Goal: Task Accomplishment & Management: Use online tool/utility

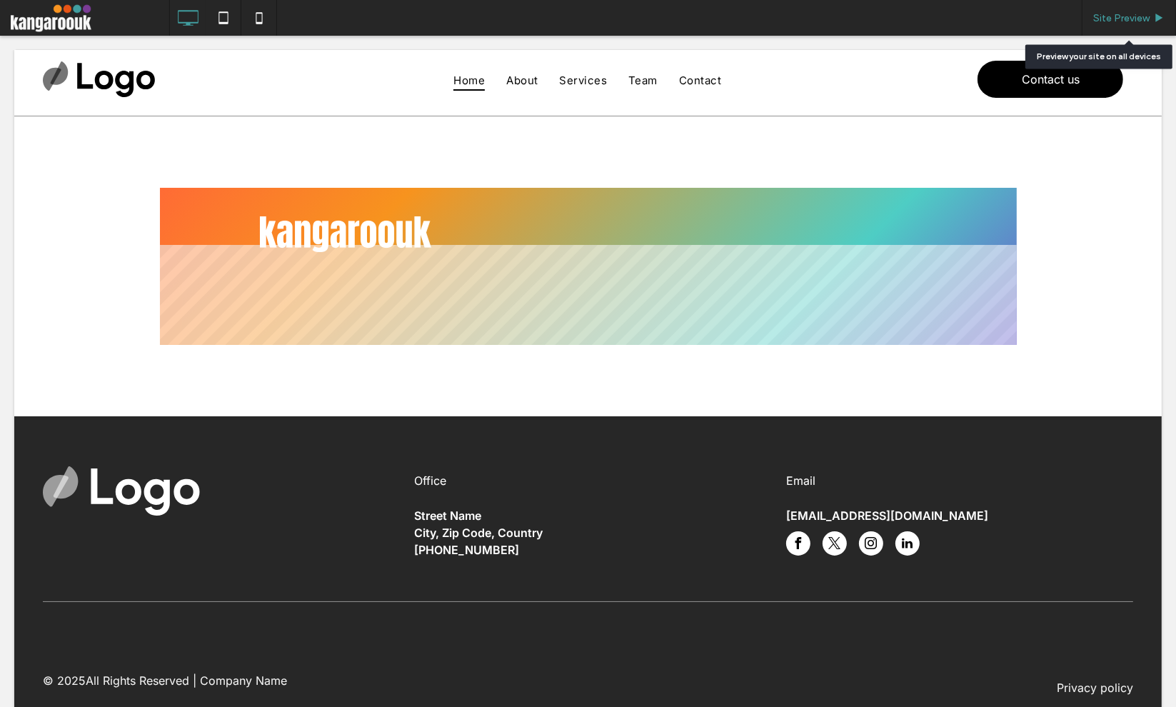
click at [1135, 32] on div "Site Preview" at bounding box center [1128, 18] width 94 height 36
click at [1135, 14] on span "Site Preview" at bounding box center [1121, 18] width 56 height 12
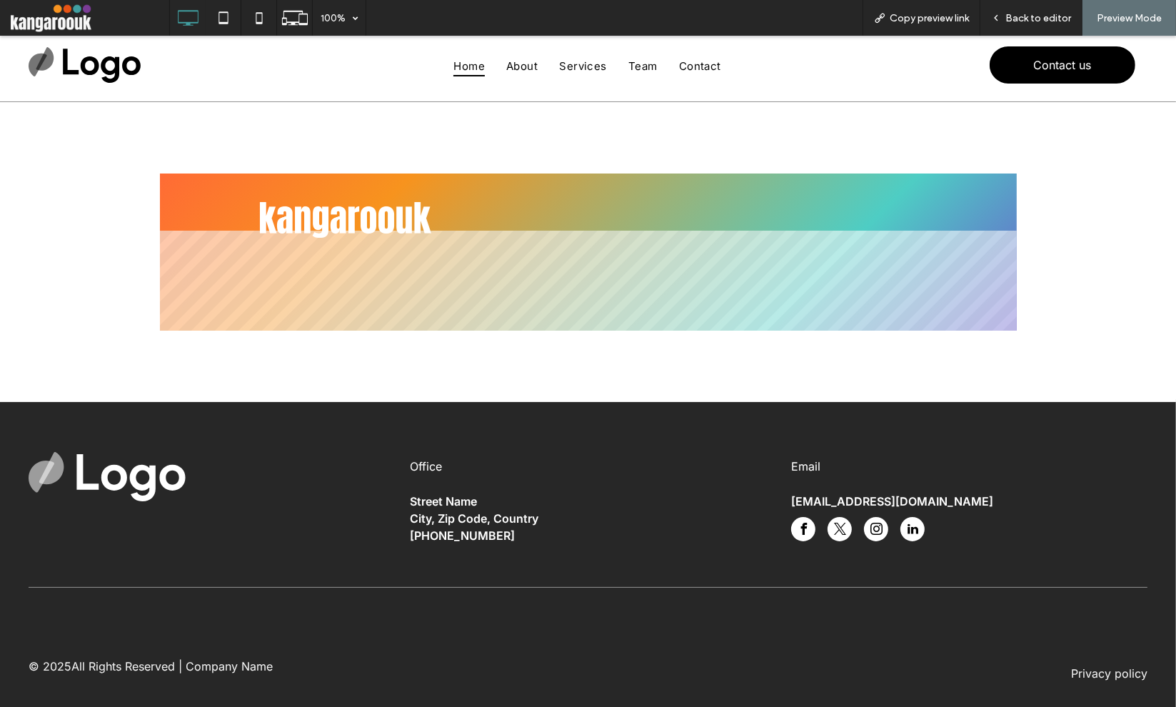
click at [320, 499] on div at bounding box center [215, 501] width 373 height 99
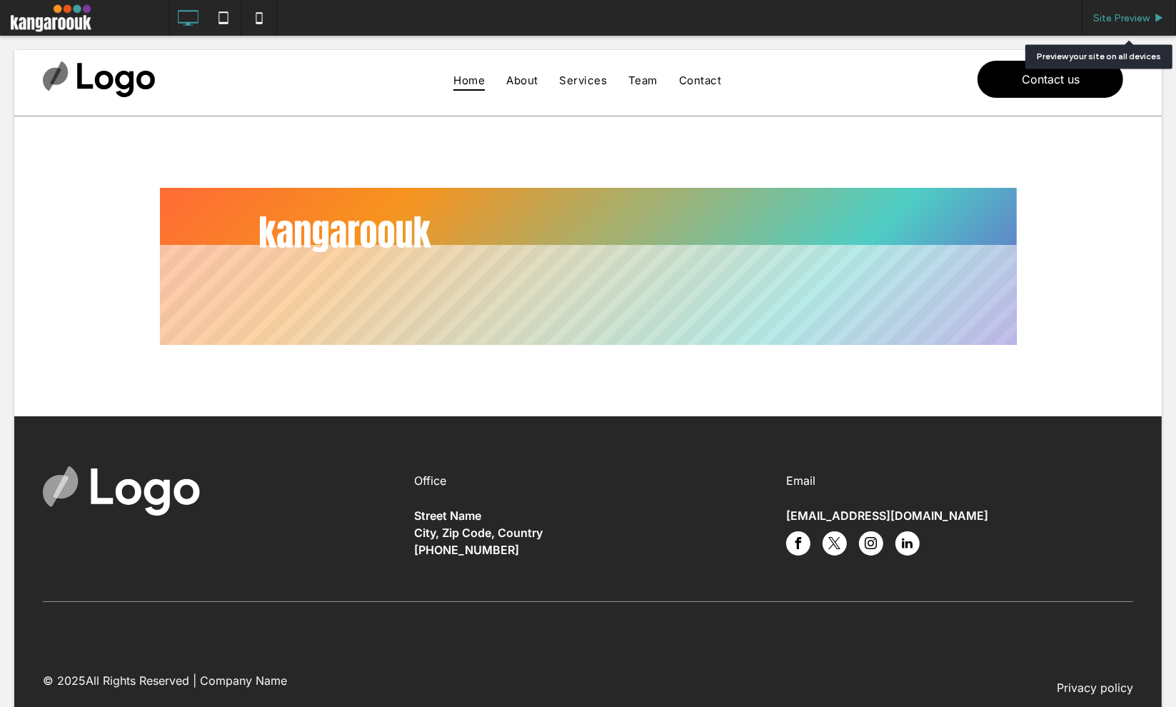
click at [1120, 15] on span "Site Preview" at bounding box center [1121, 18] width 56 height 12
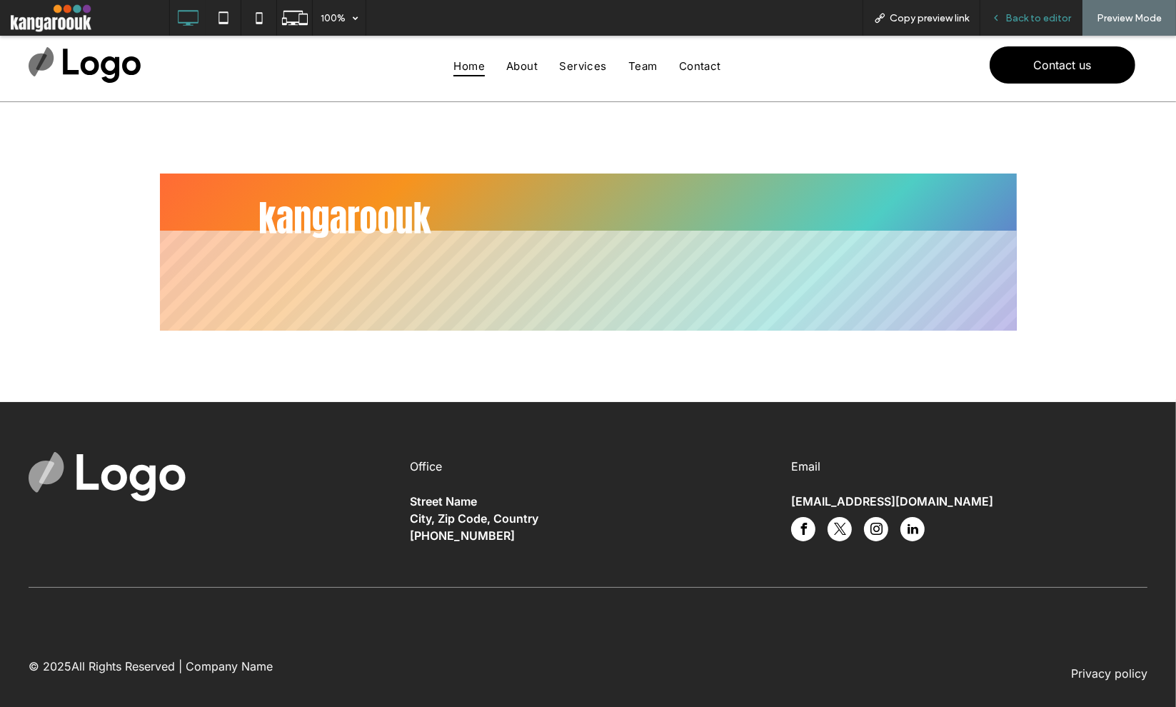
click at [1051, 23] on span "Back to editor" at bounding box center [1038, 18] width 66 height 12
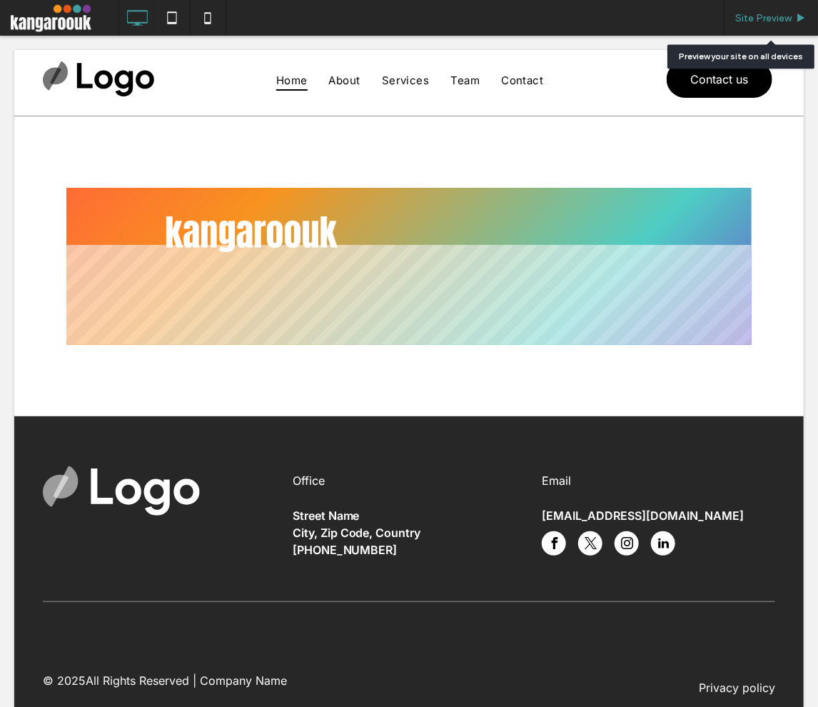
click at [784, 6] on div "Site Preview" at bounding box center [771, 18] width 94 height 36
click at [756, 24] on div "Site Preview" at bounding box center [771, 18] width 94 height 36
click at [417, 259] on span at bounding box center [408, 265] width 685 height 157
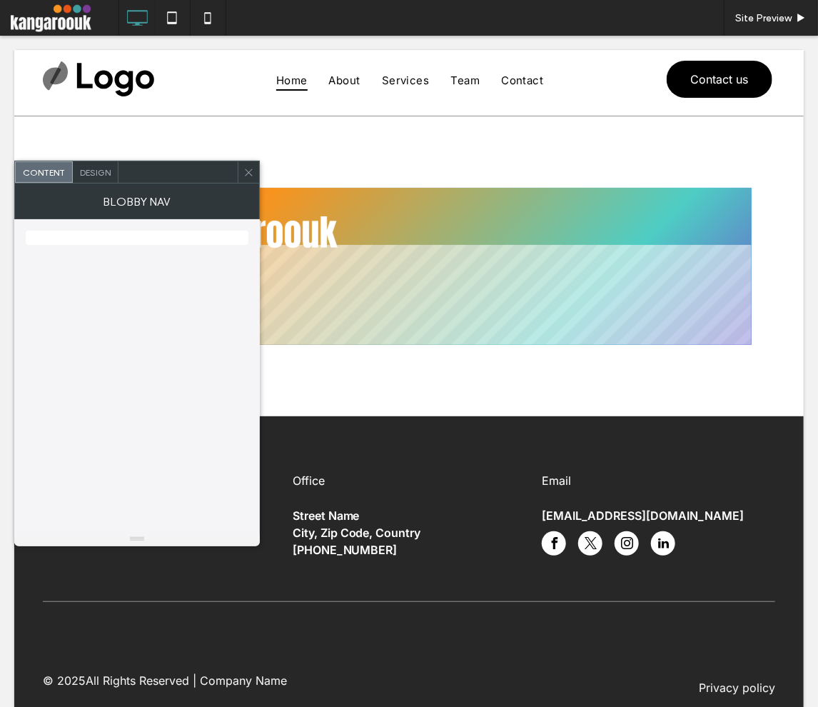
click at [248, 175] on icon at bounding box center [248, 172] width 11 height 11
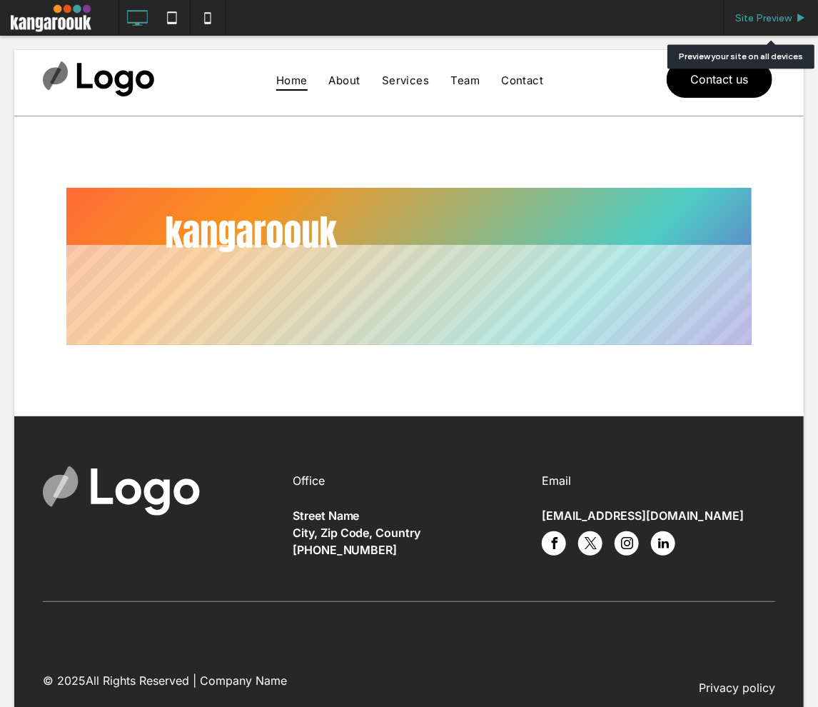
click at [790, 14] on span "Site Preview" at bounding box center [763, 18] width 56 height 12
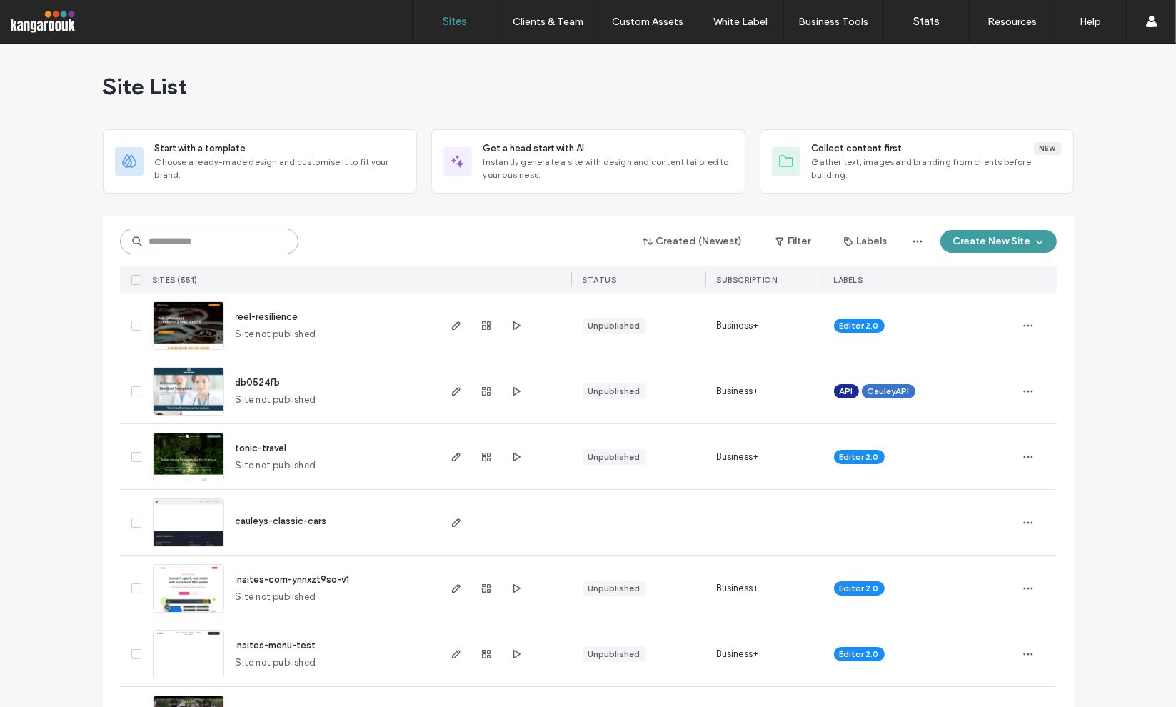
click at [180, 235] on input at bounding box center [209, 241] width 178 height 26
click at [453, 97] on div "Site List" at bounding box center [588, 87] width 971 height 86
click at [461, 32] on link "Sites" at bounding box center [455, 21] width 85 height 43
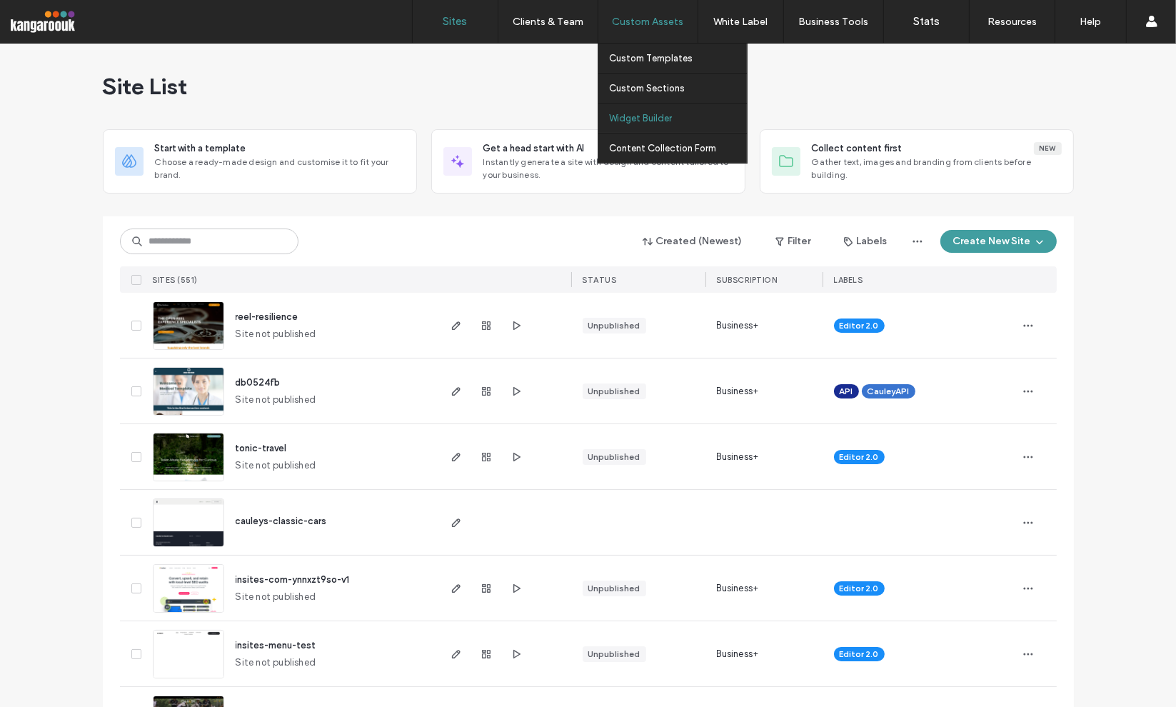
click at [635, 110] on link "Widget Builder" at bounding box center [678, 117] width 138 height 29
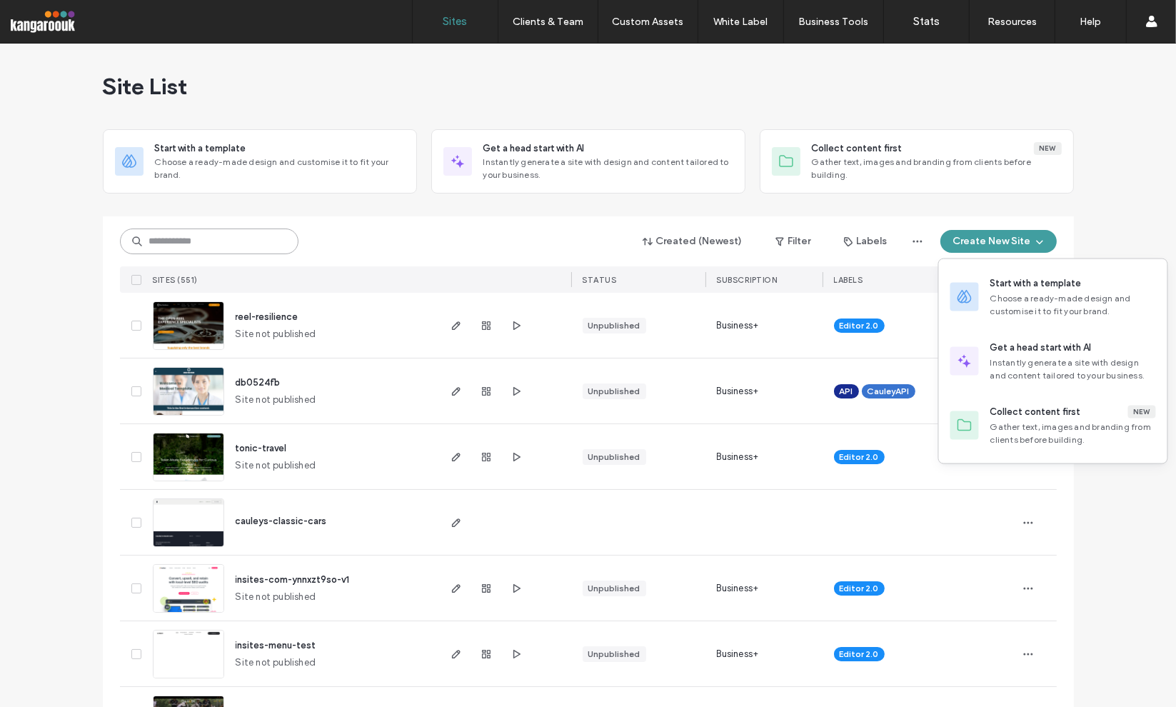
click at [214, 253] on input at bounding box center [209, 241] width 178 height 26
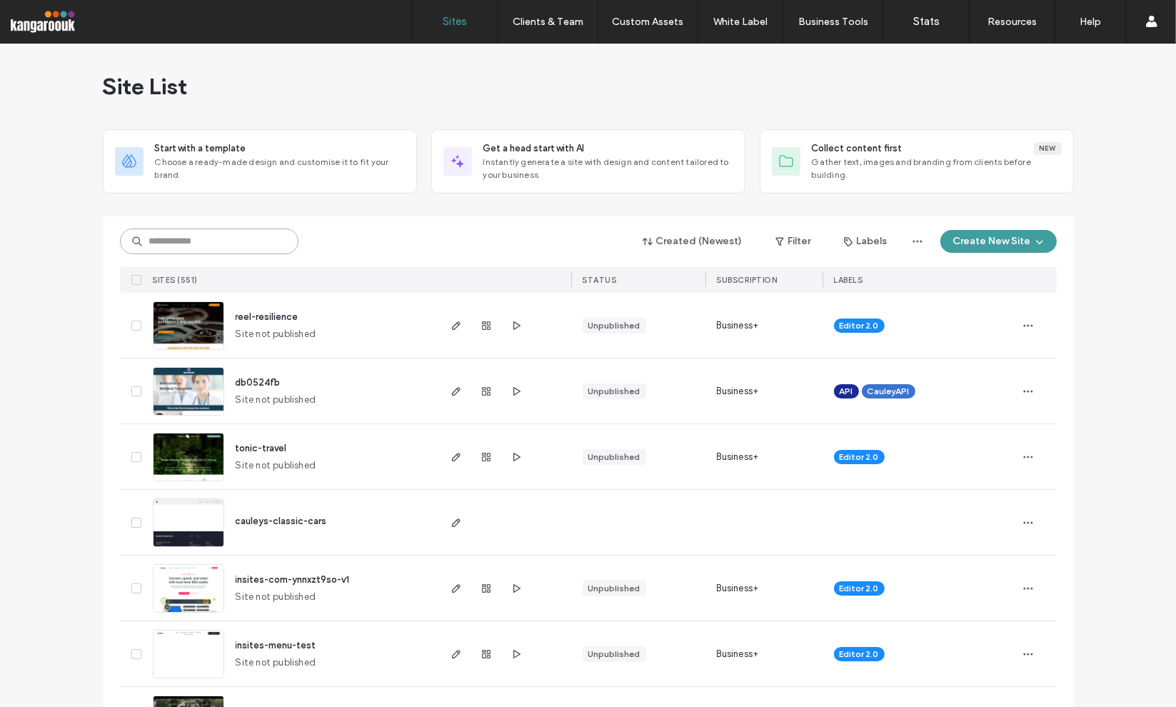
drag, startPoint x: 230, startPoint y: 237, endPoint x: 240, endPoint y: 238, distance: 10.1
click at [232, 238] on input at bounding box center [209, 241] width 178 height 26
click at [974, 234] on button "Create New Site" at bounding box center [998, 241] width 116 height 23
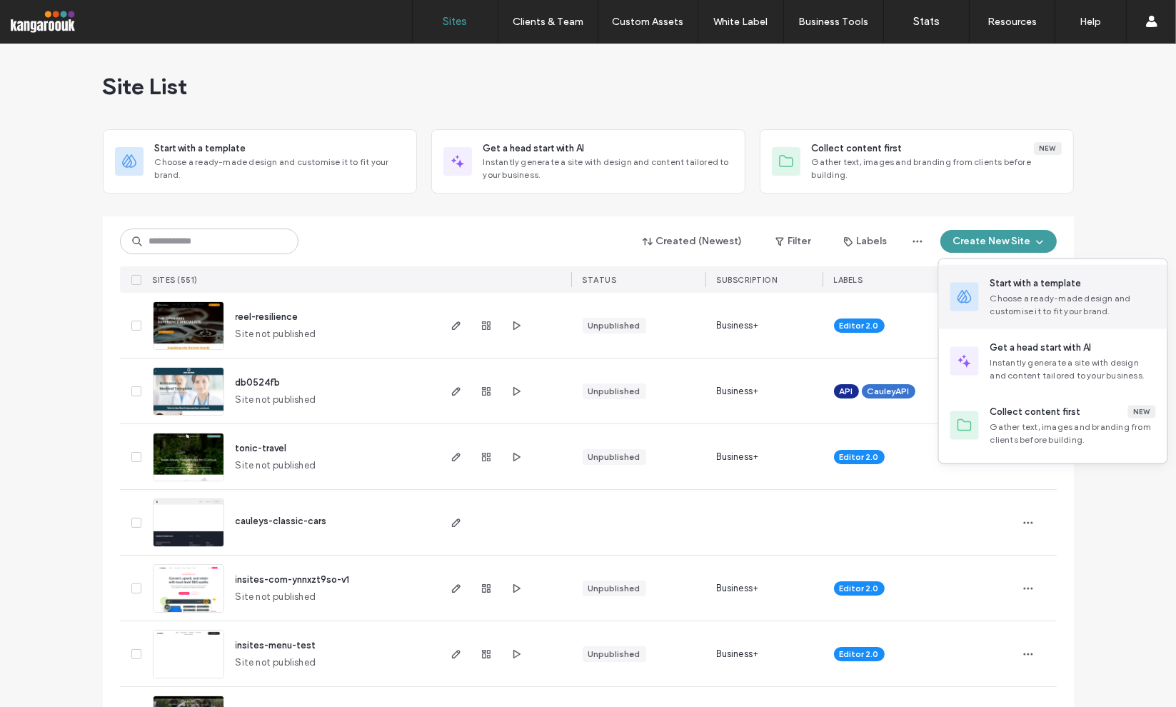
click at [1073, 290] on div "Start with a template Choose a ready-made design and customise it to fit your b…" at bounding box center [1073, 296] width 166 height 41
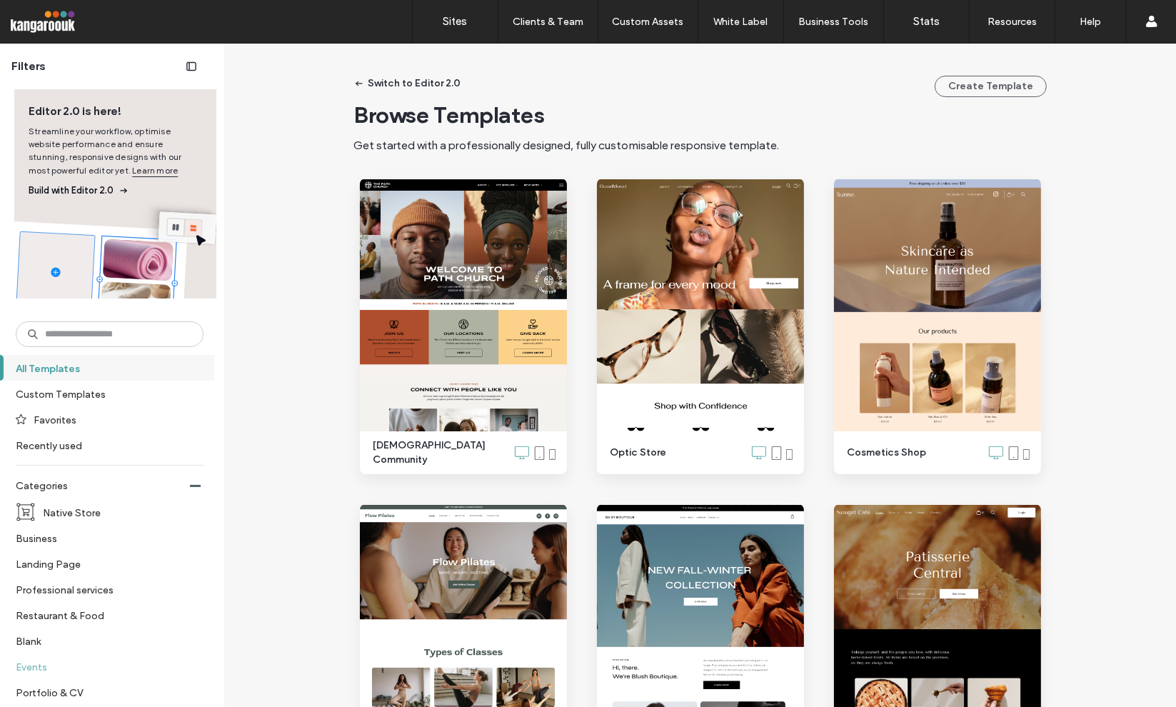
click at [117, 655] on label "Events" at bounding box center [104, 666] width 176 height 25
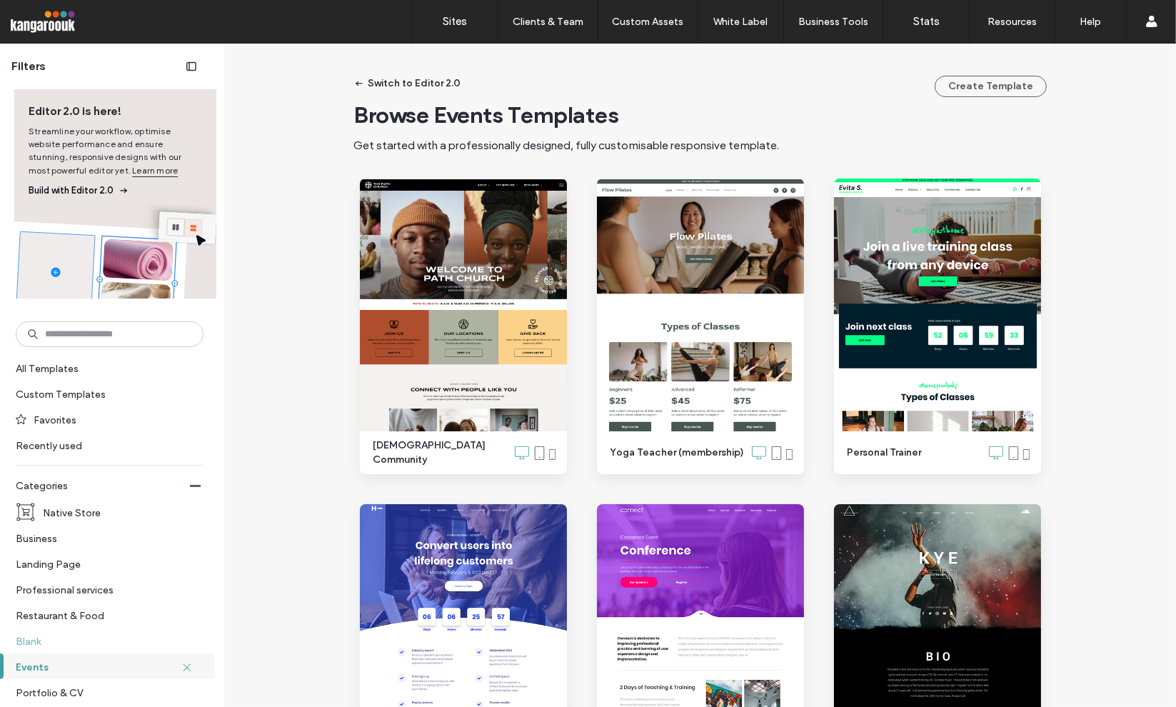
click at [112, 638] on label "Blank" at bounding box center [104, 640] width 176 height 25
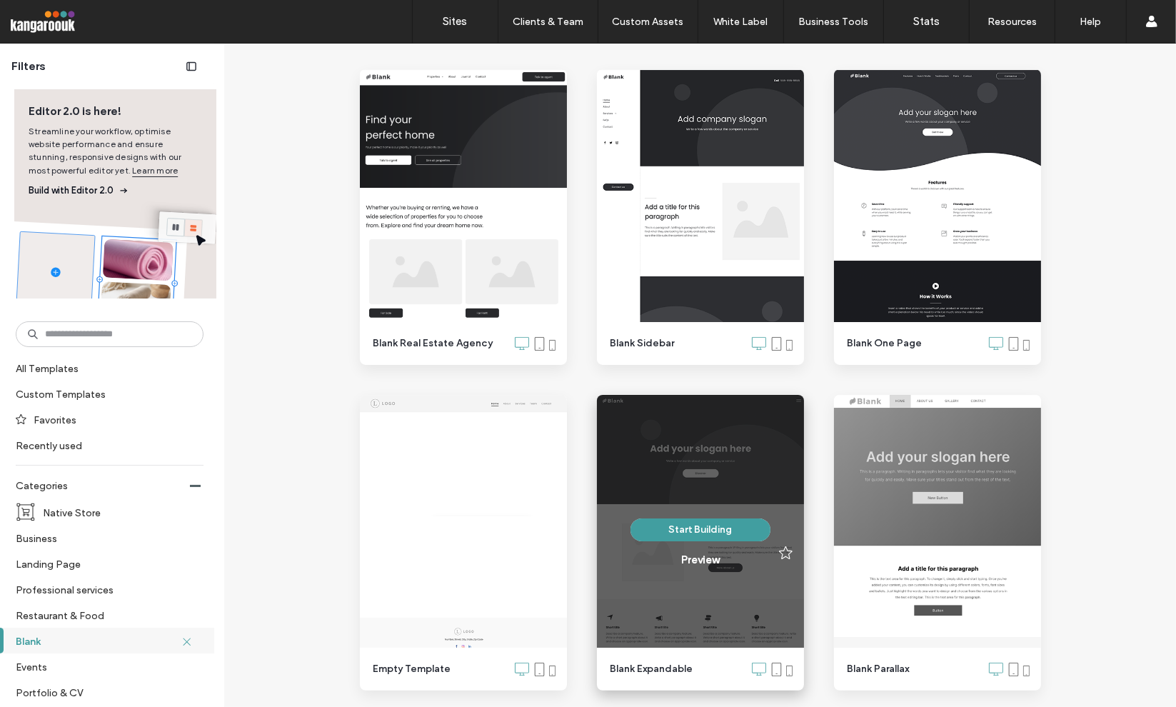
scroll to position [214, 0]
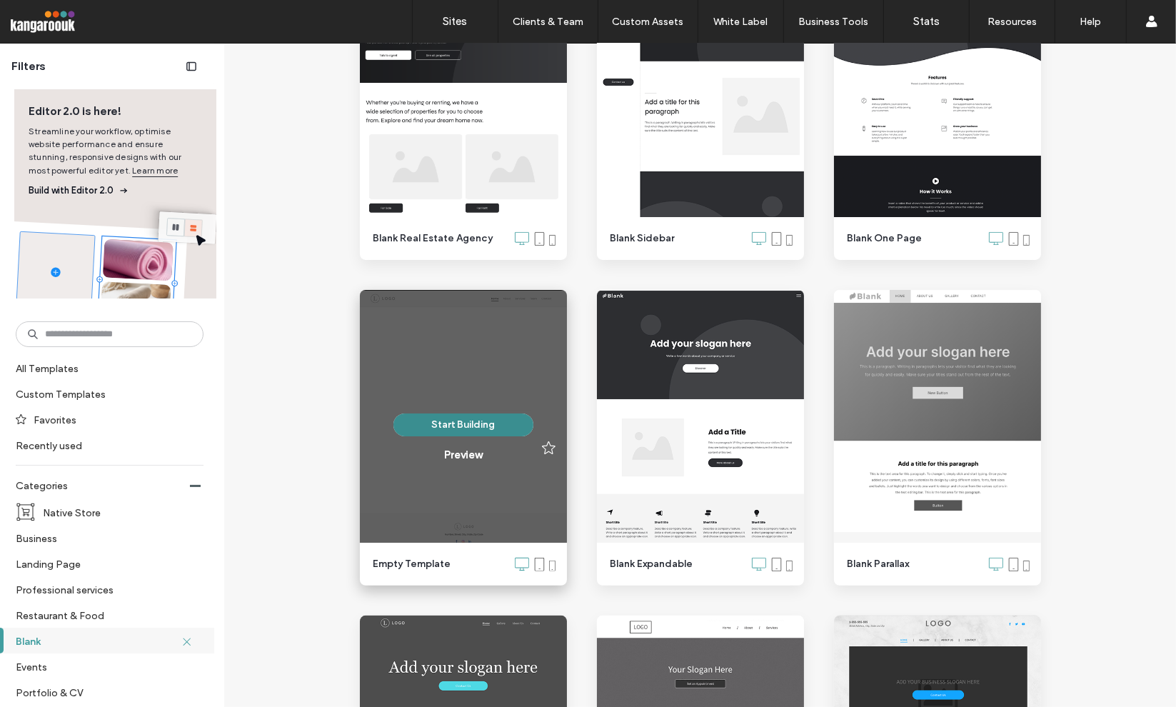
click at [477, 427] on button "Start Building" at bounding box center [463, 424] width 140 height 23
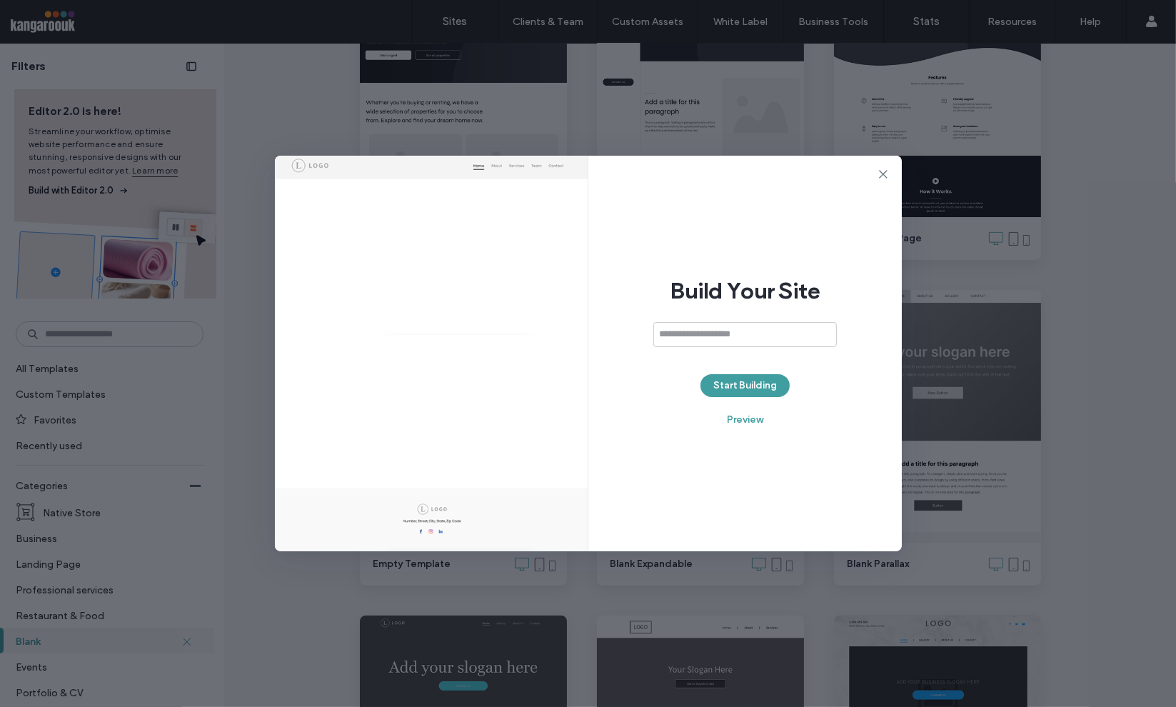
click at [744, 344] on input at bounding box center [744, 334] width 183 height 25
click at [740, 327] on input at bounding box center [744, 334] width 183 height 25
type input "**********"
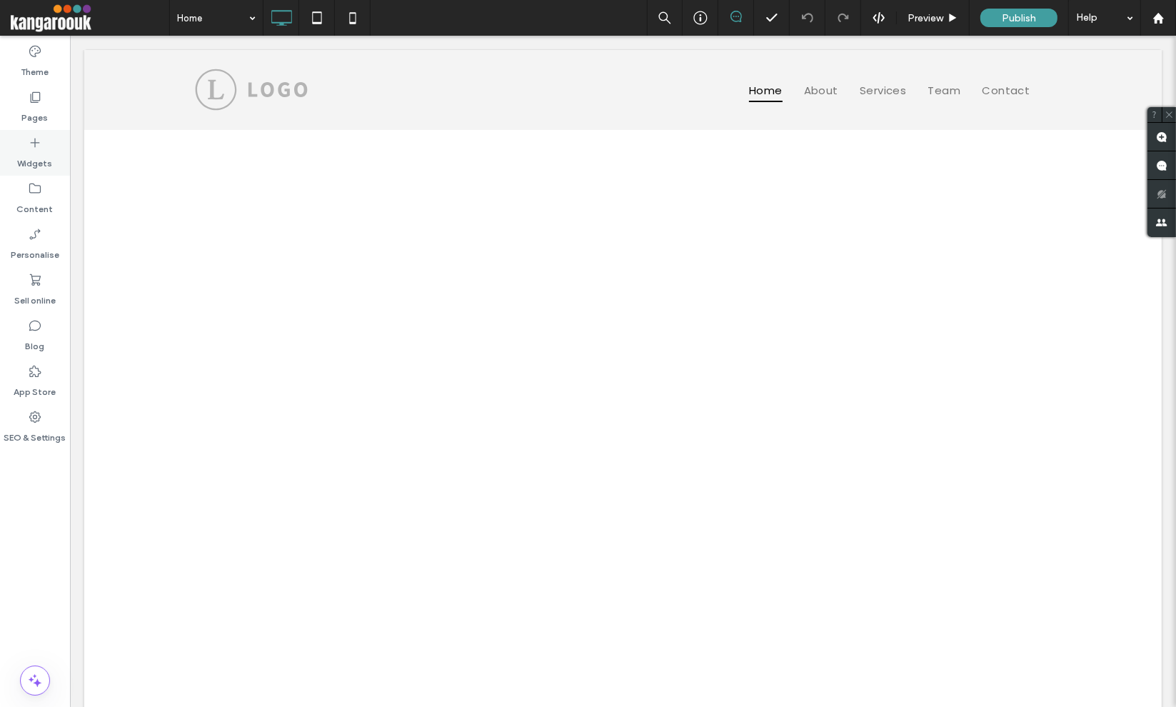
click at [29, 143] on icon at bounding box center [35, 143] width 14 height 14
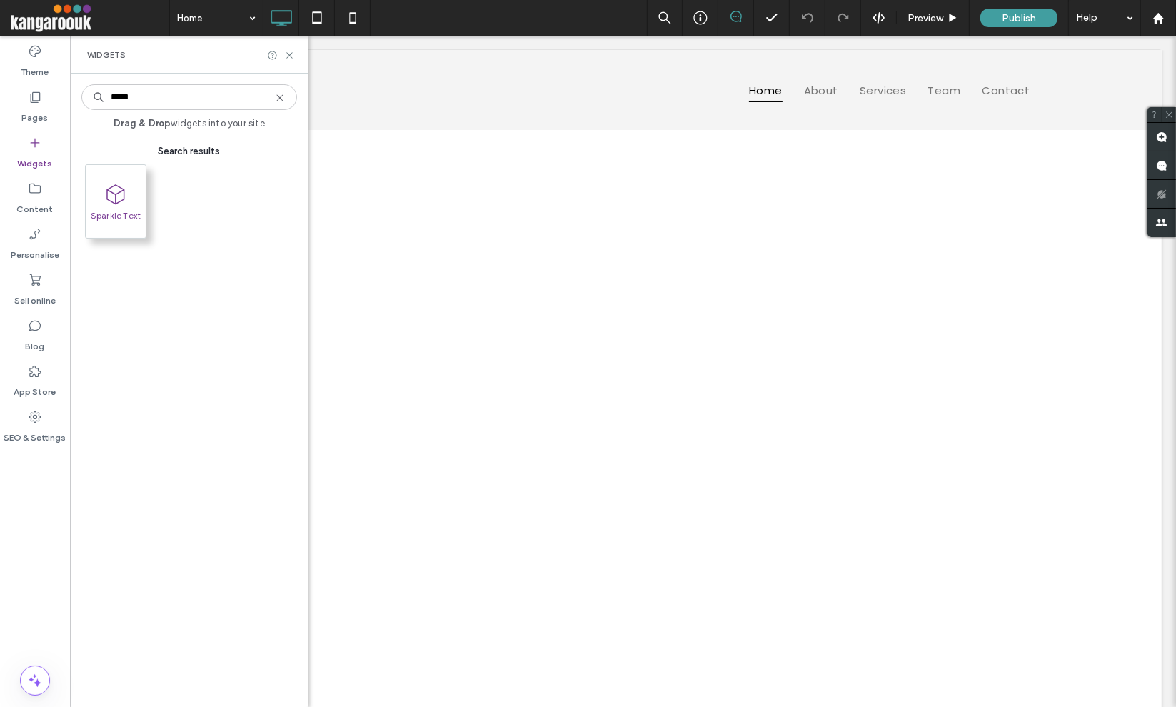
type input "*****"
click at [120, 202] on icon at bounding box center [115, 194] width 23 height 23
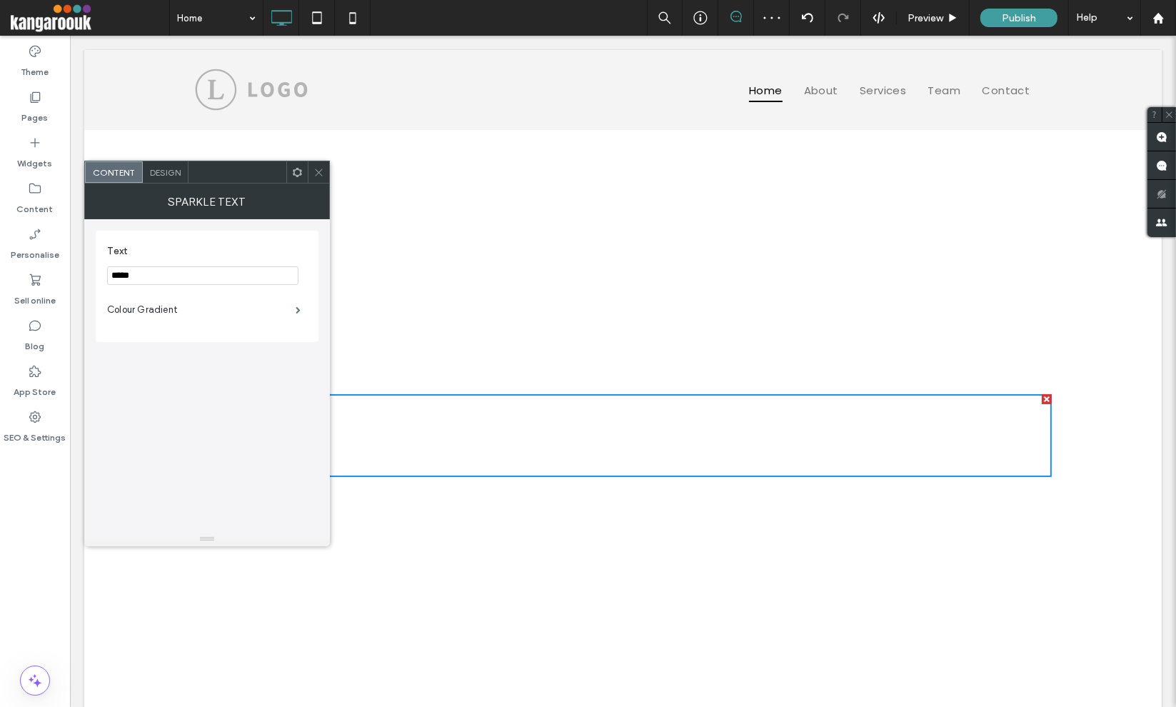
click at [319, 175] on icon at bounding box center [318, 172] width 11 height 11
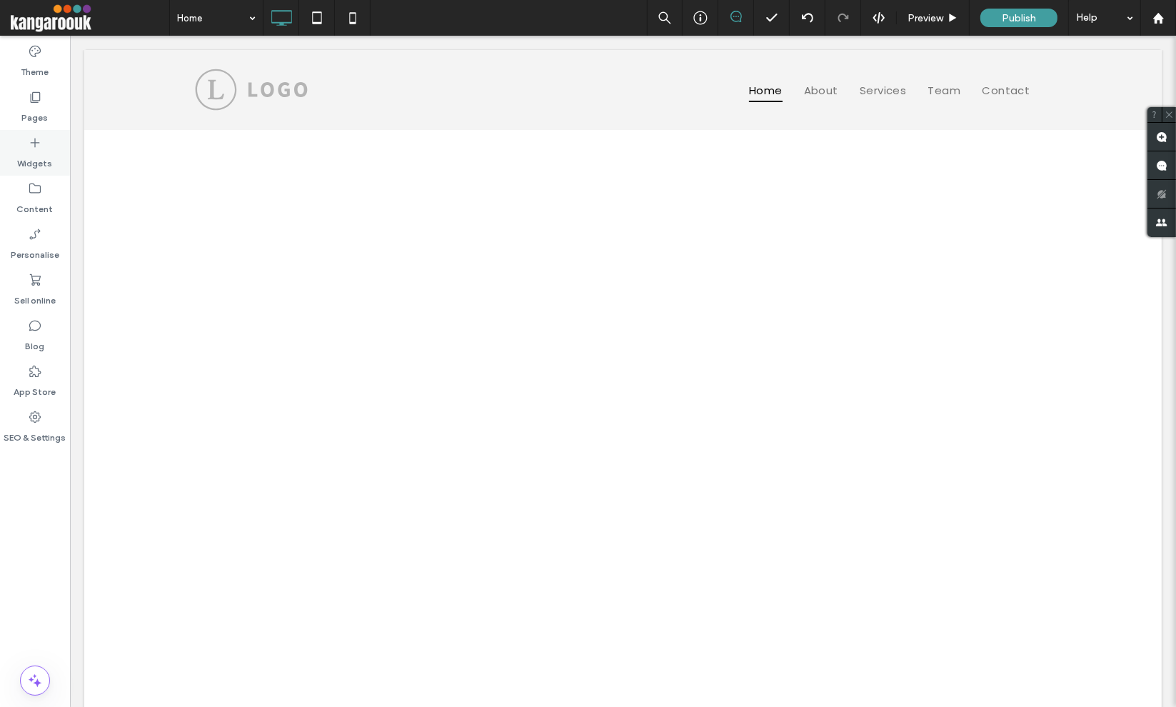
click at [24, 140] on div "Widgets" at bounding box center [35, 153] width 70 height 46
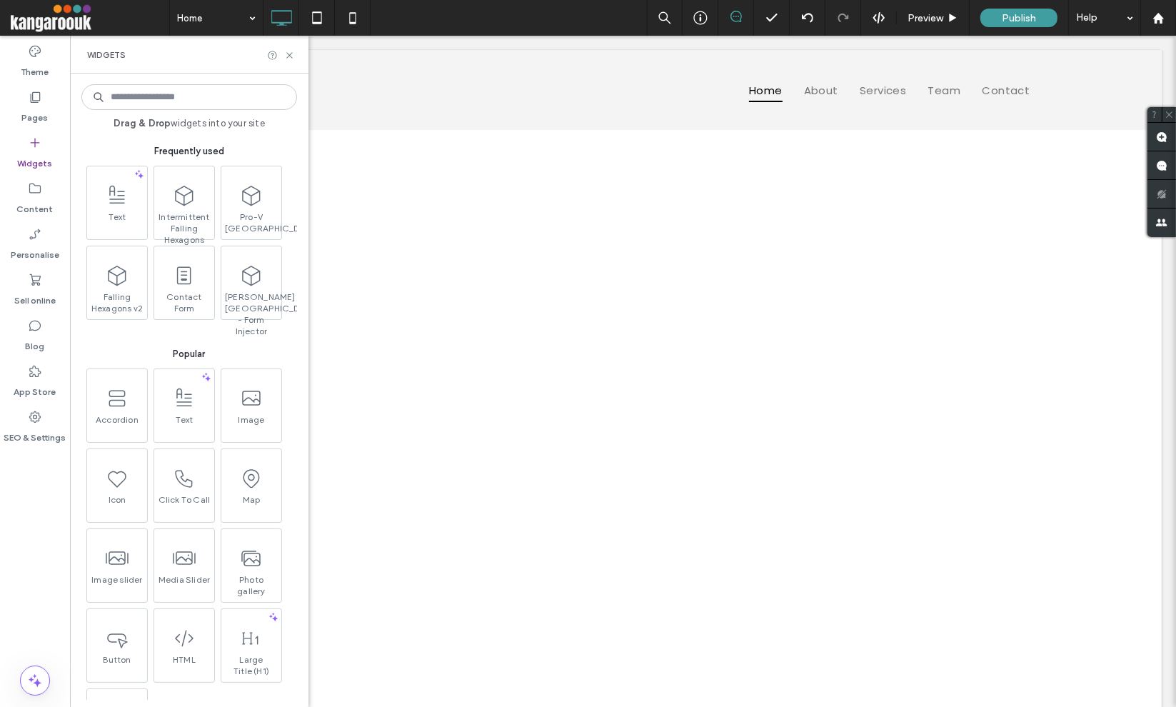
click at [213, 103] on input at bounding box center [189, 97] width 216 height 26
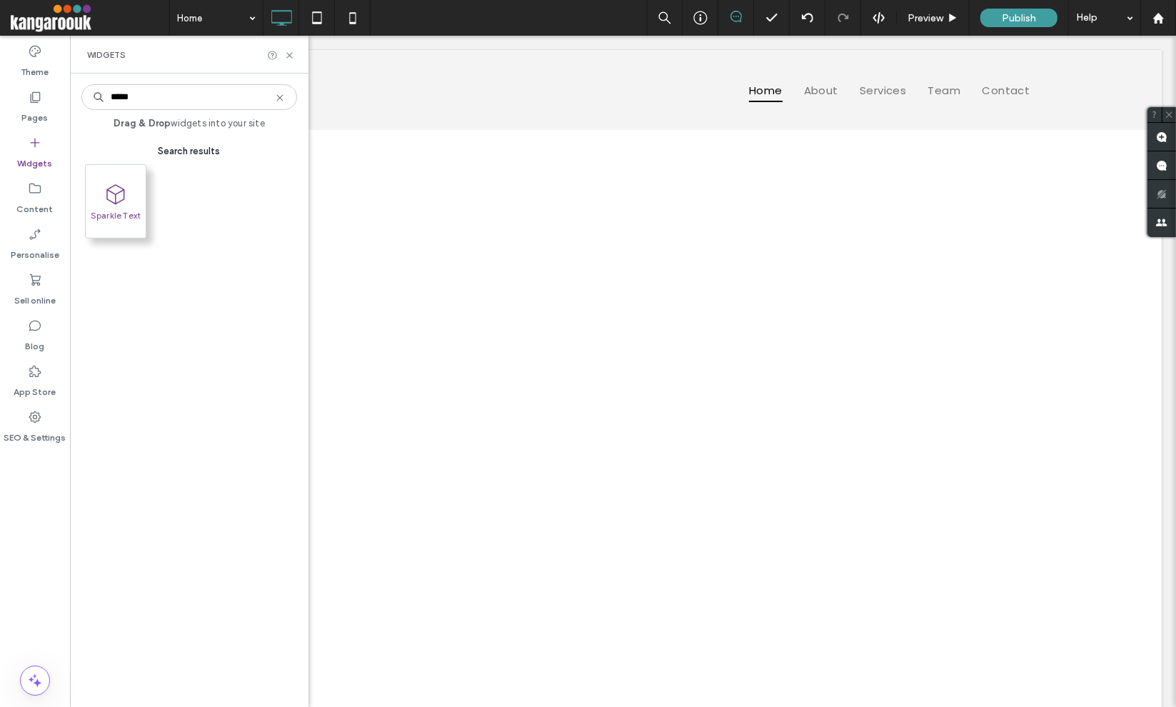
type input "*****"
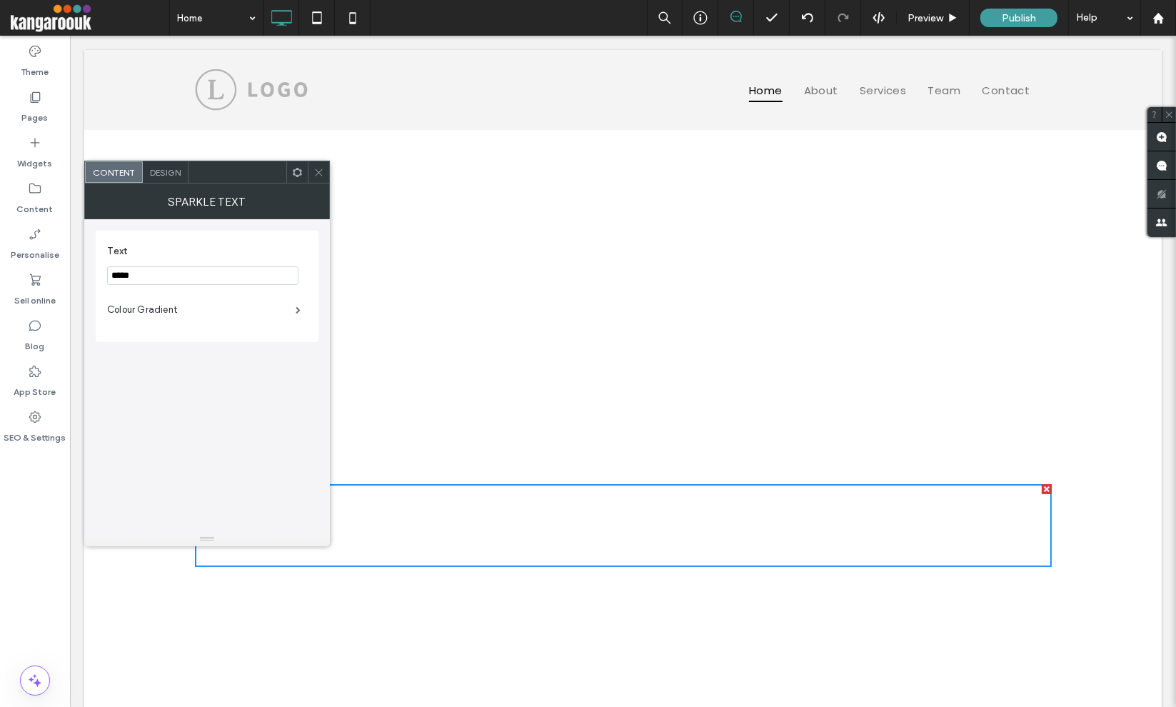
click at [317, 168] on icon at bounding box center [318, 172] width 11 height 11
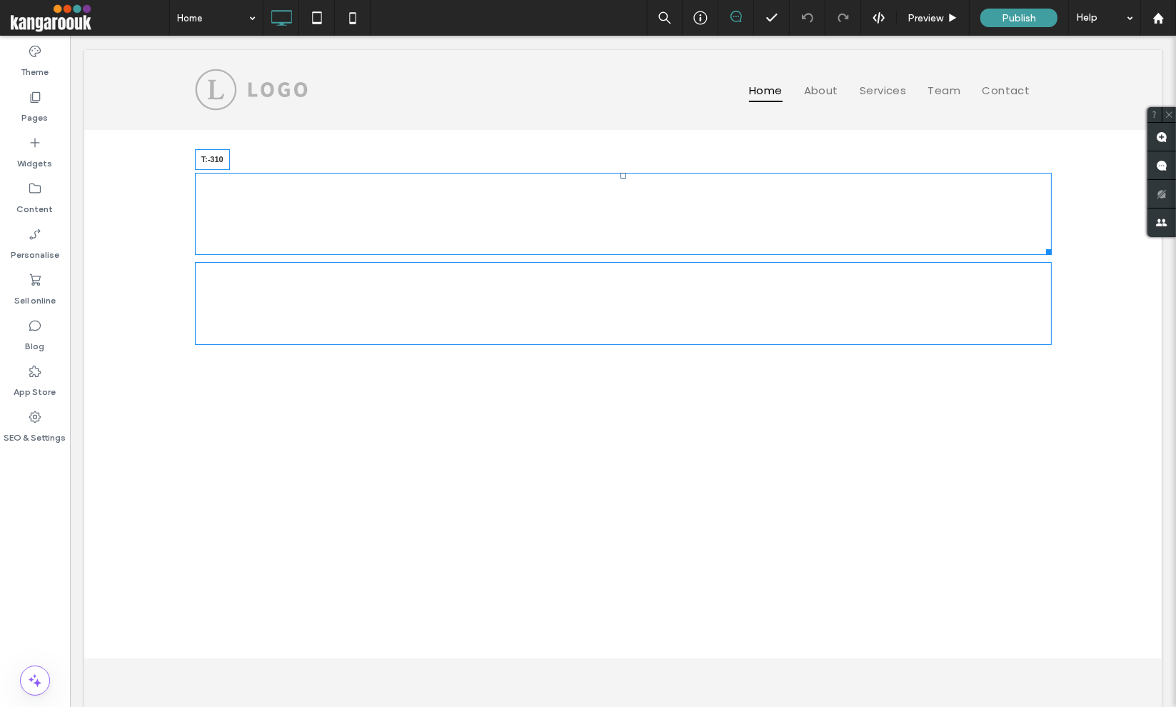
drag, startPoint x: 614, startPoint y: 394, endPoint x: 630, endPoint y: 203, distance: 192.0
click at [630, 203] on div "Magic T:-310" at bounding box center [622, 214] width 856 height 82
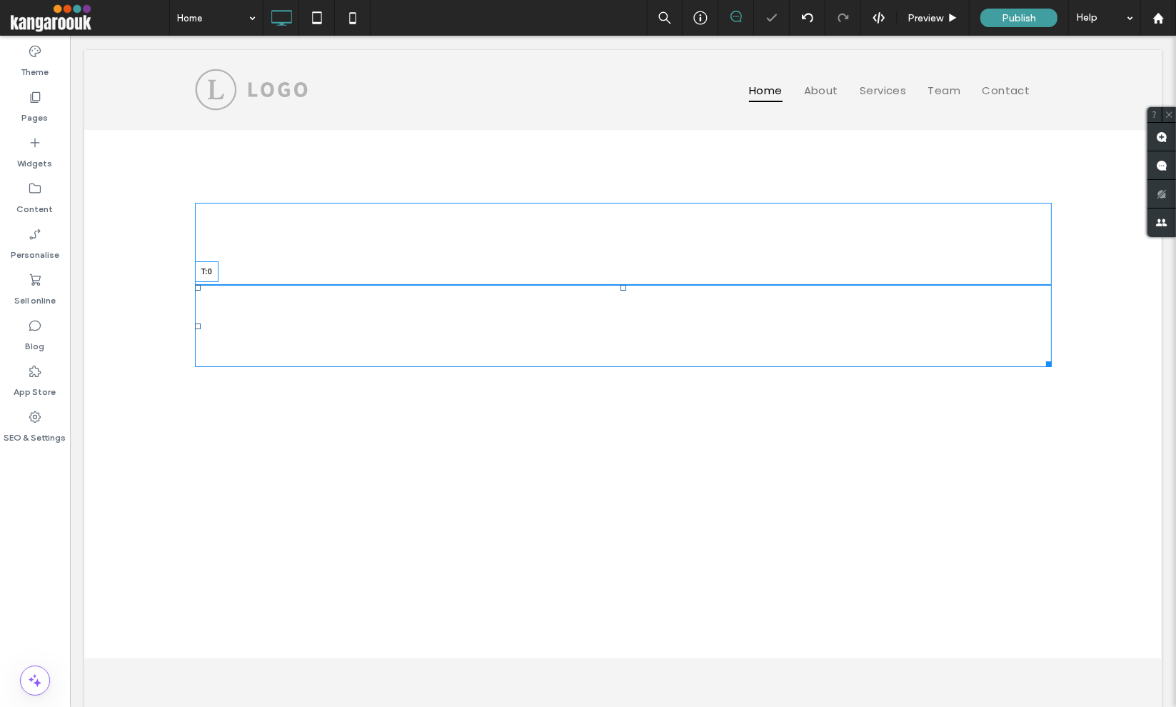
drag, startPoint x: 617, startPoint y: 293, endPoint x: 620, endPoint y: 243, distance: 50.0
click at [620, 394] on div "Magic Magic T:0 Click To Paste" at bounding box center [622, 394] width 856 height 0
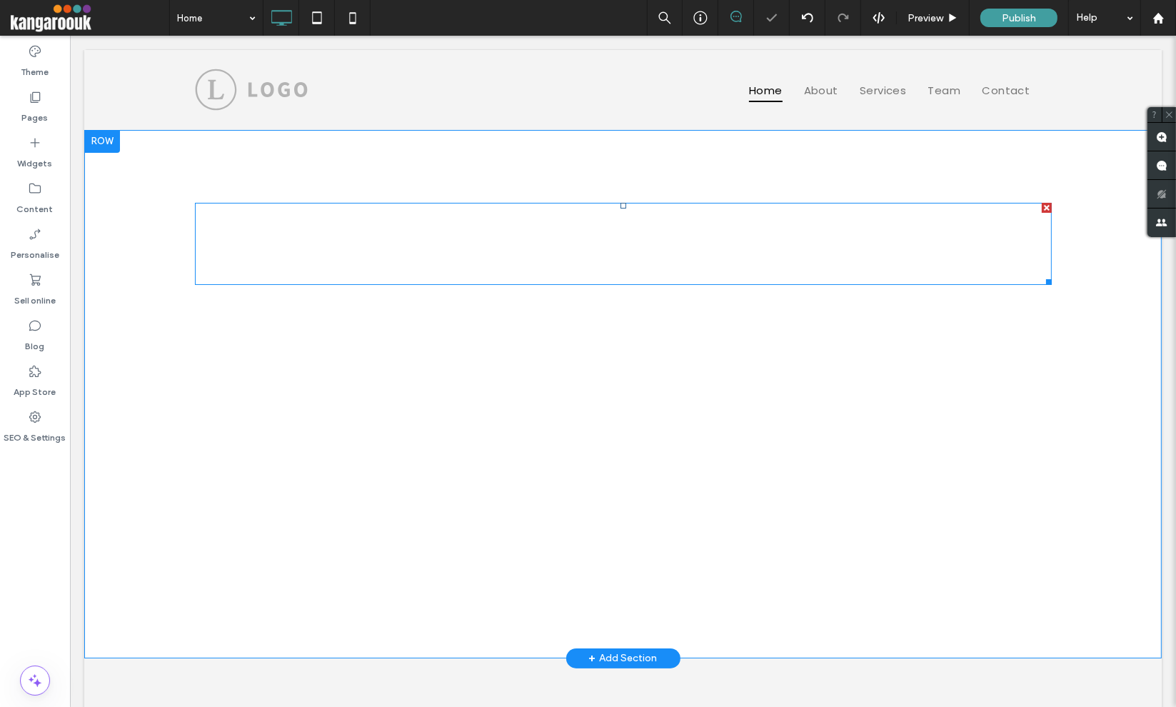
click at [604, 226] on span at bounding box center [622, 244] width 856 height 82
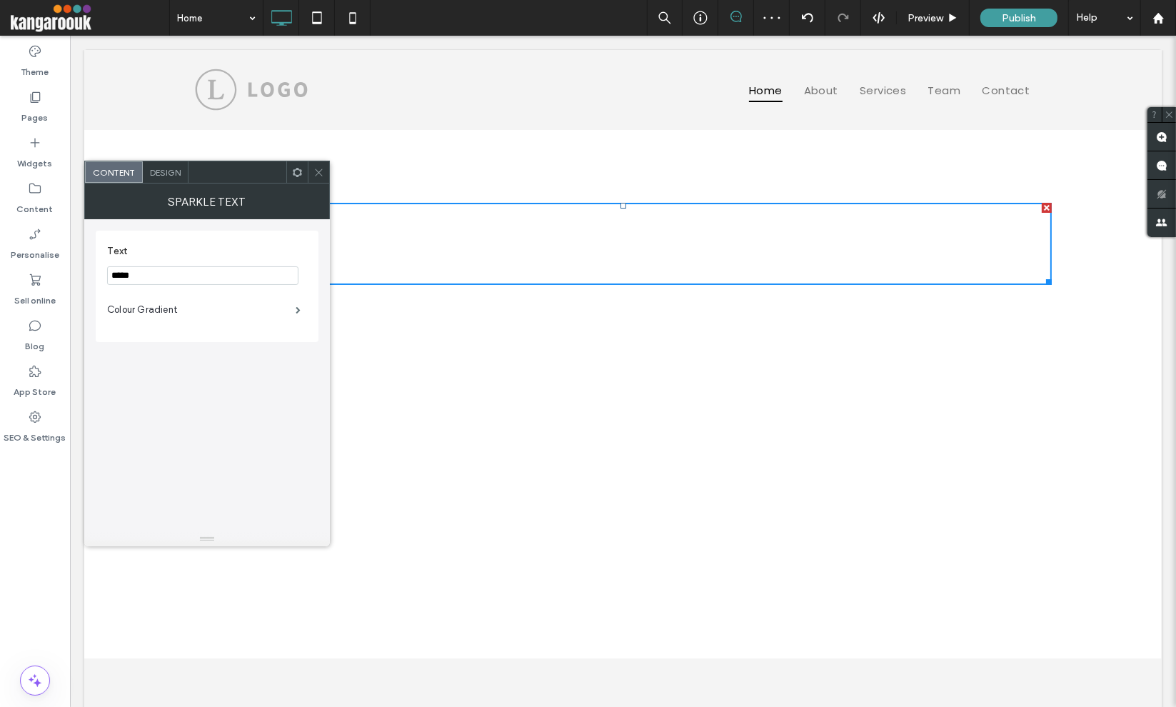
click at [165, 163] on div "Design" at bounding box center [166, 171] width 46 height 21
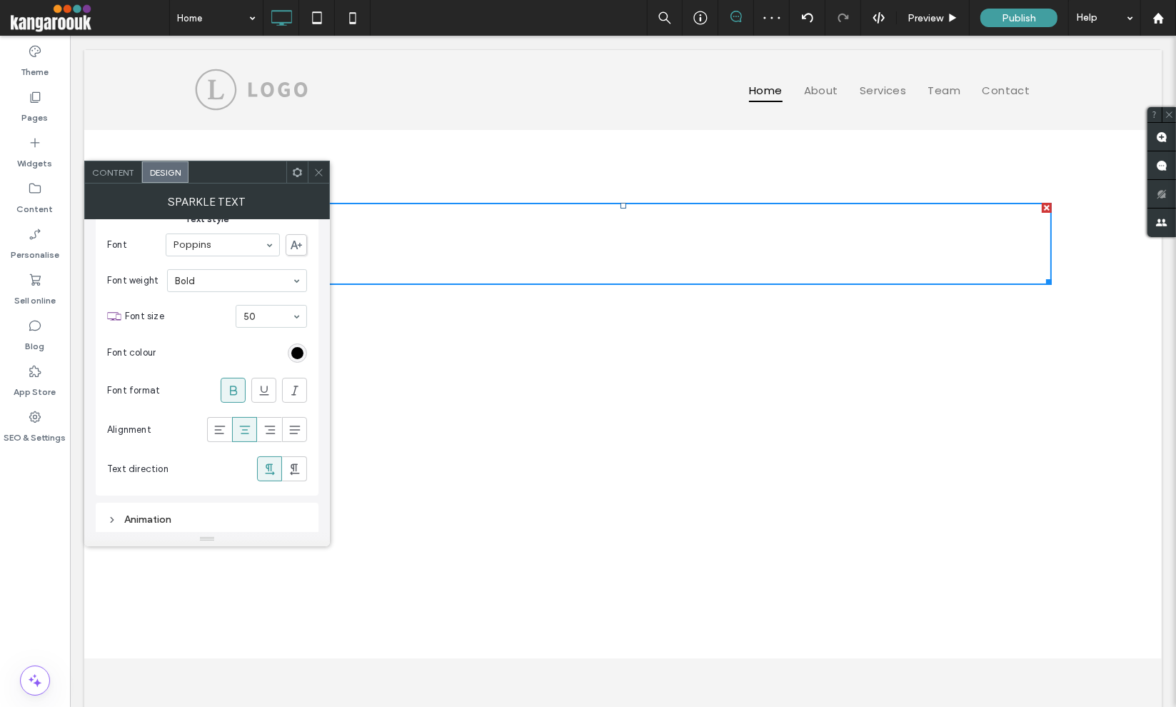
scroll to position [85, 0]
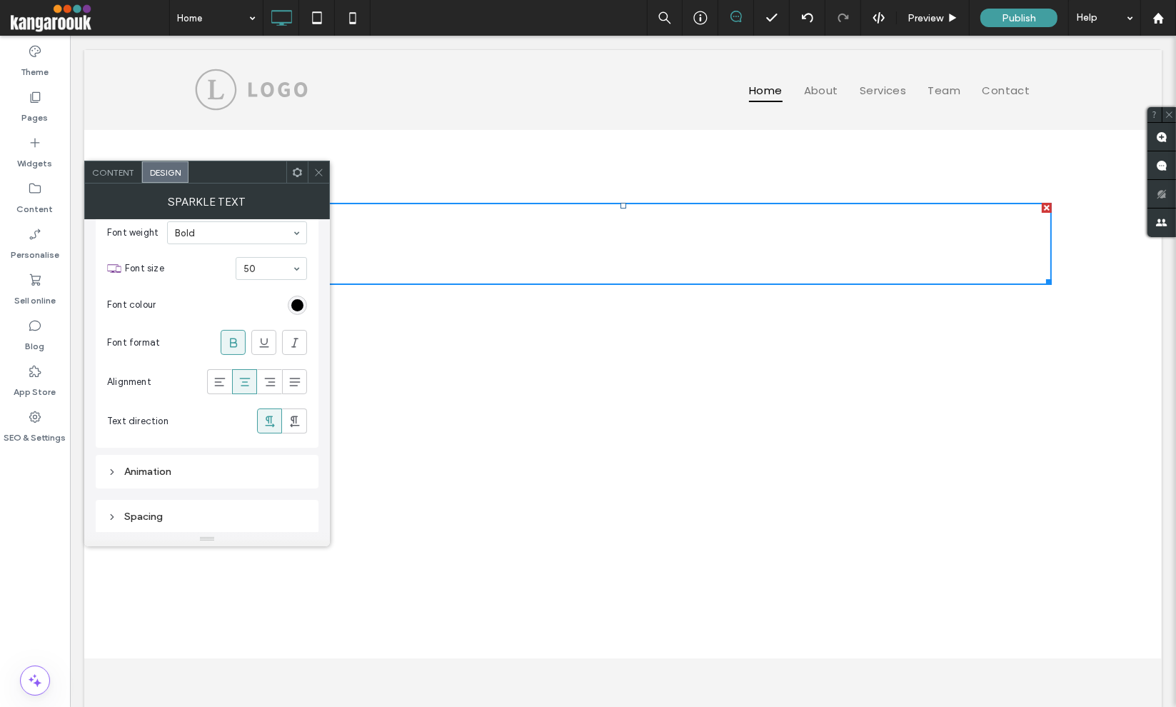
click at [226, 507] on div "Spacing" at bounding box center [207, 516] width 200 height 19
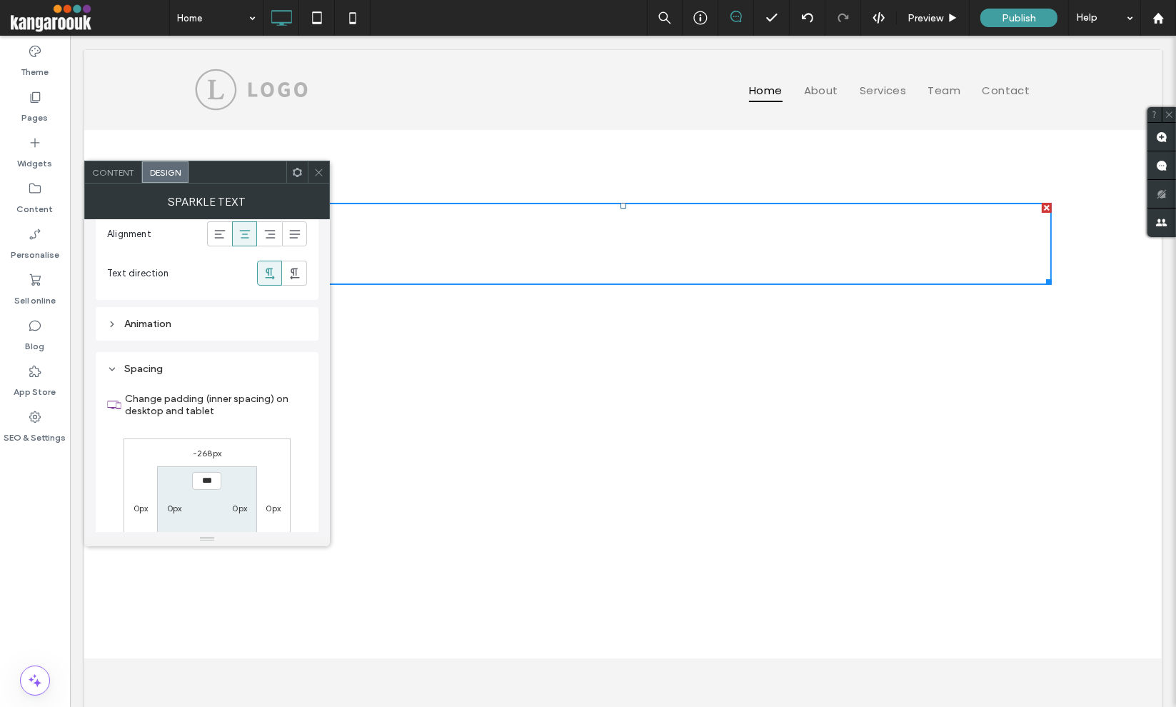
scroll to position [334, 0]
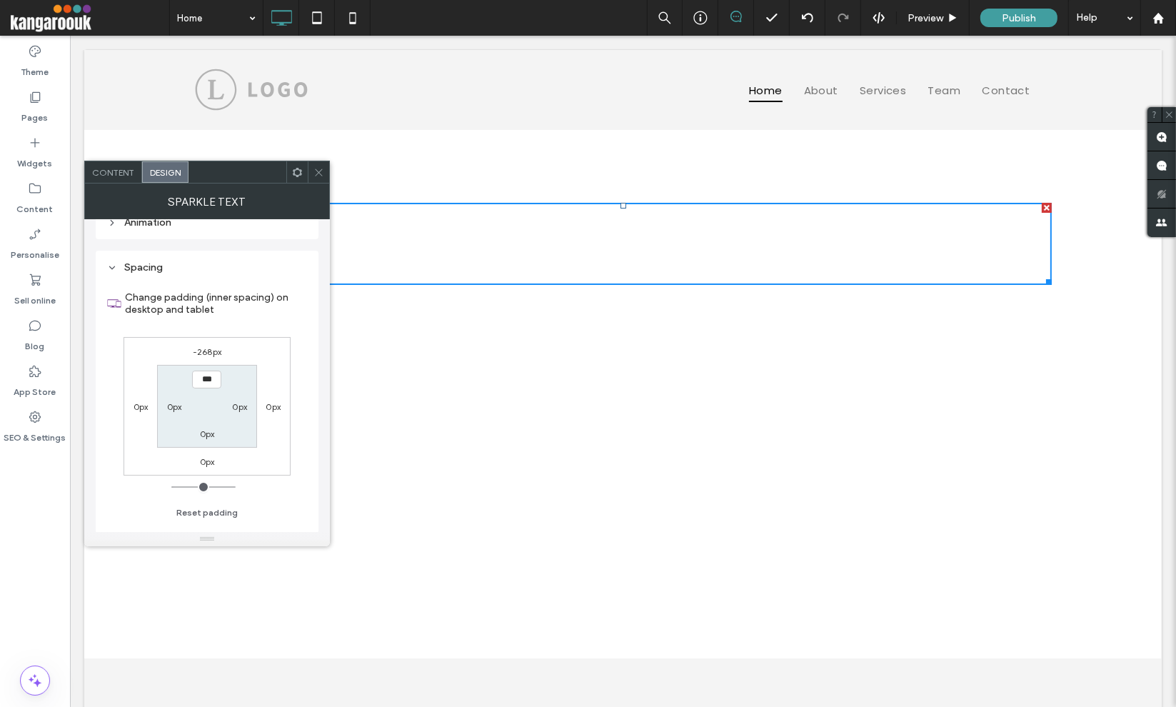
click at [203, 349] on label "-268px" at bounding box center [207, 351] width 29 height 11
type input "*"
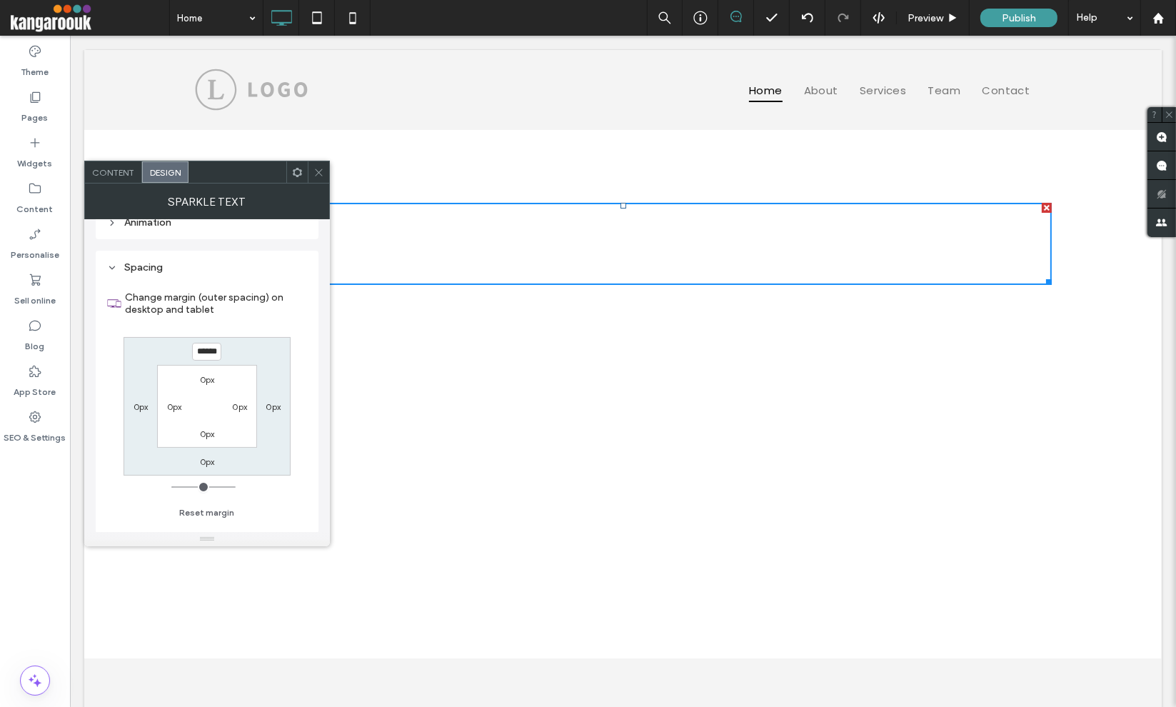
drag, startPoint x: 313, startPoint y: 163, endPoint x: 318, endPoint y: 168, distance: 7.6
click at [317, 168] on span at bounding box center [318, 171] width 11 height 21
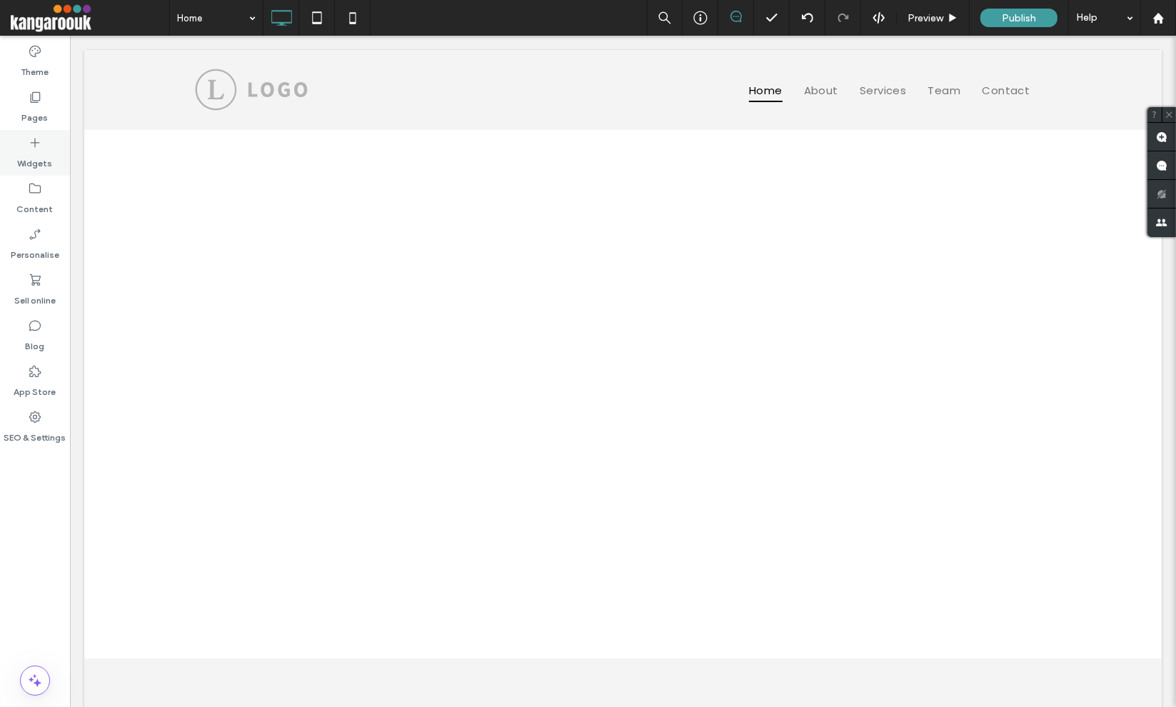
click at [30, 140] on icon at bounding box center [35, 143] width 14 height 14
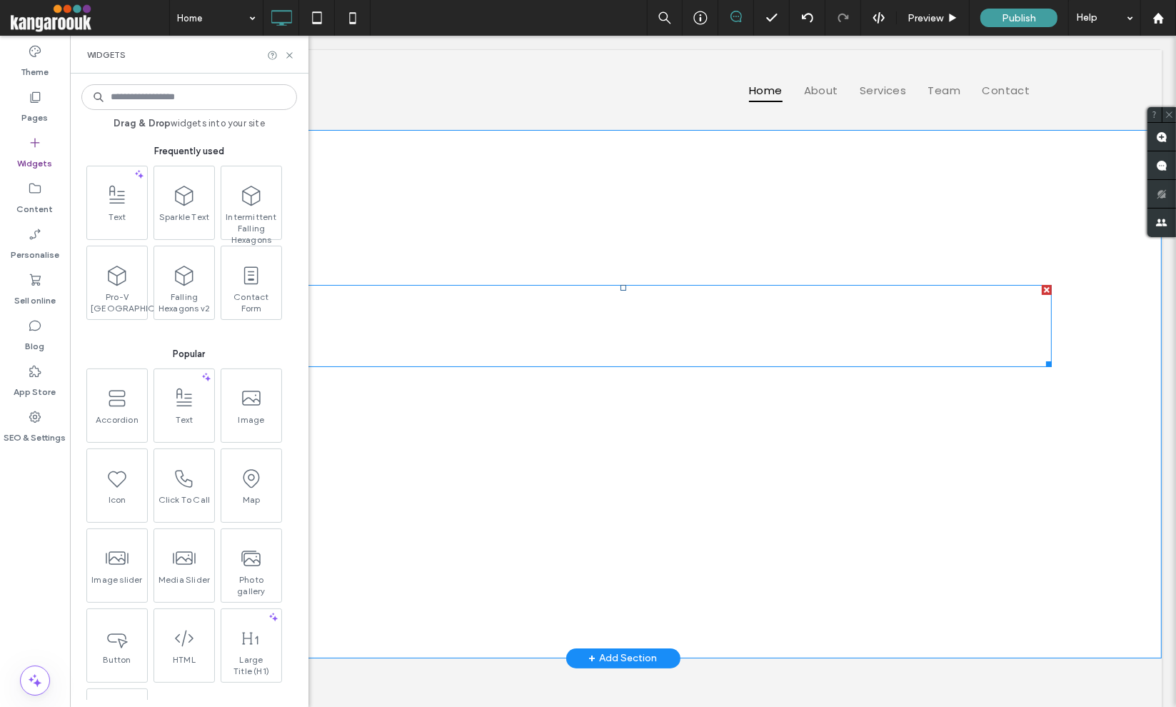
click at [604, 348] on span at bounding box center [622, 326] width 856 height 82
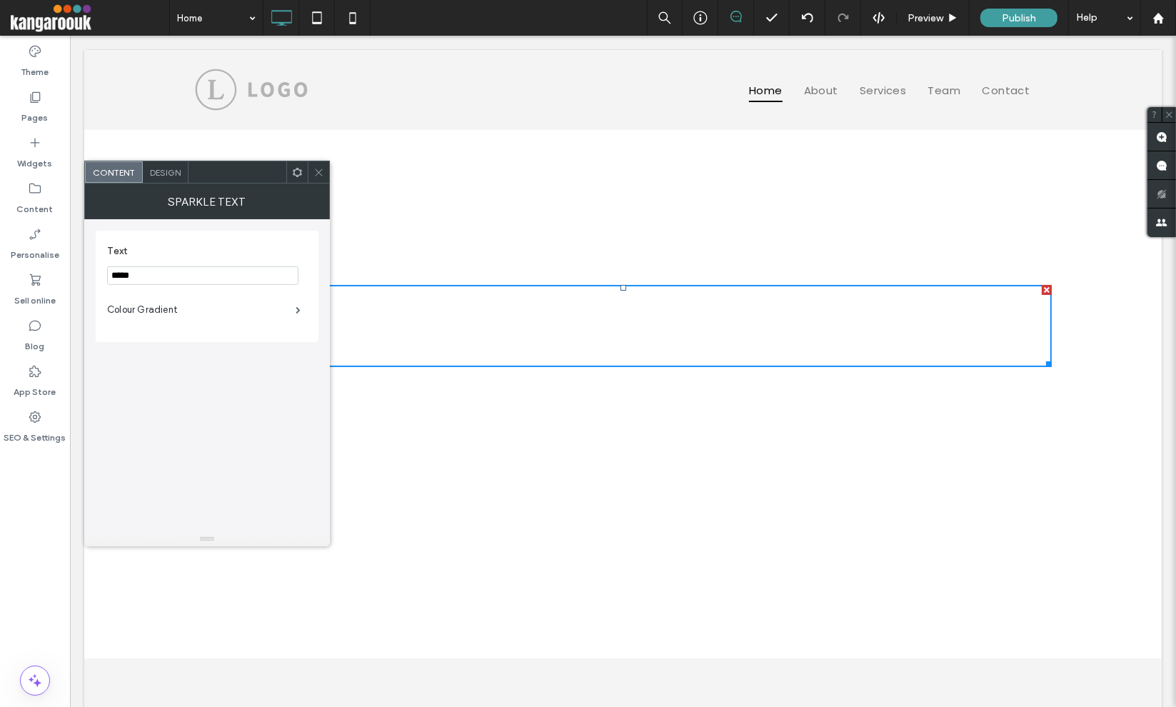
click at [320, 170] on use at bounding box center [318, 171] width 7 height 7
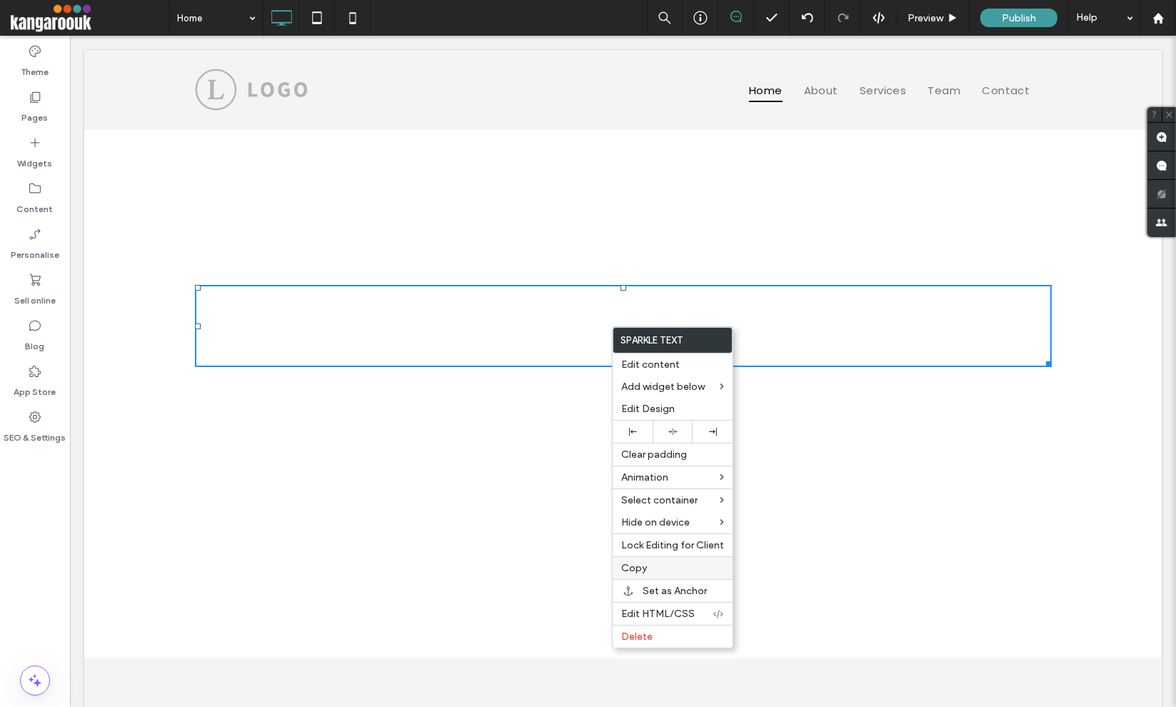
click at [628, 562] on span "Copy" at bounding box center [634, 568] width 26 height 12
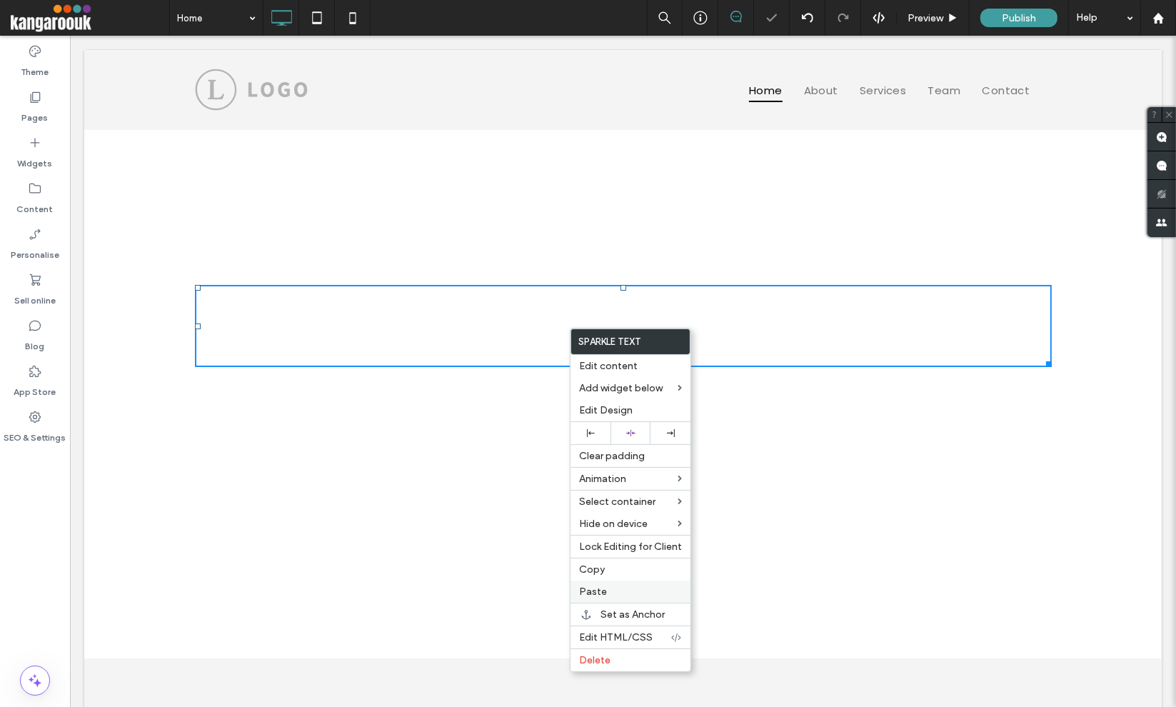
click at [604, 592] on label "Paste" at bounding box center [630, 591] width 103 height 12
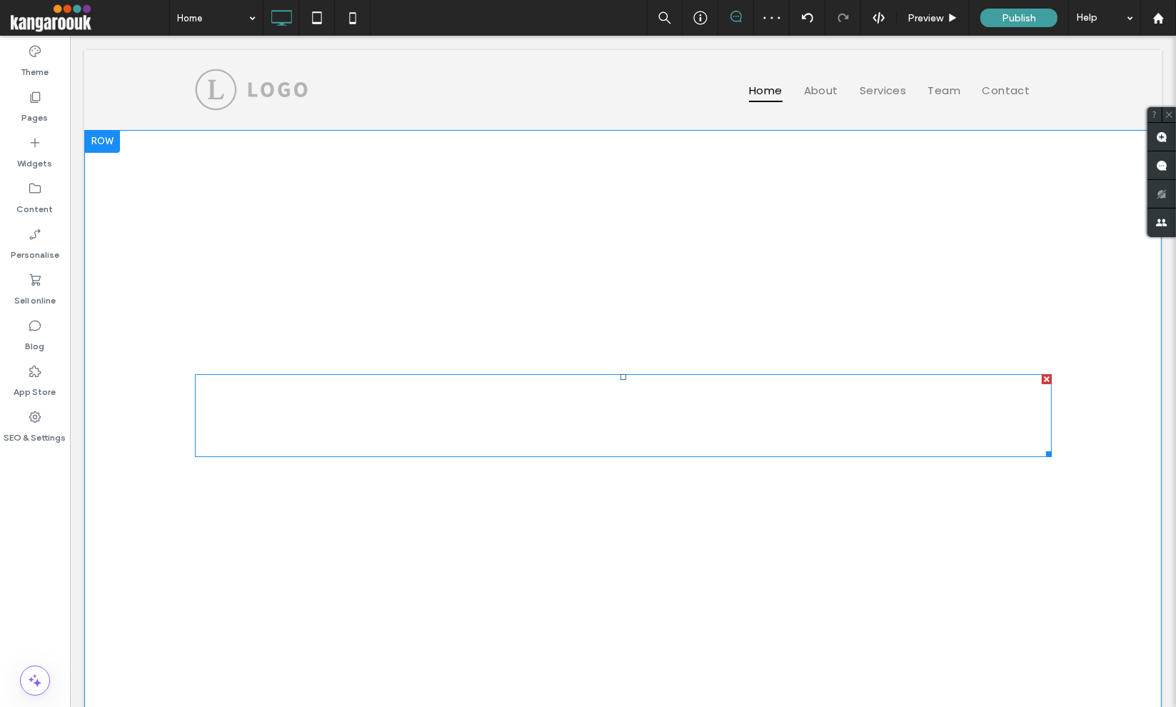
click at [625, 425] on span at bounding box center [622, 415] width 856 height 82
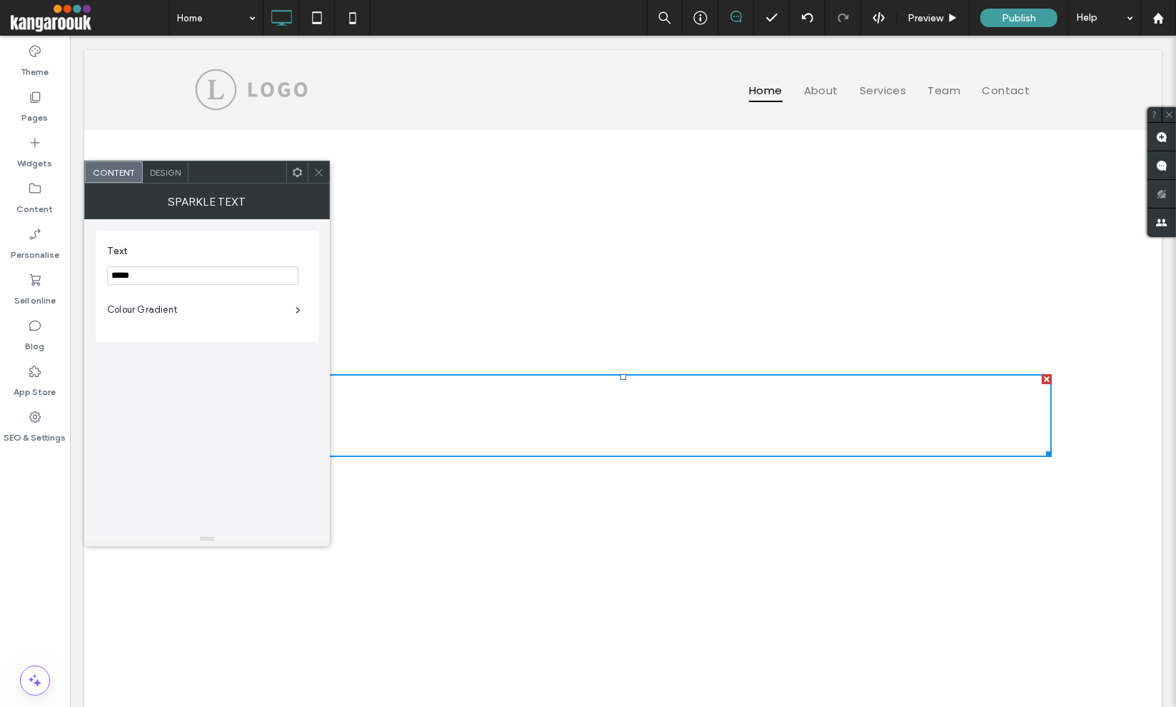
drag, startPoint x: 616, startPoint y: 377, endPoint x: 610, endPoint y: 338, distance: 39.0
click at [610, 394] on div "Magic Magic Magic Click To Paste" at bounding box center [622, 425] width 856 height 63
click at [317, 163] on span at bounding box center [318, 171] width 11 height 21
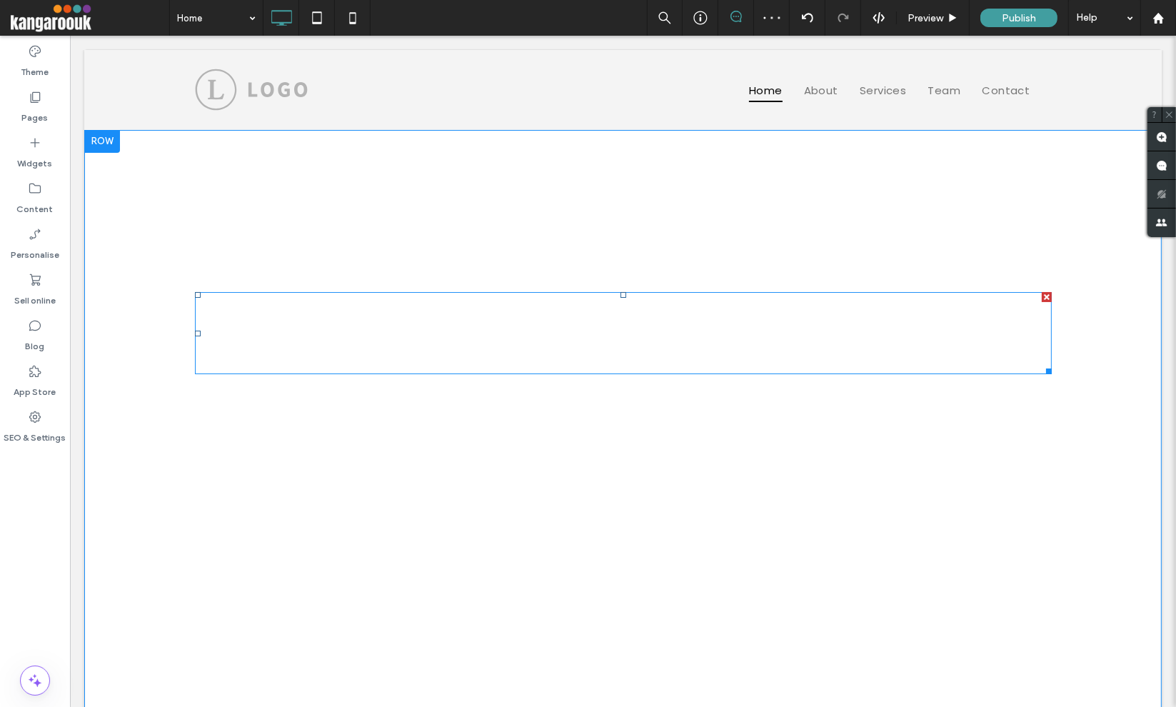
click at [628, 335] on span at bounding box center [622, 333] width 856 height 82
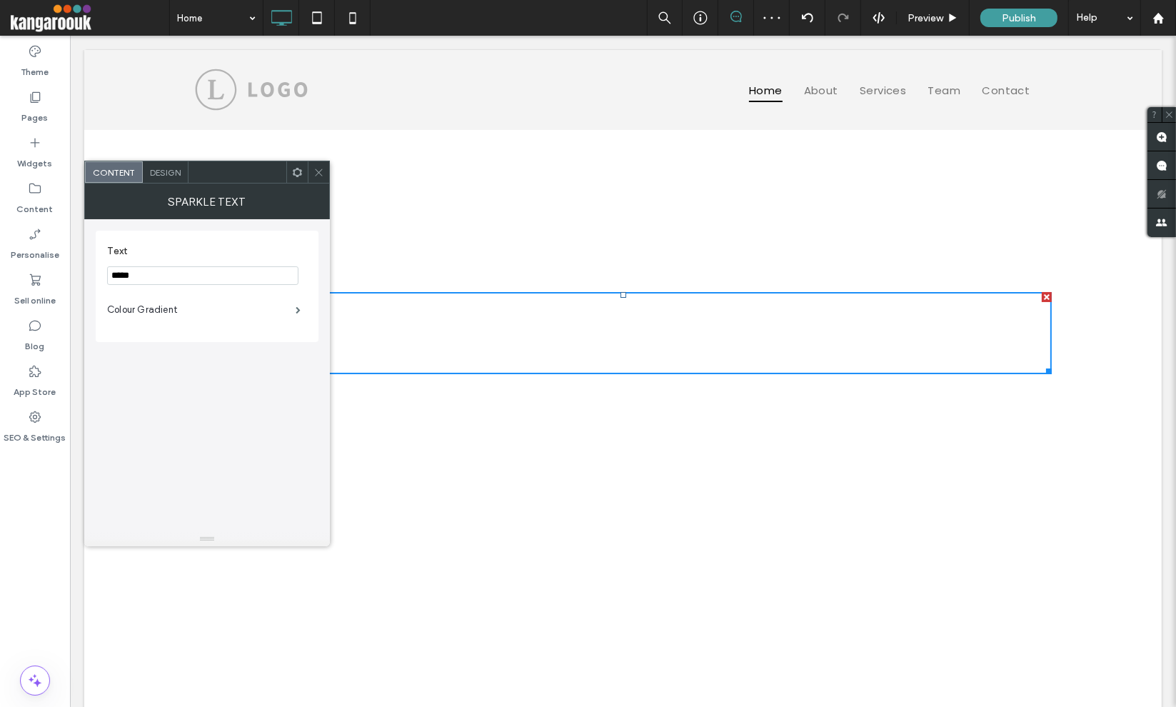
drag, startPoint x: 618, startPoint y: 292, endPoint x: 613, endPoint y: 269, distance: 23.4
click at [613, 394] on div "Magic Magic Magic Click To Paste" at bounding box center [622, 425] width 856 height 63
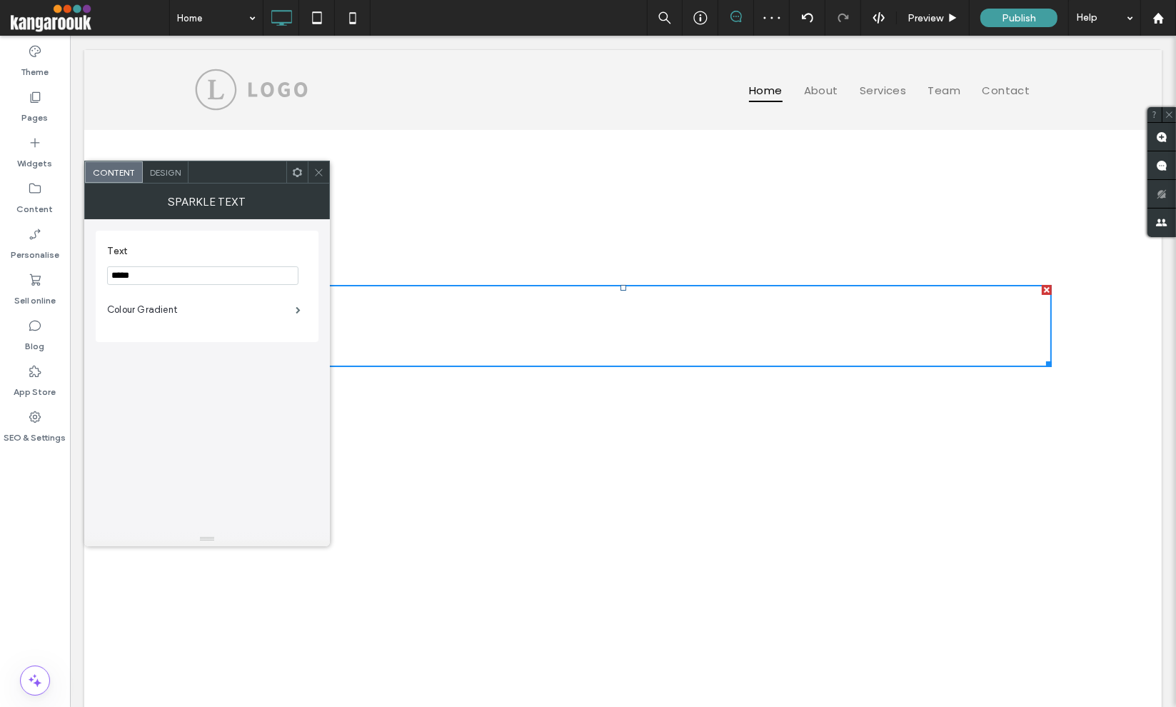
click at [625, 372] on h1 "Magic" at bounding box center [622, 408] width 856 height 83
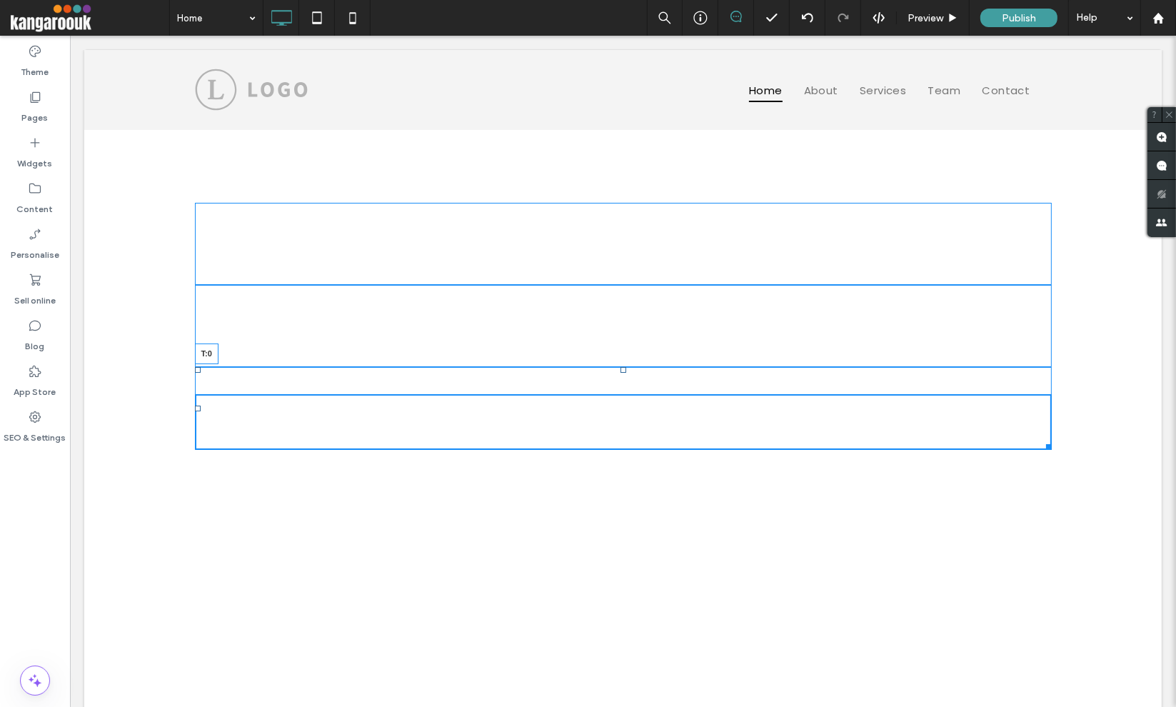
drag, startPoint x: 619, startPoint y: 369, endPoint x: 688, endPoint y: 375, distance: 69.5
click at [618, 394] on div "Magic Magic Magic T:0 Click To Paste" at bounding box center [622, 422] width 856 height 56
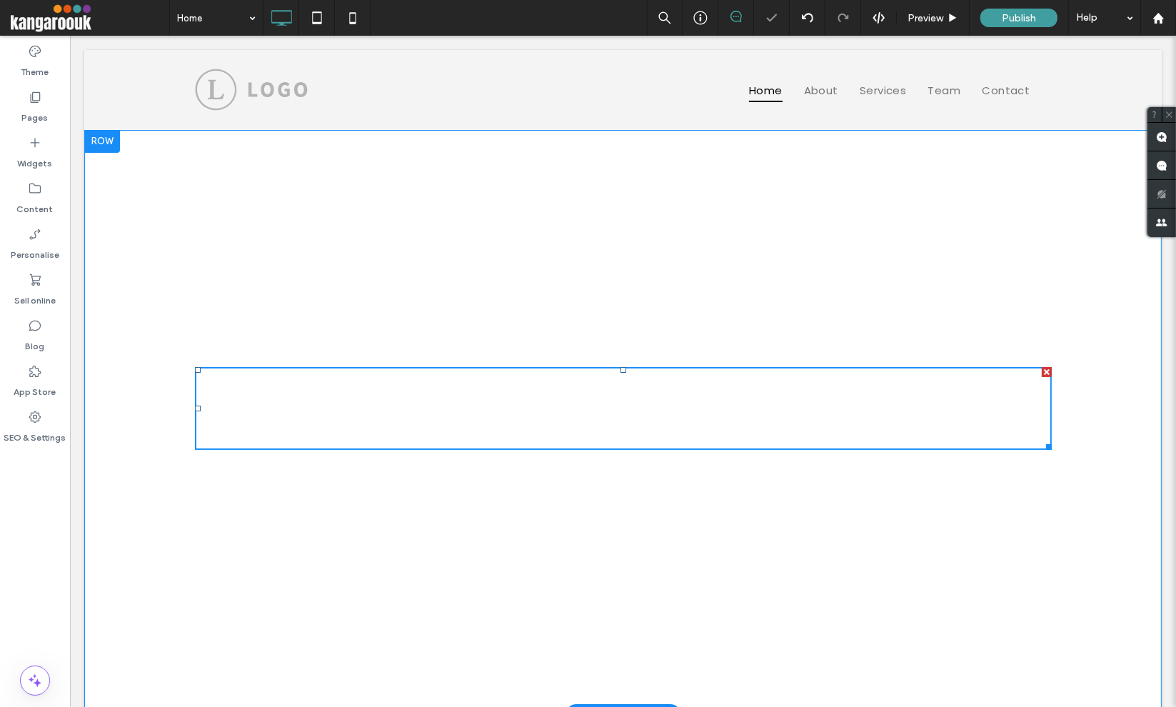
click at [708, 515] on div "Magic Magic Magic Click To Paste Row + Add Section" at bounding box center [622, 422] width 1077 height 584
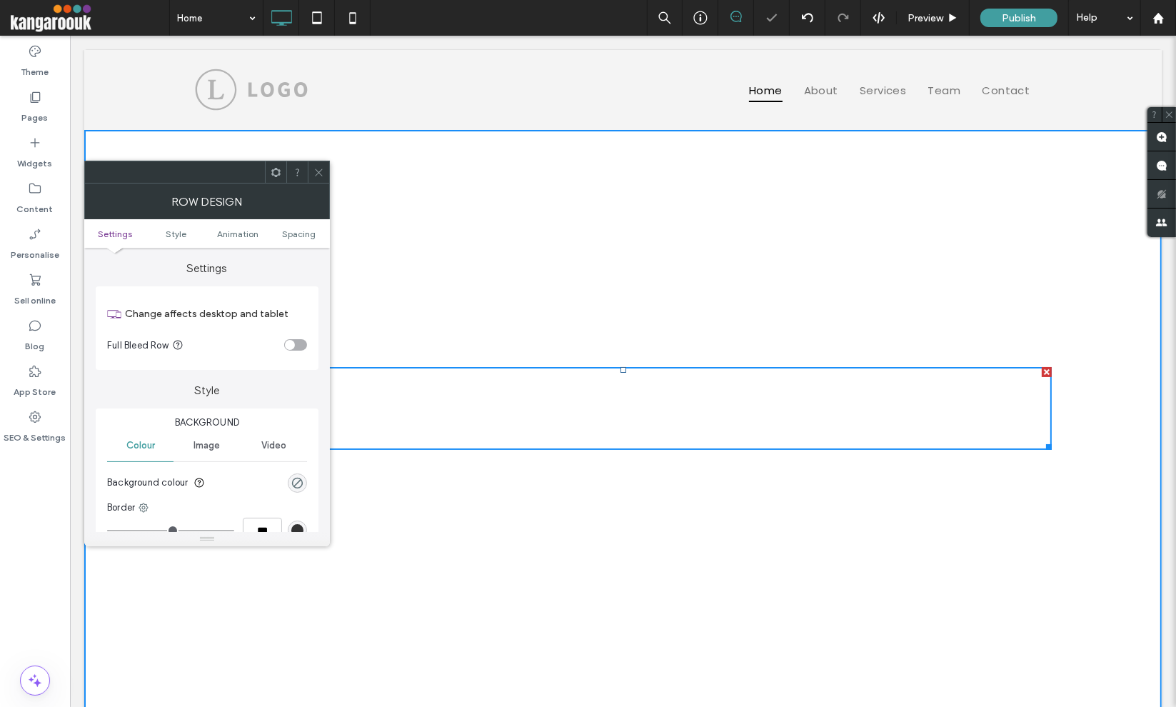
click at [323, 172] on icon at bounding box center [318, 172] width 11 height 11
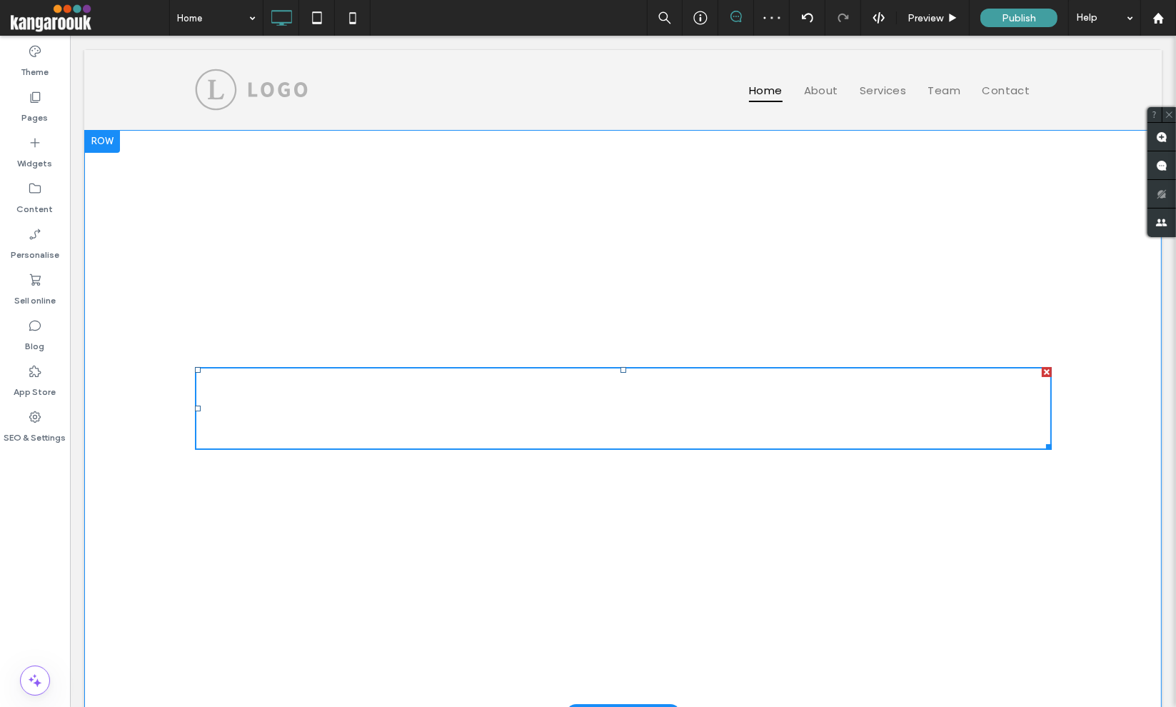
click at [544, 492] on div "Magic Magic Magic Click To Paste Row + Add Section" at bounding box center [622, 422] width 1077 height 584
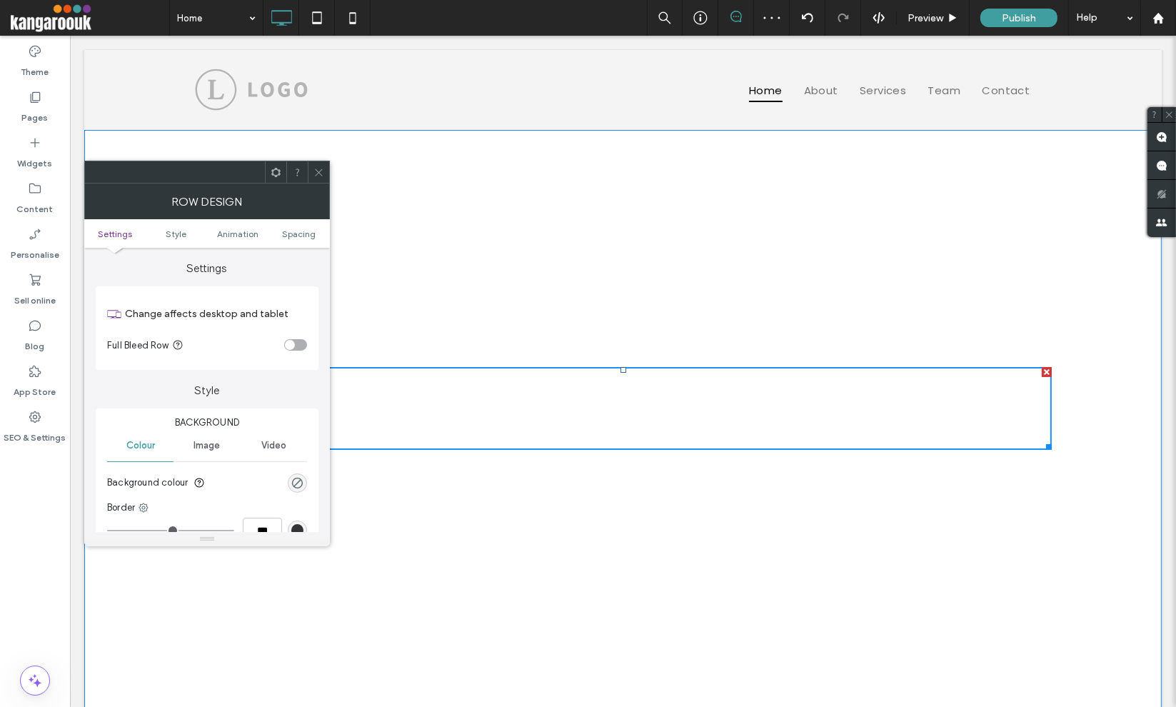
click at [333, 178] on div "Magic Magic Magic Click To Paste Row + Add Section" at bounding box center [622, 422] width 1077 height 584
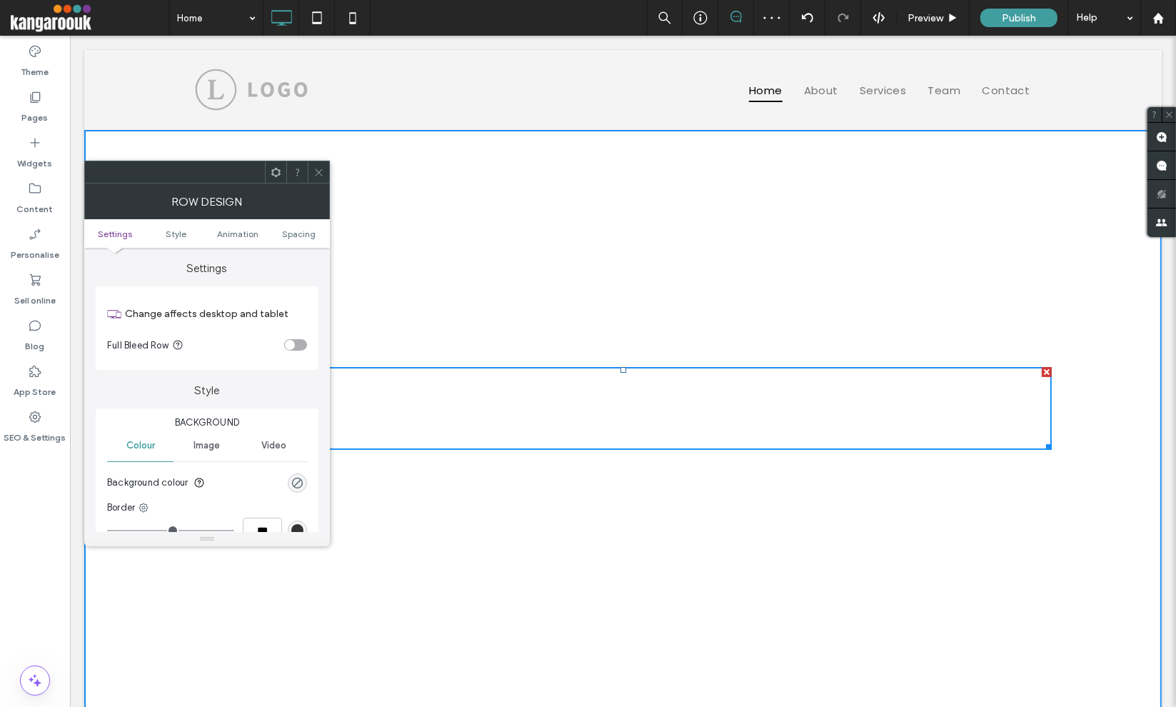
click at [323, 173] on icon at bounding box center [318, 172] width 11 height 11
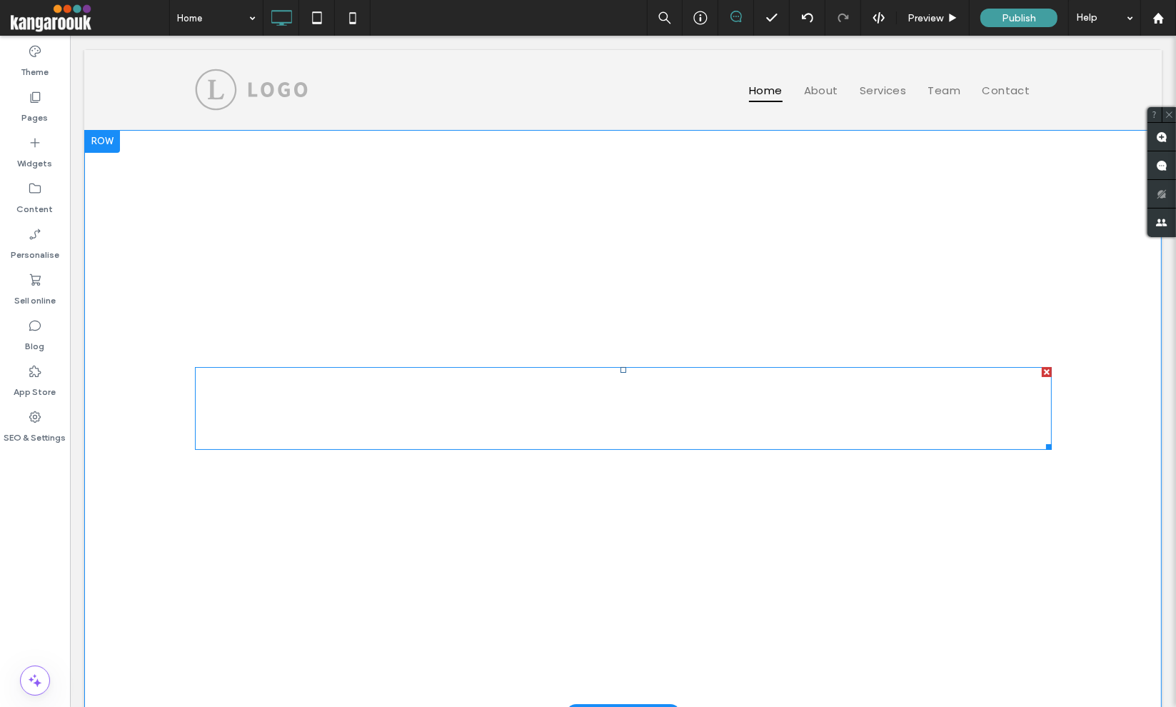
click at [608, 419] on span at bounding box center [622, 408] width 856 height 82
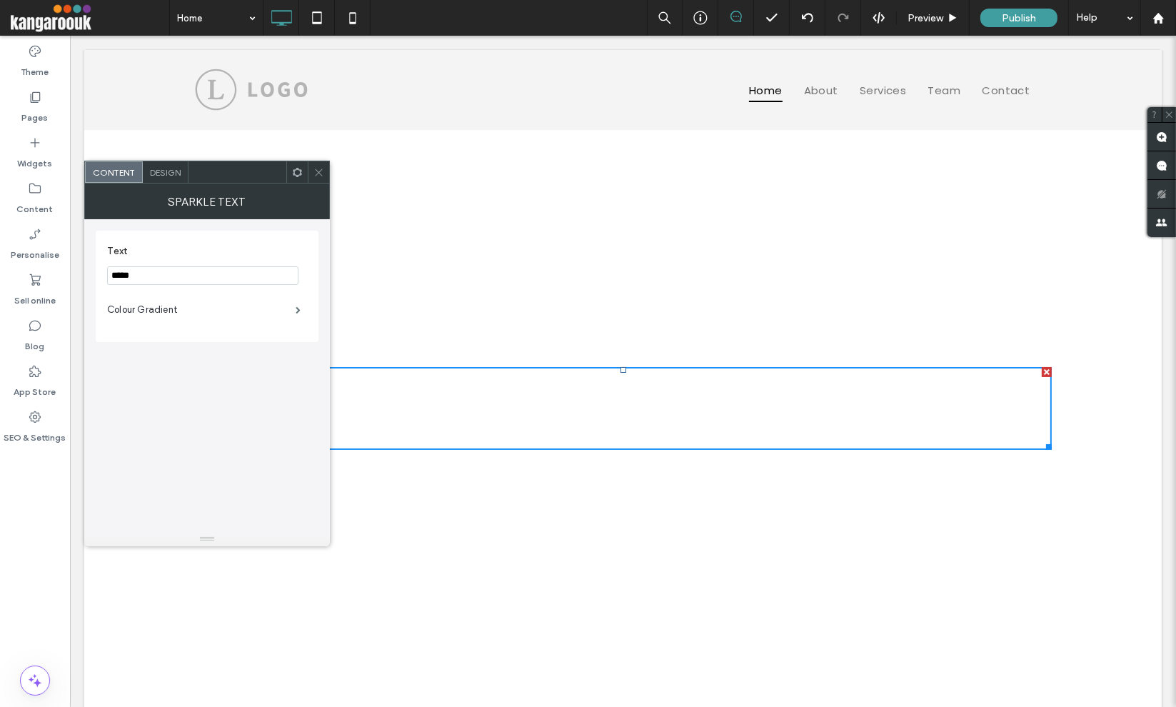
click at [638, 506] on div "Magic Magic Magic Click To Paste Row + Add Section" at bounding box center [622, 422] width 1077 height 584
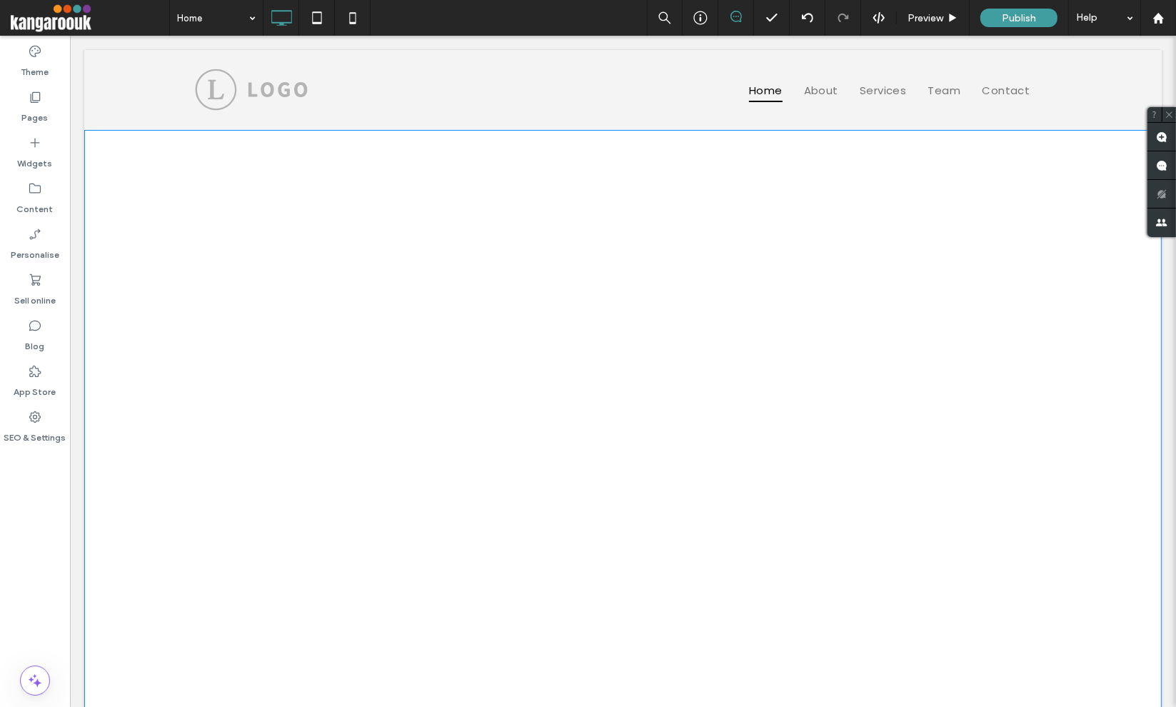
click at [623, 418] on span "Magic" at bounding box center [622, 408] width 113 height 51
click at [625, 418] on span "Magic" at bounding box center [622, 408] width 113 height 51
click at [552, 410] on h1 "Magic" at bounding box center [622, 408] width 856 height 83
click at [614, 394] on span "Magic" at bounding box center [622, 408] width 113 height 51
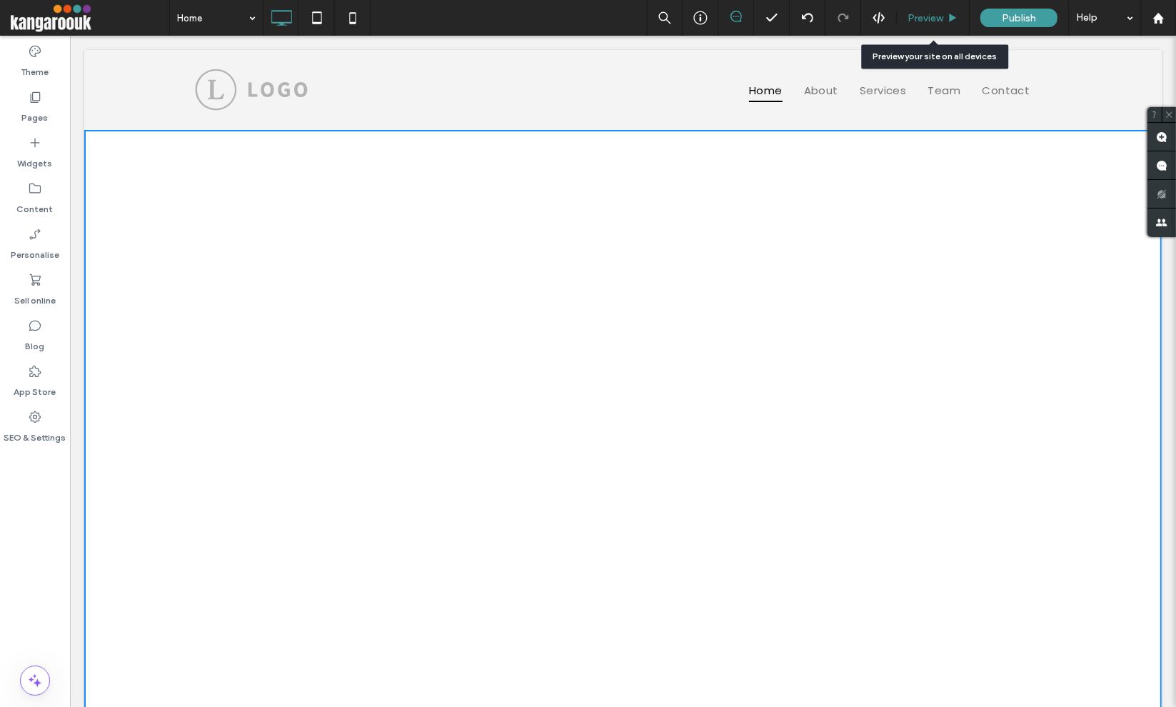
click at [934, 9] on div "Preview" at bounding box center [932, 18] width 73 height 36
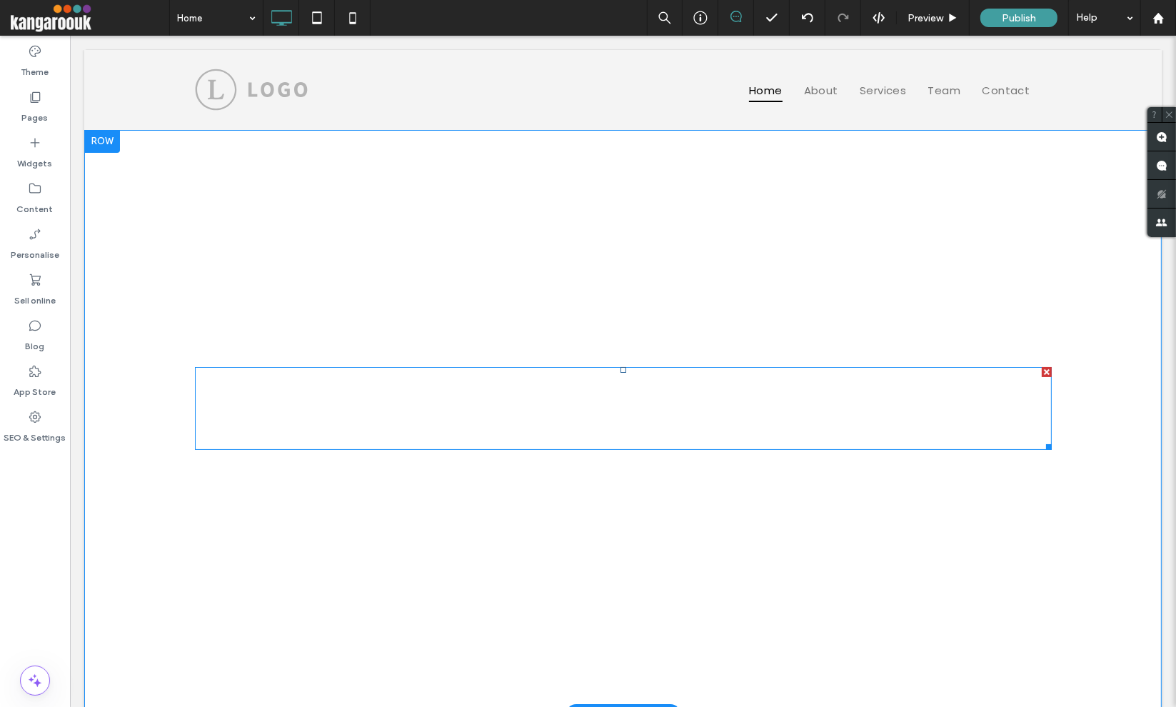
click at [665, 403] on span at bounding box center [622, 408] width 856 height 82
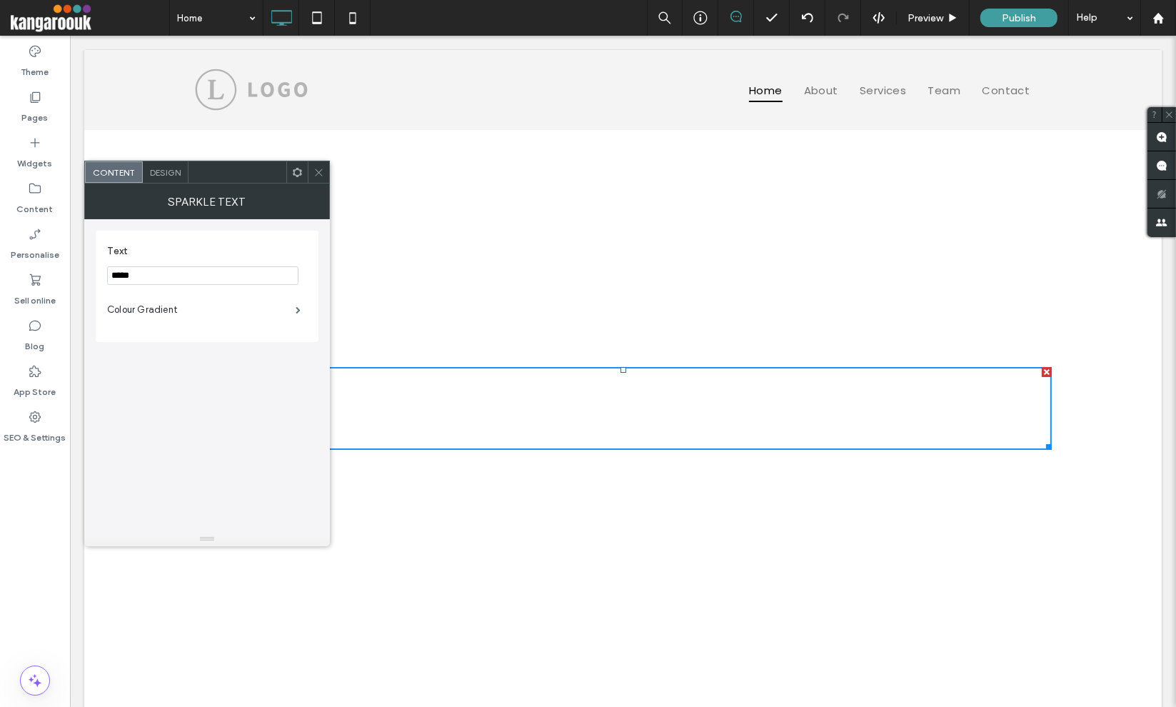
click at [320, 172] on icon at bounding box center [318, 172] width 11 height 11
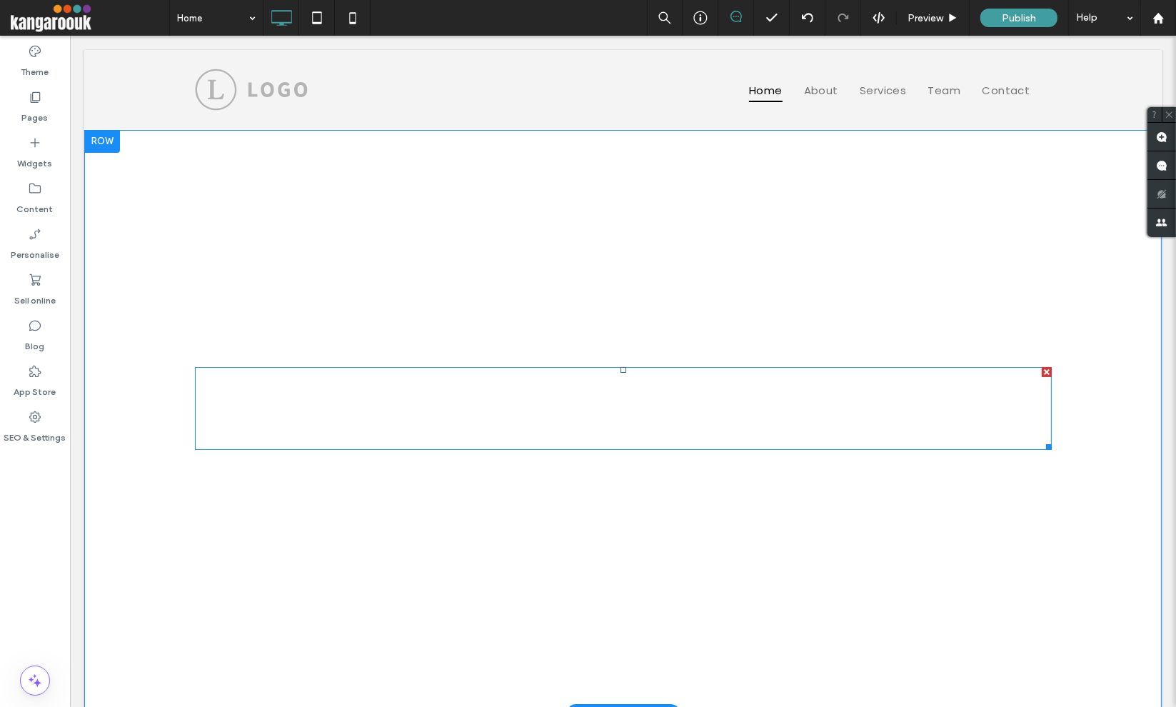
click at [664, 401] on span at bounding box center [622, 408] width 856 height 82
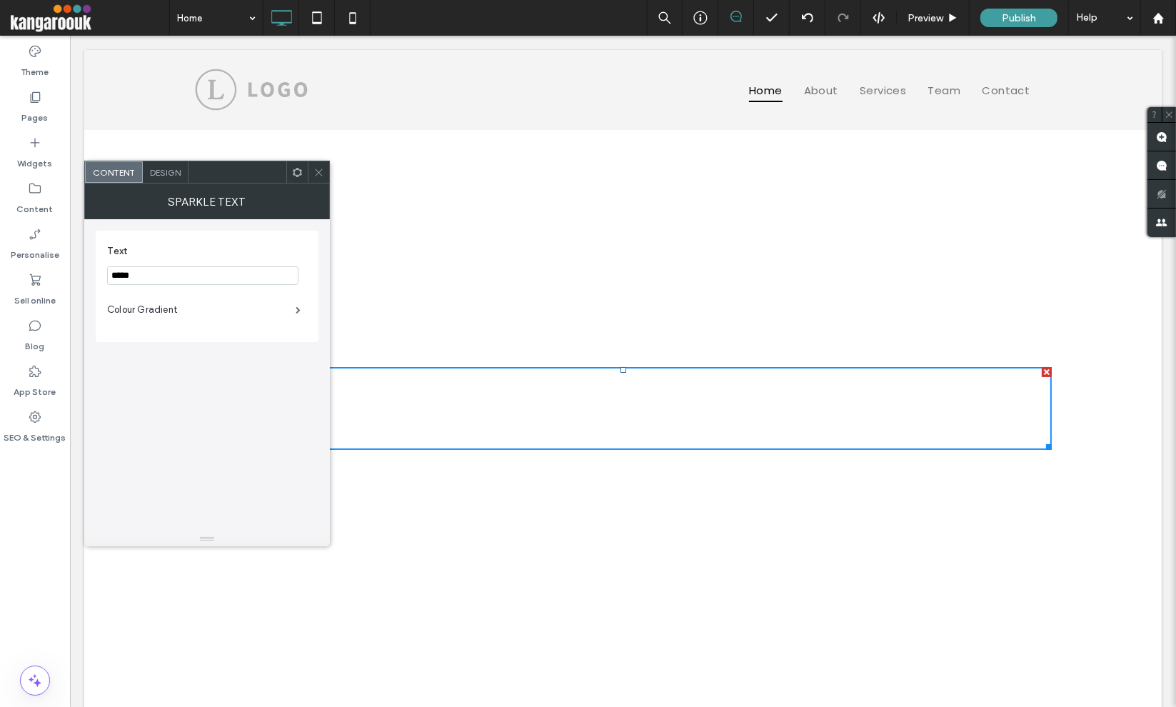
click at [325, 163] on div at bounding box center [318, 171] width 21 height 21
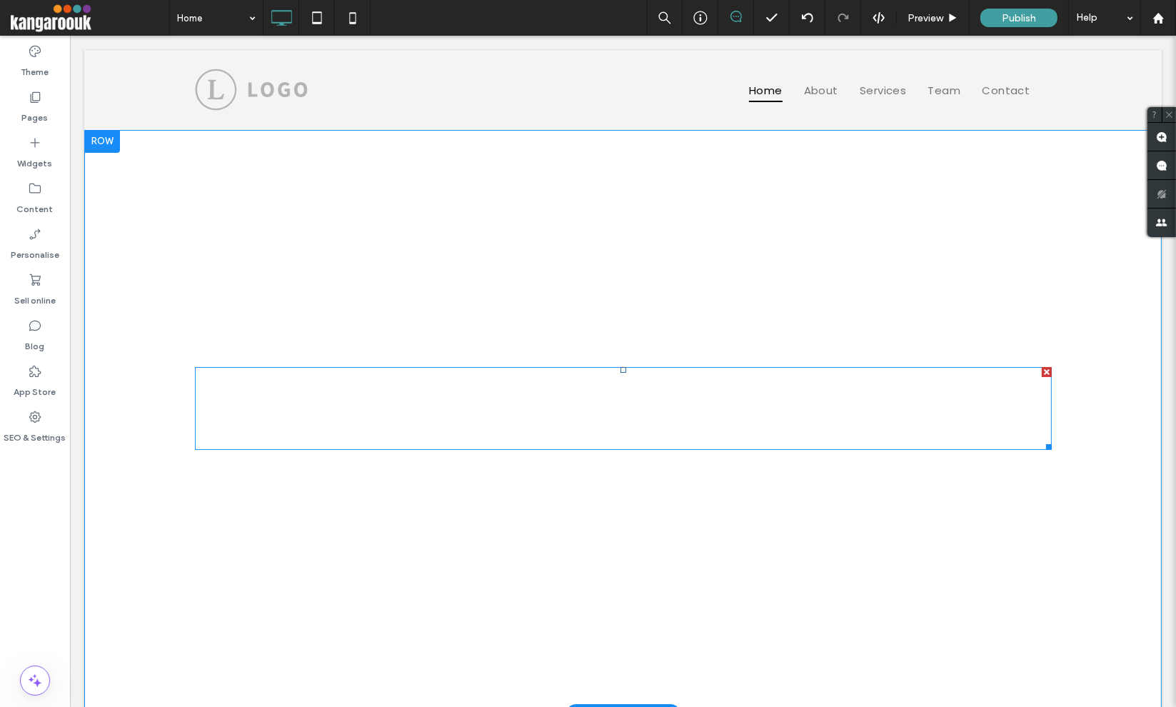
click at [633, 408] on span at bounding box center [622, 408] width 856 height 82
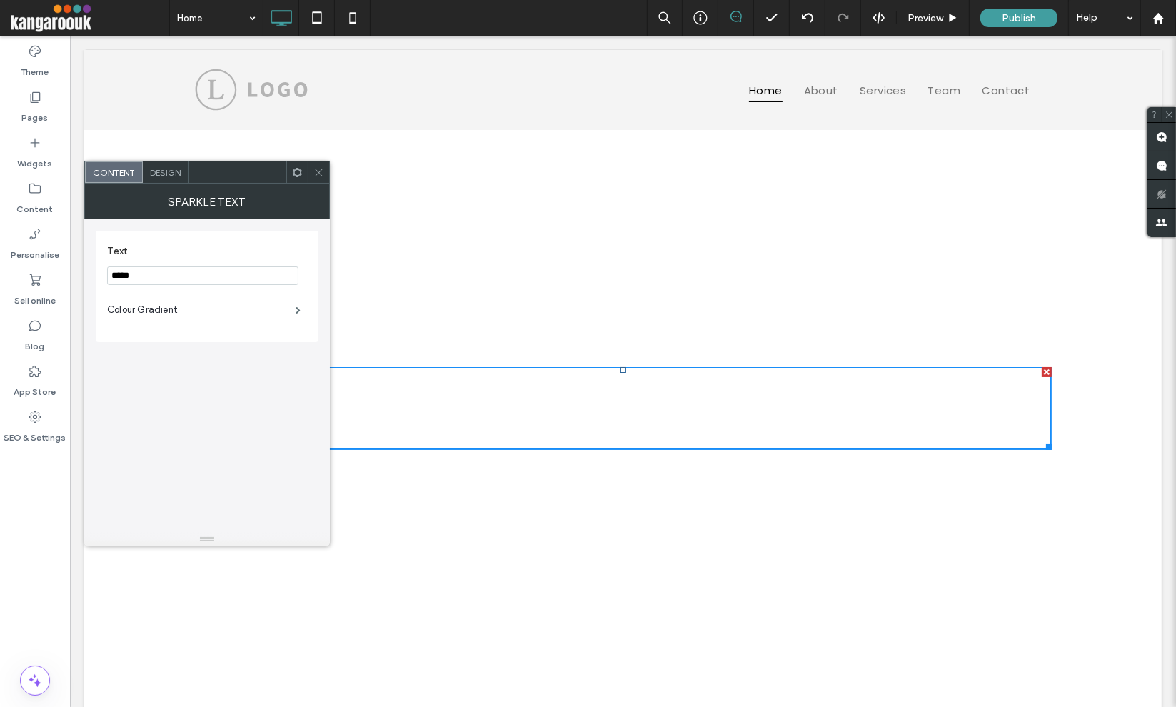
click at [300, 170] on use at bounding box center [297, 171] width 9 height 9
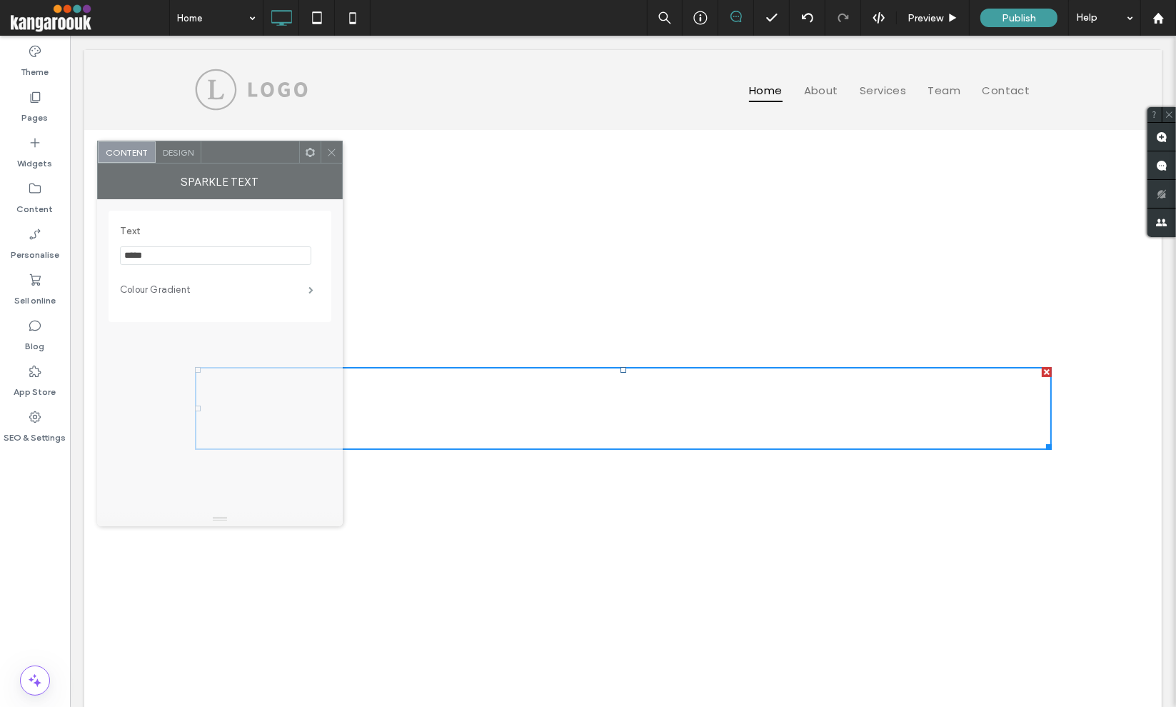
drag, startPoint x: 222, startPoint y: 173, endPoint x: 234, endPoint y: 153, distance: 23.4
click at [234, 153] on div at bounding box center [250, 151] width 98 height 21
click at [233, 151] on div at bounding box center [252, 151] width 98 height 21
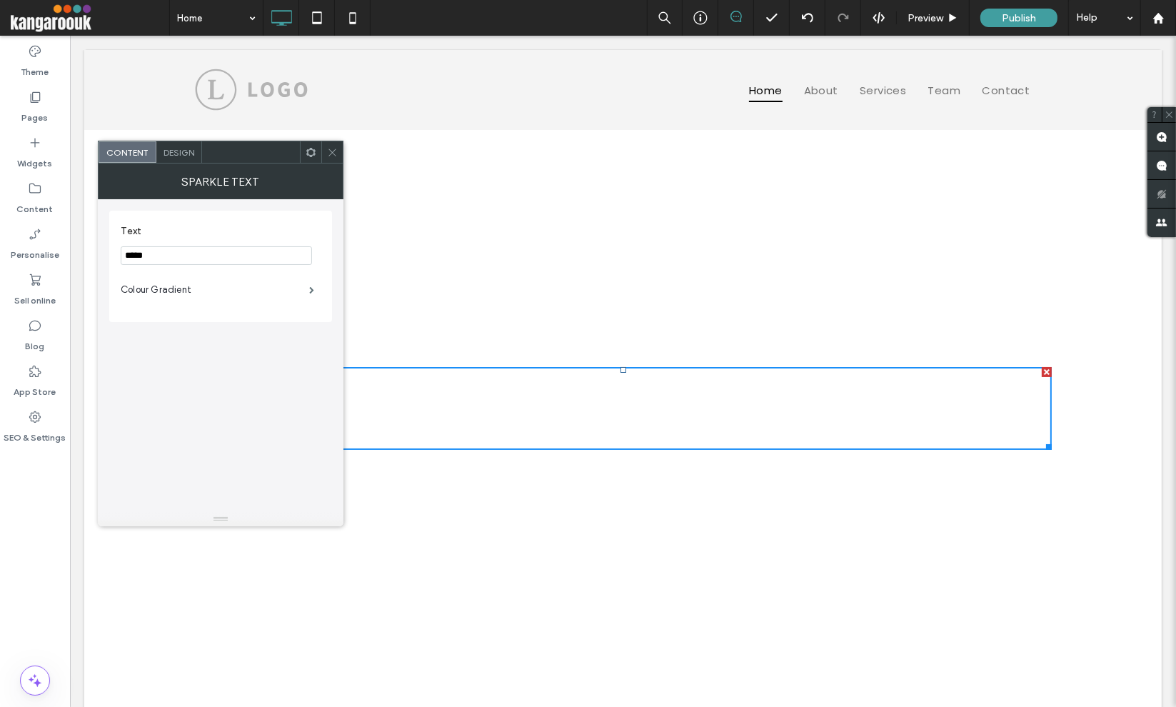
click at [331, 150] on icon at bounding box center [332, 152] width 11 height 11
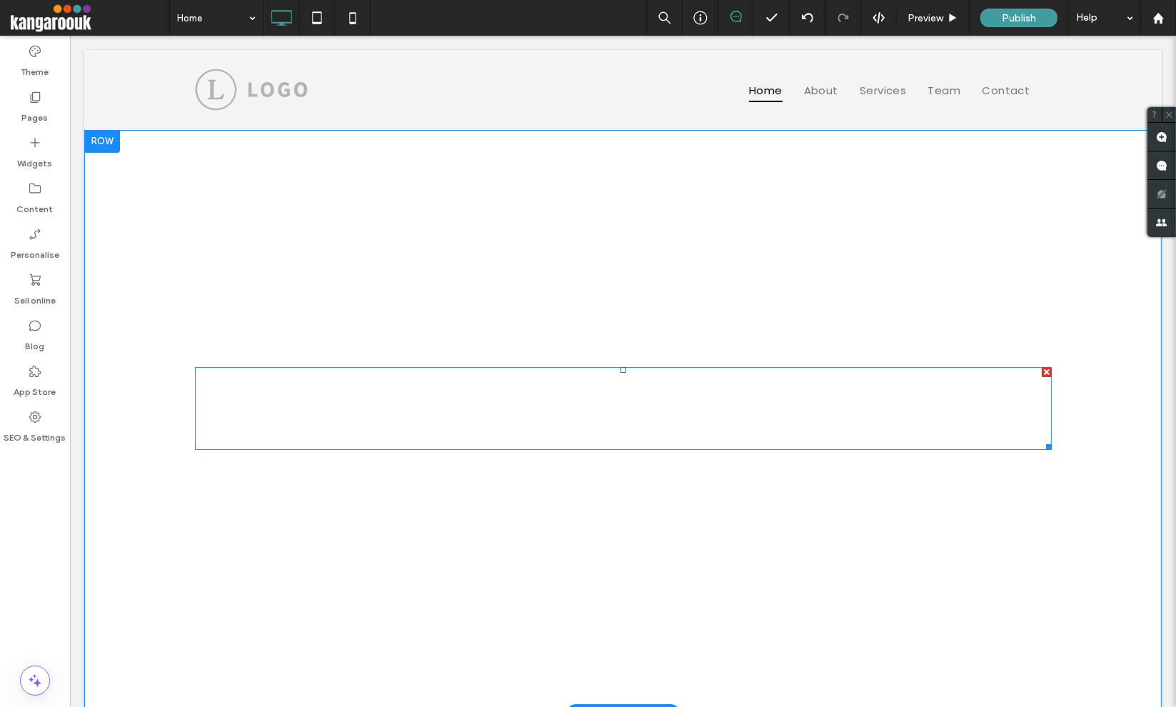
click at [656, 418] on span at bounding box center [622, 408] width 856 height 82
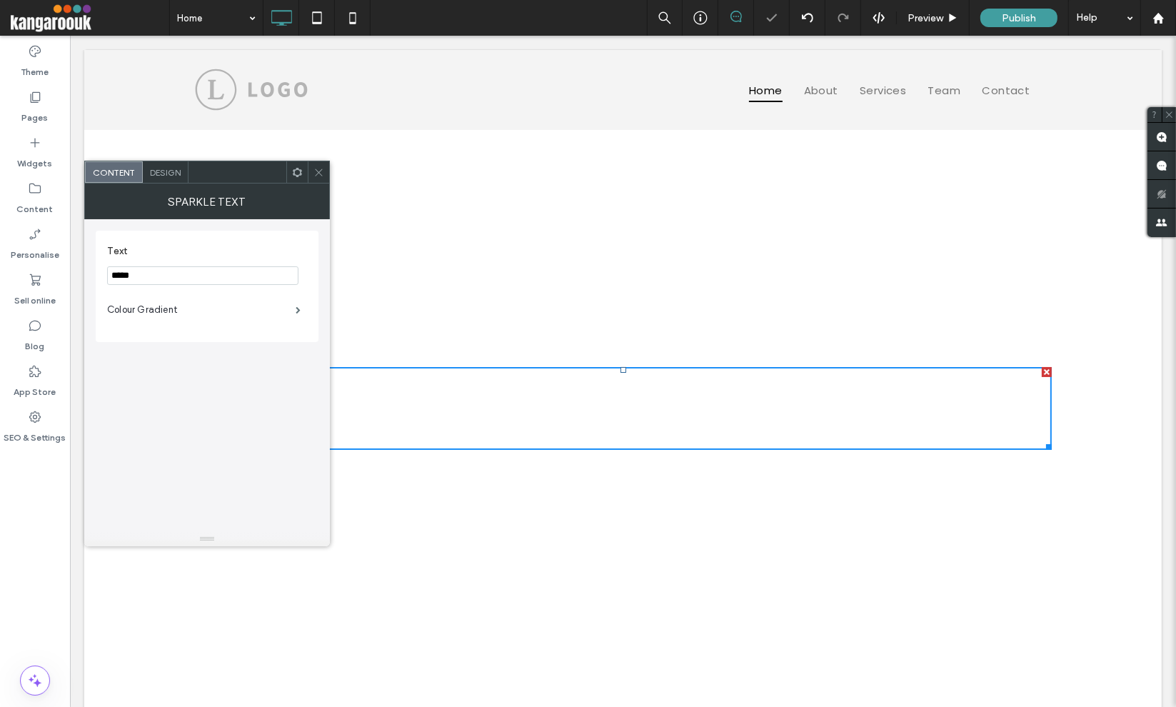
click at [322, 175] on use at bounding box center [318, 171] width 7 height 7
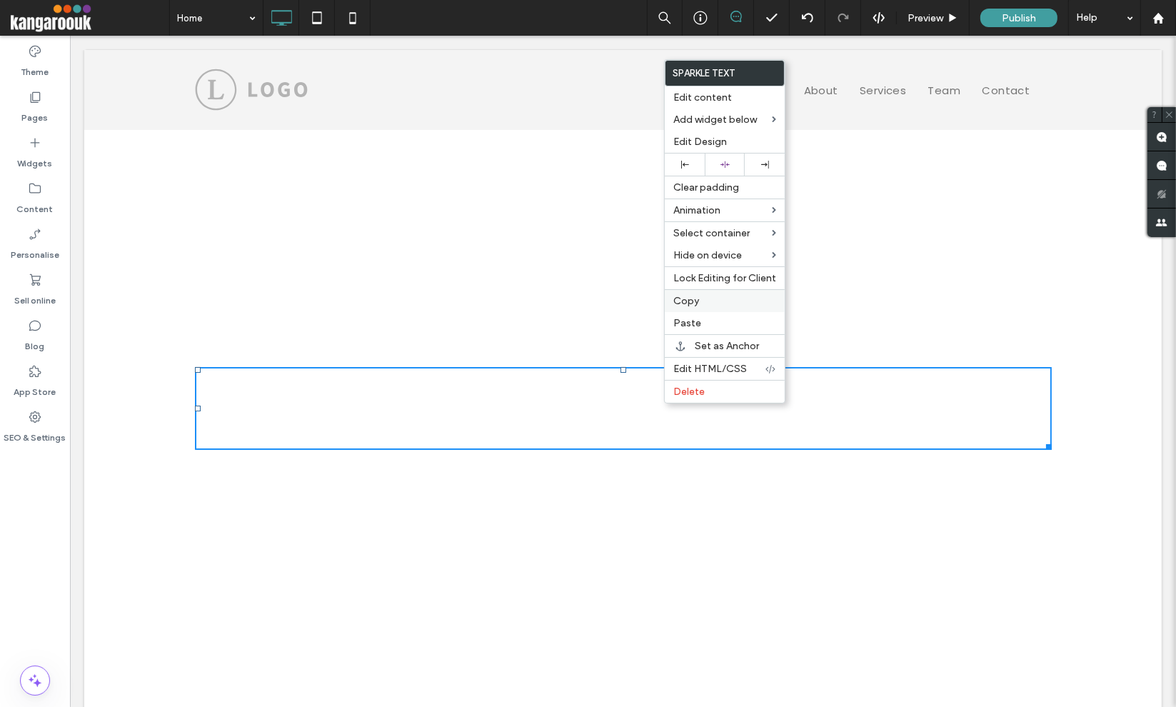
click at [704, 295] on label "Copy" at bounding box center [724, 301] width 103 height 12
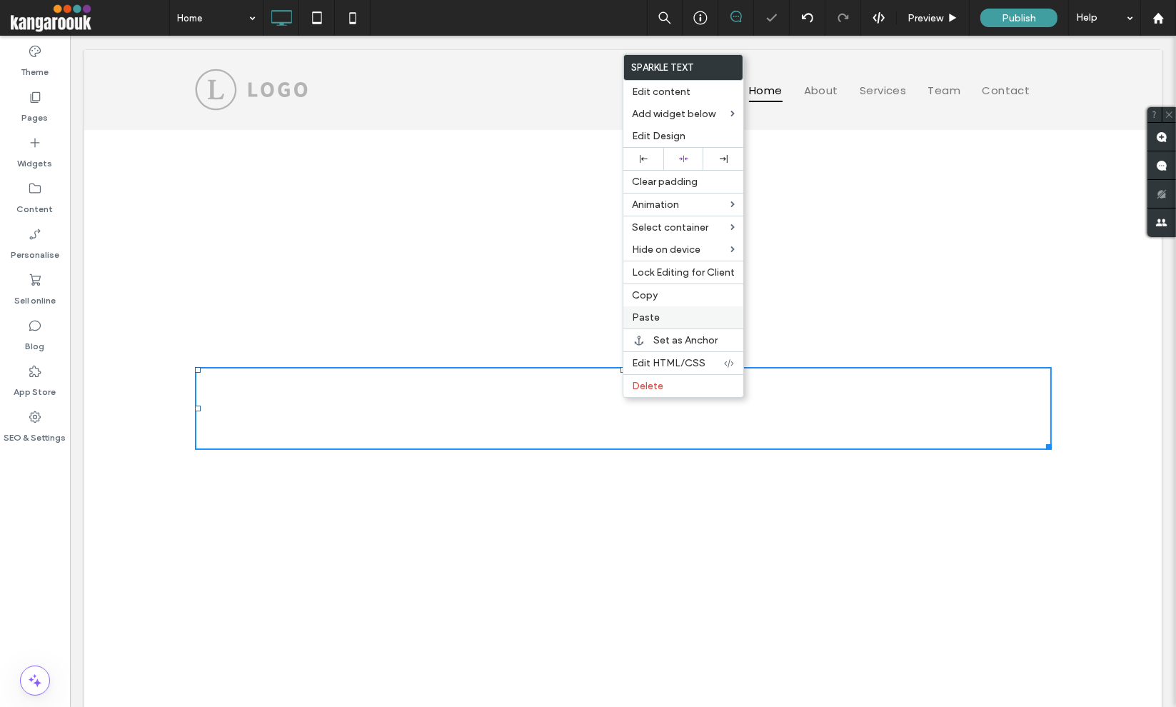
click at [651, 320] on span "Paste" at bounding box center [646, 317] width 28 height 12
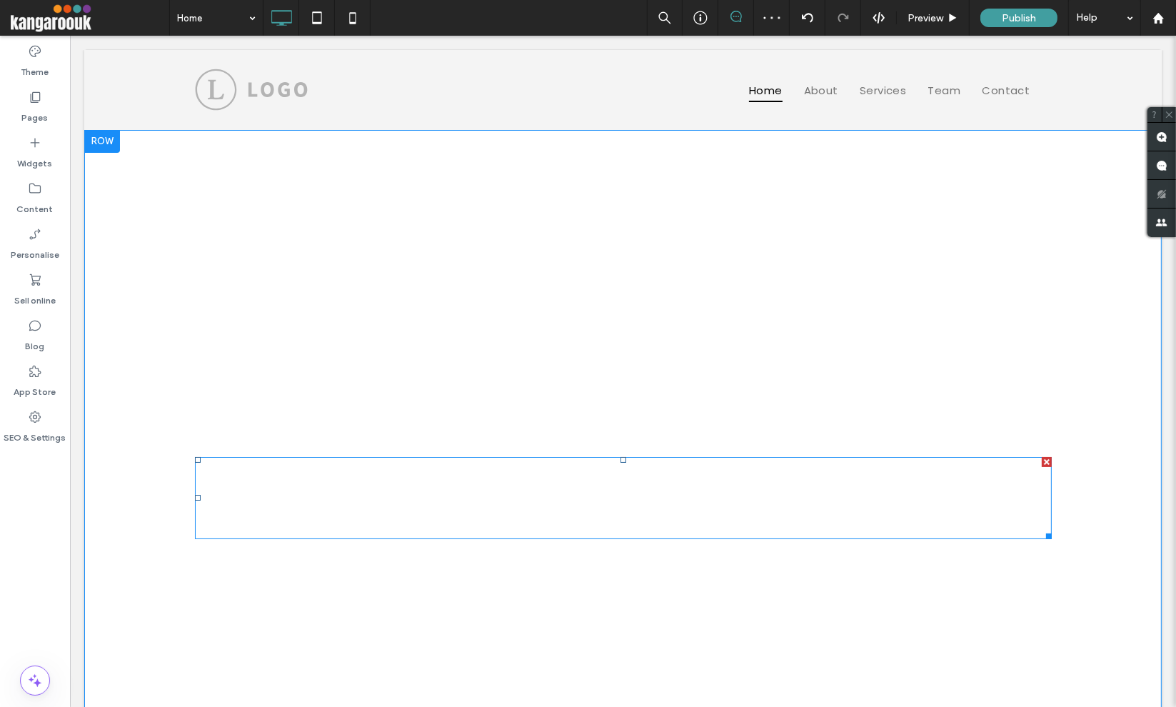
drag, startPoint x: 615, startPoint y: 459, endPoint x: 616, endPoint y: 435, distance: 24.3
click at [616, 435] on div "Magic Magic Magic Magic Click To Paste" at bounding box center [622, 466] width 856 height 145
click at [616, 495] on span at bounding box center [622, 498] width 856 height 82
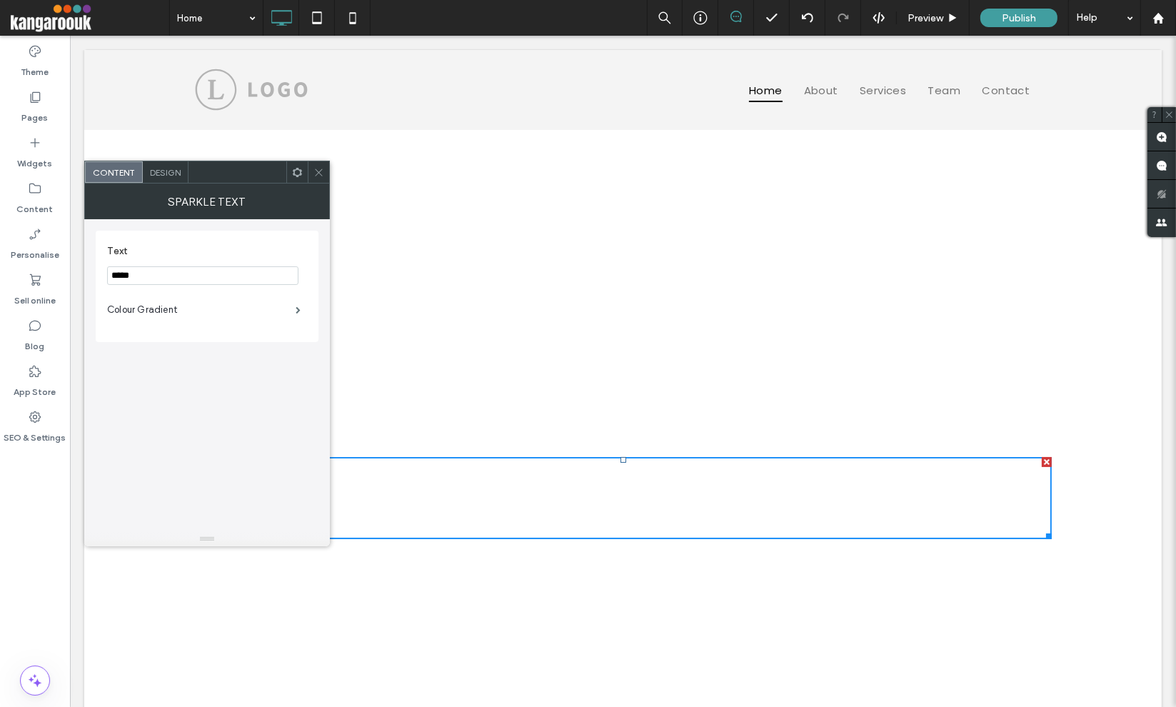
click at [321, 178] on span at bounding box center [318, 171] width 11 height 21
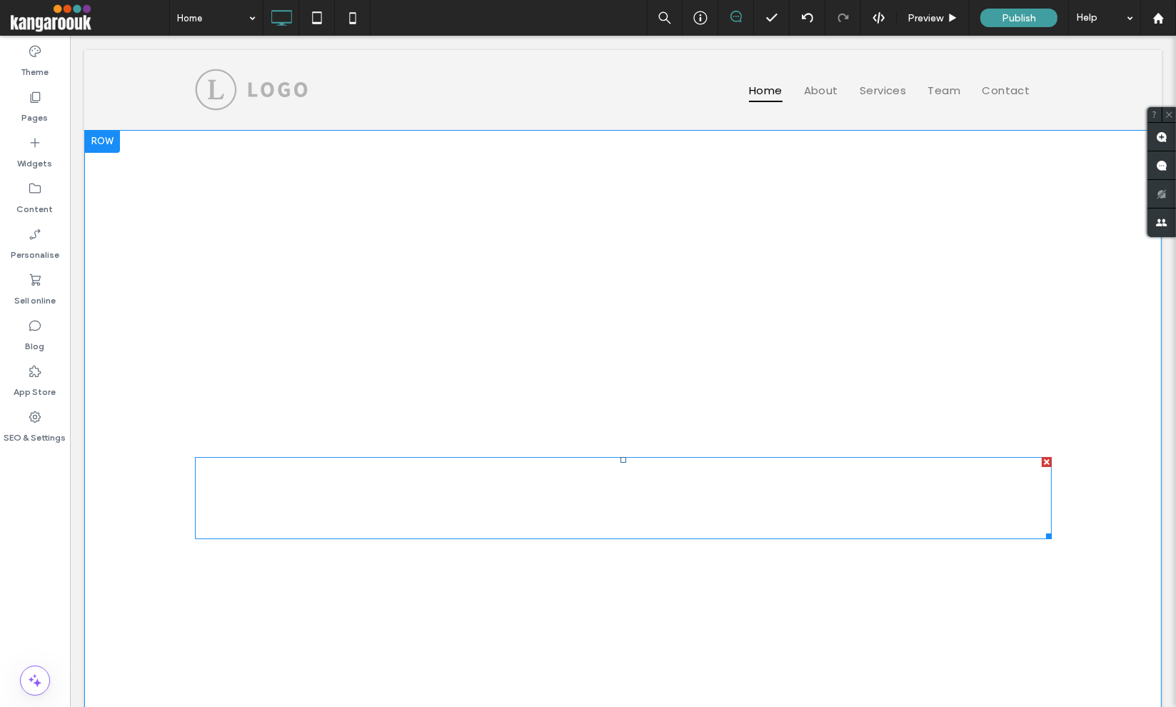
click at [664, 494] on span at bounding box center [622, 498] width 856 height 82
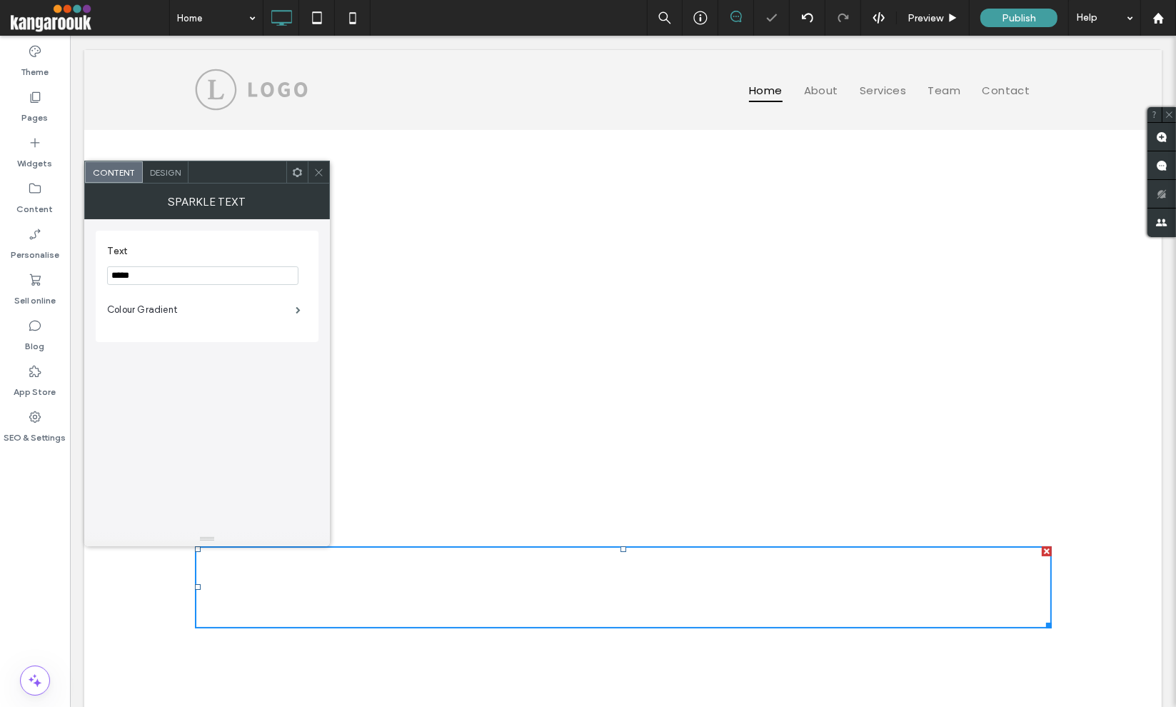
click at [326, 166] on div at bounding box center [318, 171] width 21 height 21
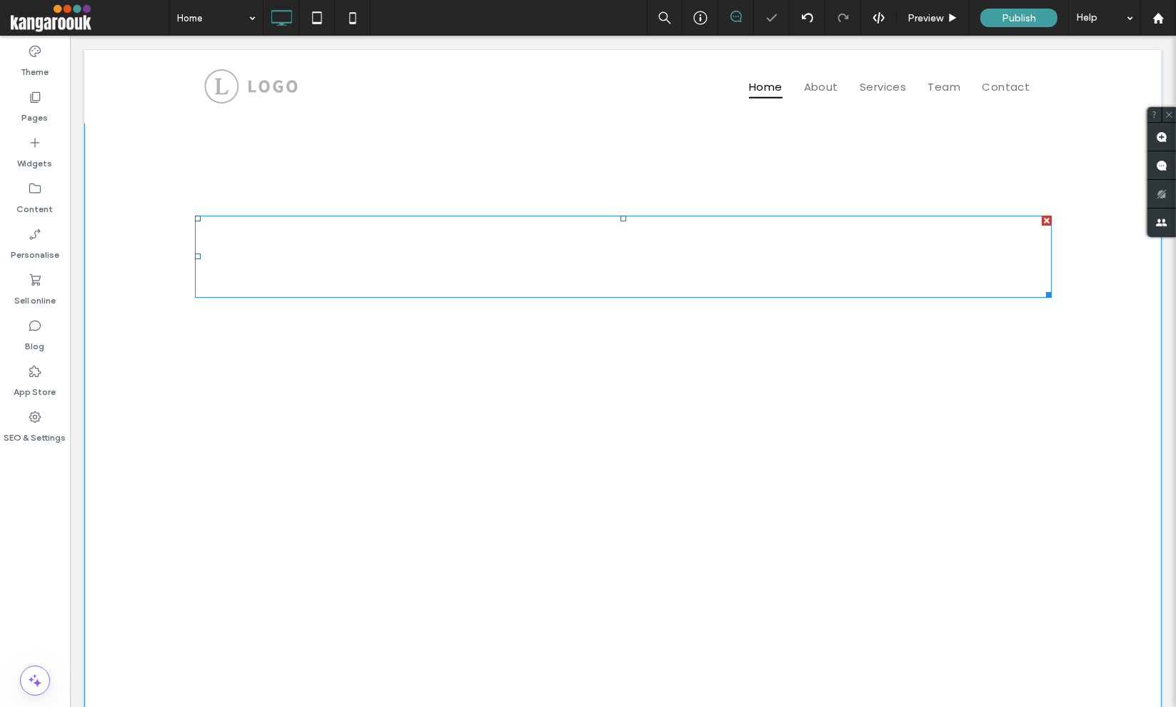
scroll to position [143, 0]
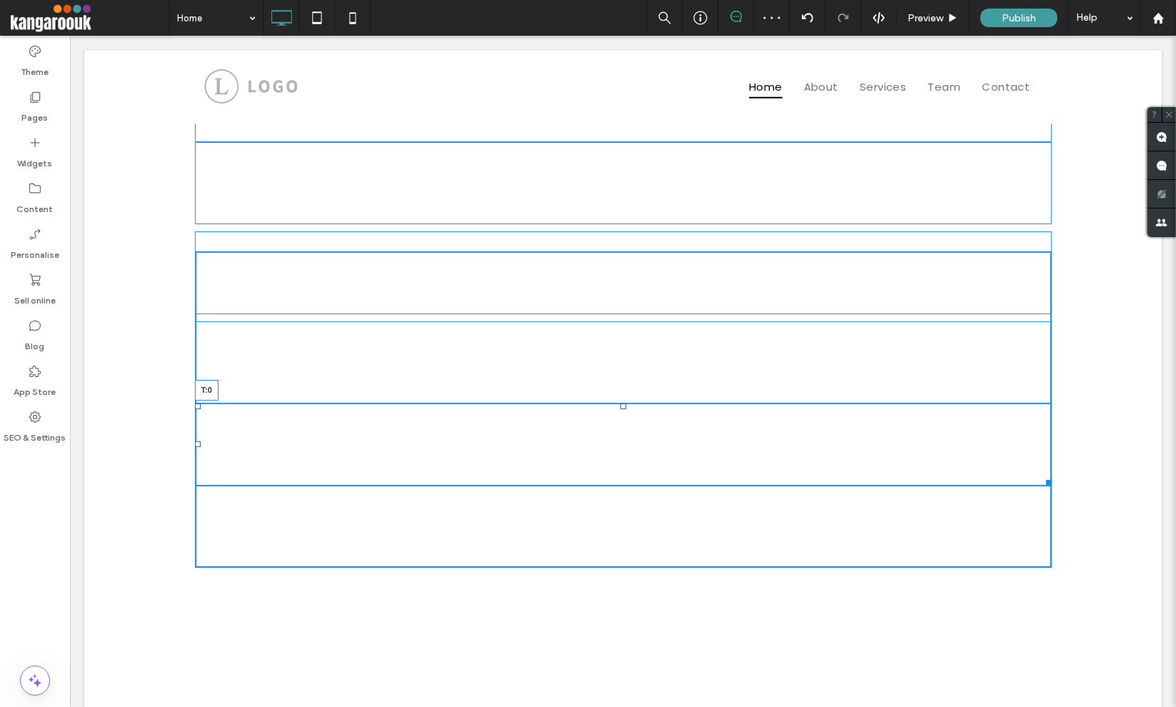
drag, startPoint x: 619, startPoint y: 413, endPoint x: 609, endPoint y: 370, distance: 43.3
click at [609, 370] on div "Magic Magic Magic Magic Magic T:0 Magic Click To Paste" at bounding box center [622, 409] width 856 height 316
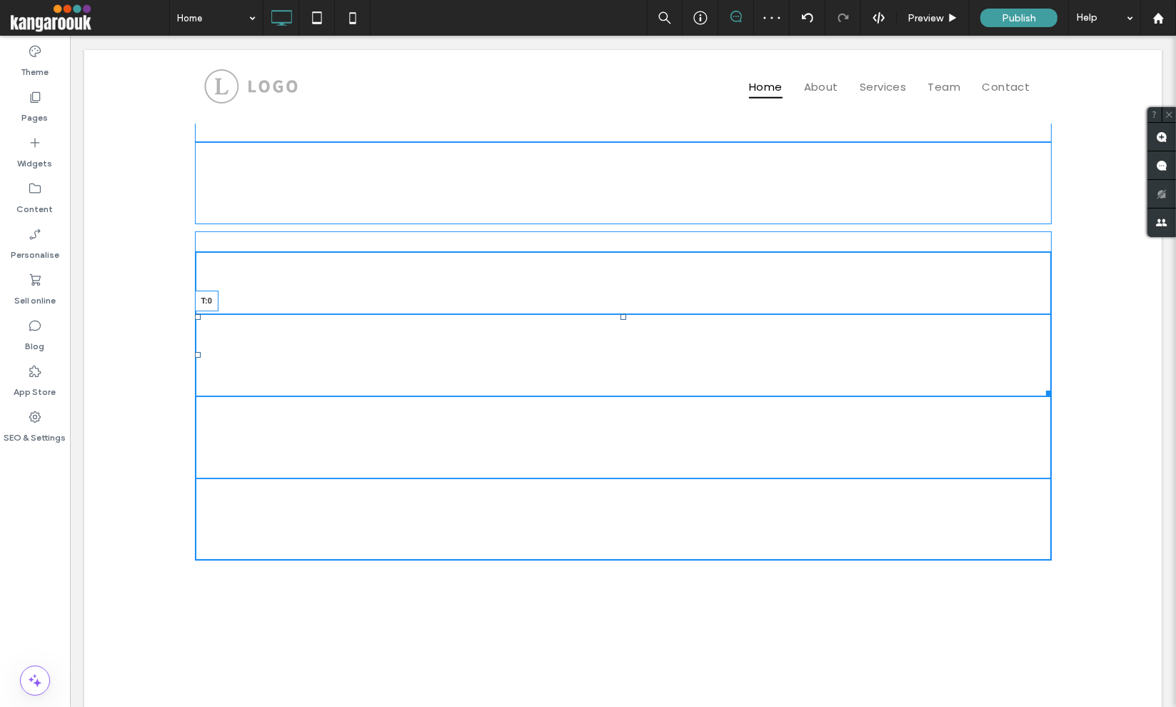
drag, startPoint x: 615, startPoint y: 320, endPoint x: 686, endPoint y: 316, distance: 70.8
click at [610, 289] on div "Magic Magic Magic Magic T:0 Magic Magic Click To Paste" at bounding box center [622, 405] width 856 height 309
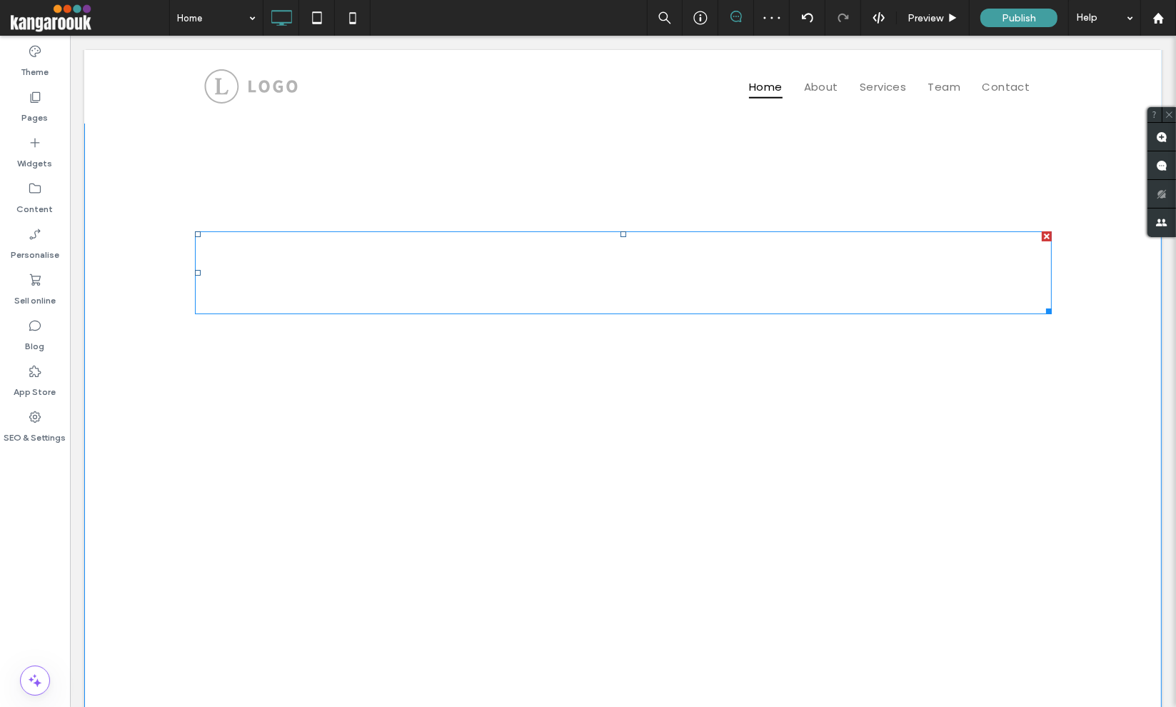
drag, startPoint x: 617, startPoint y: 235, endPoint x: 617, endPoint y: 208, distance: 27.1
click at [617, 251] on div "Magic Magic Magic Magic Magic Magic Click To Paste" at bounding box center [622, 405] width 856 height 309
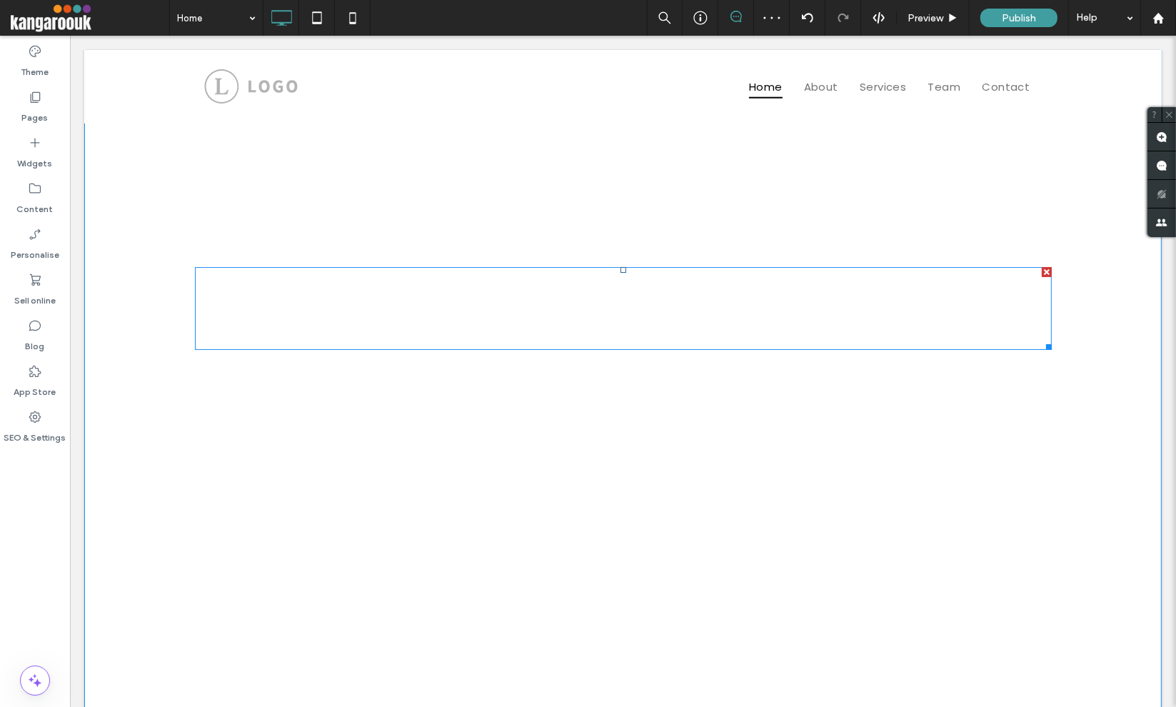
scroll to position [0, 0]
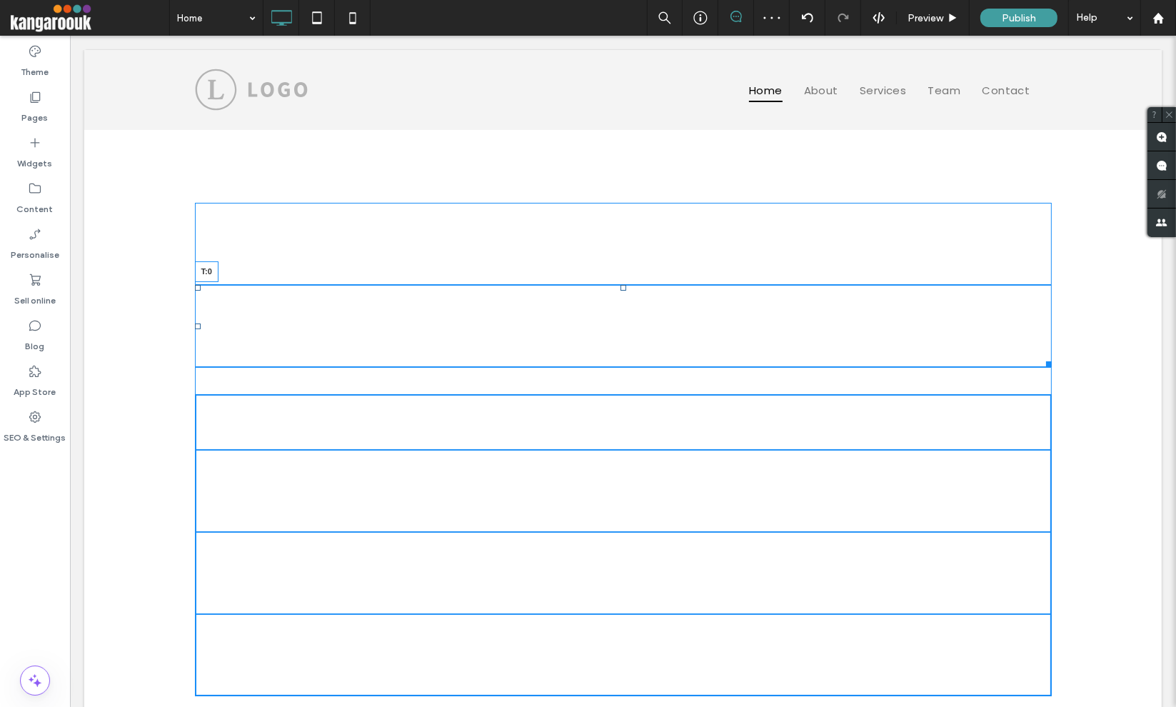
drag, startPoint x: 616, startPoint y: 287, endPoint x: 617, endPoint y: 248, distance: 39.3
click at [617, 394] on div "Magic Magic T:0 Magic Magic Magic Magic Click To Paste" at bounding box center [622, 545] width 856 height 302
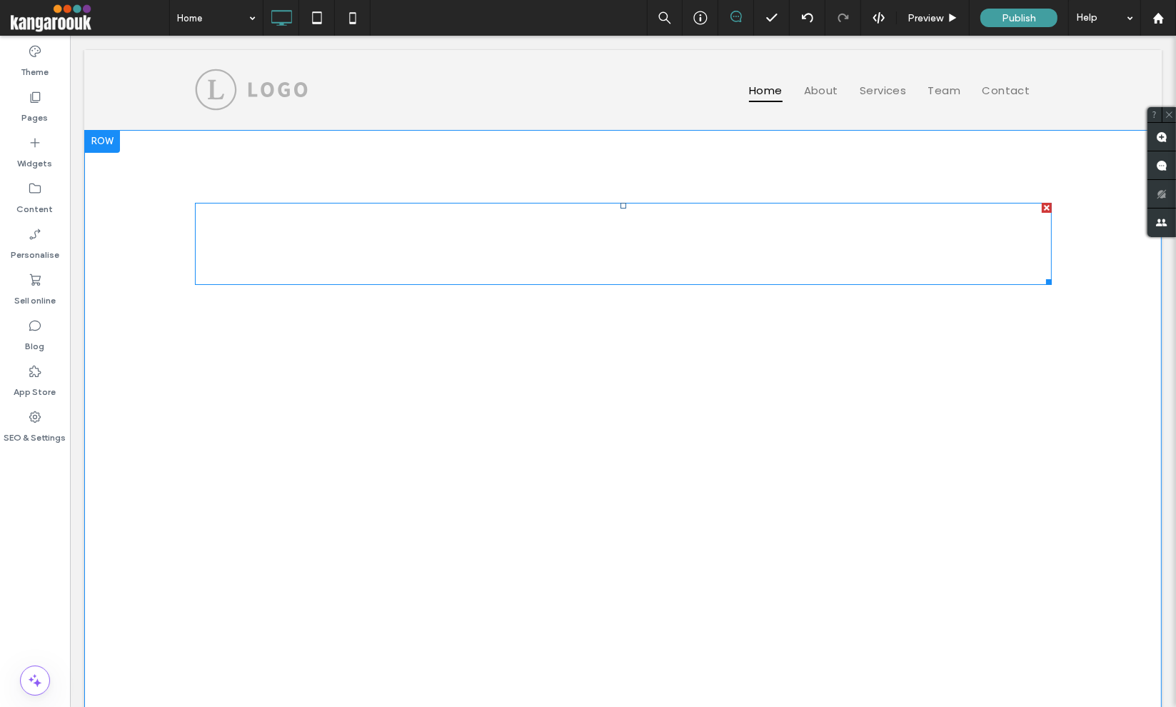
click at [622, 251] on span at bounding box center [622, 244] width 856 height 82
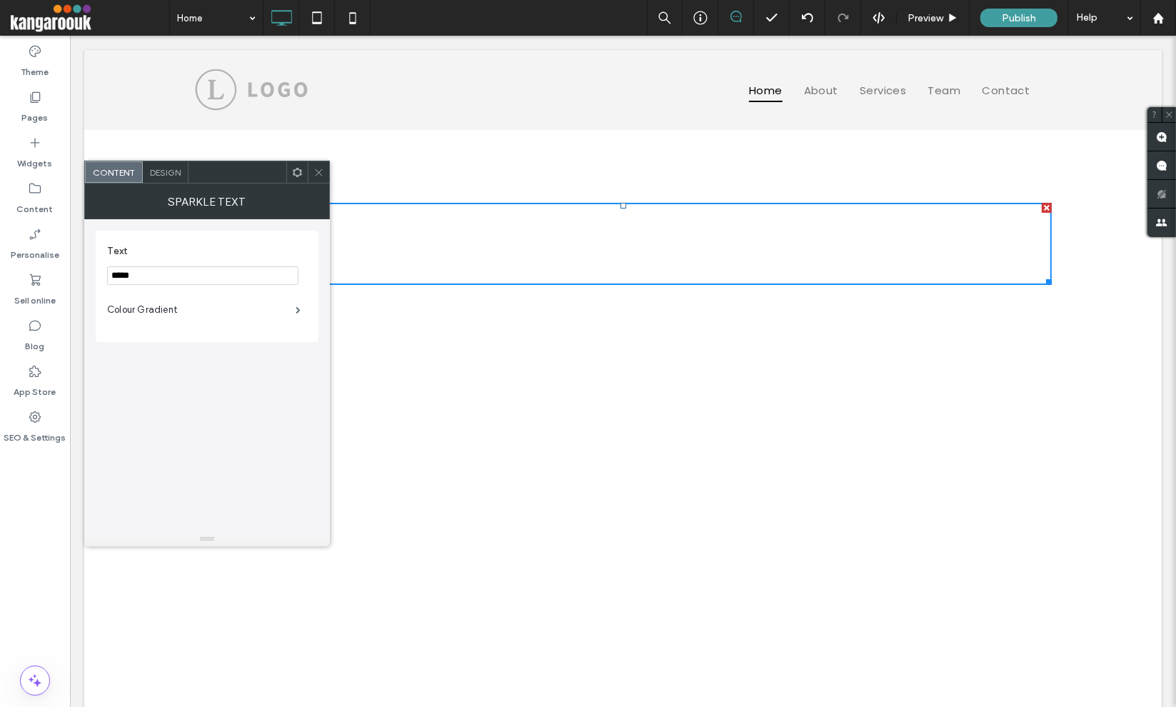
click at [180, 287] on section "Text *****" at bounding box center [207, 265] width 200 height 54
click at [180, 280] on input "*****" at bounding box center [202, 275] width 191 height 19
drag, startPoint x: 180, startPoint y: 280, endPoint x: 98, endPoint y: 275, distance: 82.2
click at [94, 275] on div "Text ***** Colour Gradient" at bounding box center [207, 375] width 246 height 313
type input "*********"
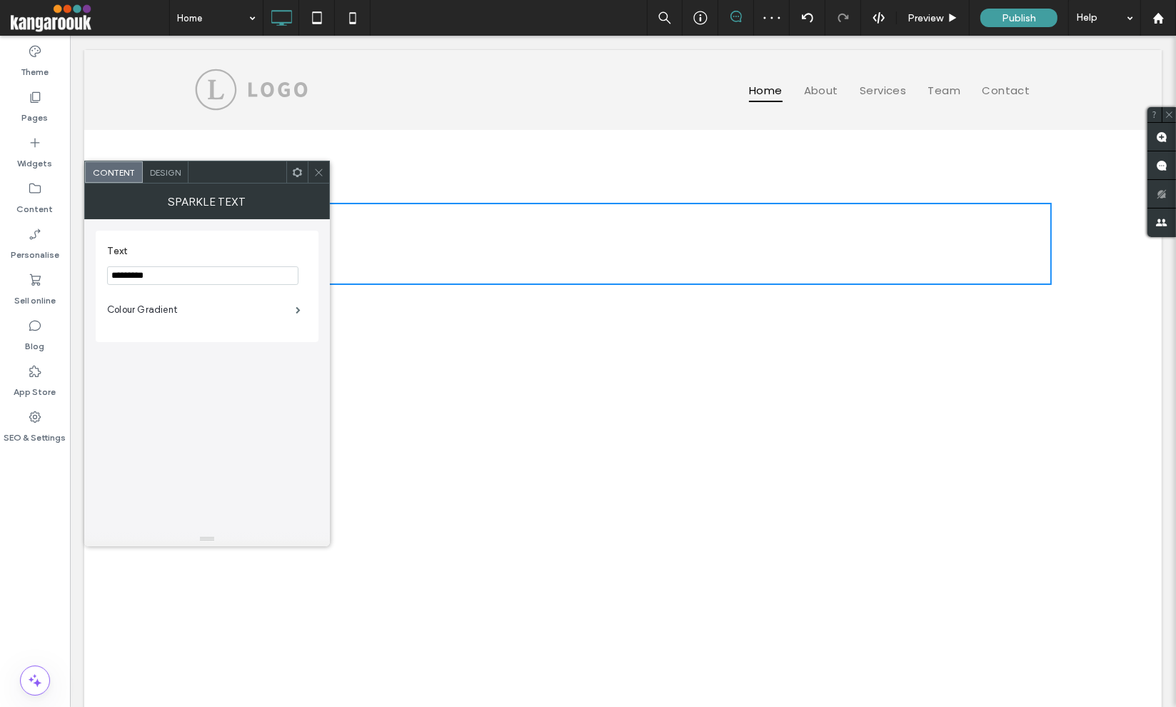
click at [314, 171] on icon at bounding box center [318, 172] width 11 height 11
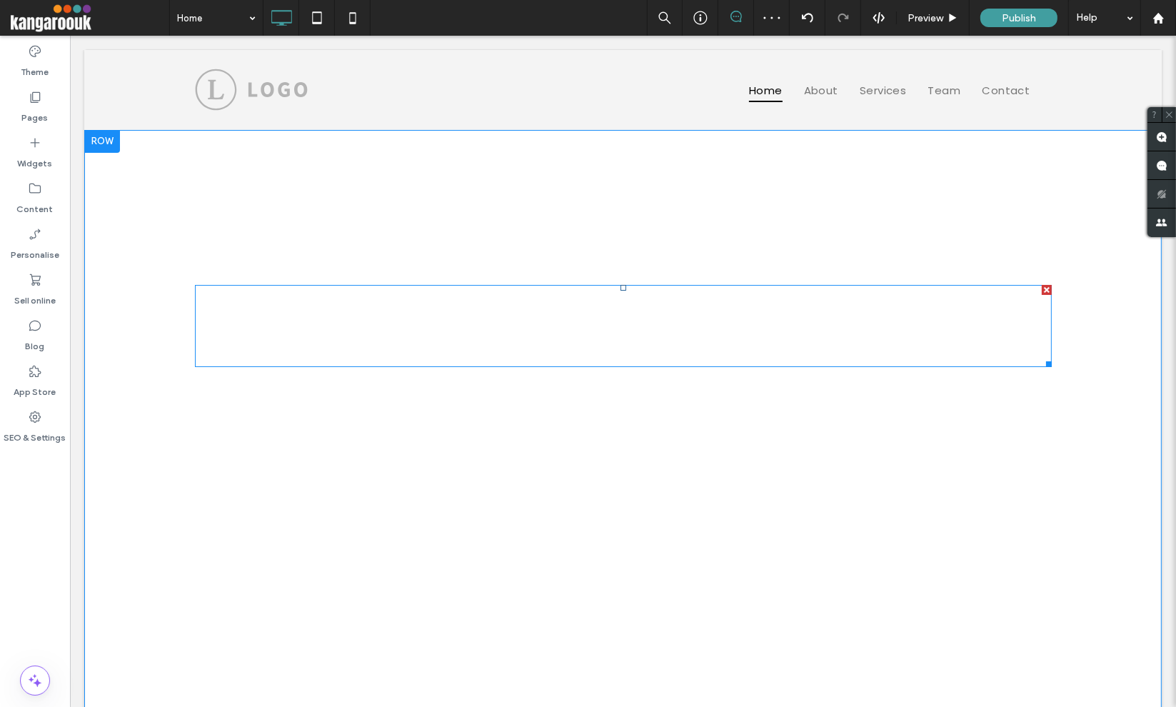
click at [655, 333] on span at bounding box center [622, 326] width 856 height 82
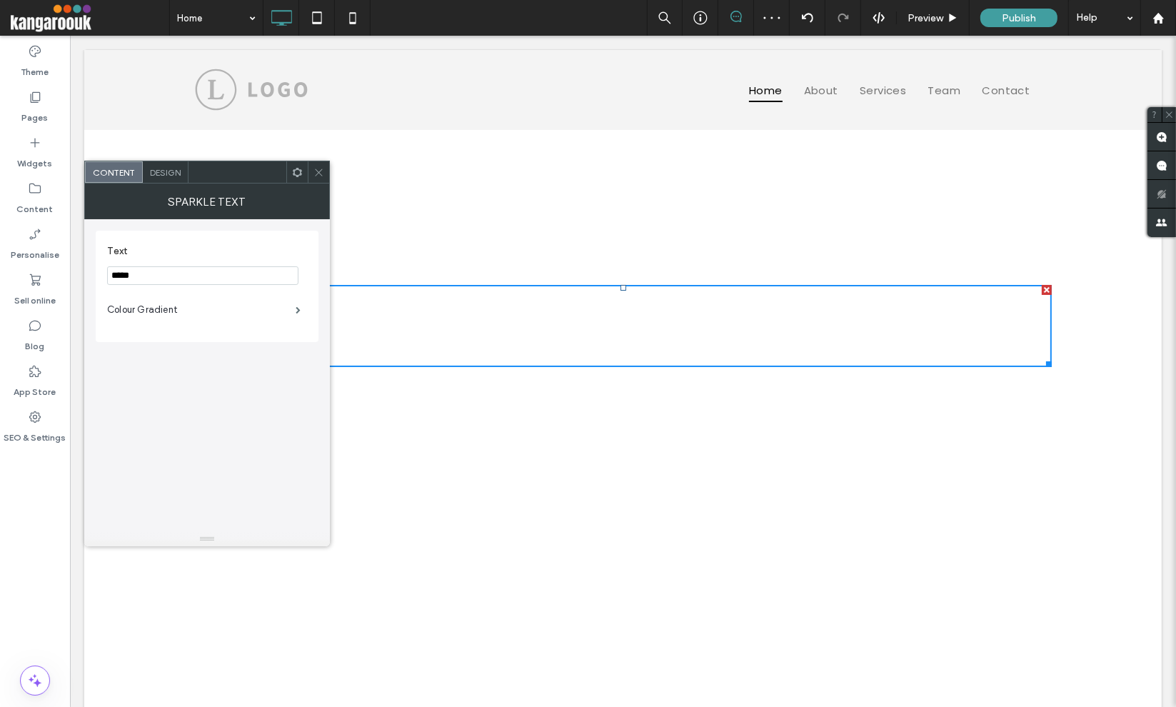
drag, startPoint x: 188, startPoint y: 276, endPoint x: 49, endPoint y: 267, distance: 139.5
click at [50, 269] on body ".wqwq-1{fill:#231f20;} .cls-1q, .cls-2q { fill-rule: evenodd; } .cls-2q { fill:…" at bounding box center [588, 353] width 1176 height 707
type input "**********"
click at [323, 172] on icon at bounding box center [318, 172] width 11 height 11
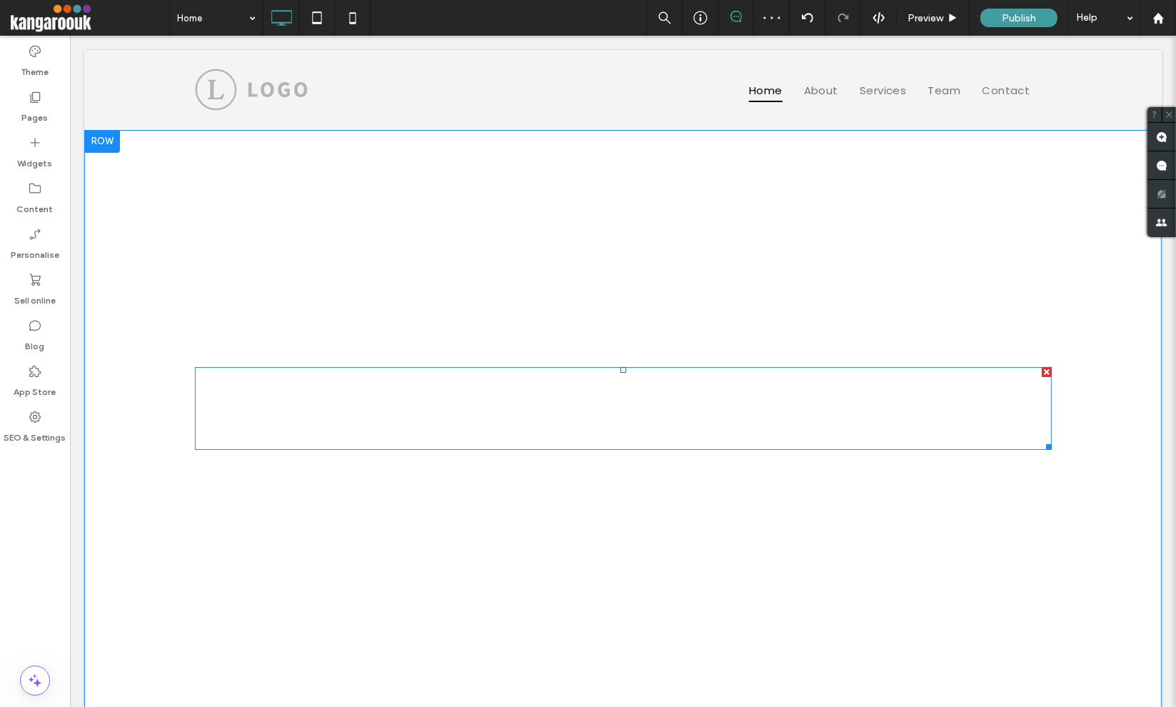
click at [601, 407] on span at bounding box center [622, 408] width 856 height 82
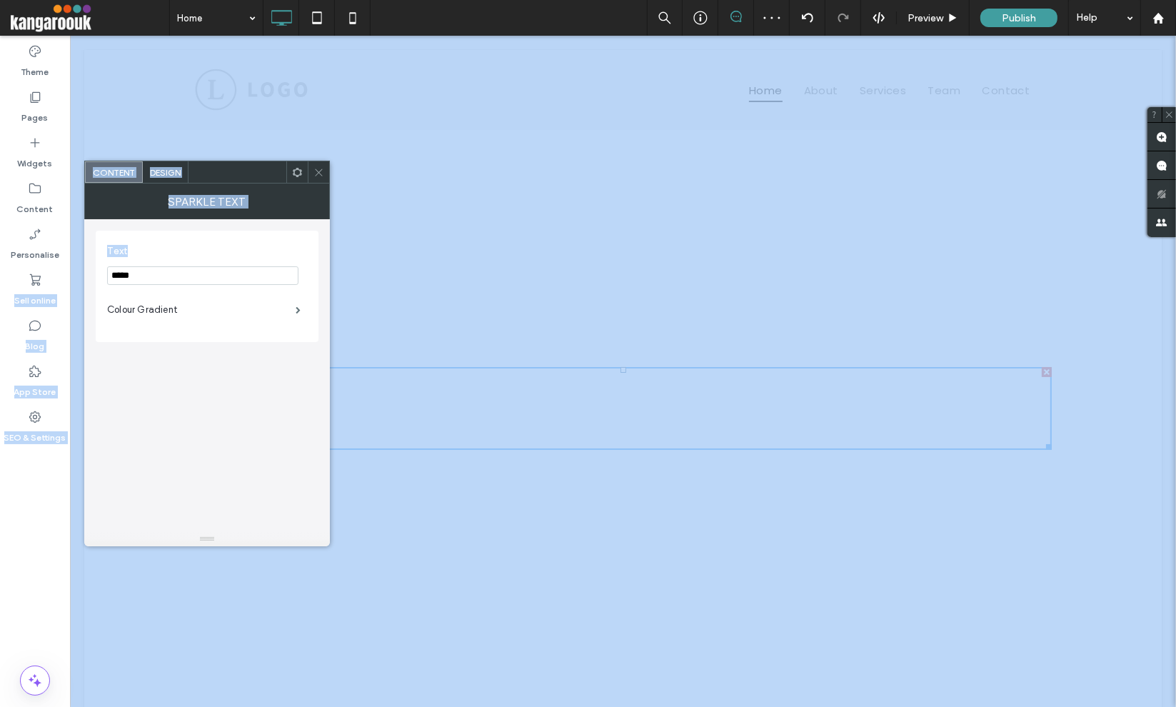
drag, startPoint x: 208, startPoint y: 264, endPoint x: 19, endPoint y: 269, distance: 189.2
click at [14, 269] on body ".wqwq-1{fill:#231f20;} .cls-1q, .cls-2q { fill-rule: evenodd; } .cls-2q { fill:…" at bounding box center [588, 353] width 1176 height 707
click at [211, 268] on input "*****" at bounding box center [202, 275] width 191 height 19
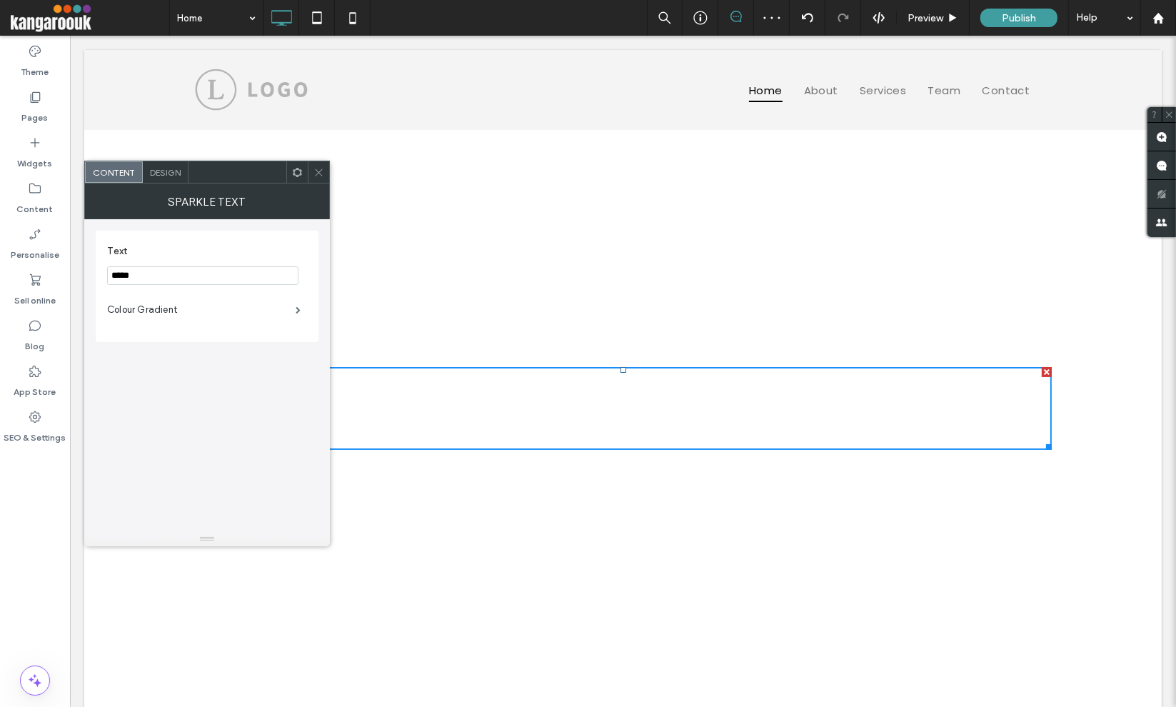
click at [211, 268] on input "*****" at bounding box center [202, 275] width 191 height 19
type input "**********"
click at [318, 168] on icon at bounding box center [318, 172] width 11 height 11
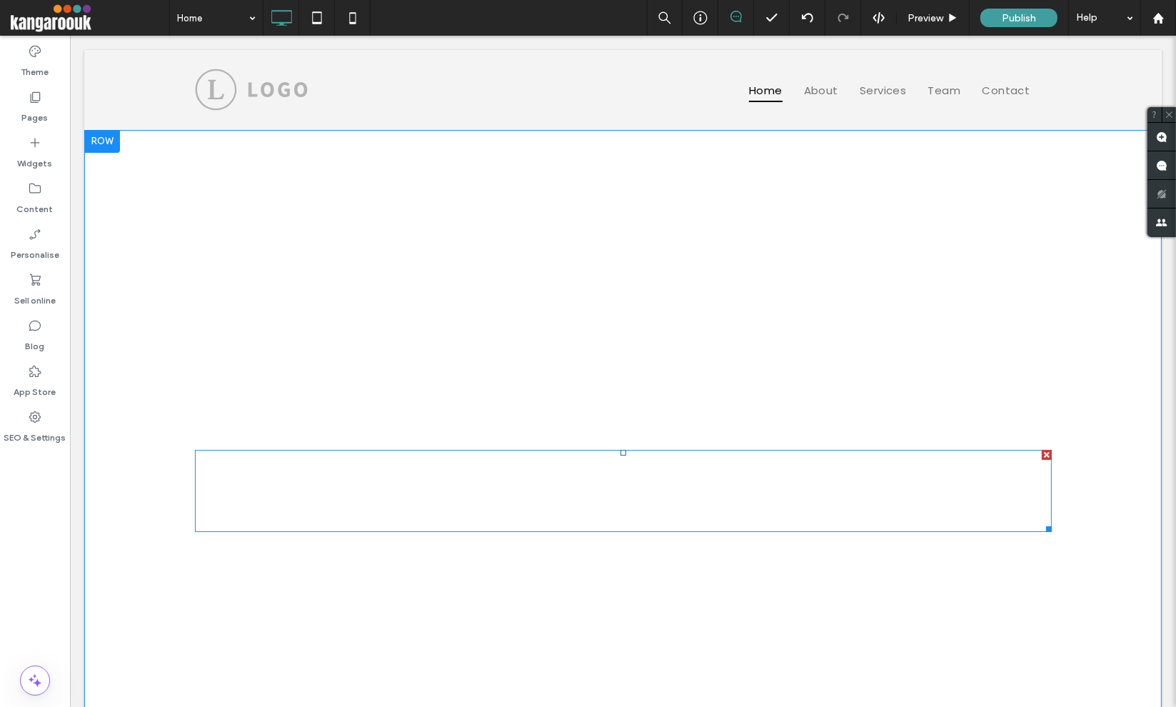
click at [1041, 458] on div at bounding box center [1046, 455] width 10 height 10
click at [1041, 457] on div at bounding box center [1046, 455] width 10 height 10
drag, startPoint x: 1040, startPoint y: 457, endPoint x: 899, endPoint y: 450, distance: 141.5
click at [1041, 457] on div at bounding box center [1046, 455] width 10 height 10
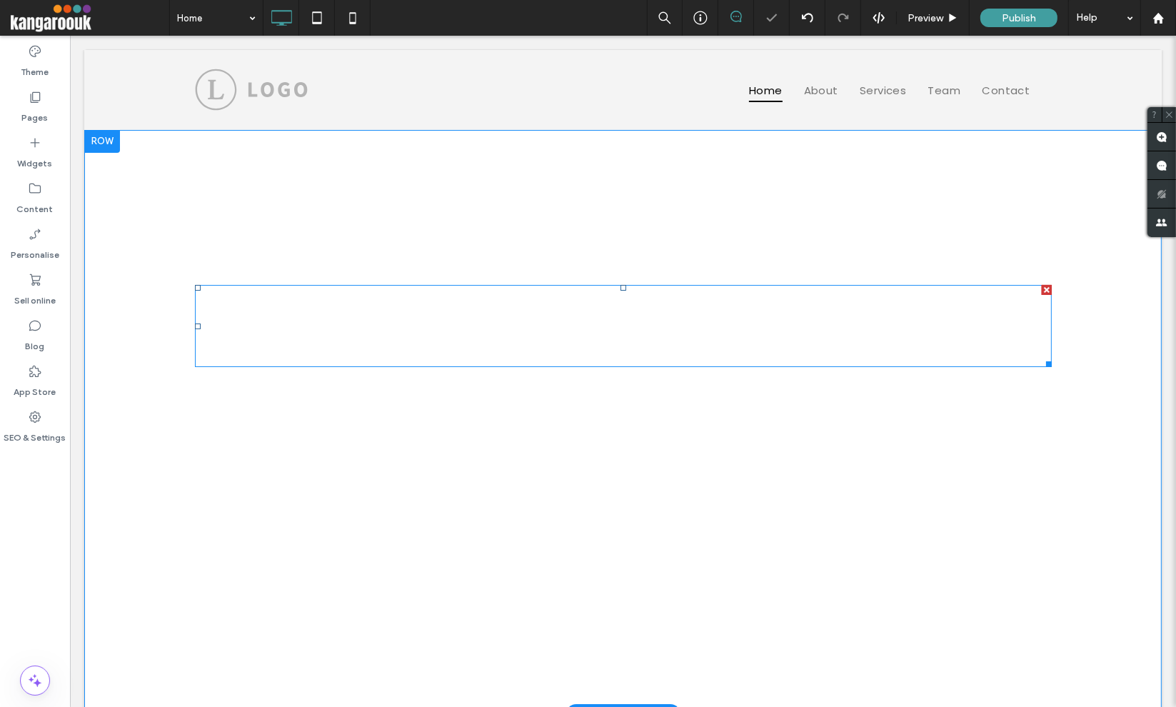
click at [625, 333] on span at bounding box center [622, 326] width 856 height 82
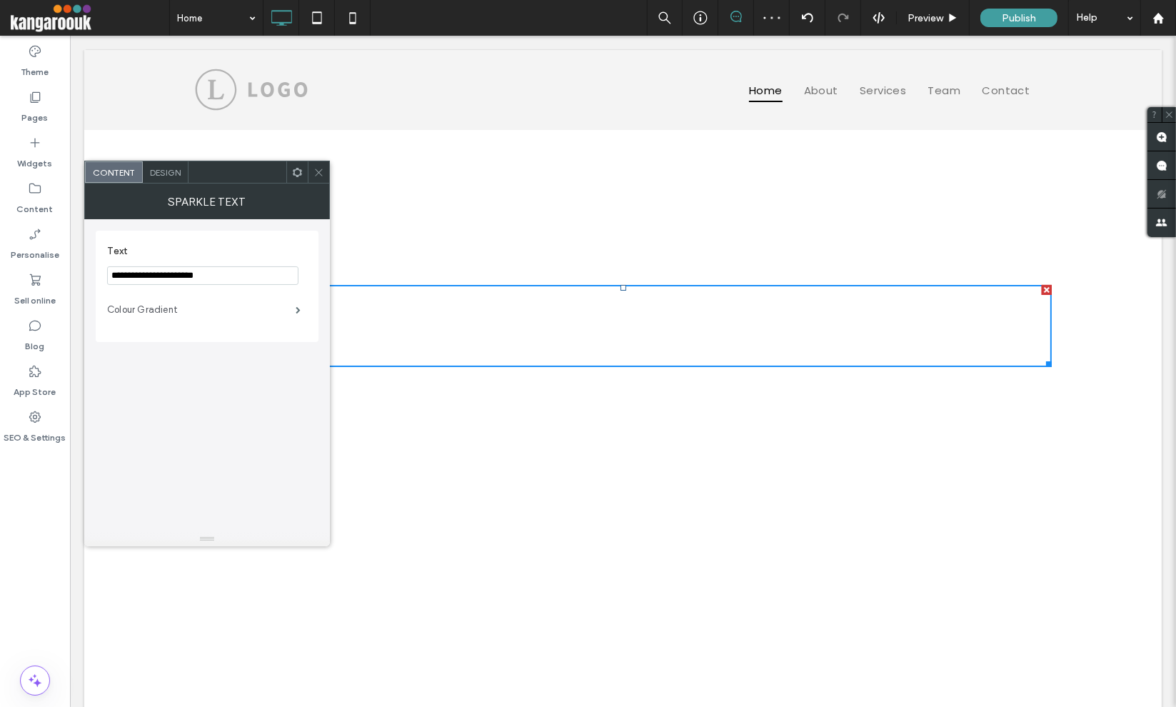
click at [181, 308] on label "Colour Gradient" at bounding box center [201, 309] width 188 height 29
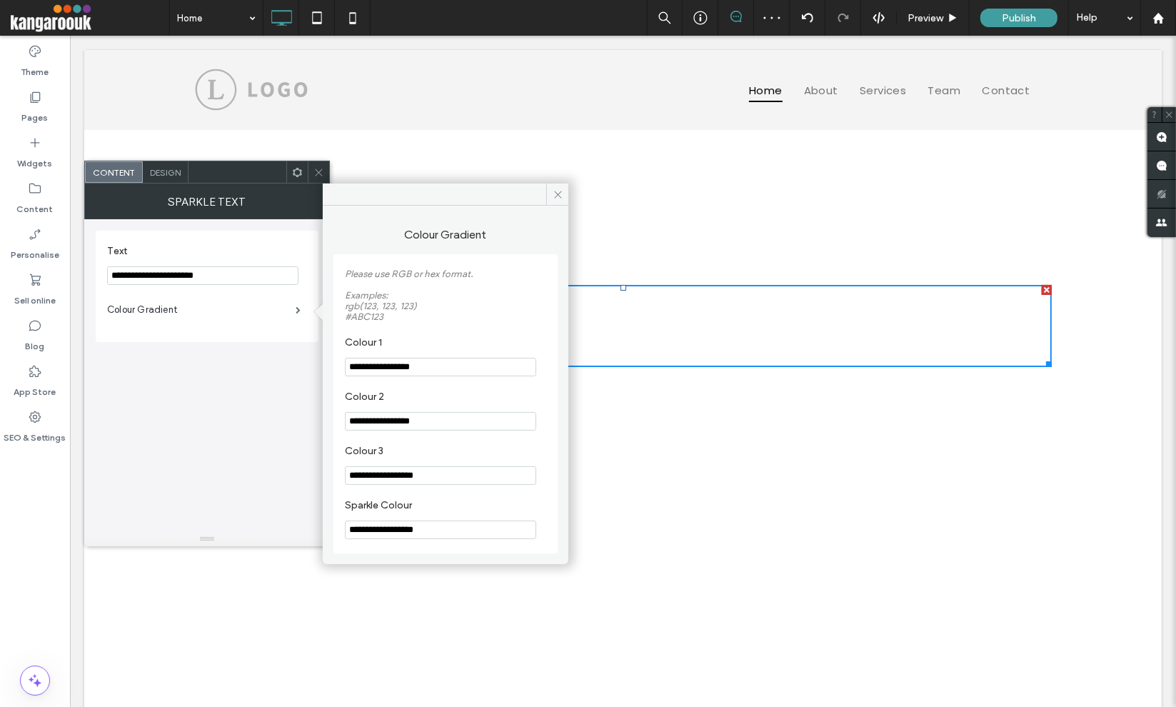
click at [168, 169] on span "Design" at bounding box center [165, 172] width 31 height 11
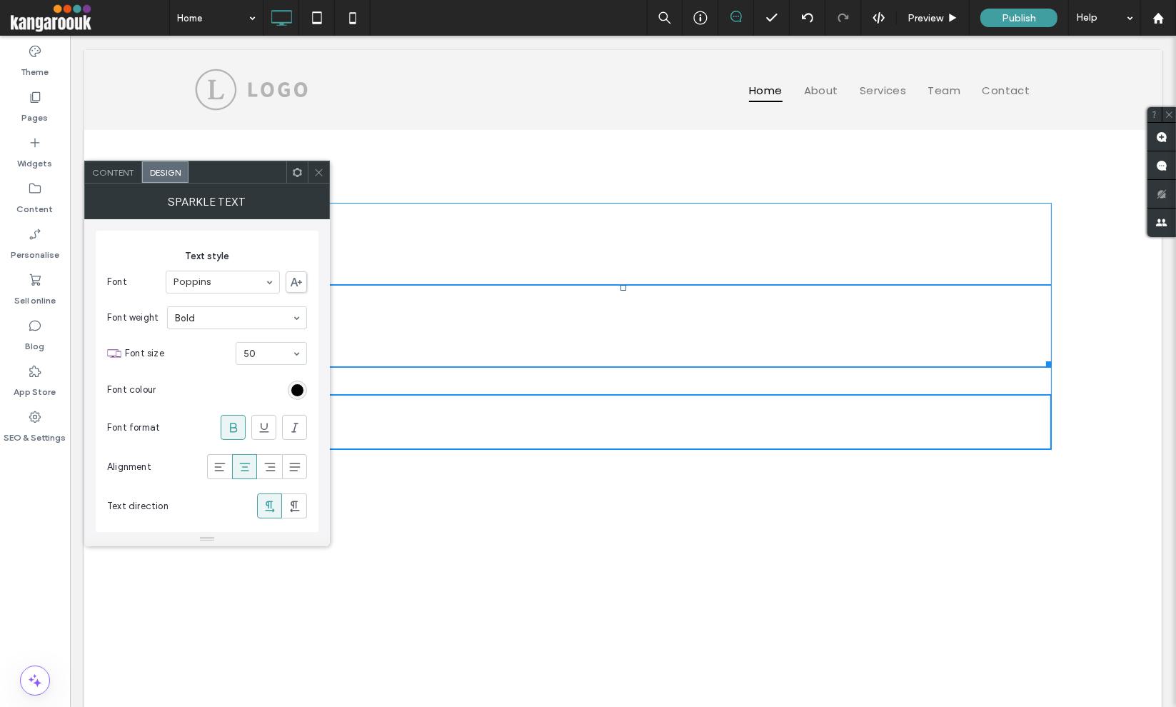
drag, startPoint x: 618, startPoint y: 289, endPoint x: 623, endPoint y: 234, distance: 55.2
click at [623, 394] on div "This is a Completely Customizable T:0 Animated Text Widget Click To Paste" at bounding box center [622, 422] width 856 height 56
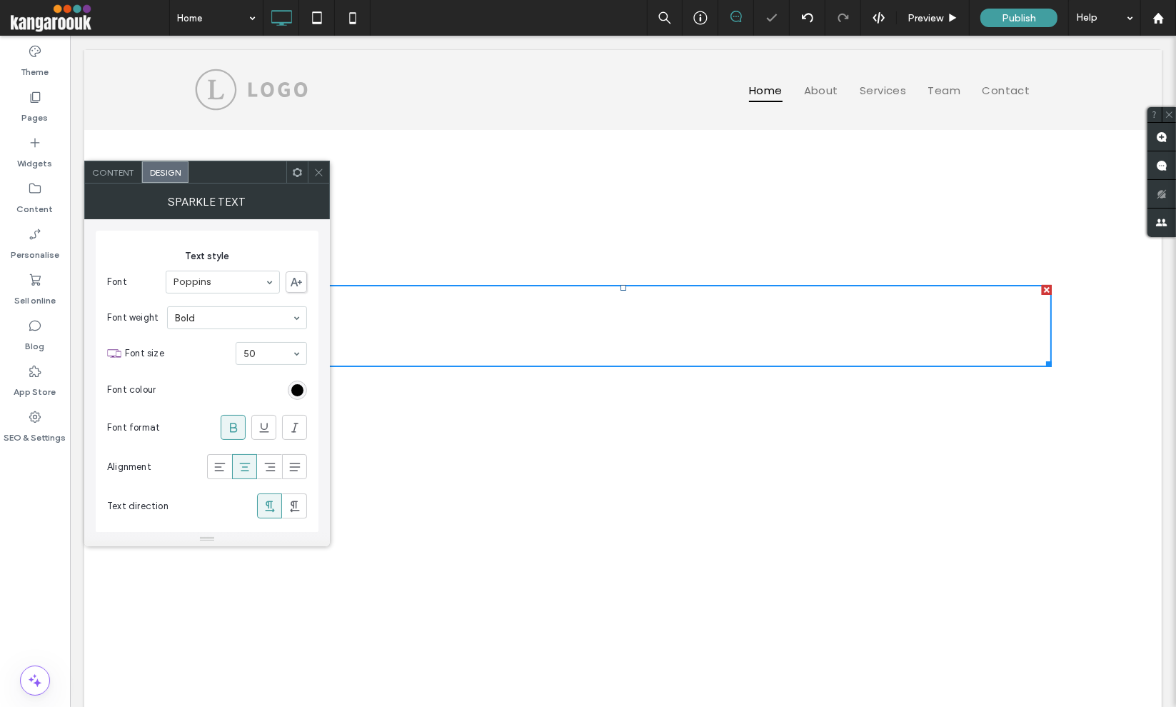
click at [630, 522] on div "This is a Completely Customizable Animated Text Widget Click To Paste Row + Add…" at bounding box center [622, 422] width 1077 height 584
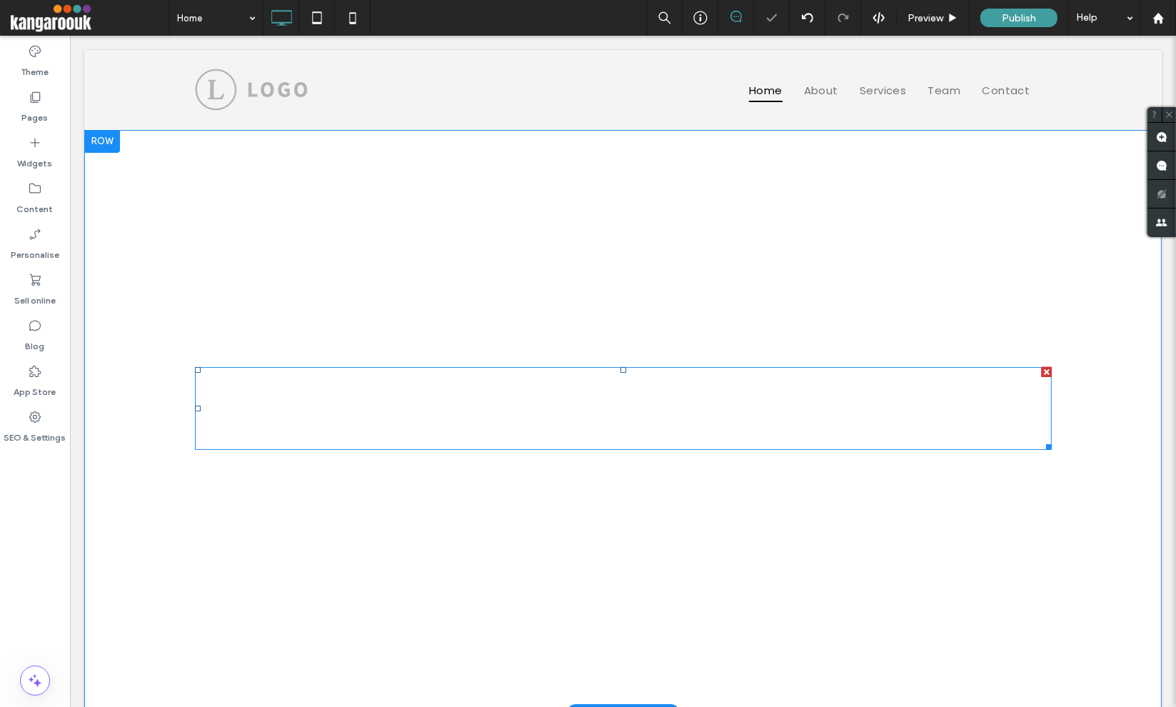
click at [625, 393] on span at bounding box center [622, 408] width 856 height 82
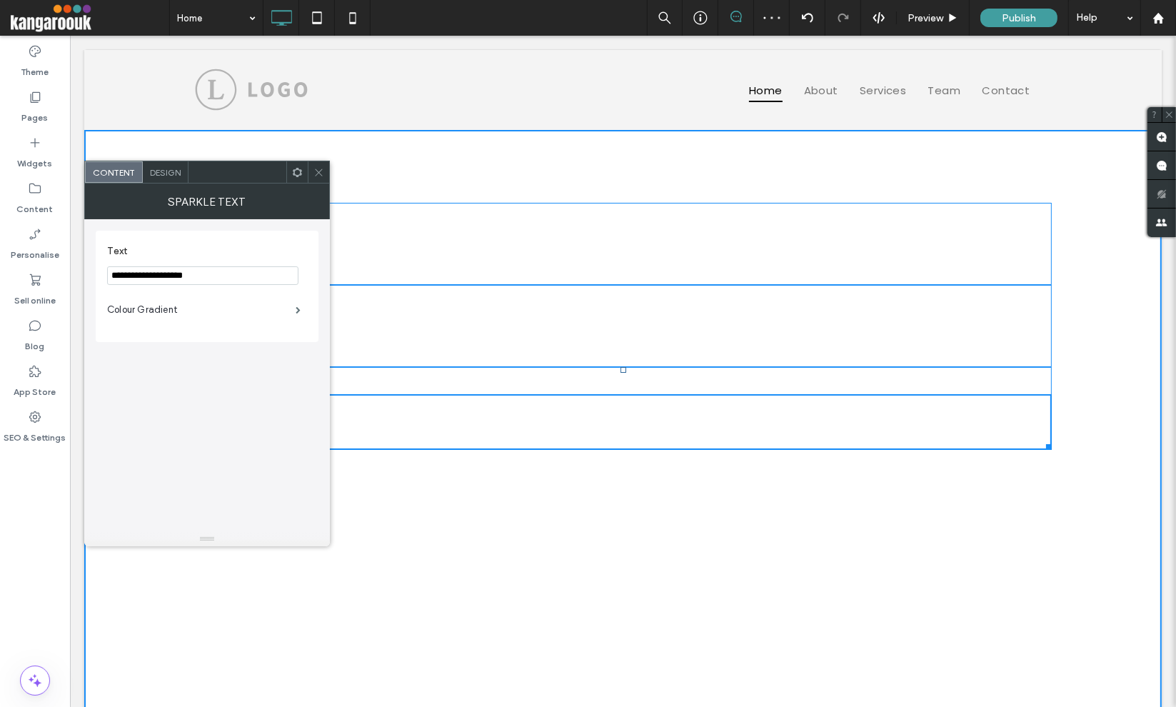
drag, startPoint x: 616, startPoint y: 369, endPoint x: 607, endPoint y: 320, distance: 49.3
click at [607, 394] on div "This is a Completely Customizable Animated Text Widget T:0 Click To Paste" at bounding box center [622, 422] width 856 height 56
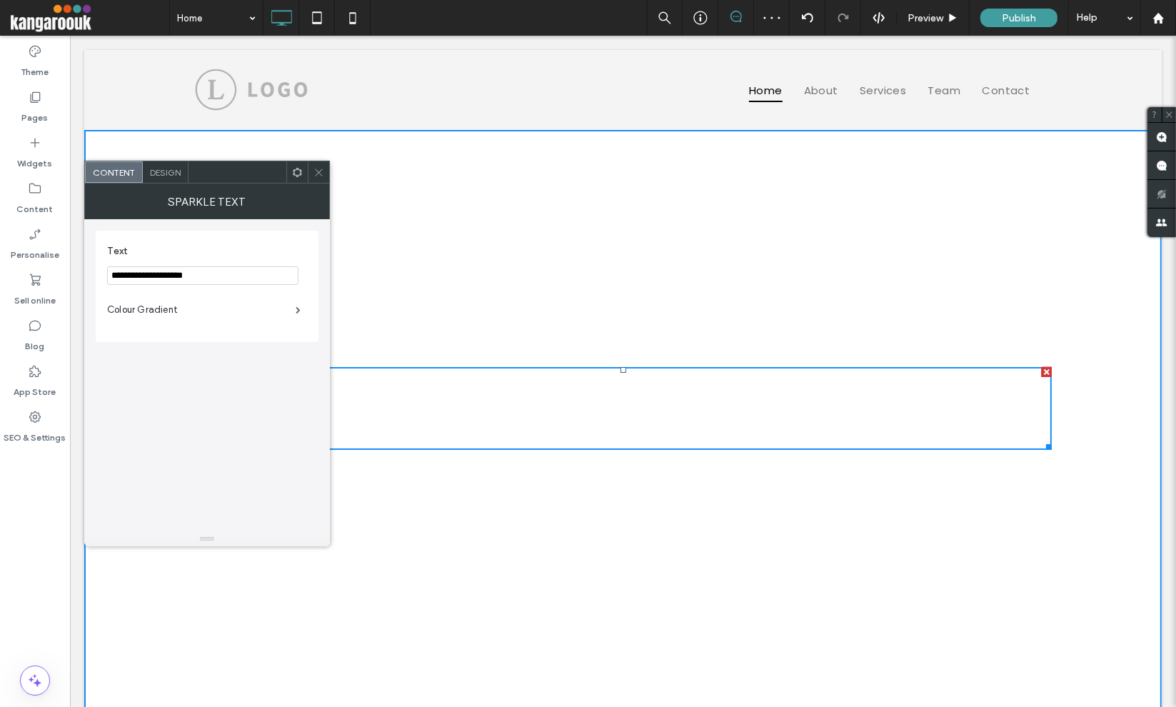
click at [607, 318] on span "Completely Customizable" at bounding box center [622, 325] width 476 height 51
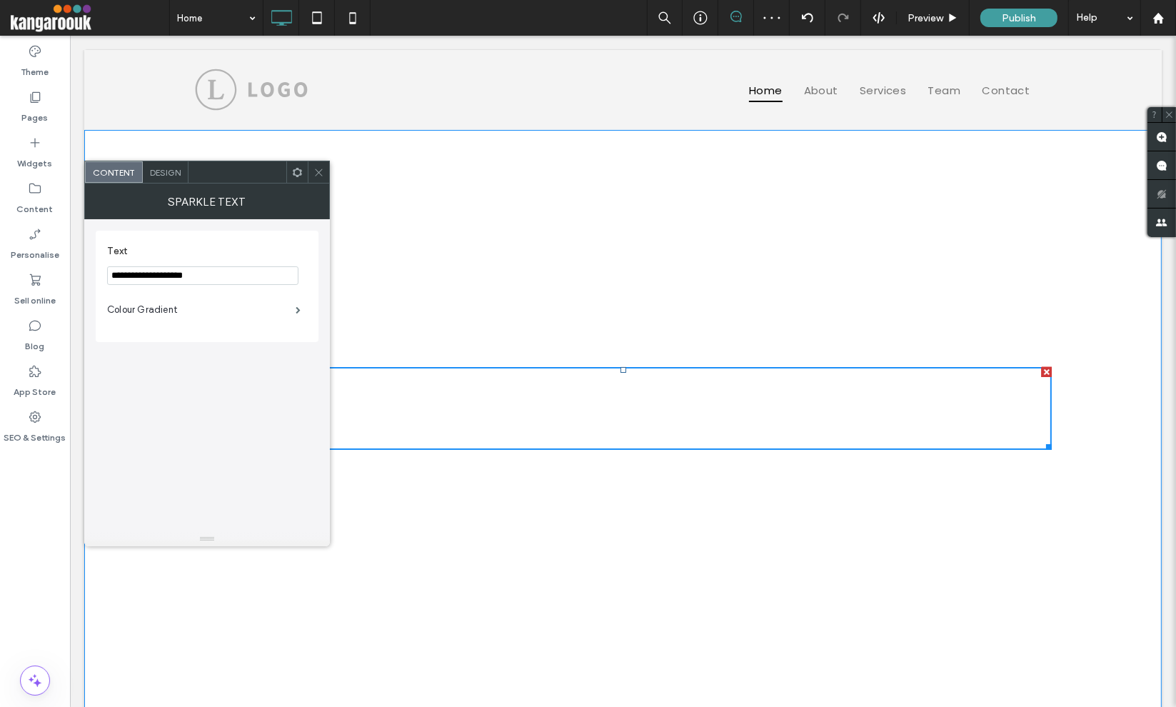
click at [599, 324] on span "Completely Customizable" at bounding box center [622, 325] width 476 height 51
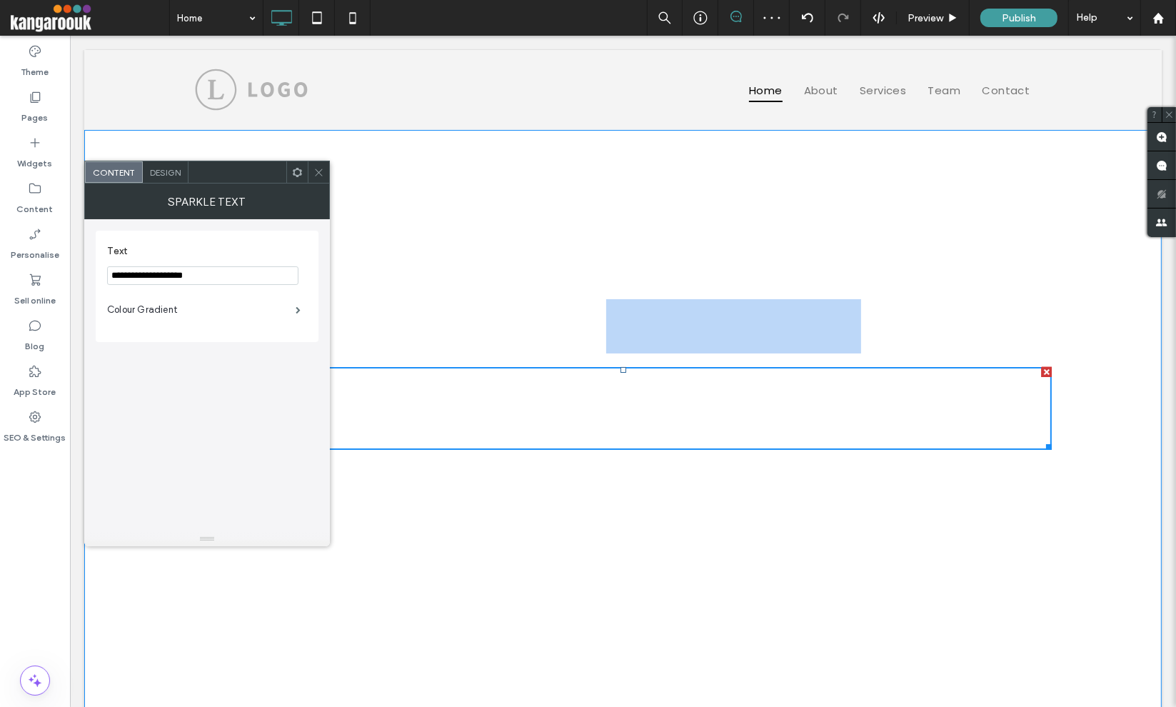
click at [599, 324] on span "Completely Customizable" at bounding box center [622, 325] width 476 height 51
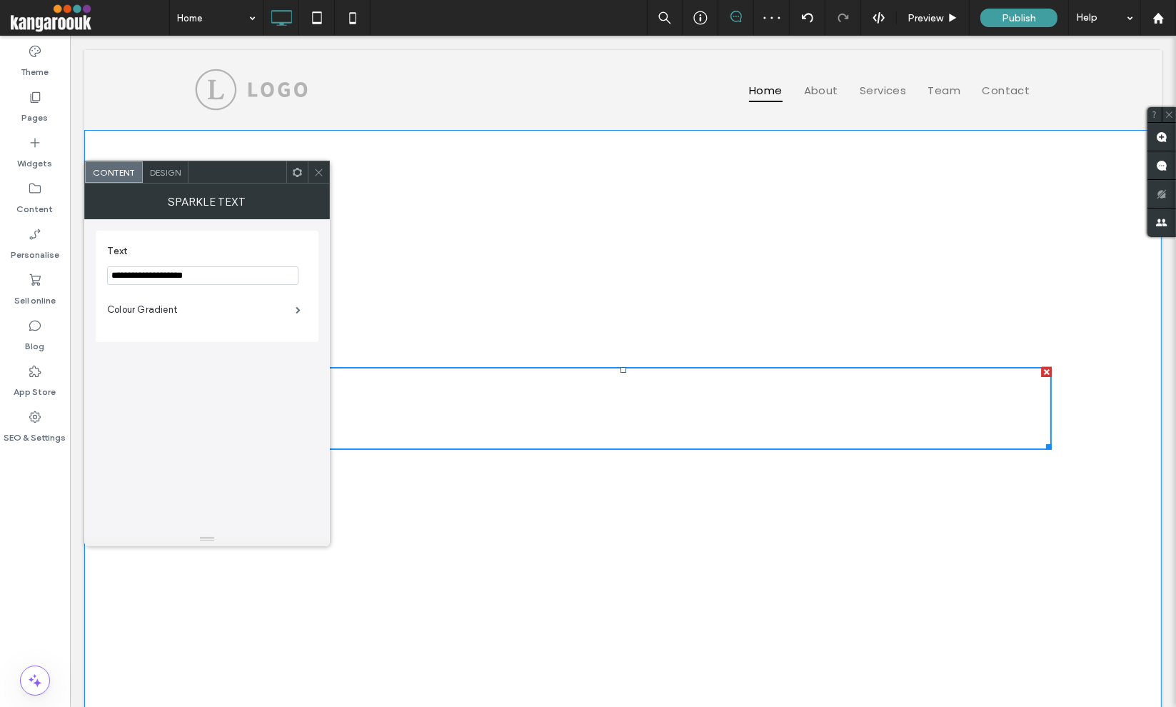
click at [530, 317] on span "Completely Customizable" at bounding box center [622, 325] width 476 height 51
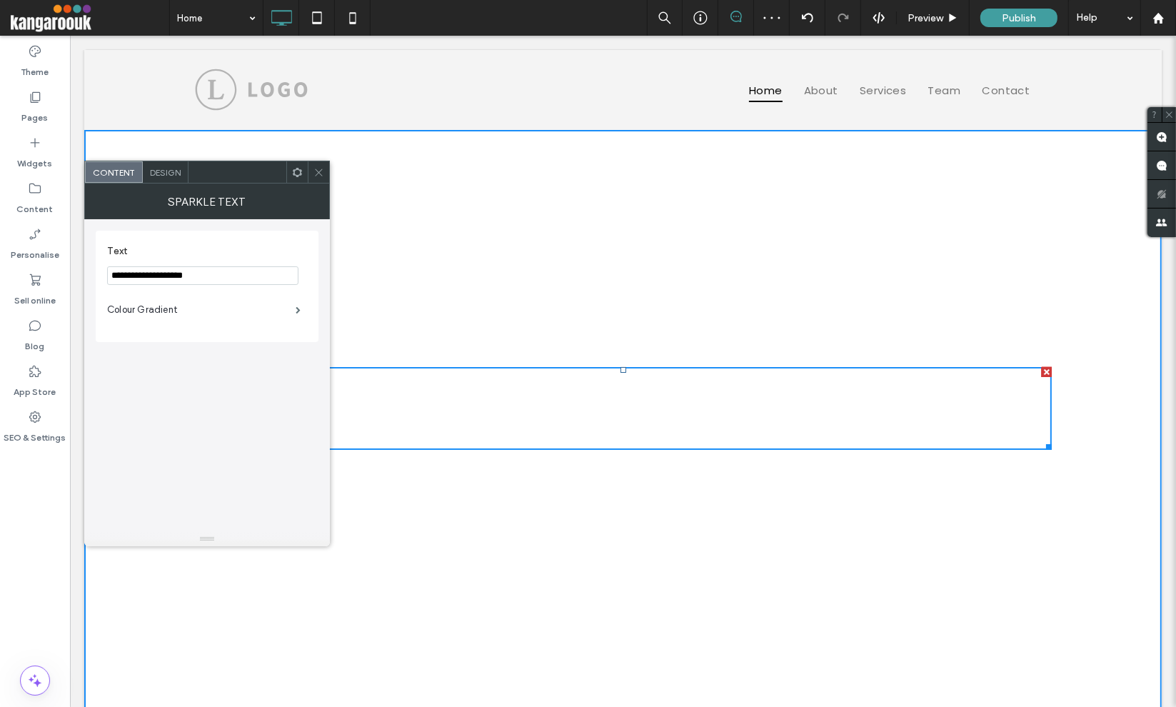
click at [319, 167] on icon at bounding box center [318, 172] width 11 height 11
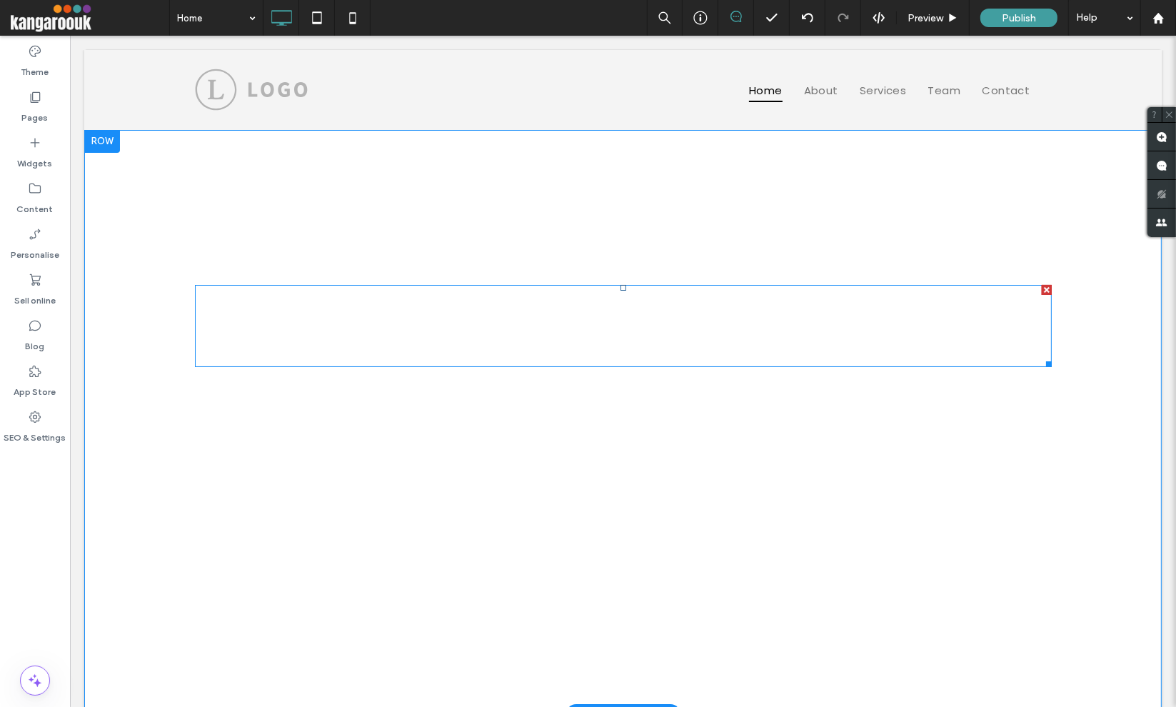
click at [507, 320] on span at bounding box center [622, 326] width 856 height 82
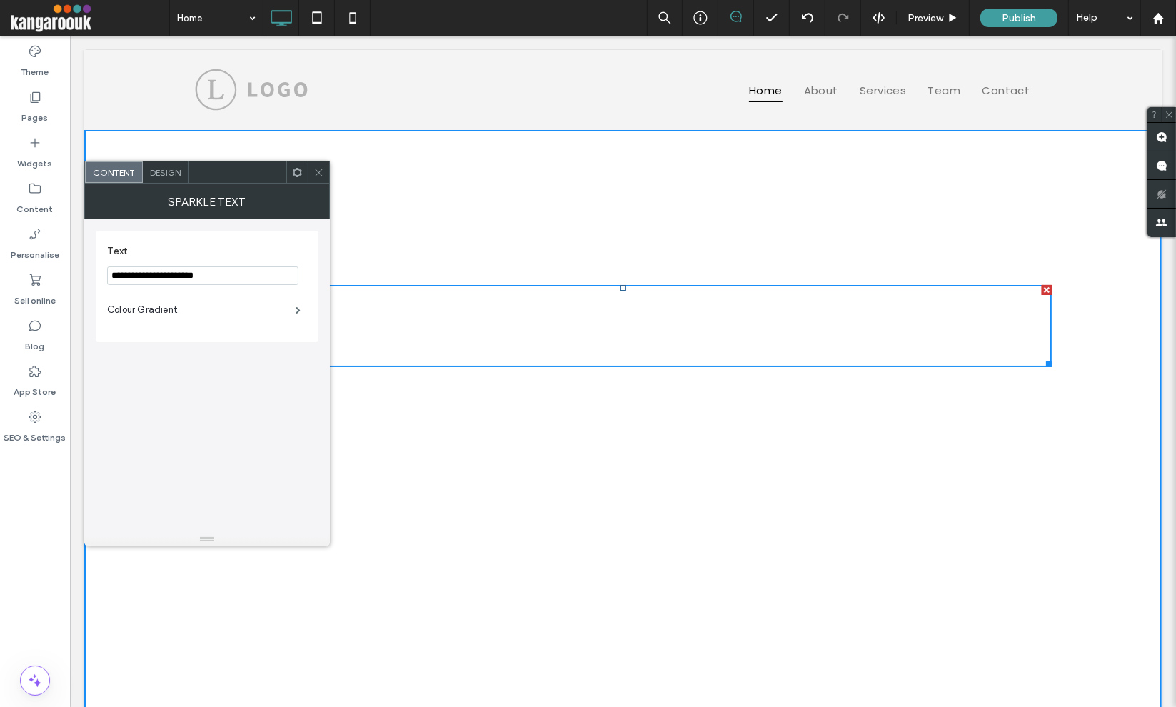
click at [169, 166] on div "Design" at bounding box center [166, 171] width 46 height 21
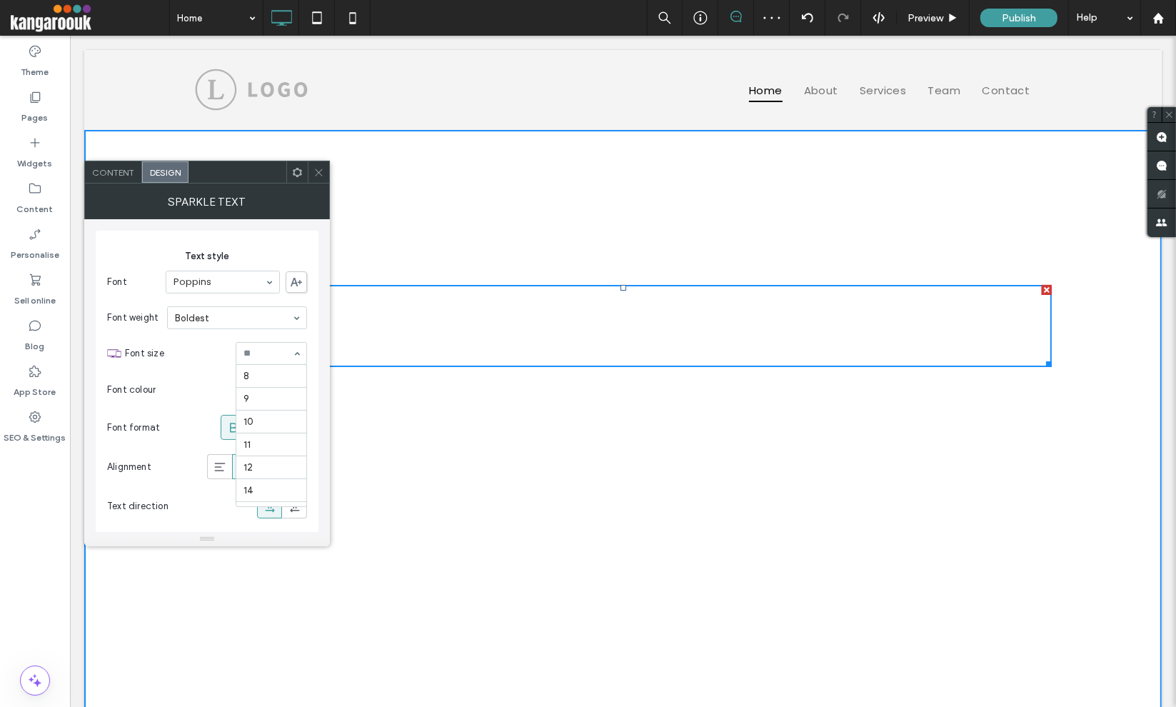
scroll to position [256, 0]
click at [271, 356] on input at bounding box center [267, 353] width 49 height 10
click at [257, 357] on input at bounding box center [267, 353] width 49 height 10
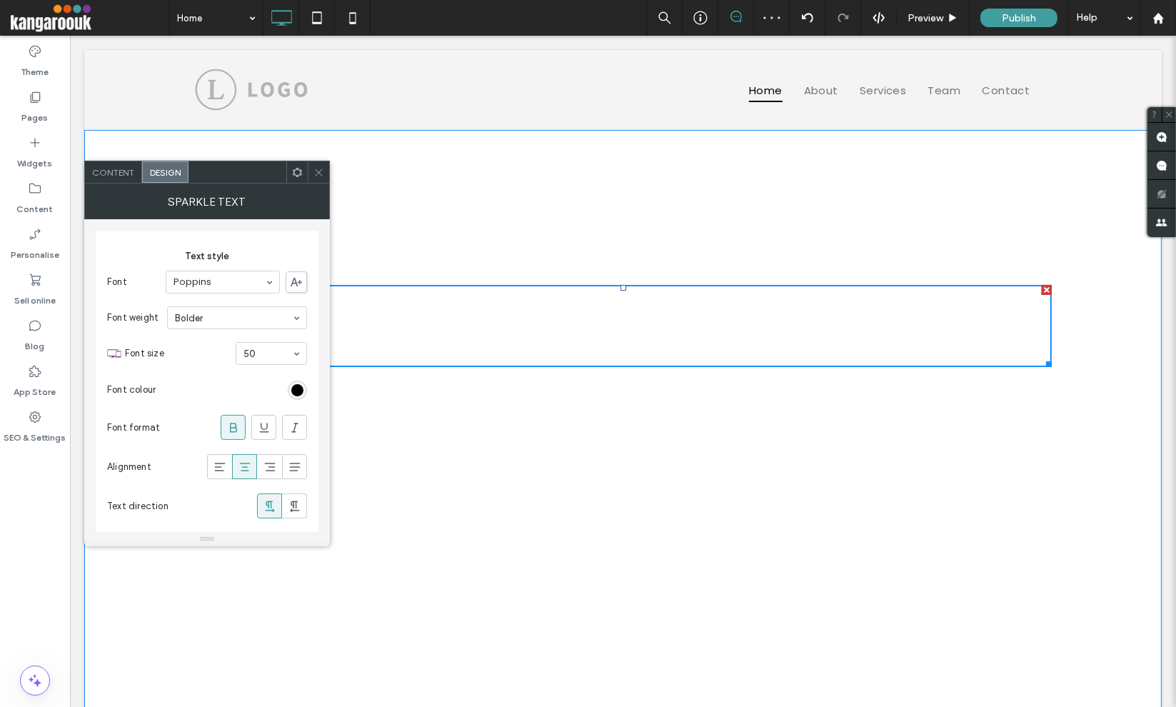
click at [599, 239] on span "This is a" at bounding box center [621, 243] width 143 height 51
click at [584, 239] on span "This is a" at bounding box center [621, 243] width 143 height 51
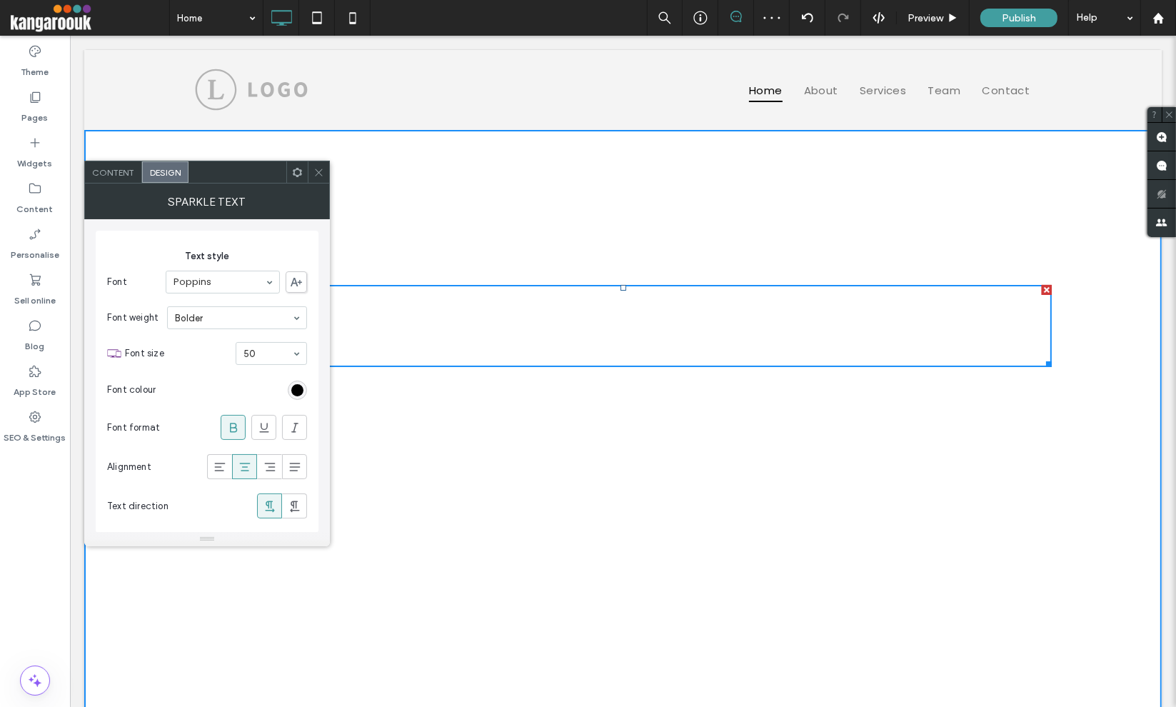
click at [320, 171] on icon at bounding box center [318, 172] width 11 height 11
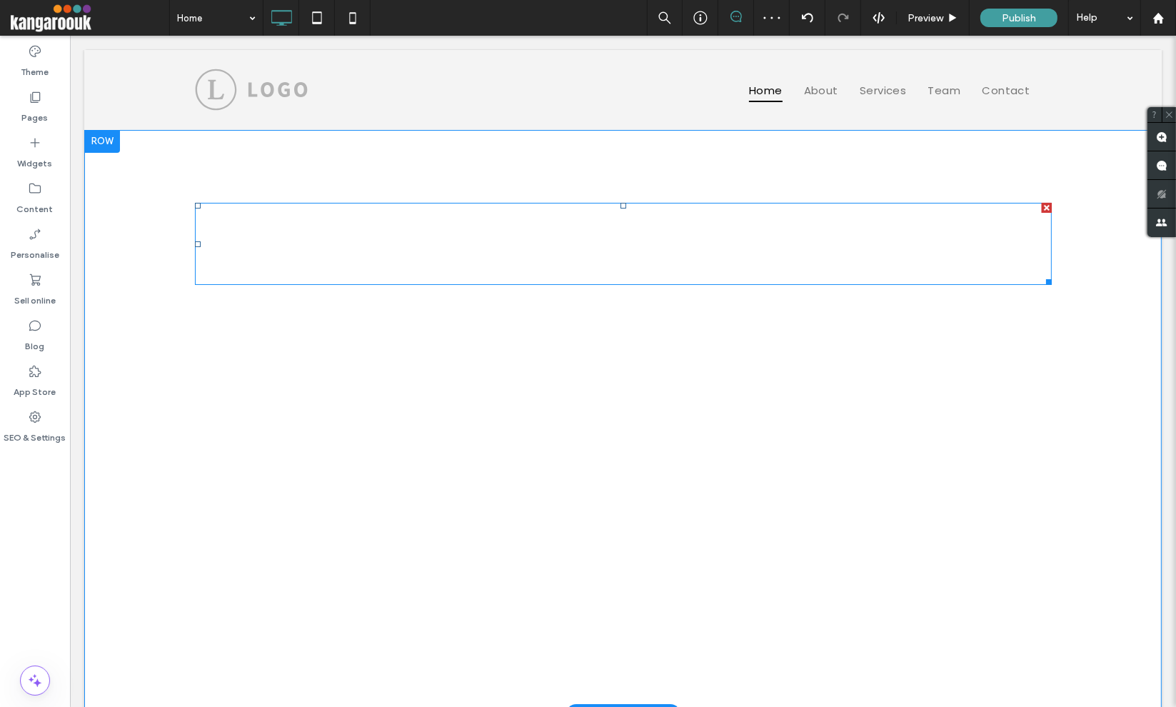
click at [645, 248] on span at bounding box center [622, 244] width 856 height 82
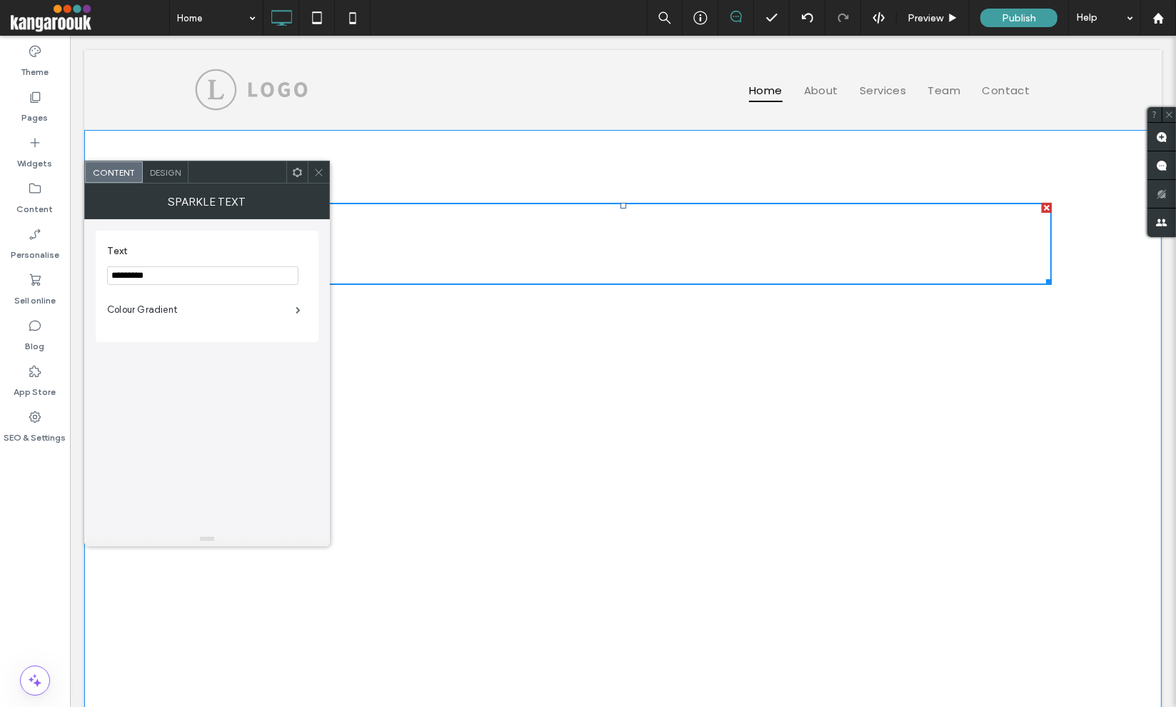
click at [624, 246] on span "This is a" at bounding box center [621, 243] width 143 height 51
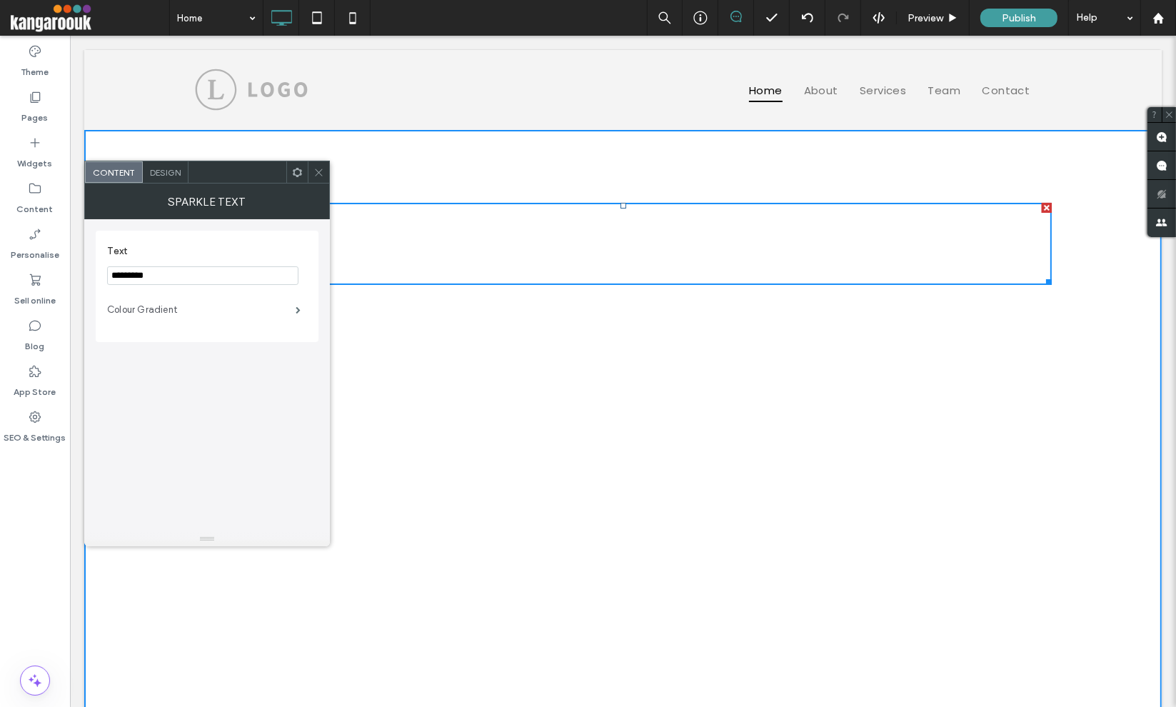
click at [219, 315] on label "Colour Gradient" at bounding box center [201, 309] width 188 height 29
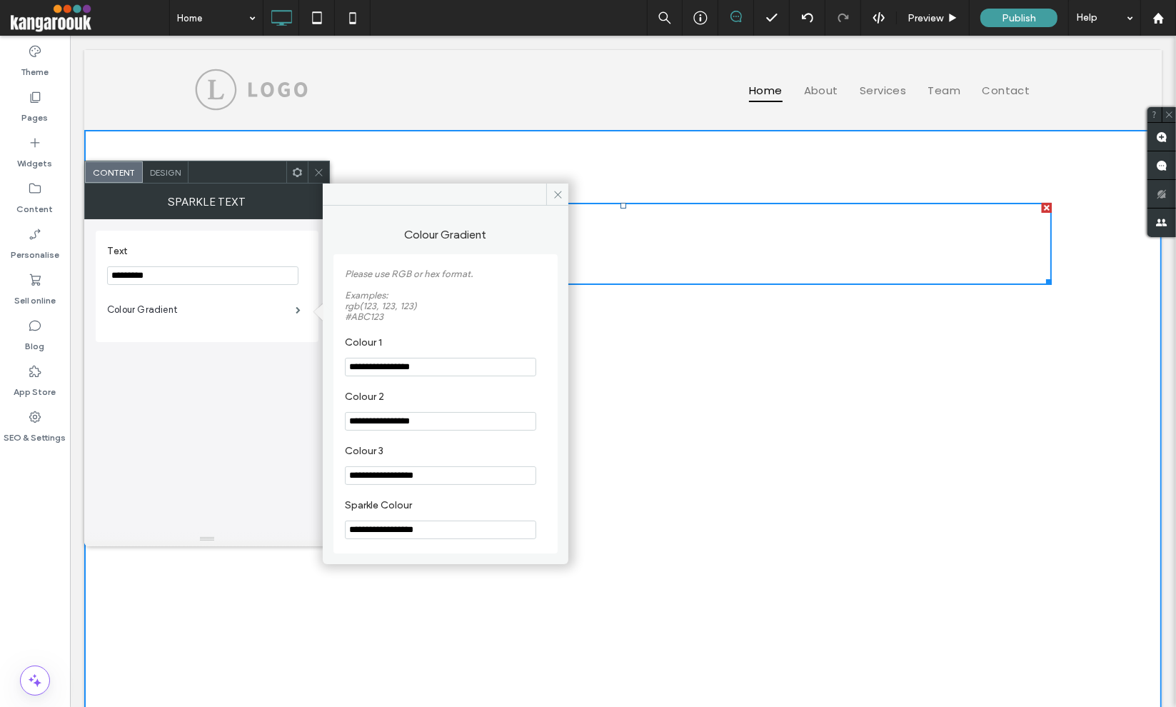
click at [223, 211] on div "Sparkle Text" at bounding box center [207, 201] width 246 height 36
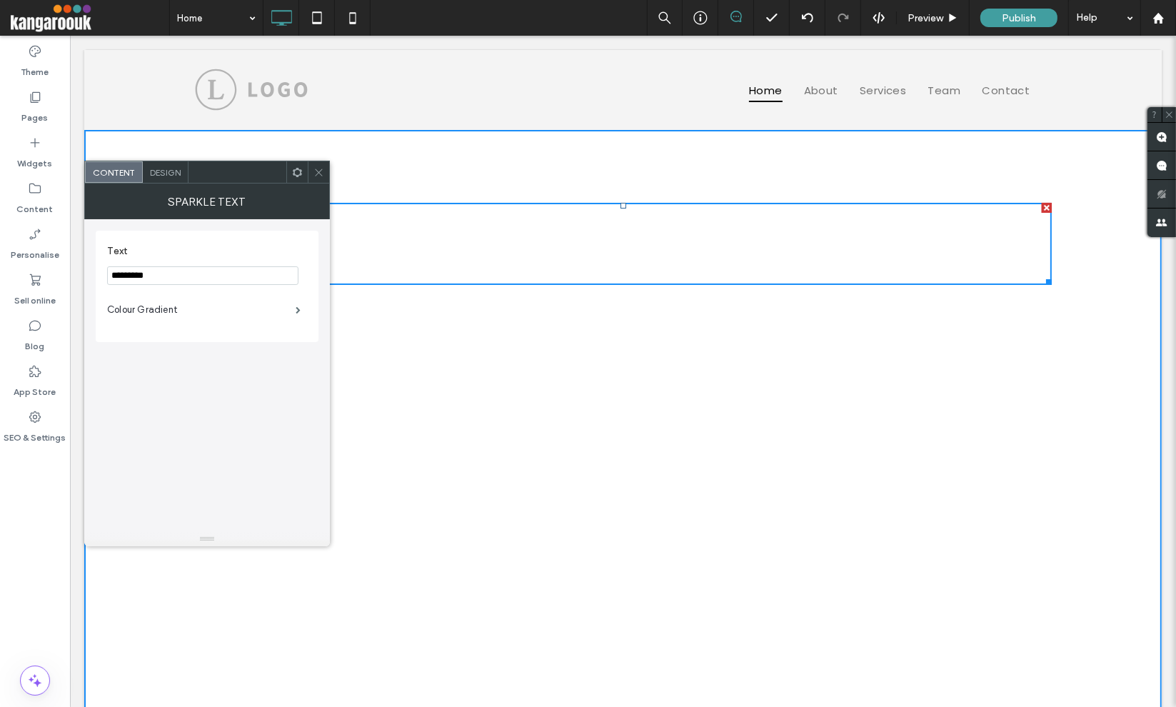
click at [168, 172] on span "Design" at bounding box center [165, 172] width 31 height 11
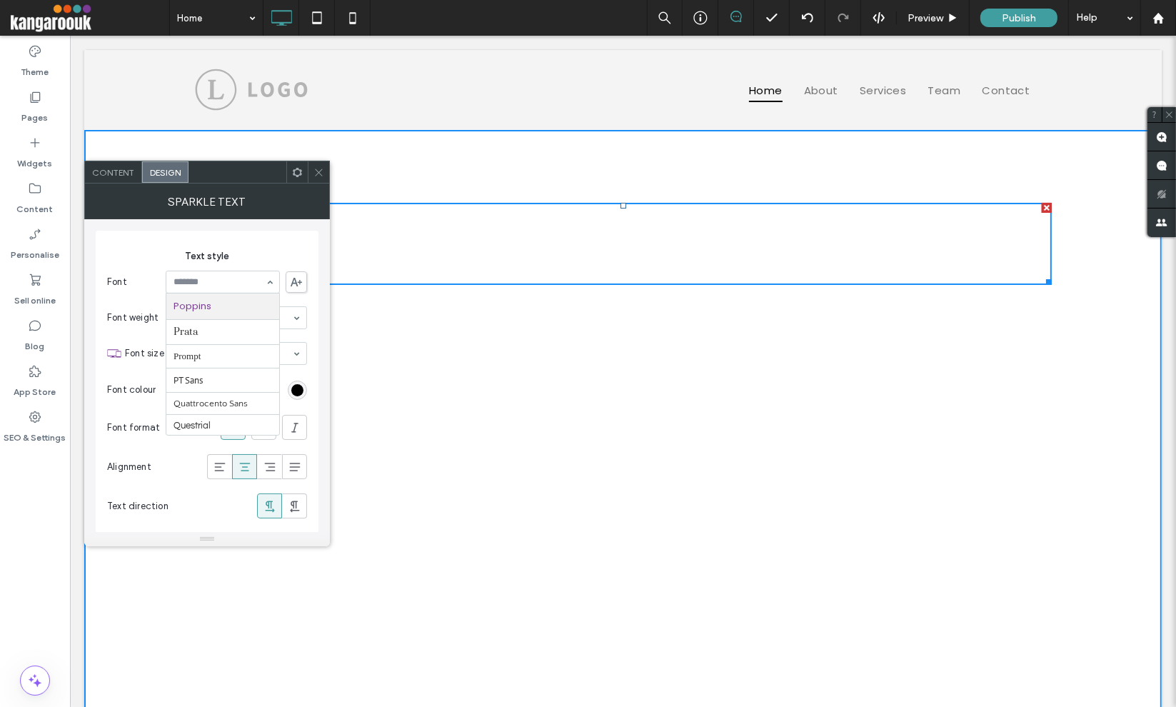
scroll to position [1031, 0]
click at [221, 278] on input at bounding box center [218, 282] width 91 height 10
click at [226, 271] on div at bounding box center [222, 281] width 113 height 21
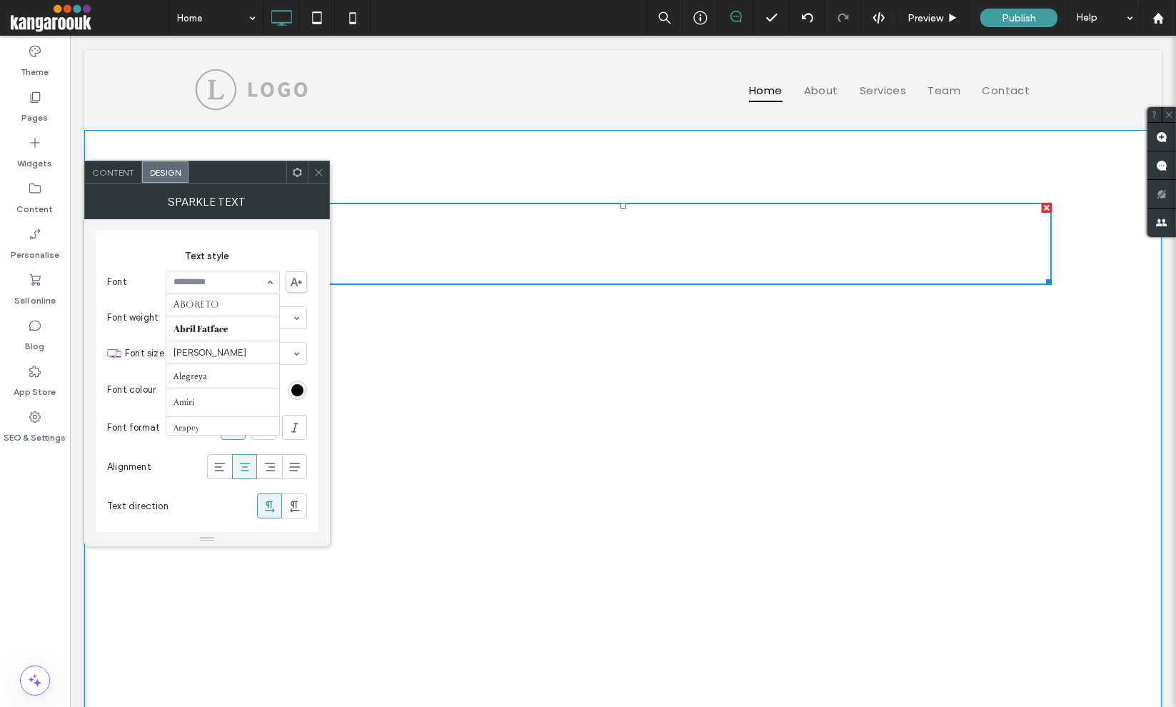
scroll to position [1173, 0]
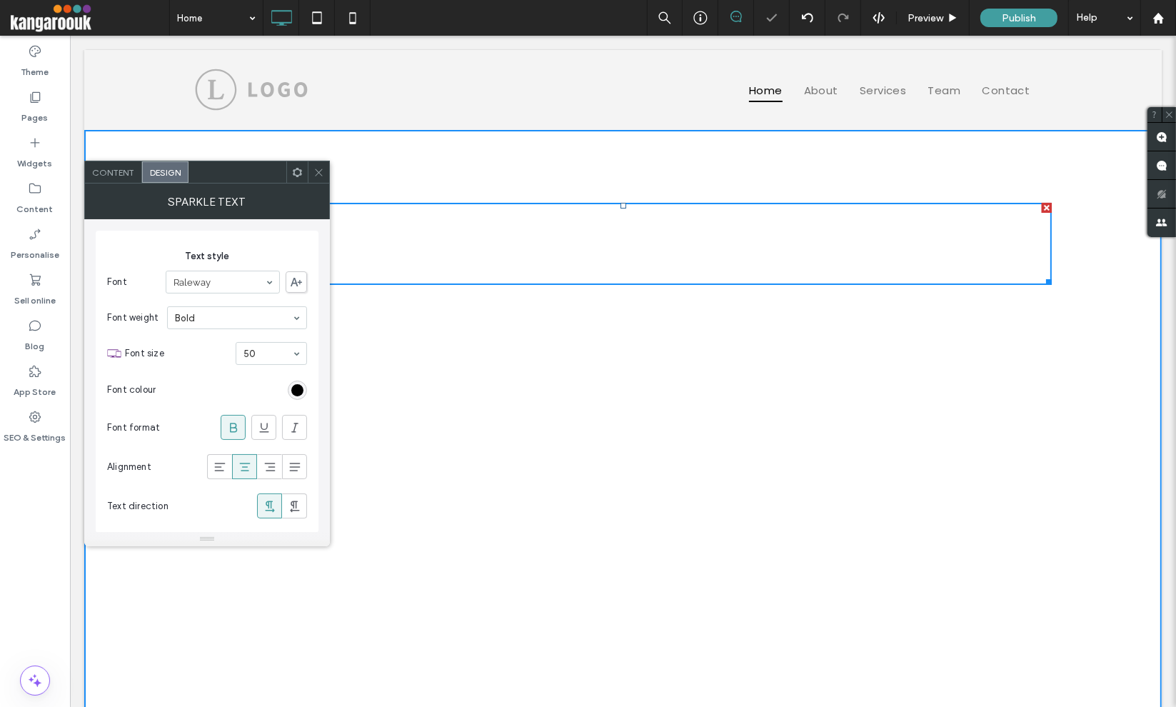
click at [216, 284] on input at bounding box center [218, 282] width 91 height 10
click at [229, 280] on input at bounding box center [218, 282] width 91 height 10
click at [239, 283] on input at bounding box center [218, 282] width 91 height 10
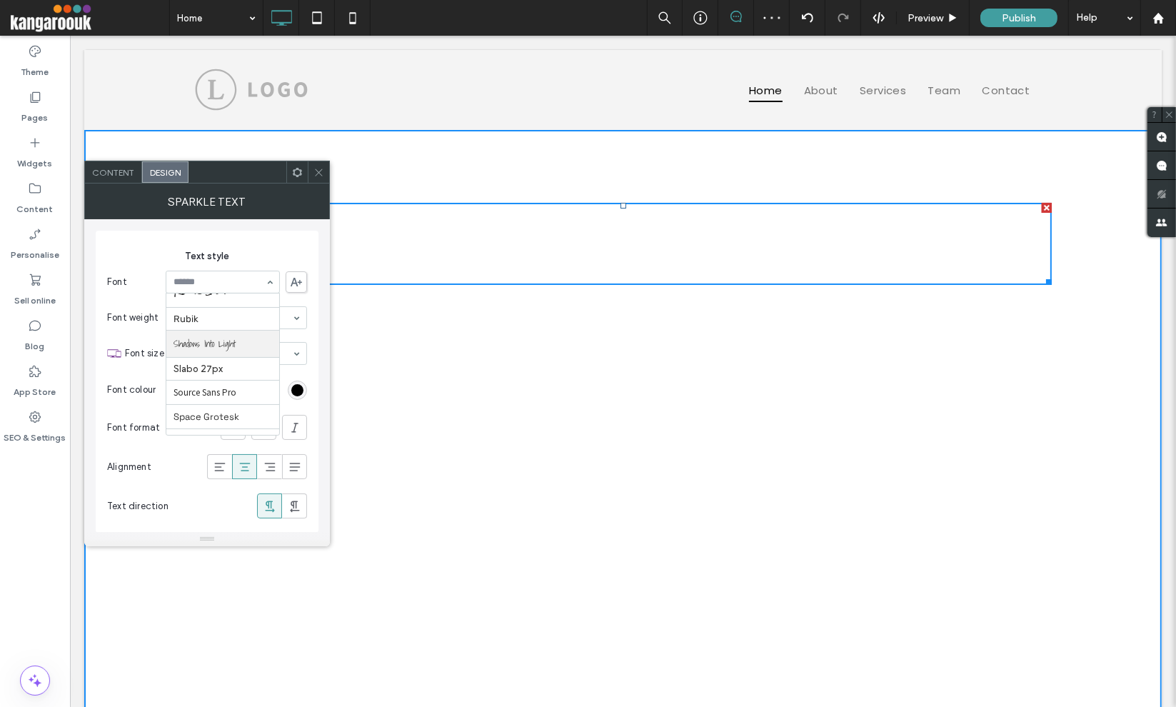
scroll to position [1362, 0]
click at [238, 284] on input at bounding box center [218, 282] width 91 height 10
click at [206, 286] on input at bounding box center [218, 282] width 91 height 10
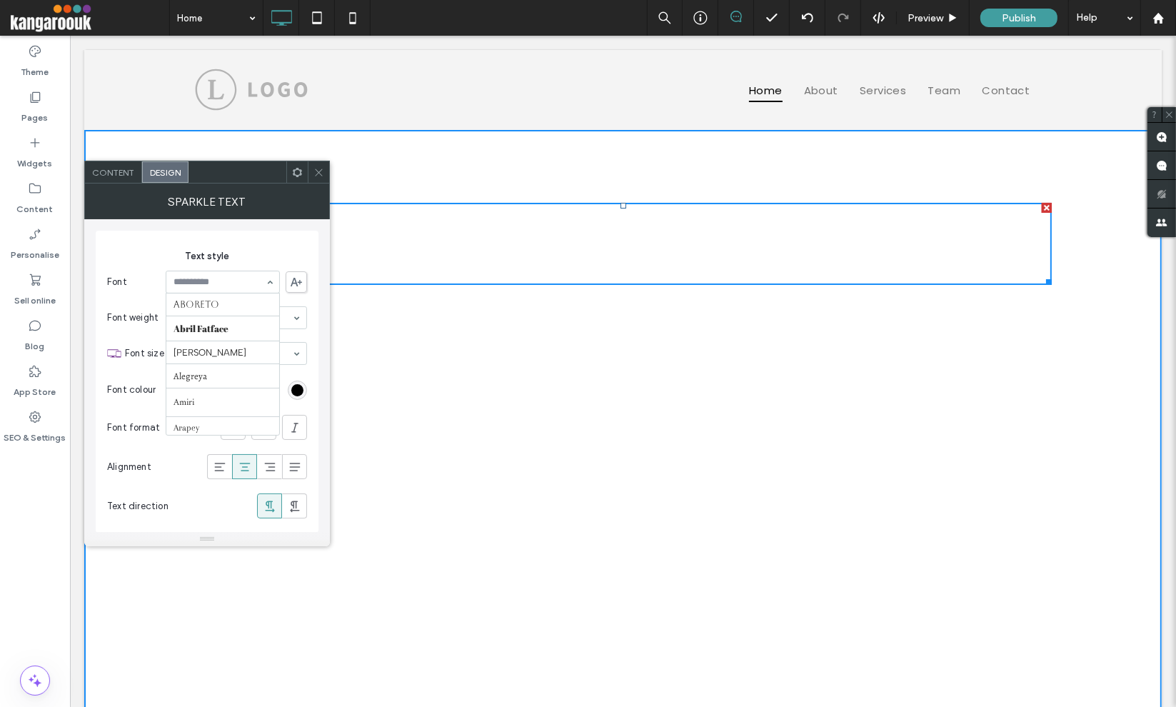
click at [238, 281] on input at bounding box center [218, 282] width 91 height 10
click at [231, 278] on input at bounding box center [218, 282] width 91 height 10
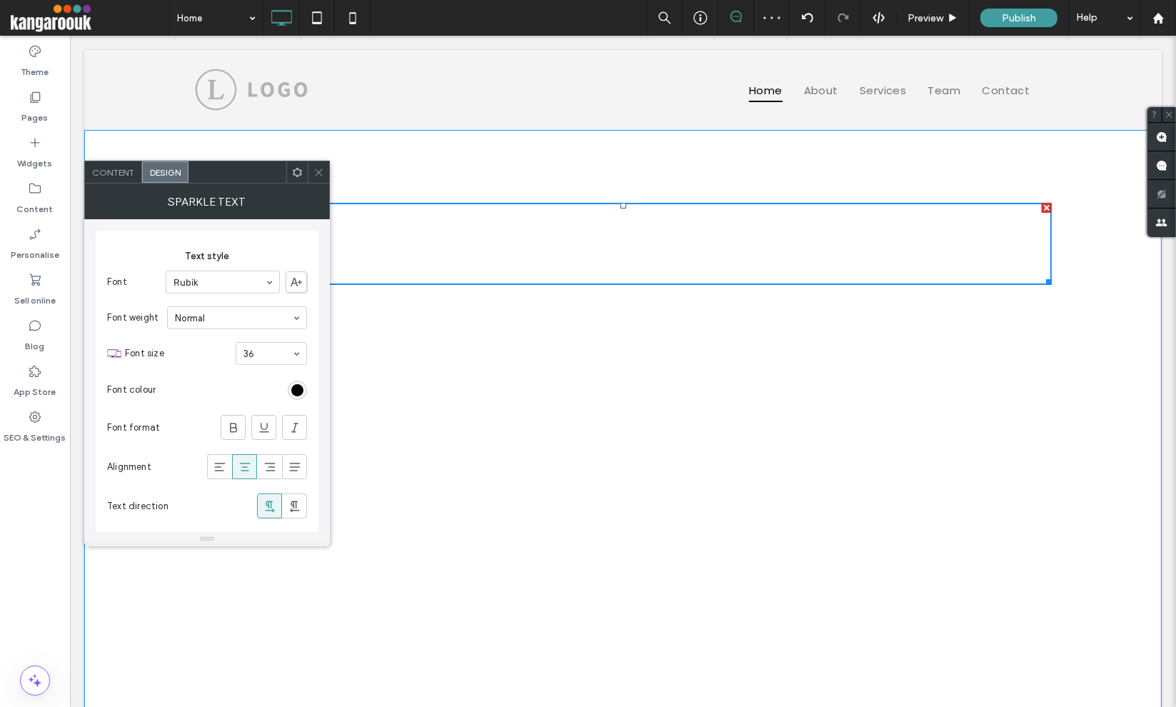
click at [580, 397] on span "Animated Text Widget" at bounding box center [623, 408] width 410 height 51
click at [580, 410] on span "Animated Text Widget" at bounding box center [623, 408] width 410 height 51
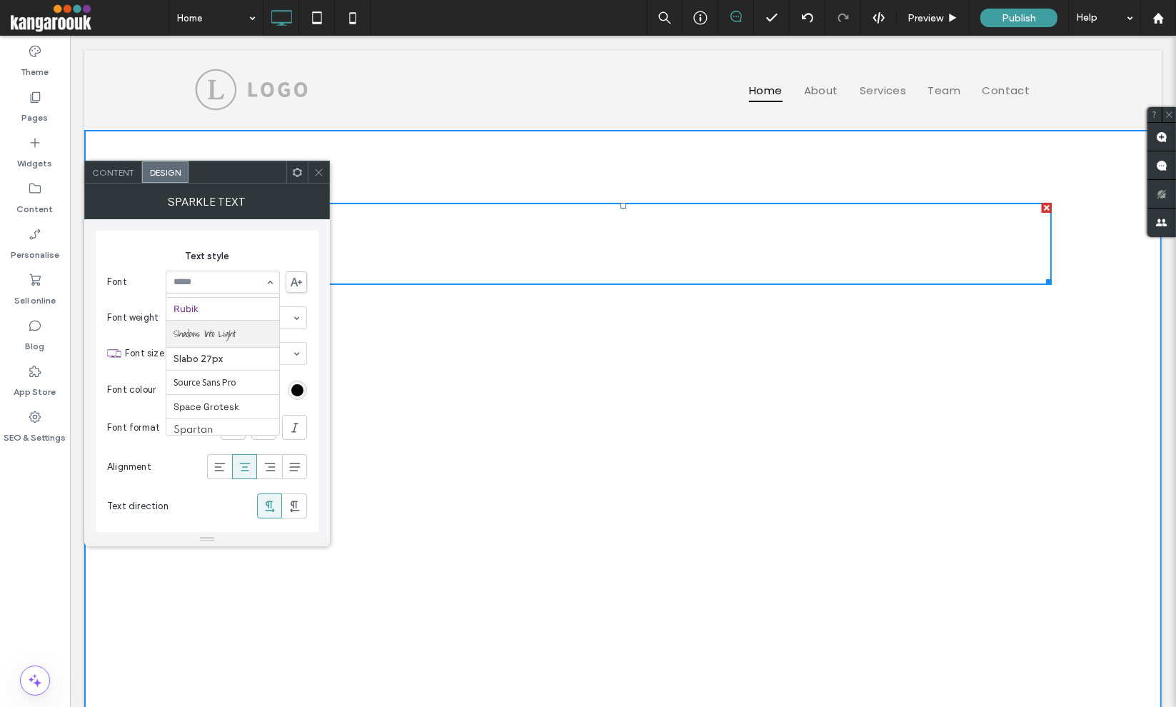
scroll to position [1253, 0]
click at [234, 273] on div at bounding box center [222, 281] width 113 height 21
click at [226, 286] on input at bounding box center [218, 282] width 91 height 10
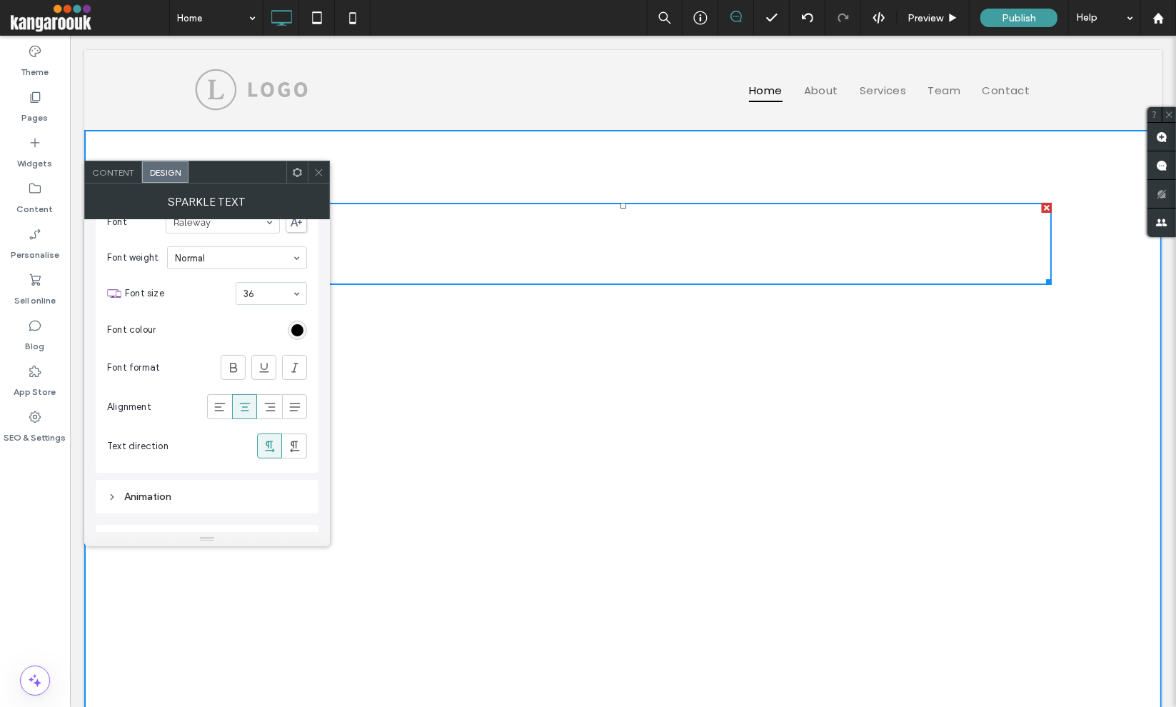
scroll to position [85, 0]
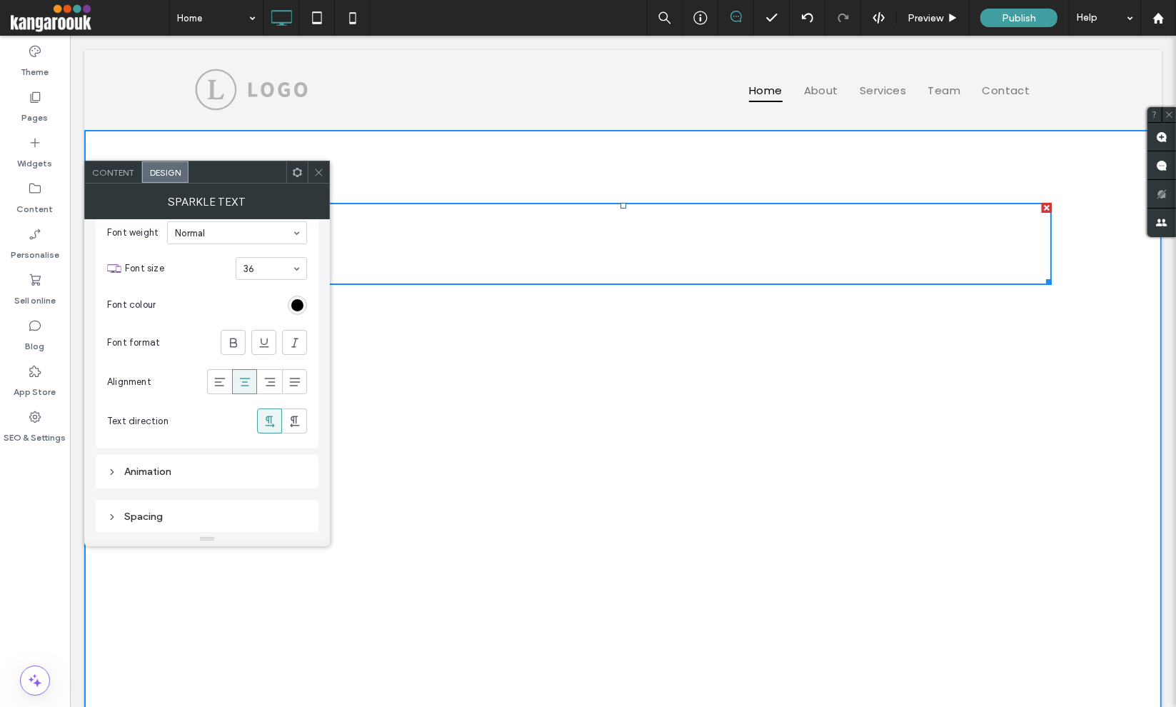
click at [199, 457] on div "Animation" at bounding box center [207, 472] width 223 height 34
click at [200, 515] on div "Spacing" at bounding box center [207, 516] width 200 height 12
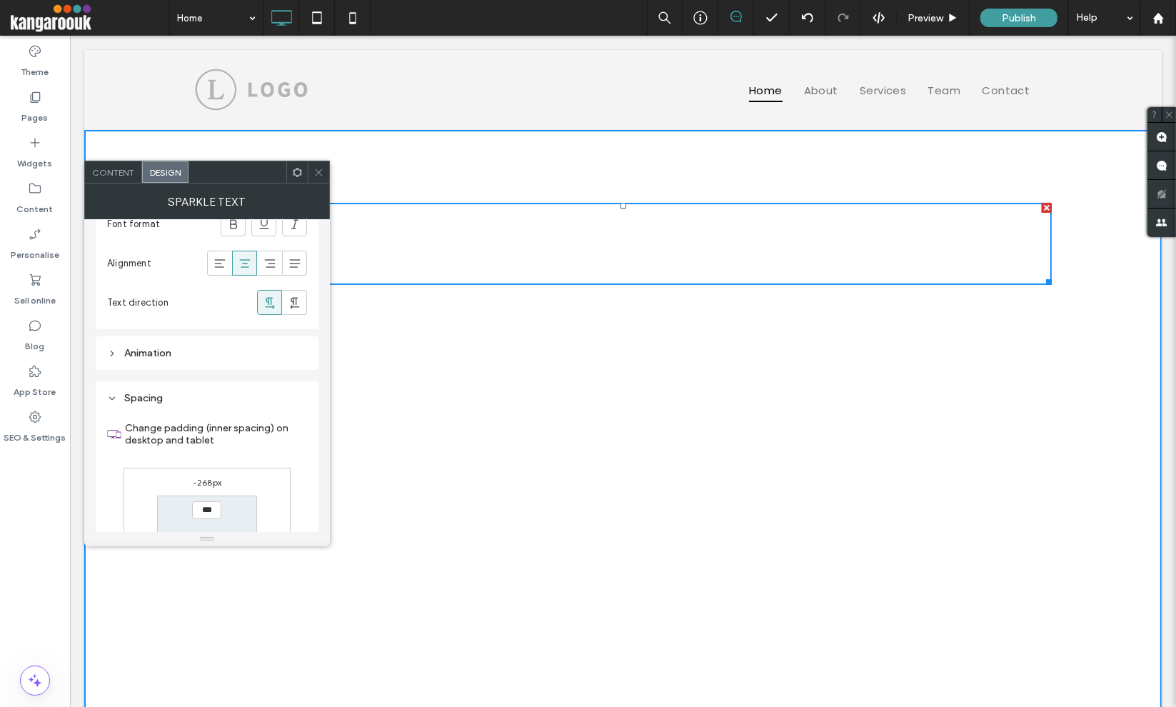
scroll to position [334, 0]
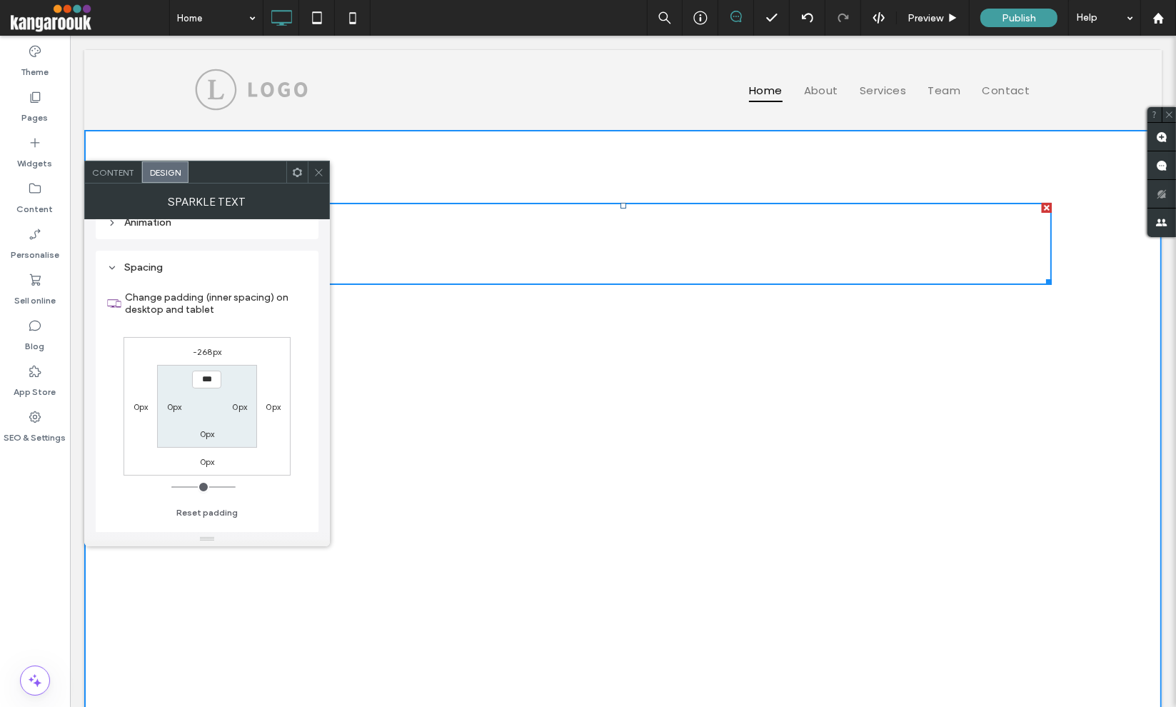
click at [209, 457] on label "0px" at bounding box center [207, 461] width 15 height 11
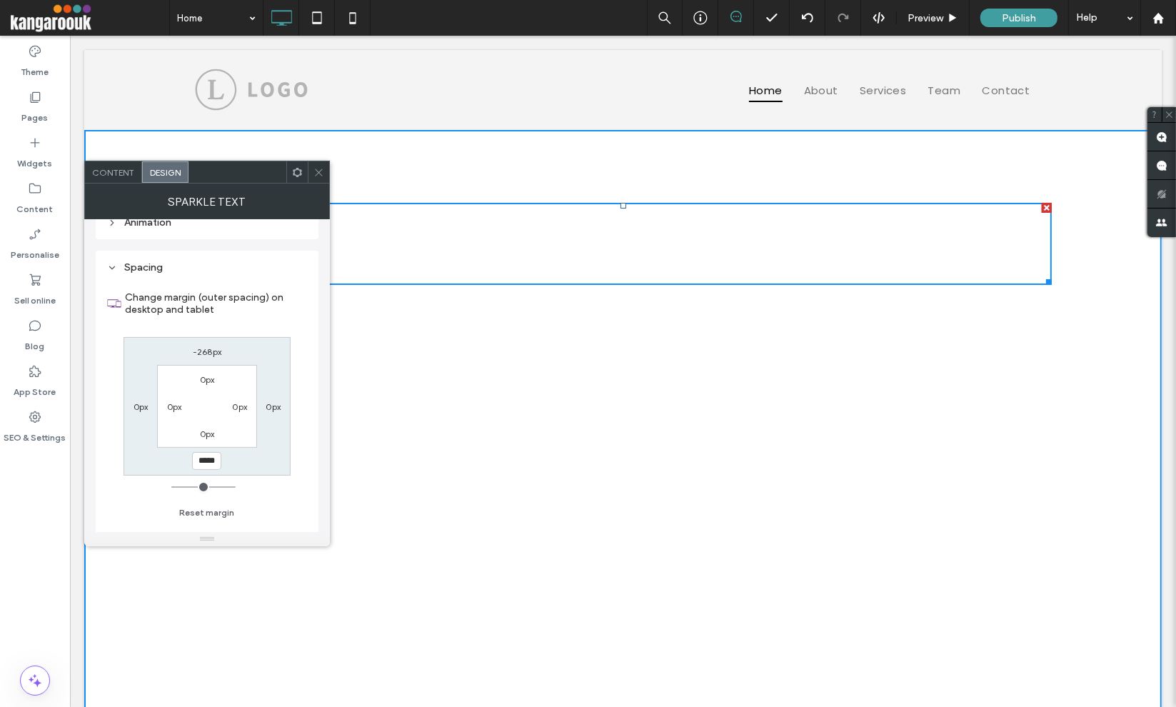
scroll to position [0, 0]
type input "*****"
type input "*"
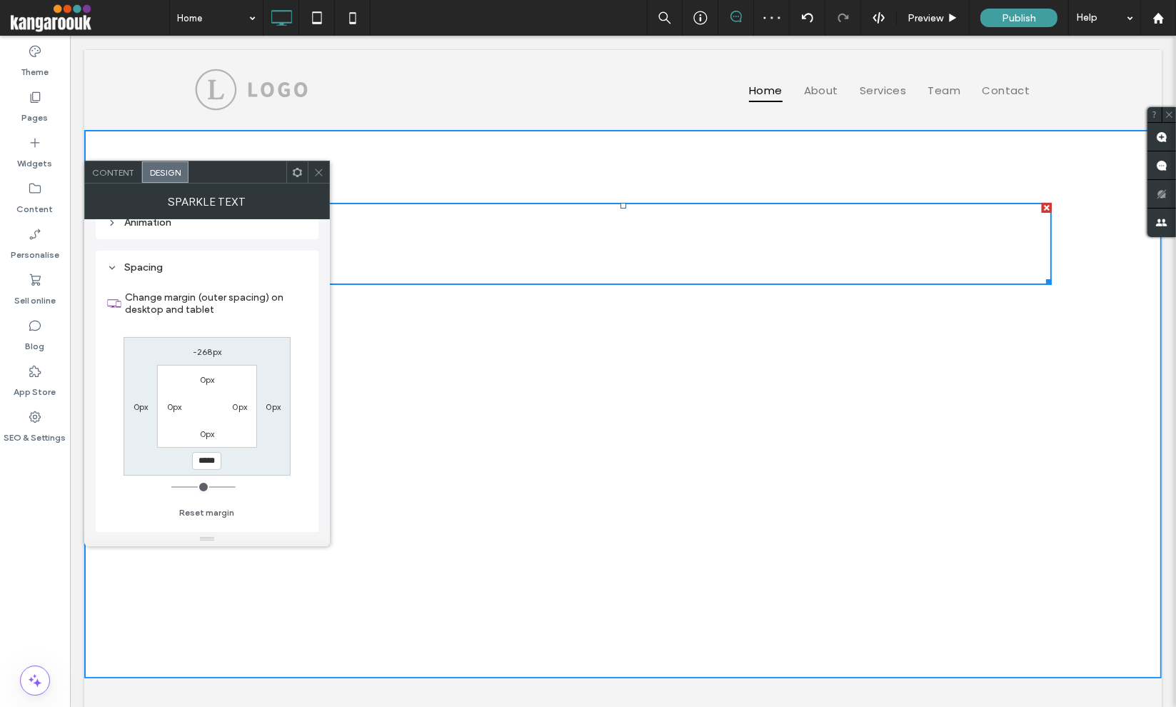
click at [321, 171] on icon at bounding box center [318, 172] width 11 height 11
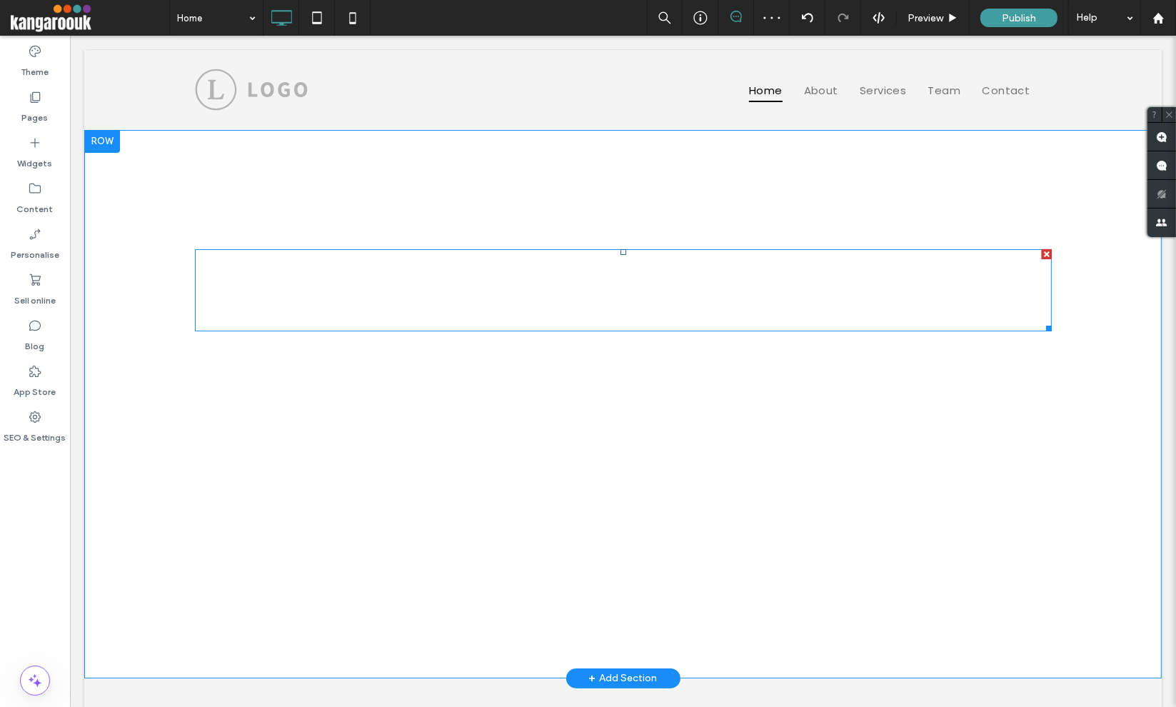
click at [599, 312] on span at bounding box center [622, 290] width 856 height 82
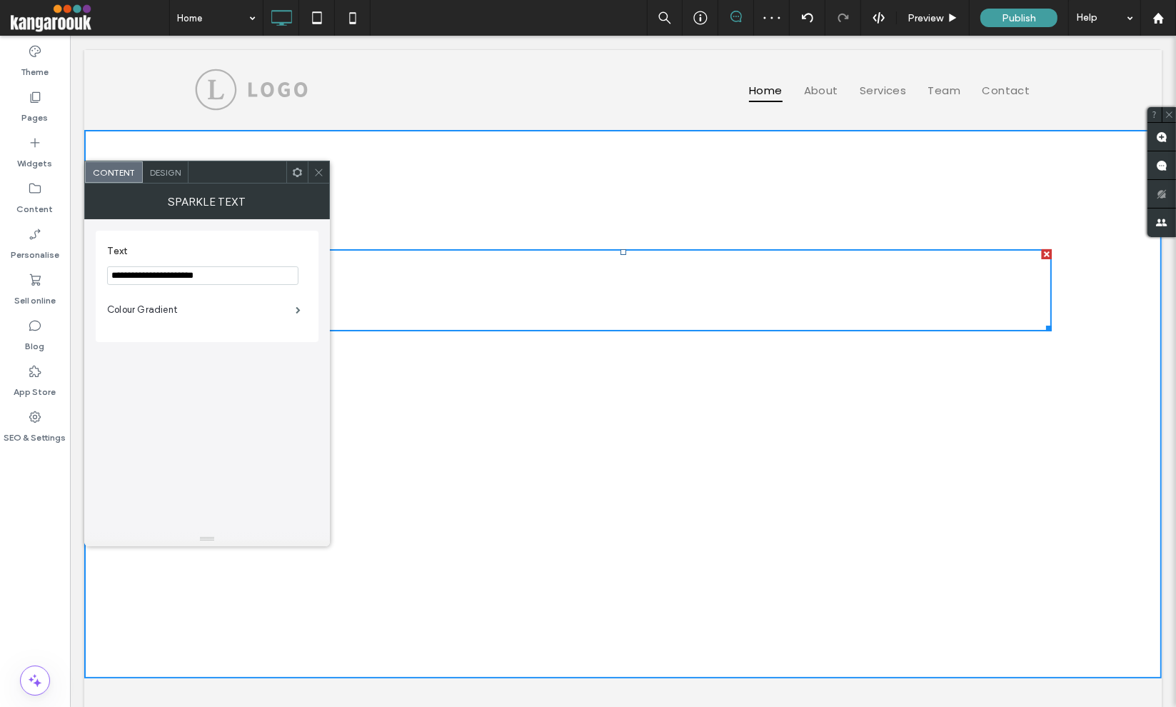
click at [181, 177] on div "Design" at bounding box center [166, 171] width 46 height 21
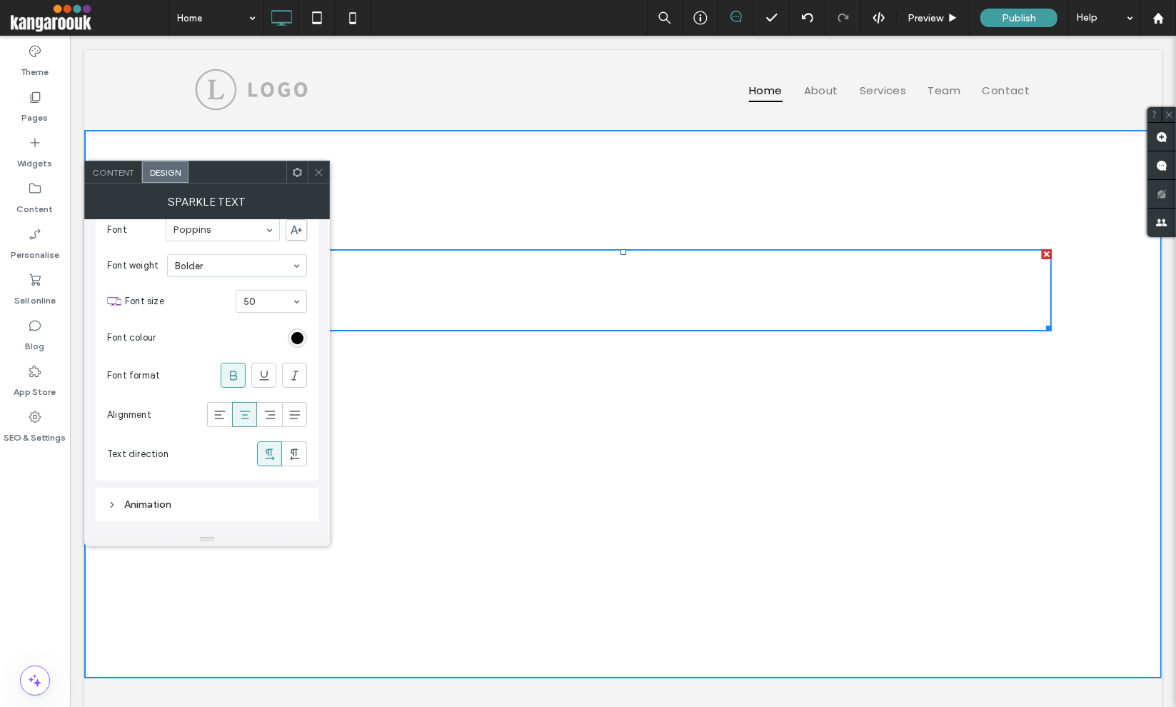
scroll to position [85, 0]
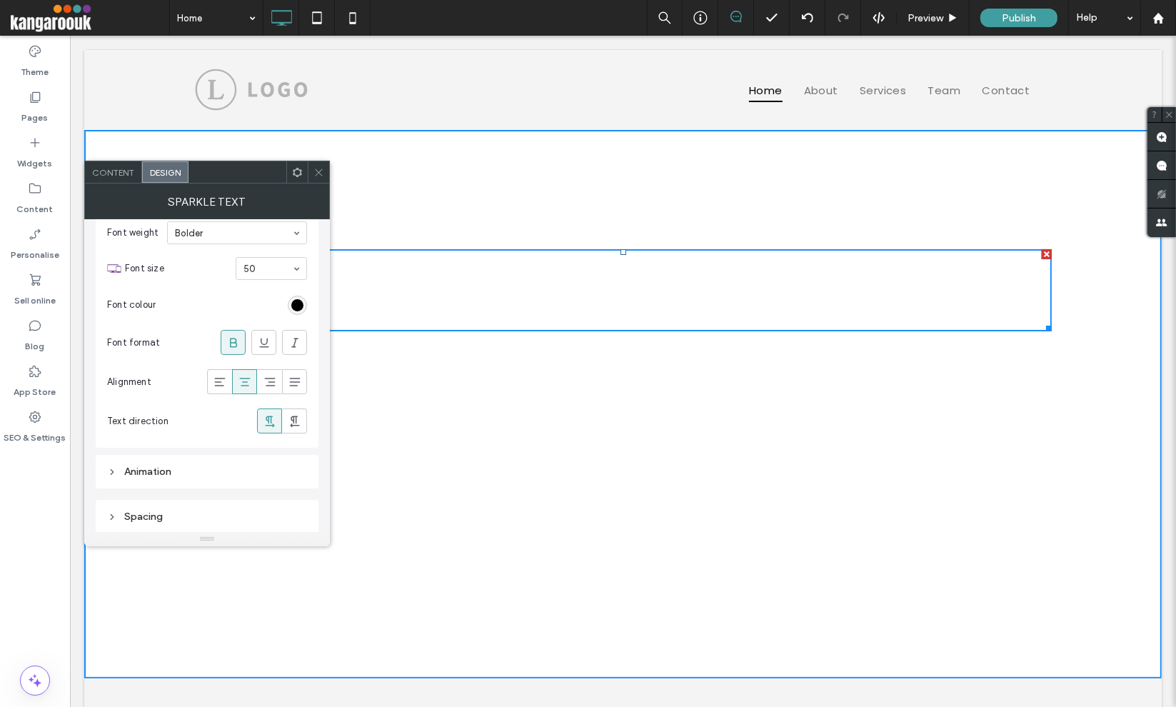
click at [226, 518] on div "Spacing" at bounding box center [207, 516] width 200 height 12
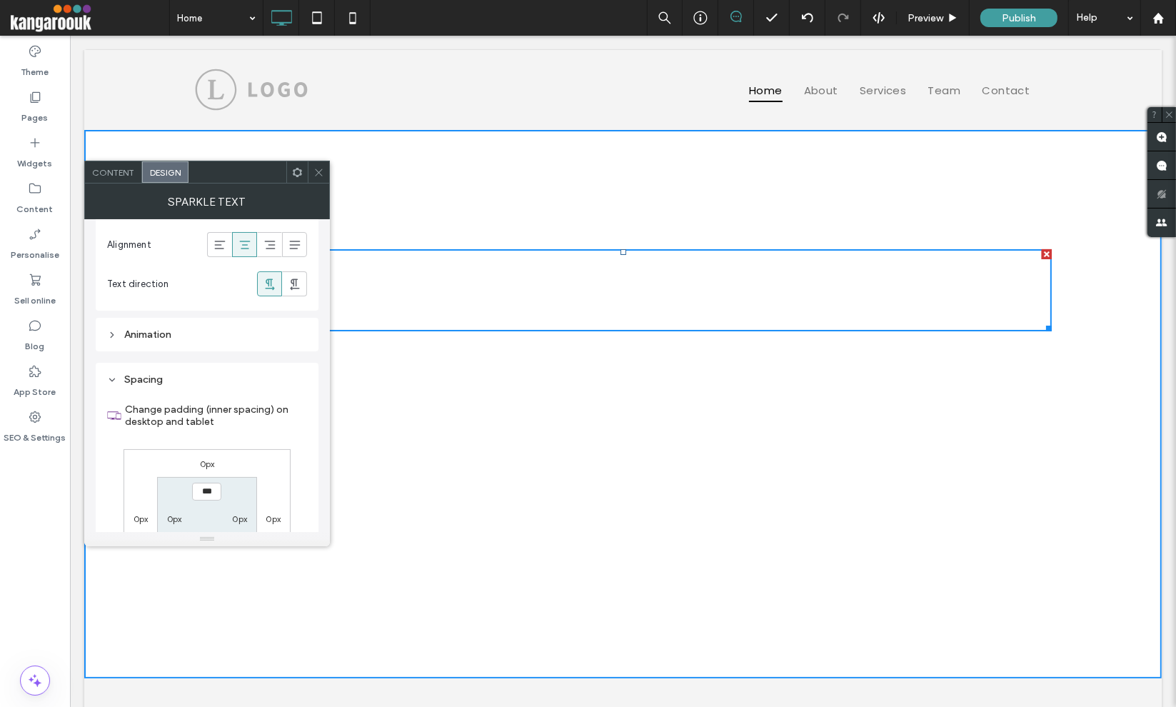
scroll to position [334, 0]
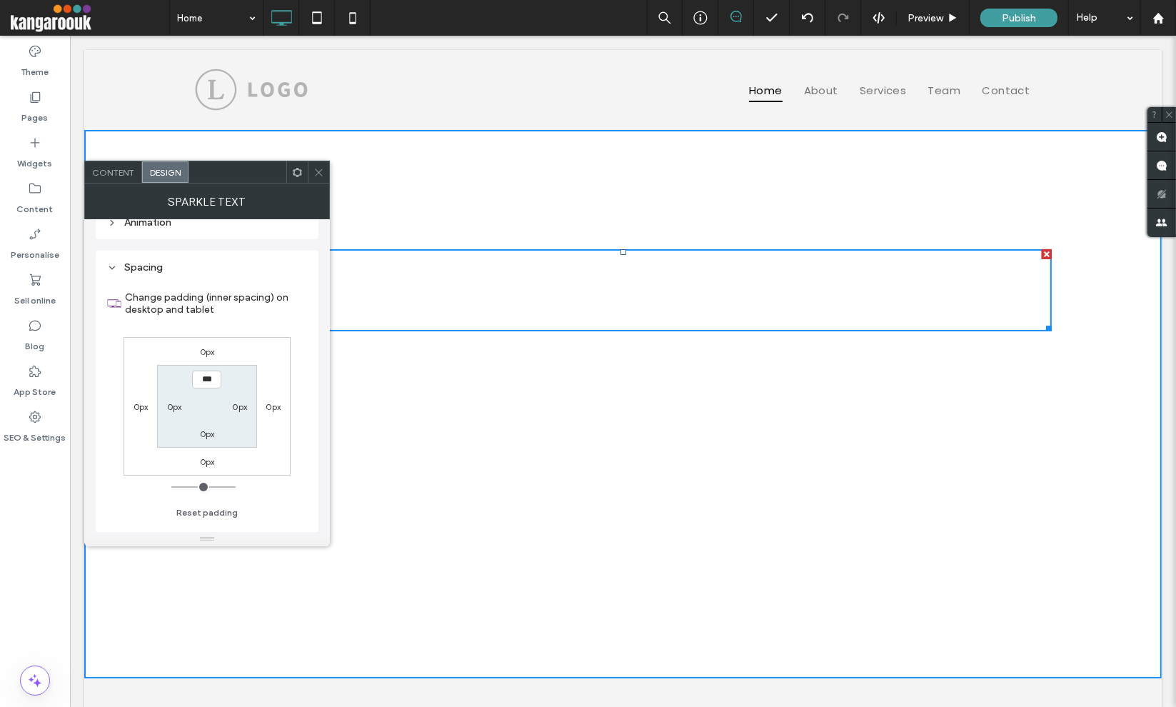
click at [208, 454] on div "0px" at bounding box center [207, 461] width 15 height 14
click at [215, 460] on div "0px" at bounding box center [207, 461] width 33 height 14
click at [197, 466] on div "0px" at bounding box center [207, 461] width 33 height 14
click at [213, 454] on div "0px" at bounding box center [207, 461] width 15 height 14
click at [211, 463] on label "0px" at bounding box center [207, 461] width 15 height 11
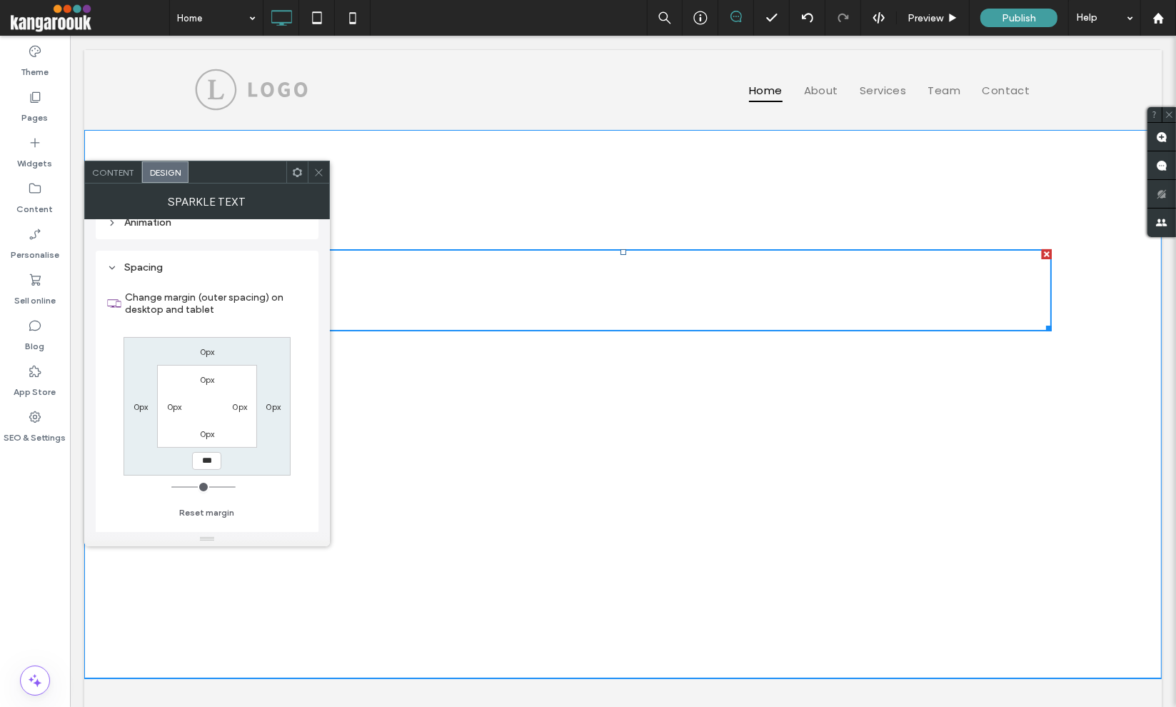
type input "***"
type input "*"
type input "*****"
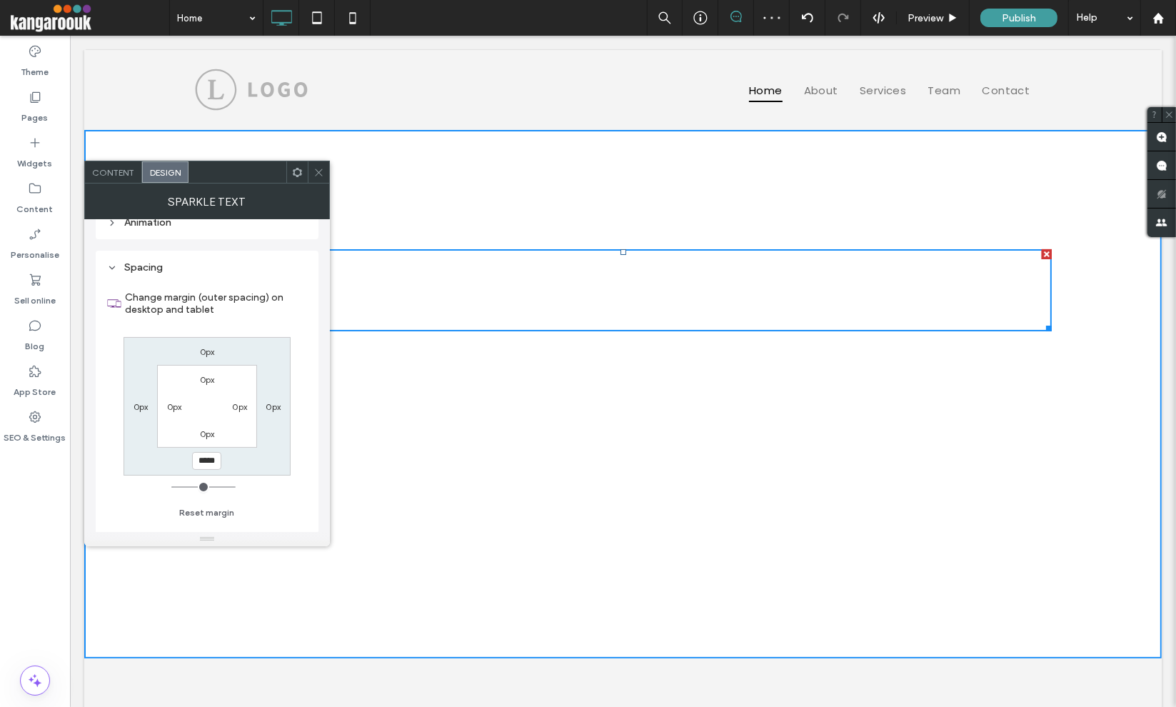
click at [126, 170] on span "Content" at bounding box center [113, 172] width 42 height 11
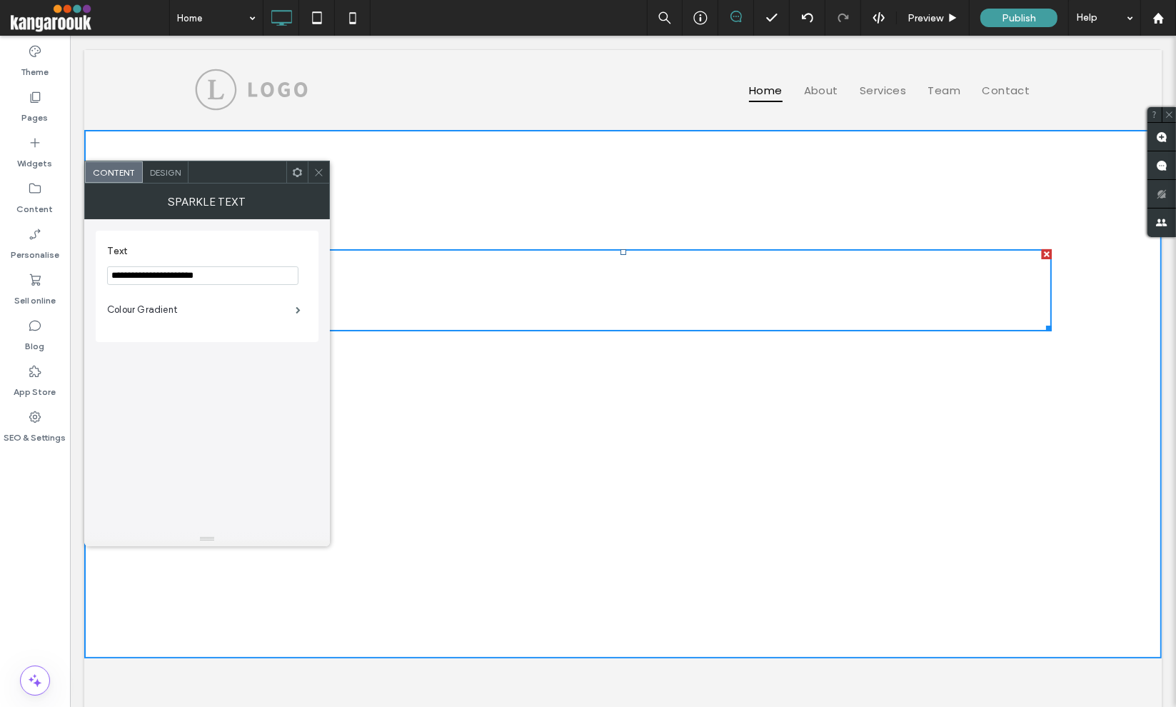
click at [167, 179] on div "Design" at bounding box center [166, 171] width 46 height 21
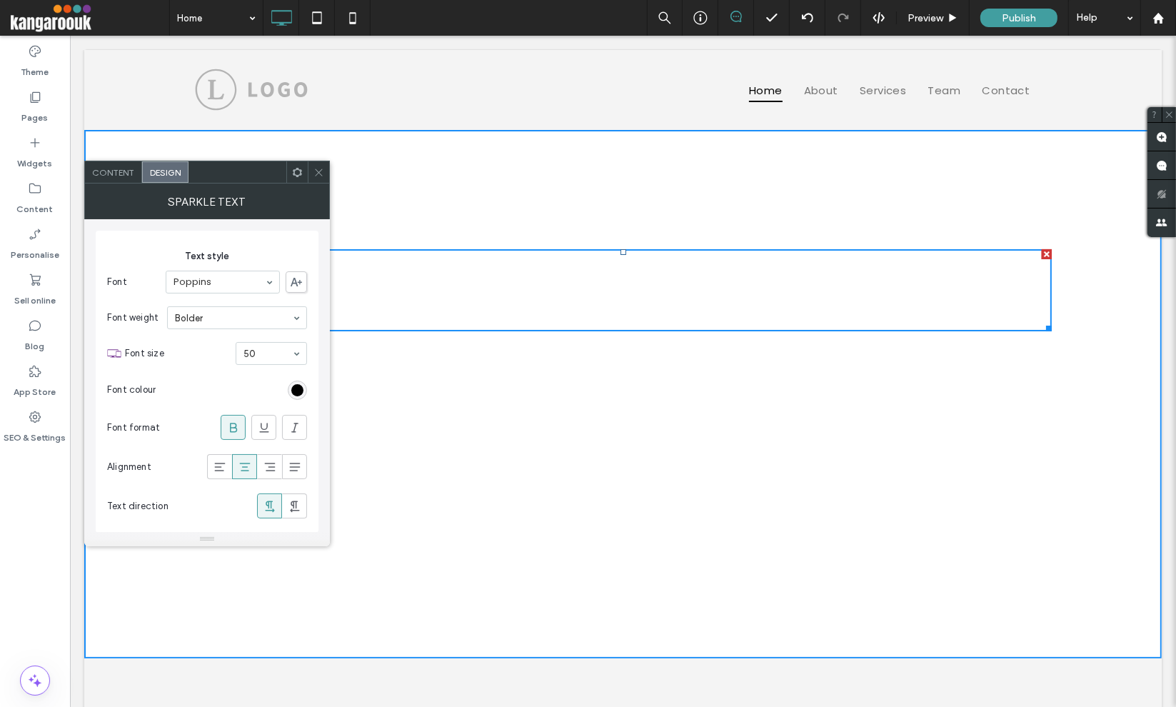
click at [199, 268] on section "Font Poppins" at bounding box center [207, 281] width 200 height 37
click at [254, 283] on input at bounding box center [218, 282] width 91 height 10
click at [233, 274] on div at bounding box center [222, 281] width 113 height 21
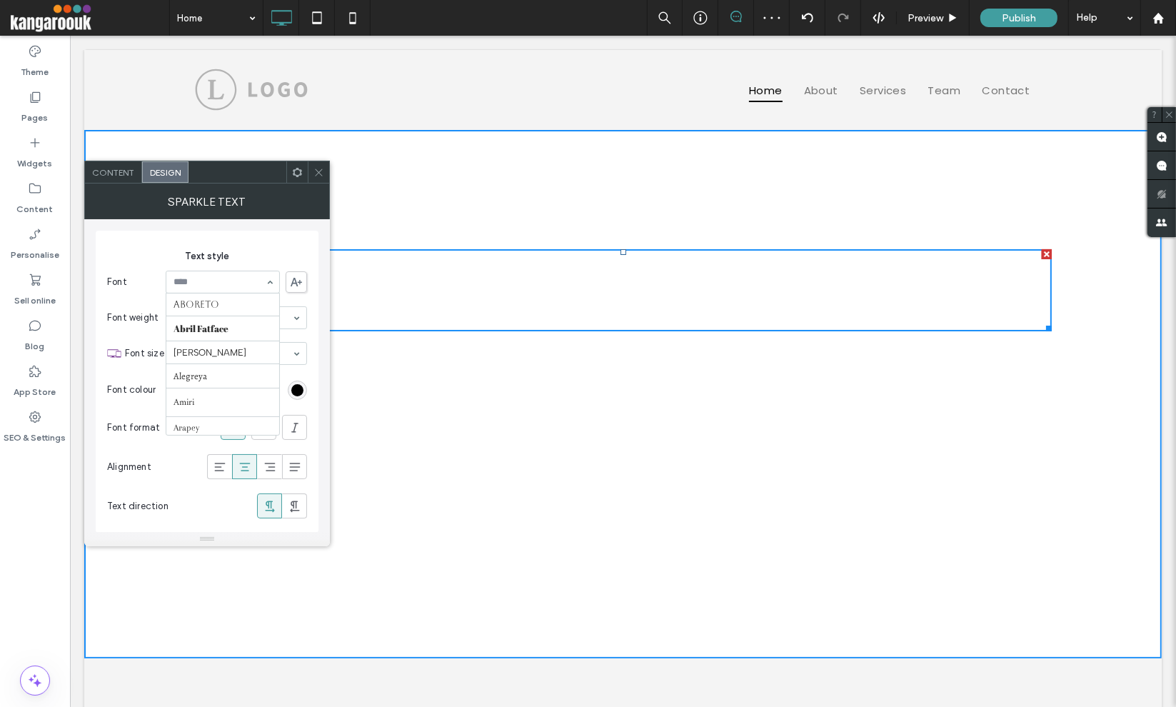
scroll to position [617, 0]
click at [210, 285] on input at bounding box center [218, 282] width 91 height 10
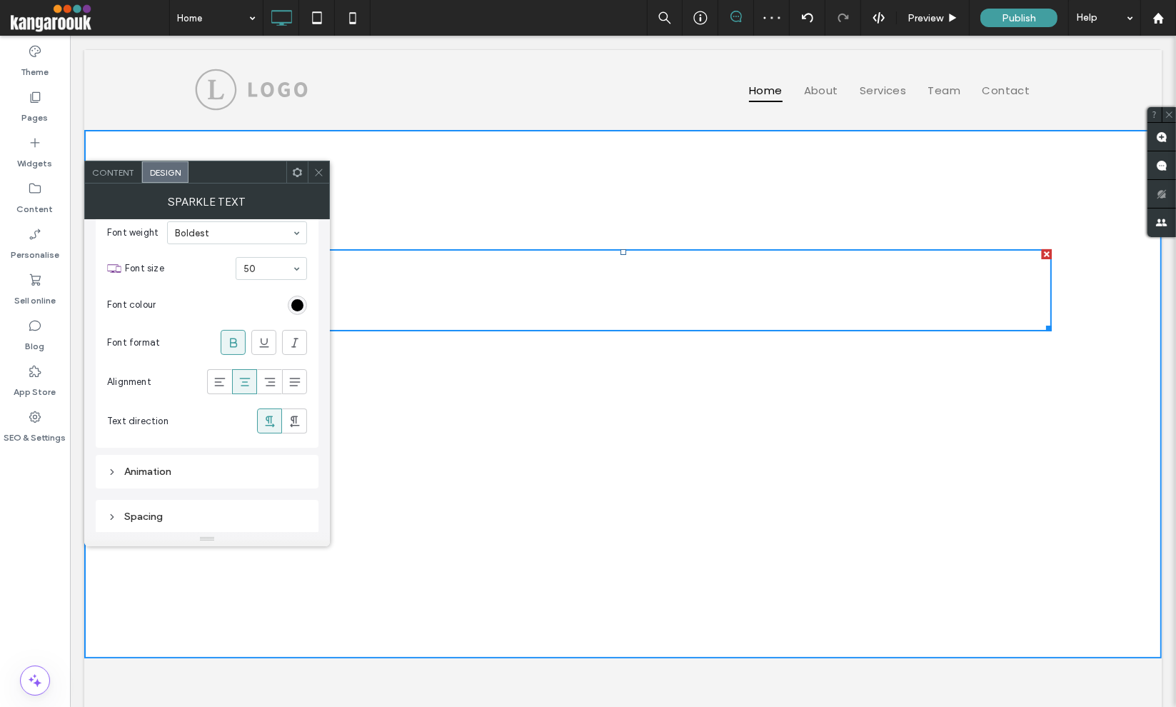
click at [323, 169] on icon at bounding box center [318, 172] width 11 height 11
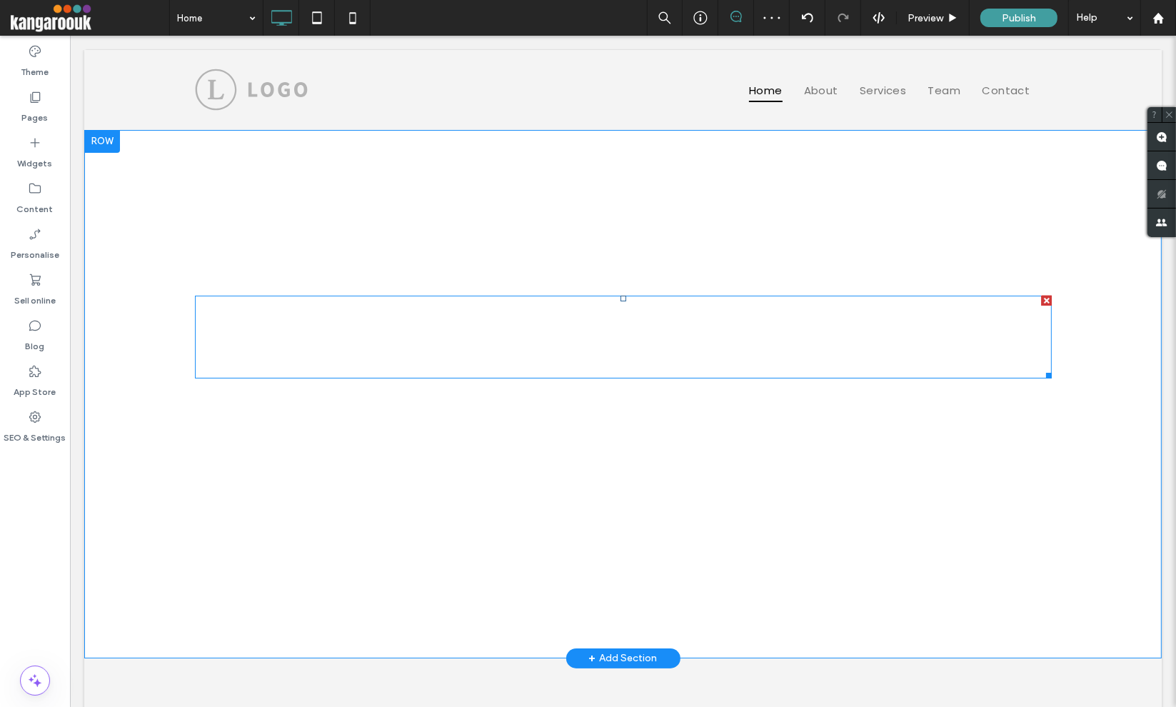
click at [524, 346] on span at bounding box center [622, 336] width 856 height 82
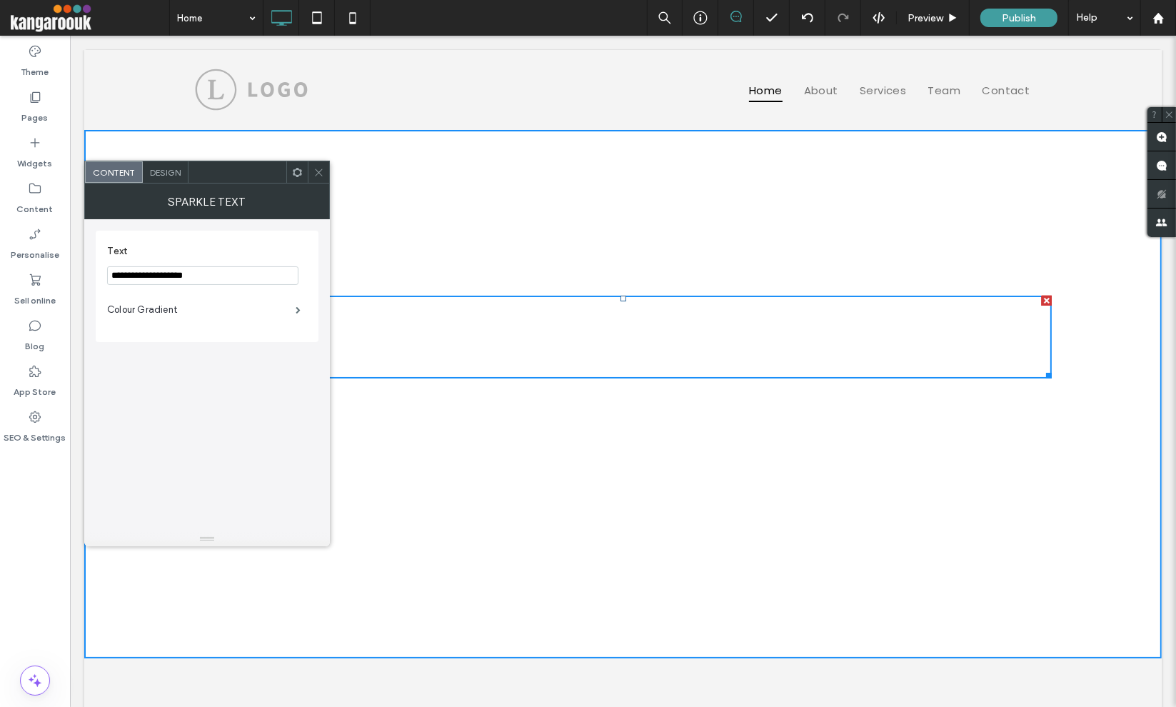
click at [166, 179] on div "Design" at bounding box center [166, 171] width 46 height 21
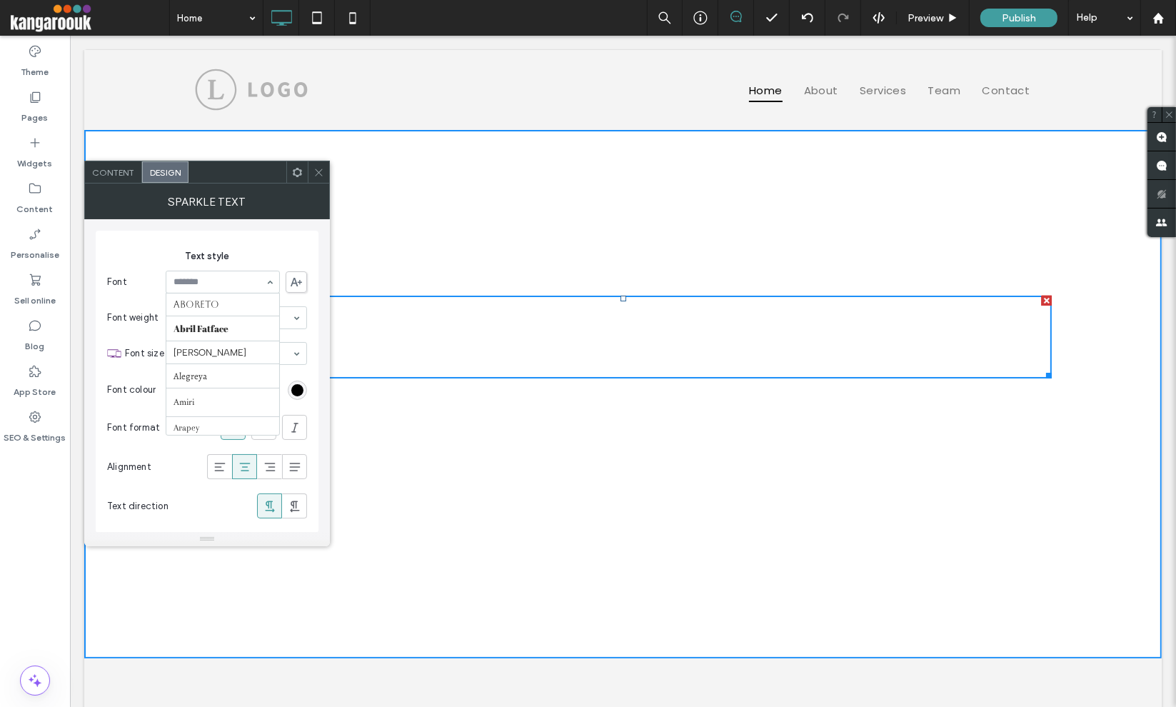
click at [242, 271] on div at bounding box center [223, 282] width 114 height 23
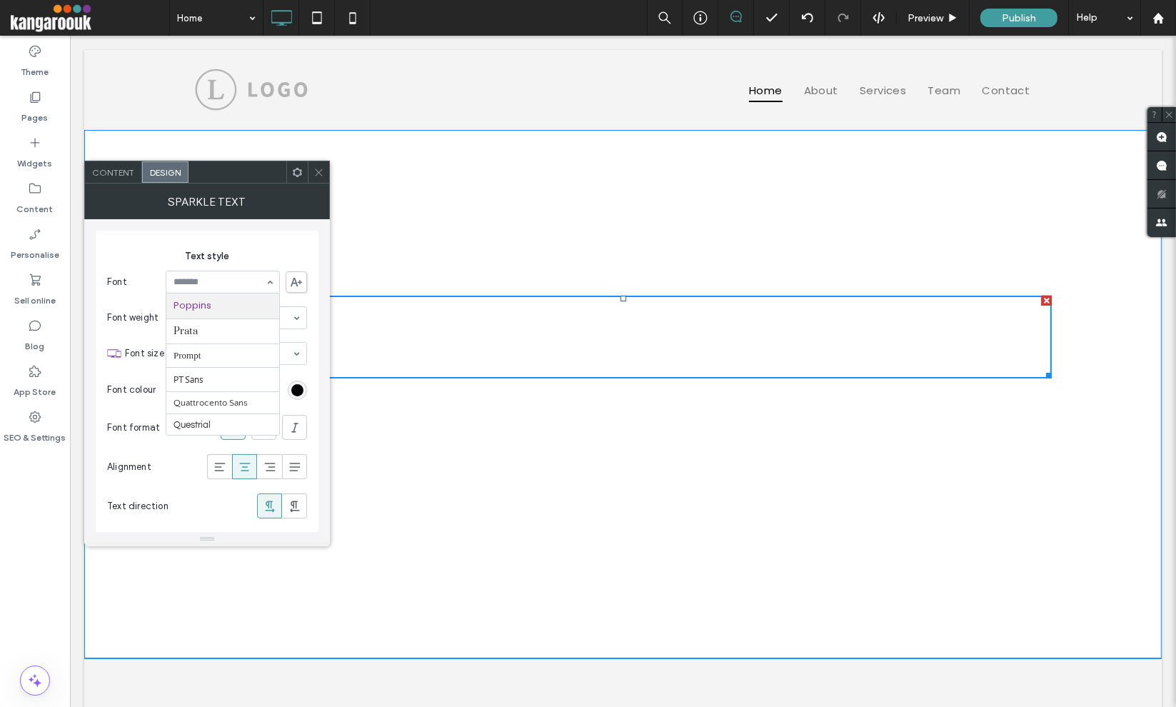
click at [587, 250] on h1 "Completely Customizable" at bounding box center [622, 290] width 856 height 83
click at [595, 243] on span "This is a" at bounding box center [622, 247] width 94 height 30
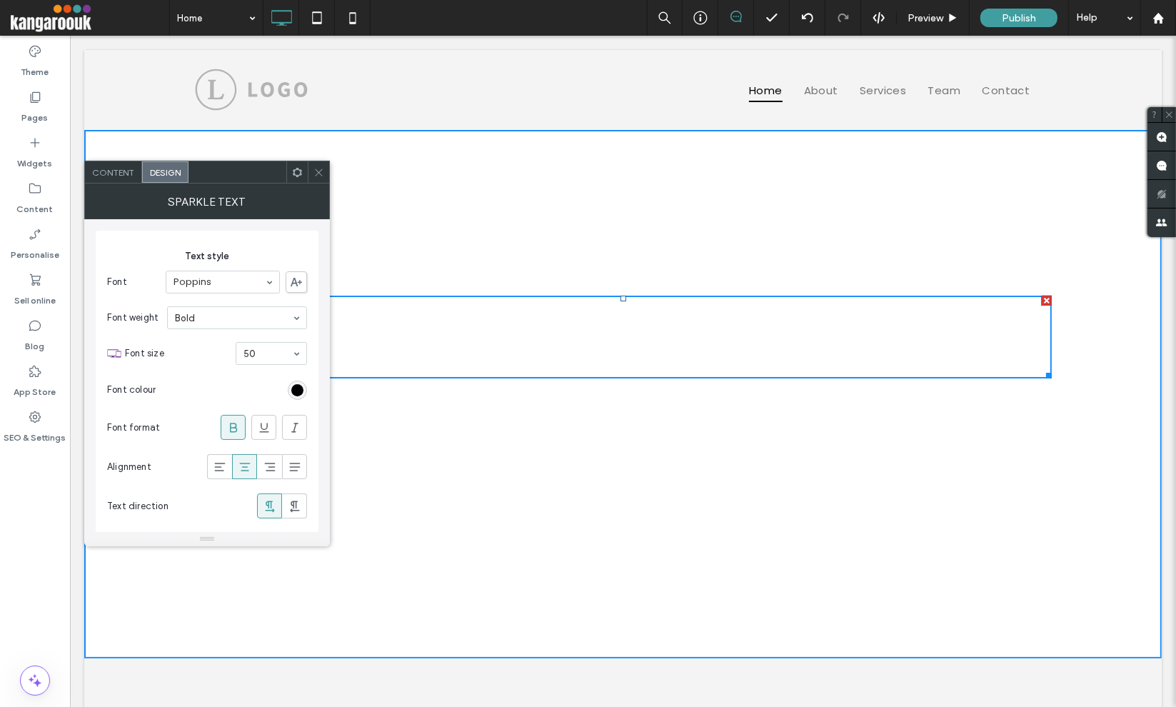
click at [323, 171] on icon at bounding box center [318, 172] width 11 height 11
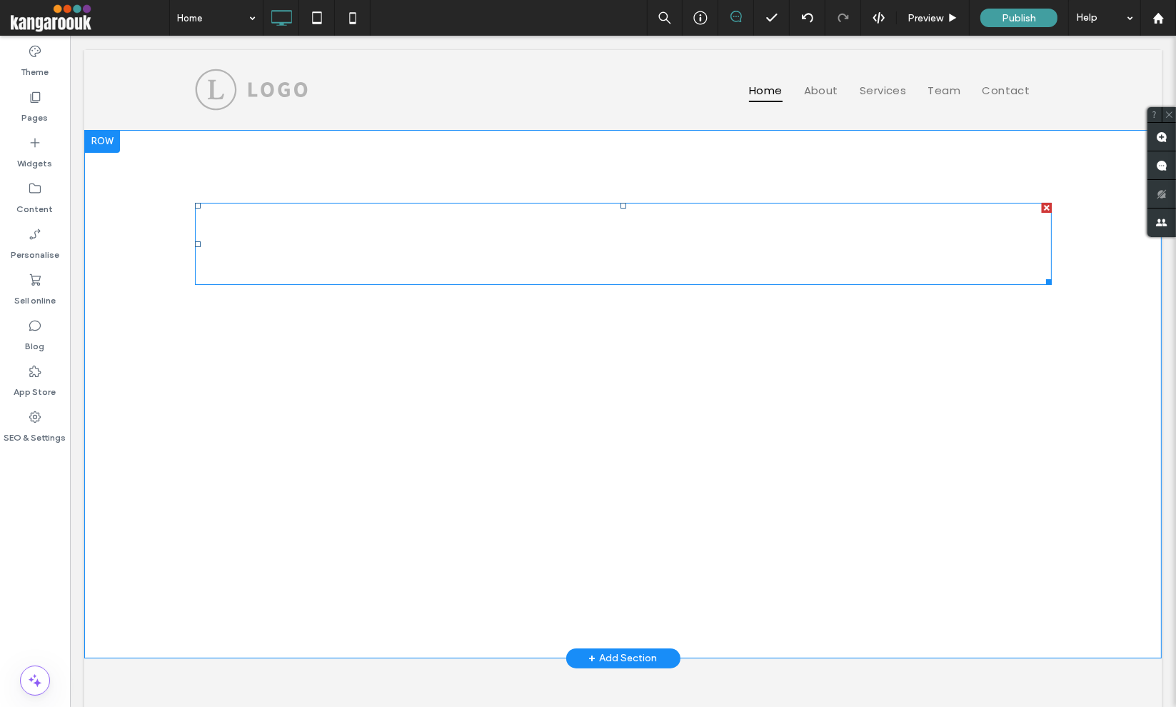
click at [589, 241] on span at bounding box center [622, 244] width 856 height 82
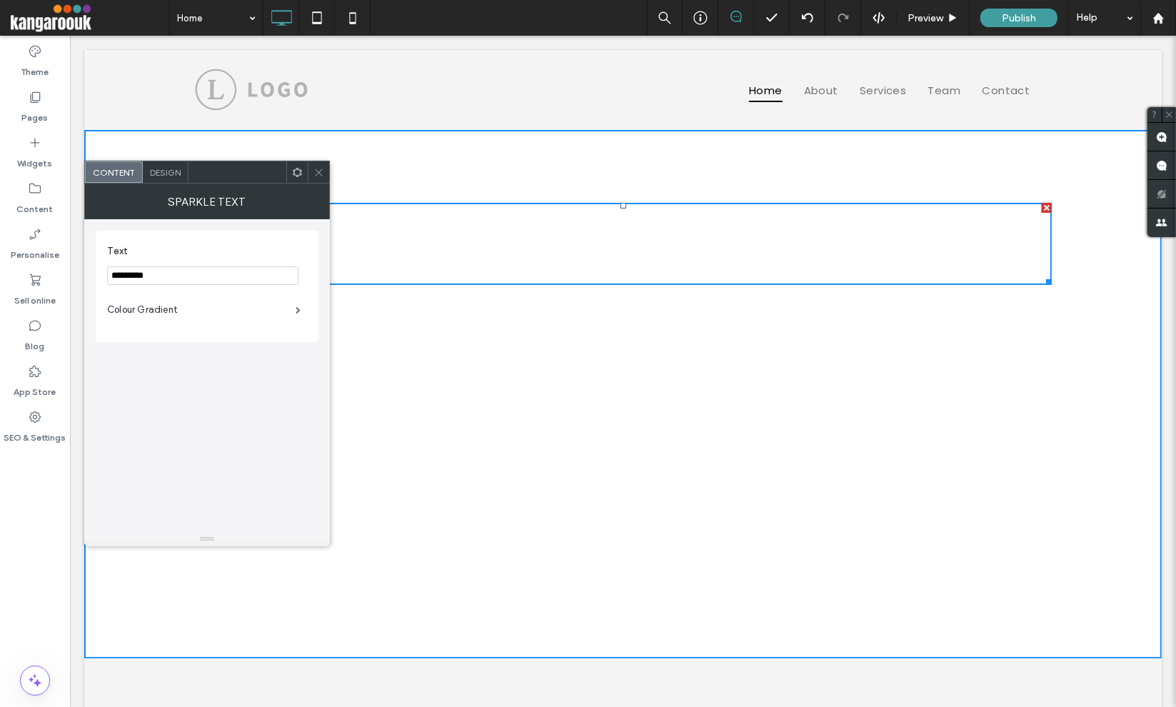
drag, startPoint x: 180, startPoint y: 187, endPoint x: 172, endPoint y: 178, distance: 12.2
click at [178, 186] on div "Sparkle Text" at bounding box center [207, 201] width 246 height 36
click at [171, 178] on div "Design" at bounding box center [164, 171] width 46 height 21
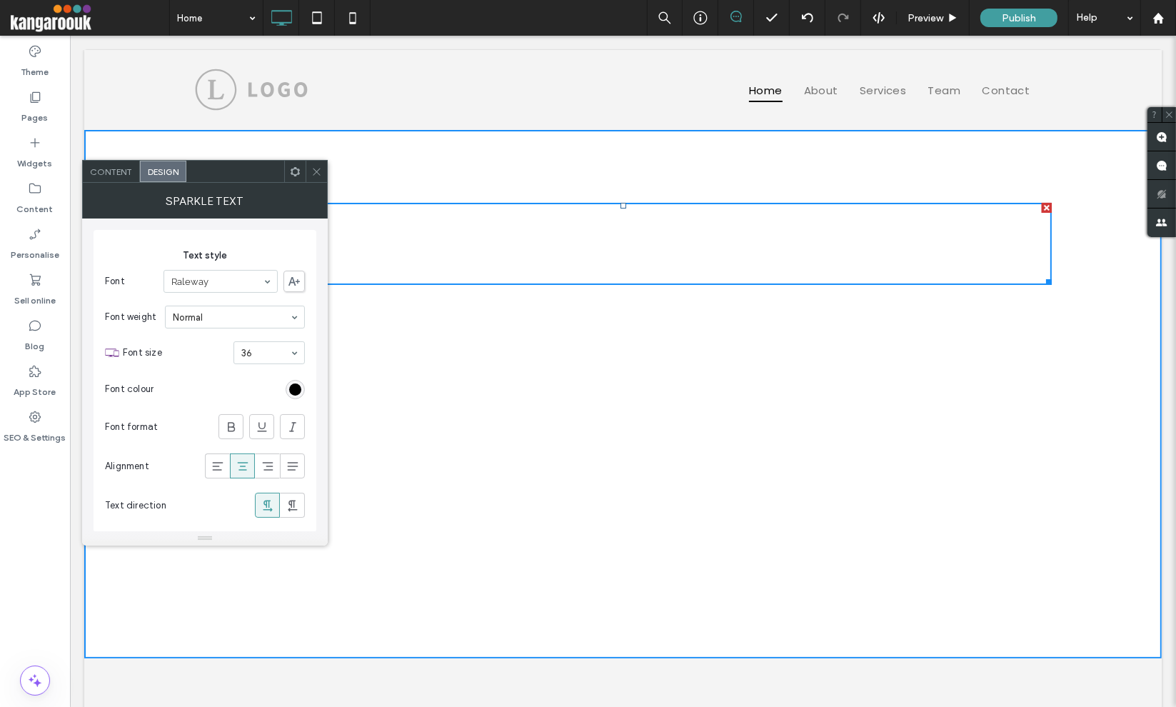
click at [317, 168] on icon at bounding box center [316, 171] width 11 height 11
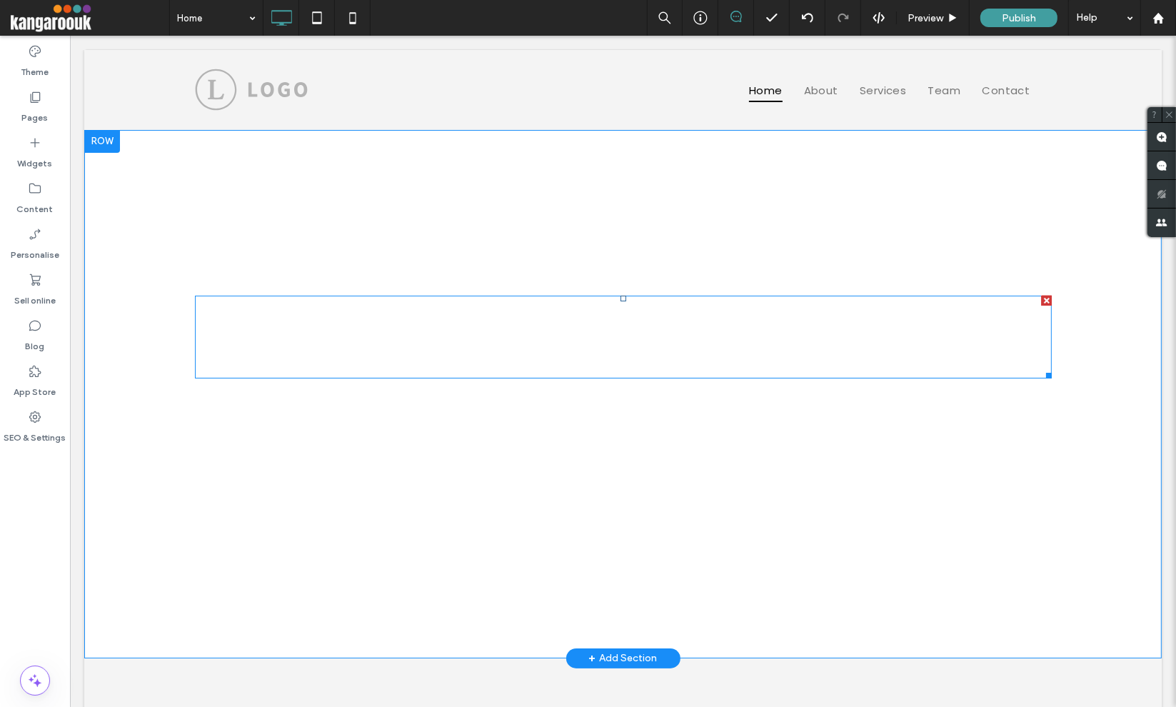
click at [606, 344] on span at bounding box center [622, 336] width 856 height 82
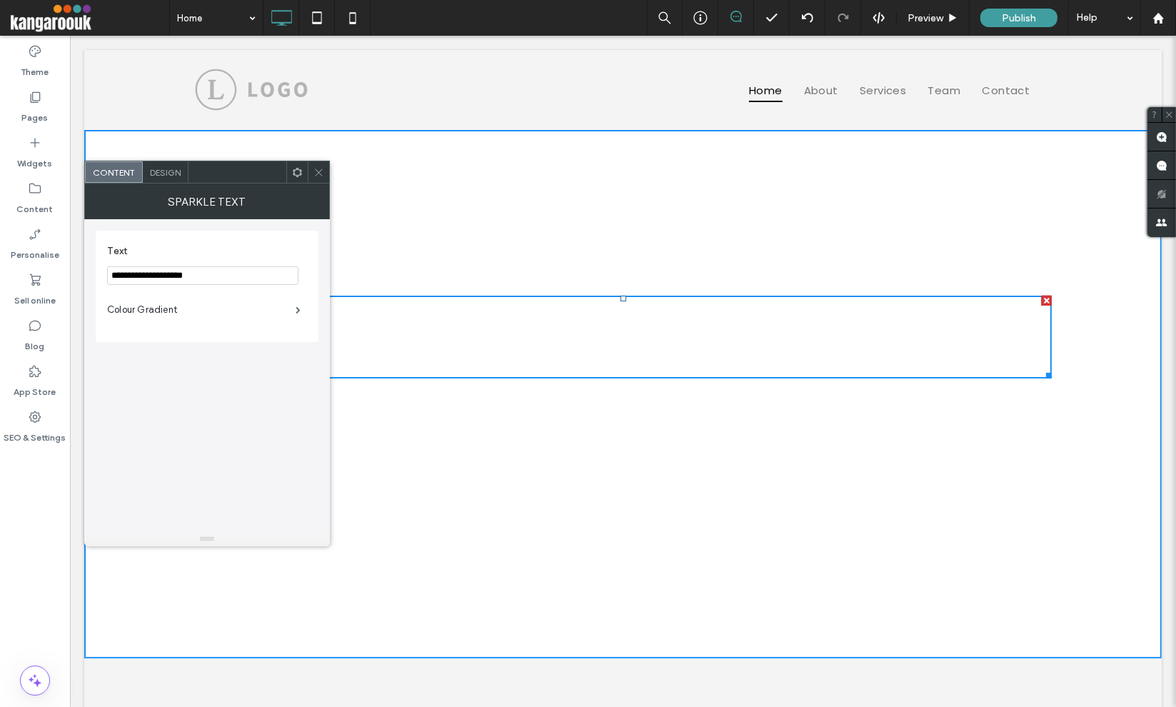
click at [159, 180] on div "Design" at bounding box center [166, 171] width 46 height 21
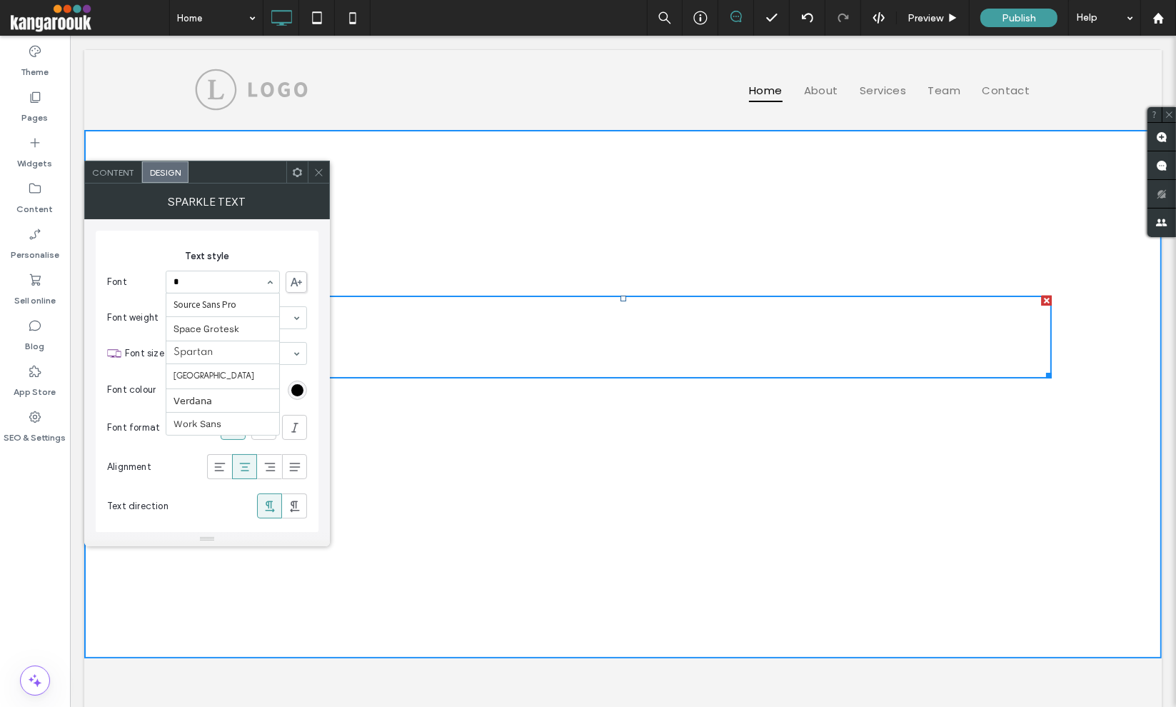
scroll to position [0, 0]
type input "****"
click at [320, 173] on use at bounding box center [318, 171] width 7 height 7
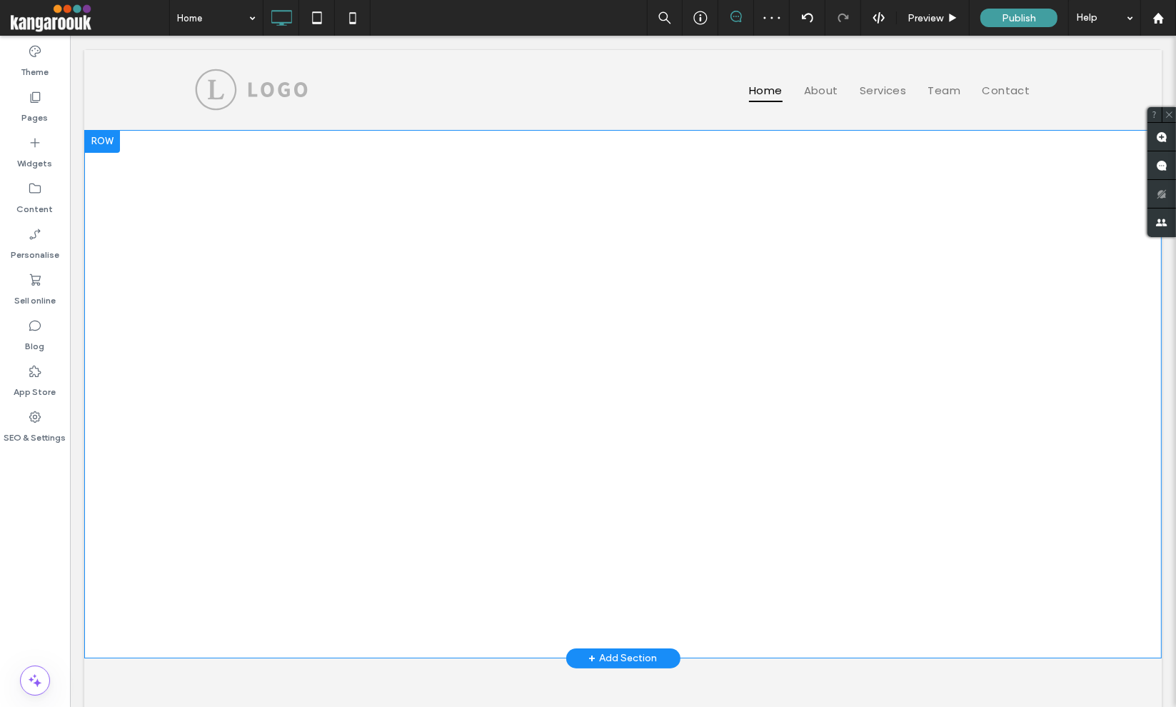
click at [741, 478] on div "This is a Completely Customizable Animated Text Widget Click To Paste Row + Add…" at bounding box center [622, 394] width 1077 height 528
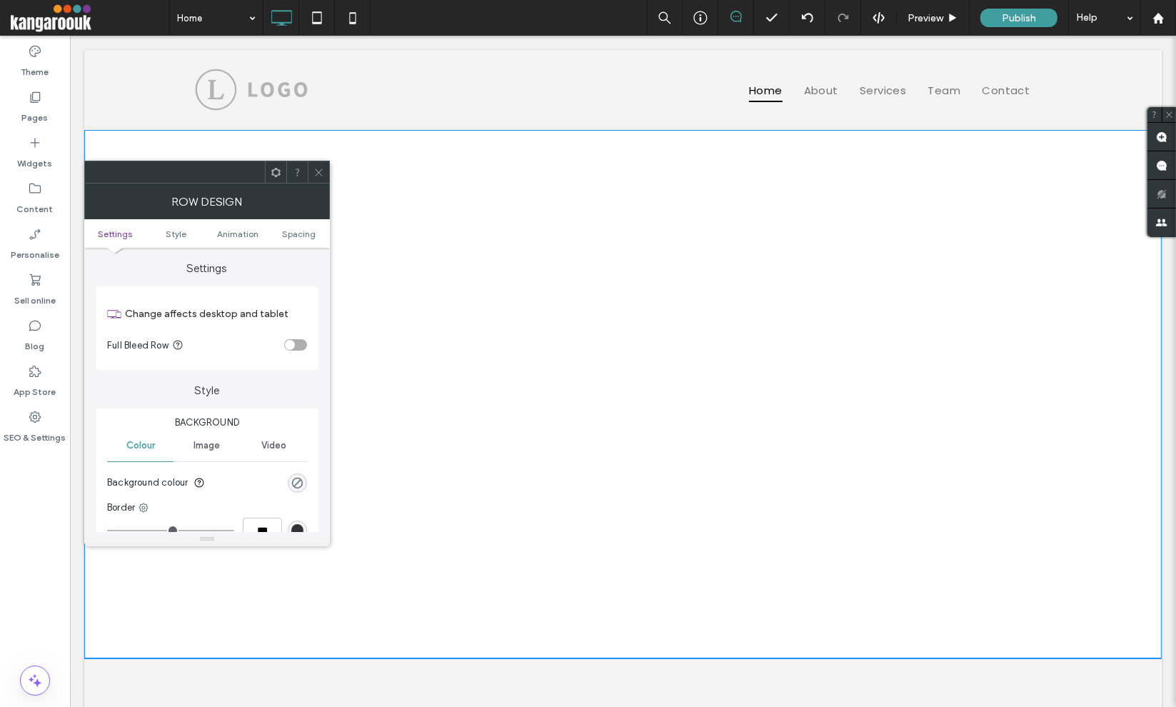
click at [608, 338] on span "Animated Text Widget" at bounding box center [622, 340] width 263 height 30
click at [597, 330] on span "Animated Text Widget" at bounding box center [622, 340] width 263 height 30
click at [583, 366] on h1 "Animated Text Widget" at bounding box center [622, 336] width 856 height 83
click at [584, 347] on span "Animated Text Widget" at bounding box center [622, 340] width 263 height 30
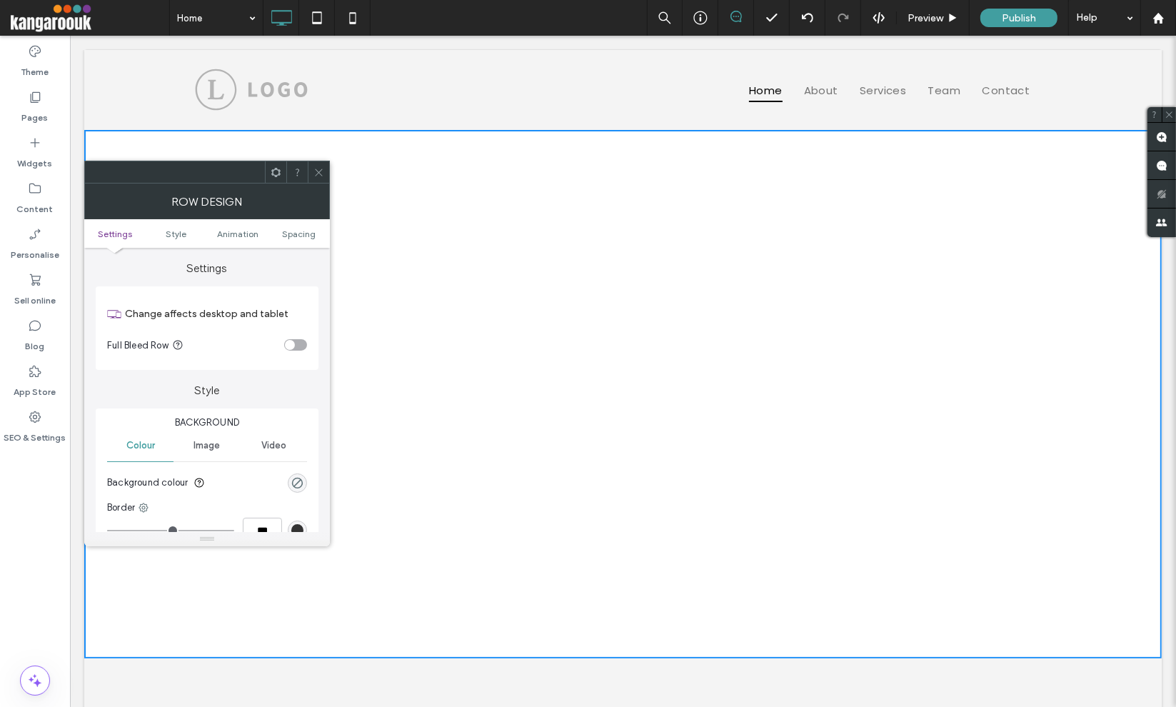
click at [310, 169] on div at bounding box center [318, 171] width 21 height 21
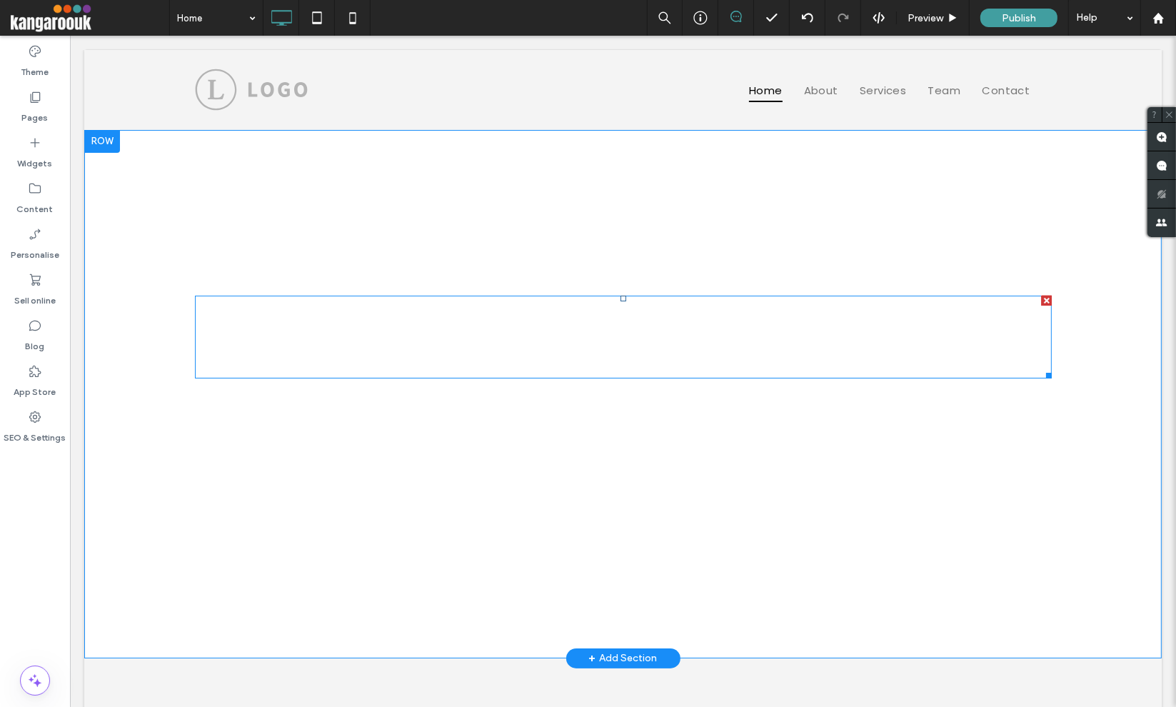
click at [572, 350] on span at bounding box center [622, 336] width 856 height 82
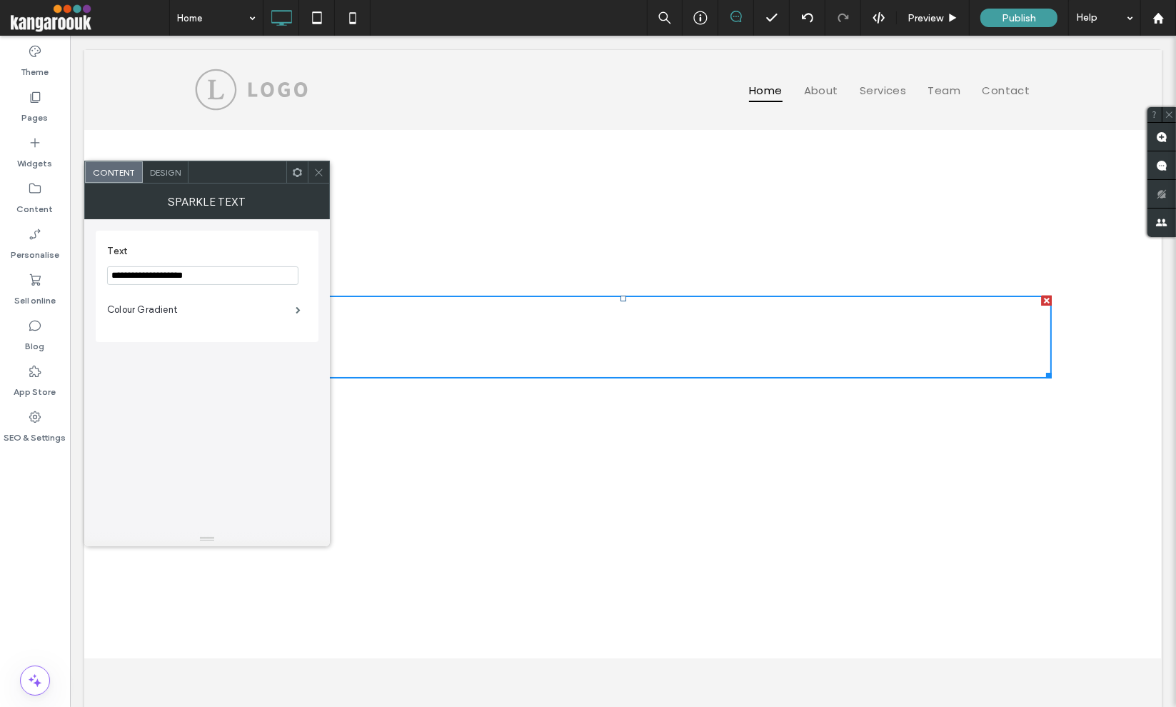
click at [502, 297] on h1 "Animated Text Widget" at bounding box center [622, 336] width 856 height 83
click at [500, 281] on span "Completely Customizable" at bounding box center [622, 289] width 418 height 43
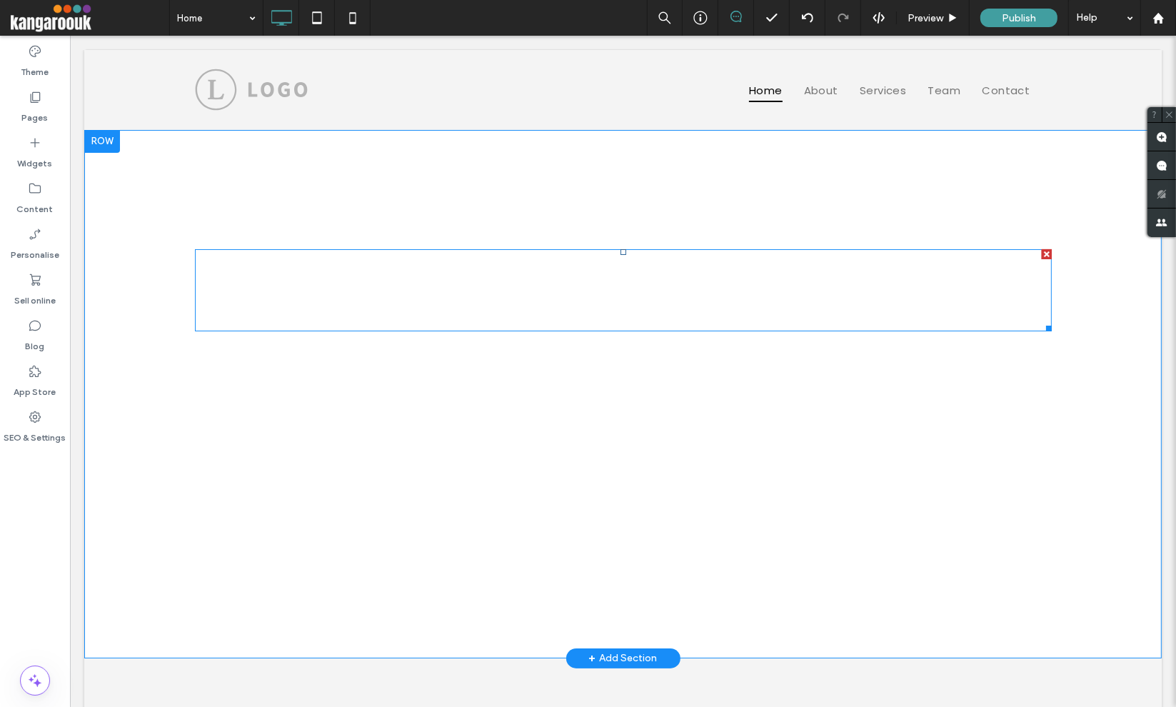
click at [484, 288] on span at bounding box center [622, 290] width 856 height 82
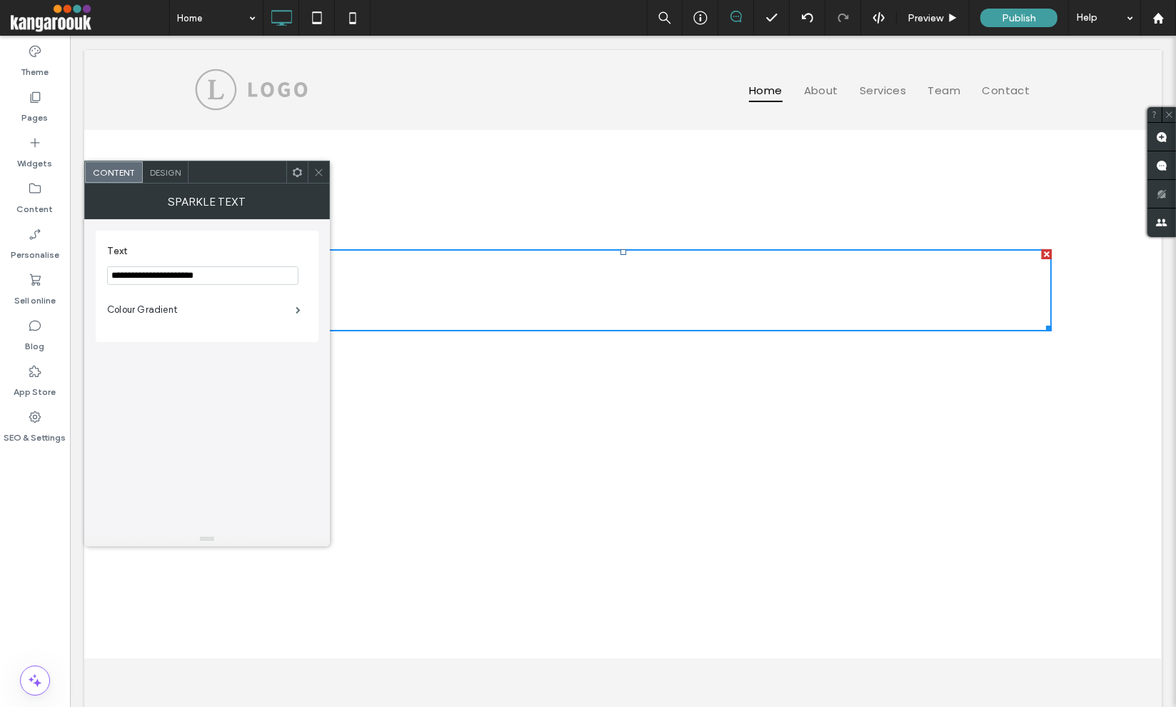
click at [175, 178] on div "Design" at bounding box center [166, 171] width 46 height 21
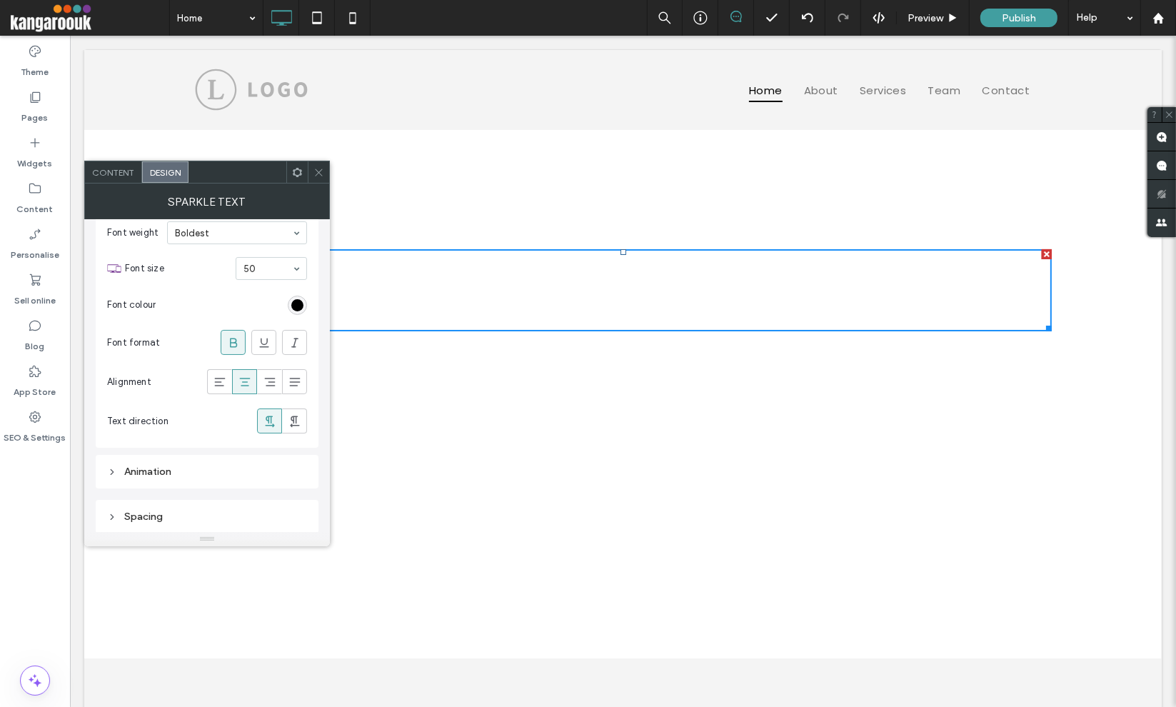
drag, startPoint x: 229, startPoint y: 512, endPoint x: 229, endPoint y: 500, distance: 12.1
click at [229, 512] on div "Spacing" at bounding box center [207, 516] width 200 height 12
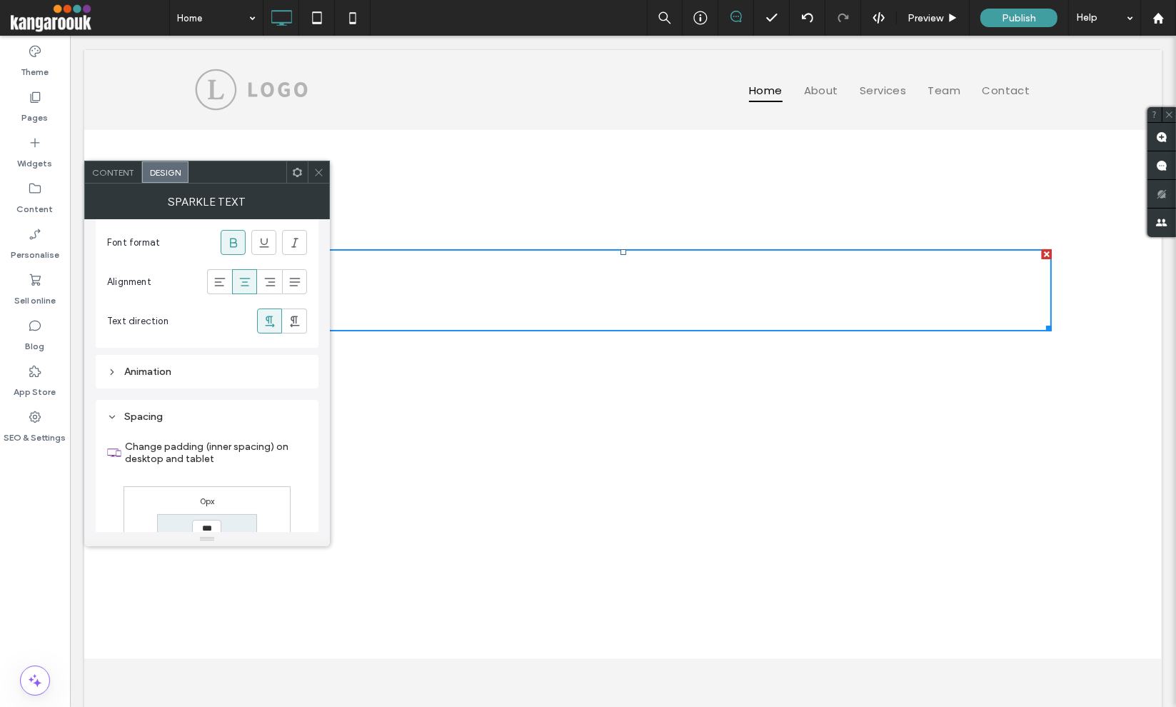
scroll to position [334, 0]
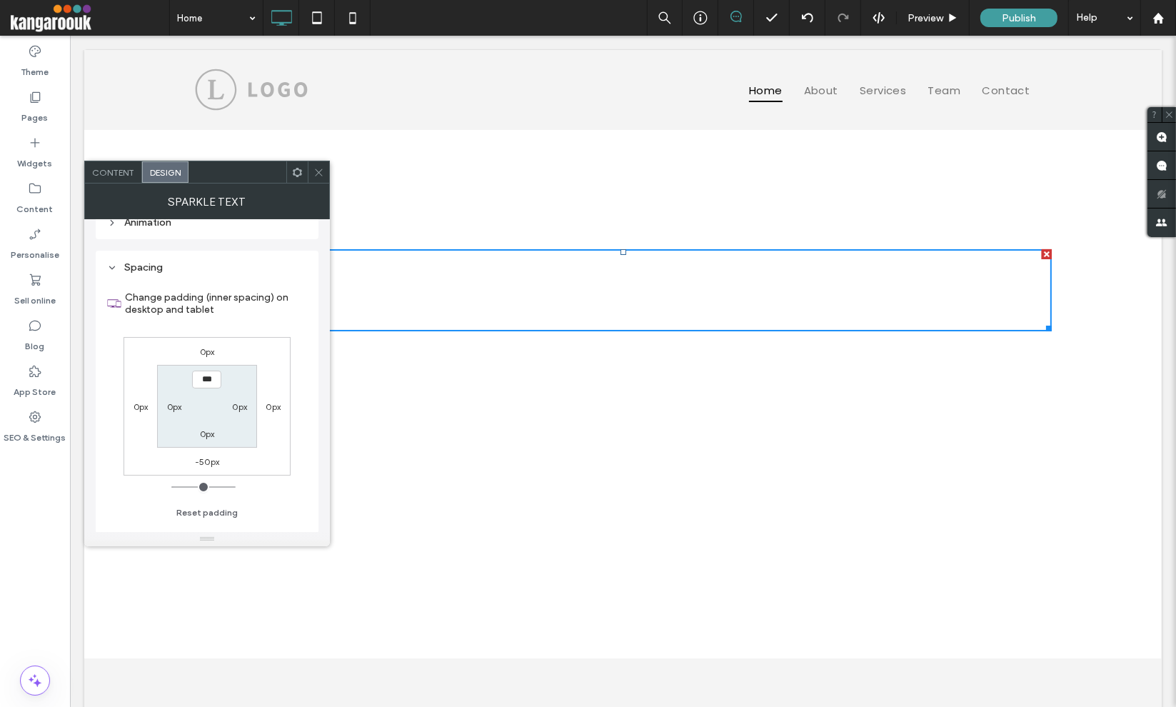
click at [206, 460] on label "-50px" at bounding box center [207, 461] width 24 height 11
type input "*"
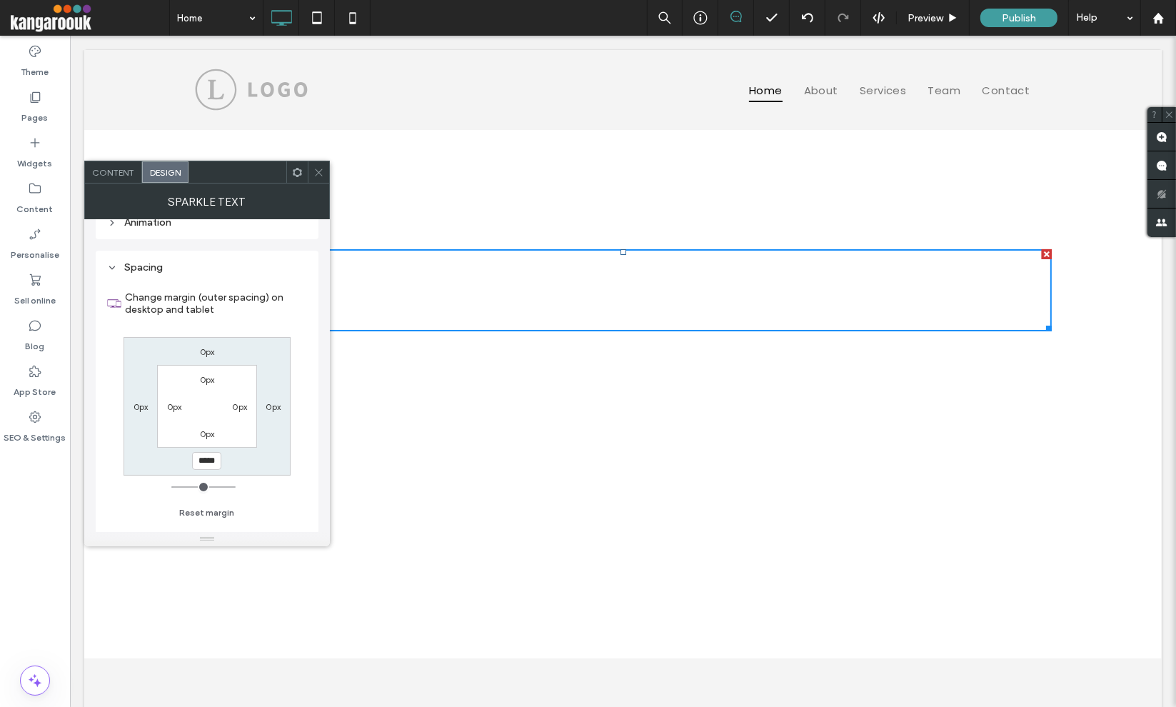
click at [206, 460] on input "*****" at bounding box center [206, 461] width 29 height 18
click at [201, 455] on input "*****" at bounding box center [206, 461] width 29 height 18
click at [203, 458] on input "*****" at bounding box center [206, 461] width 29 height 18
type input "*****"
type input "*"
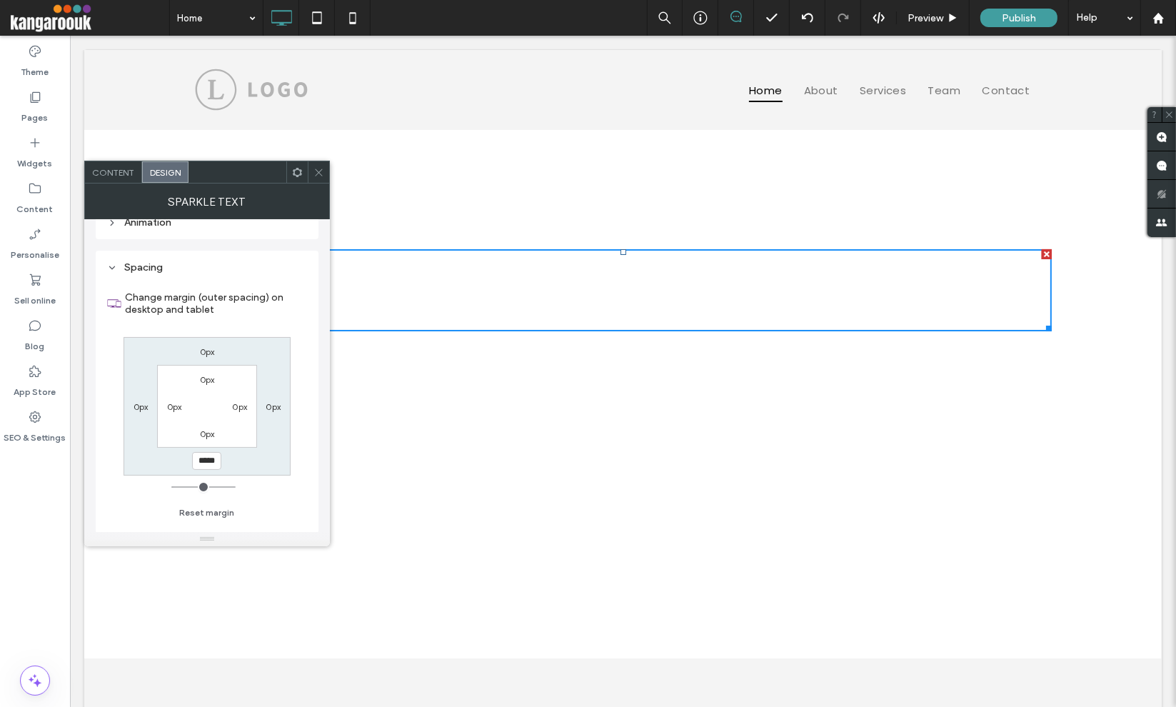
click at [318, 172] on use at bounding box center [318, 171] width 7 height 7
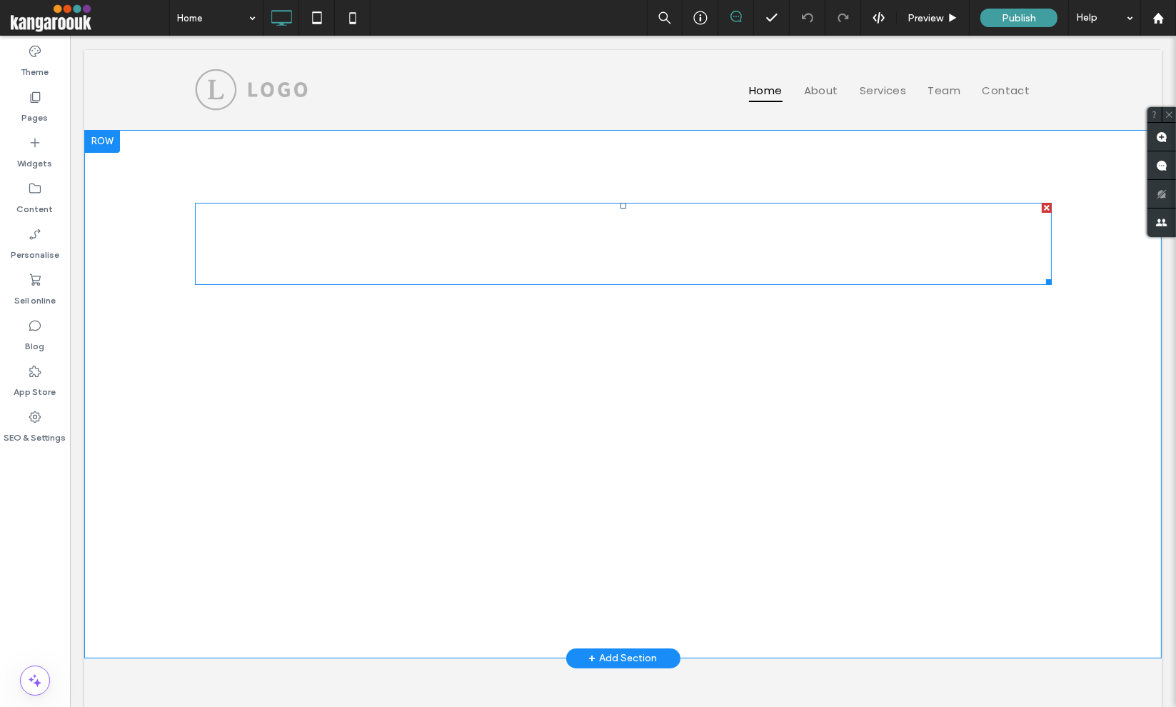
click at [655, 250] on span at bounding box center [622, 244] width 856 height 82
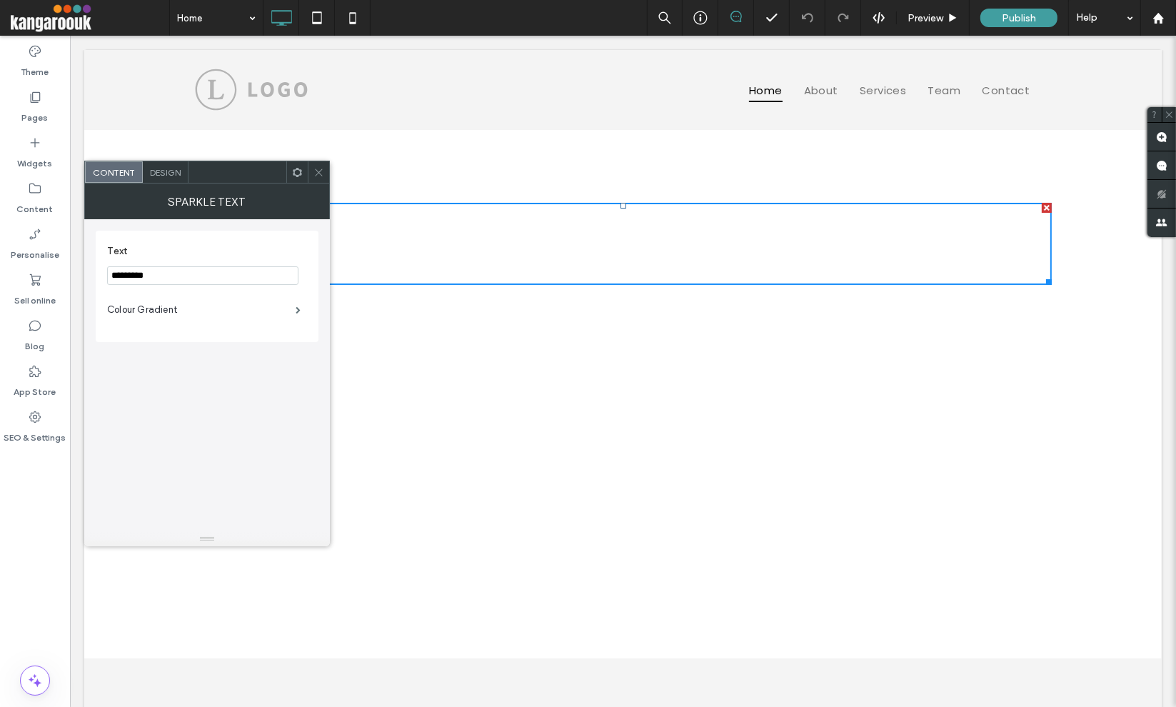
click at [320, 173] on use at bounding box center [318, 171] width 7 height 7
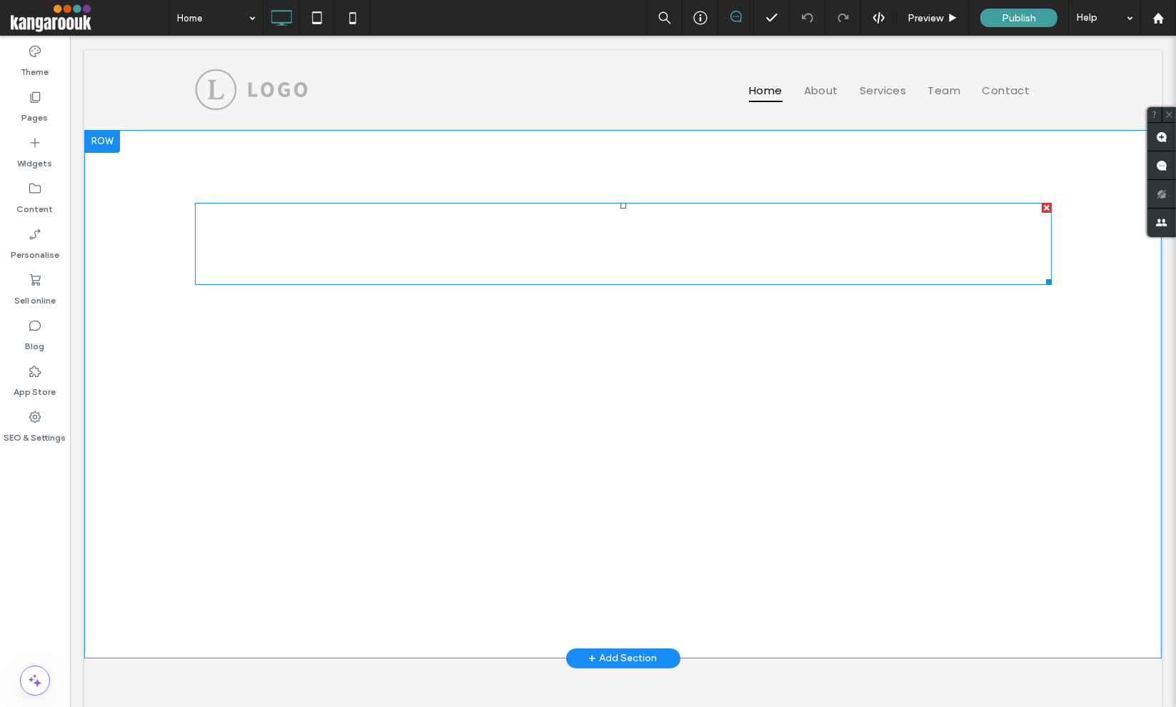
click at [630, 246] on span at bounding box center [622, 244] width 856 height 82
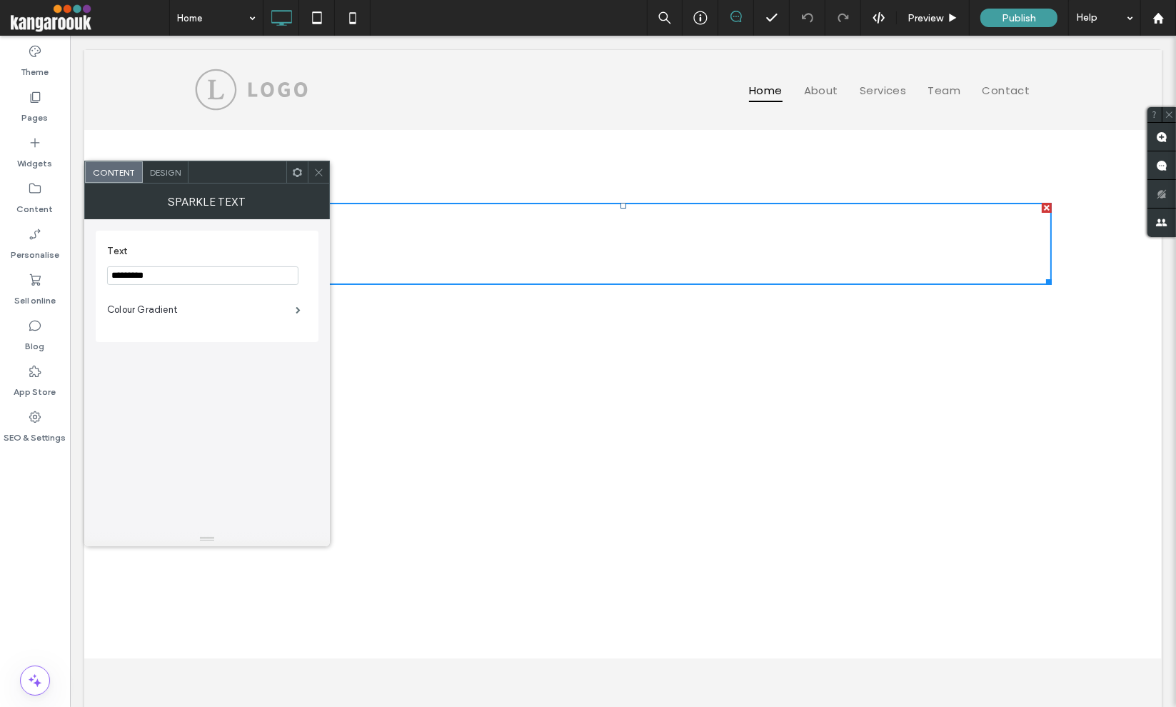
click at [310, 176] on div at bounding box center [318, 171] width 21 height 21
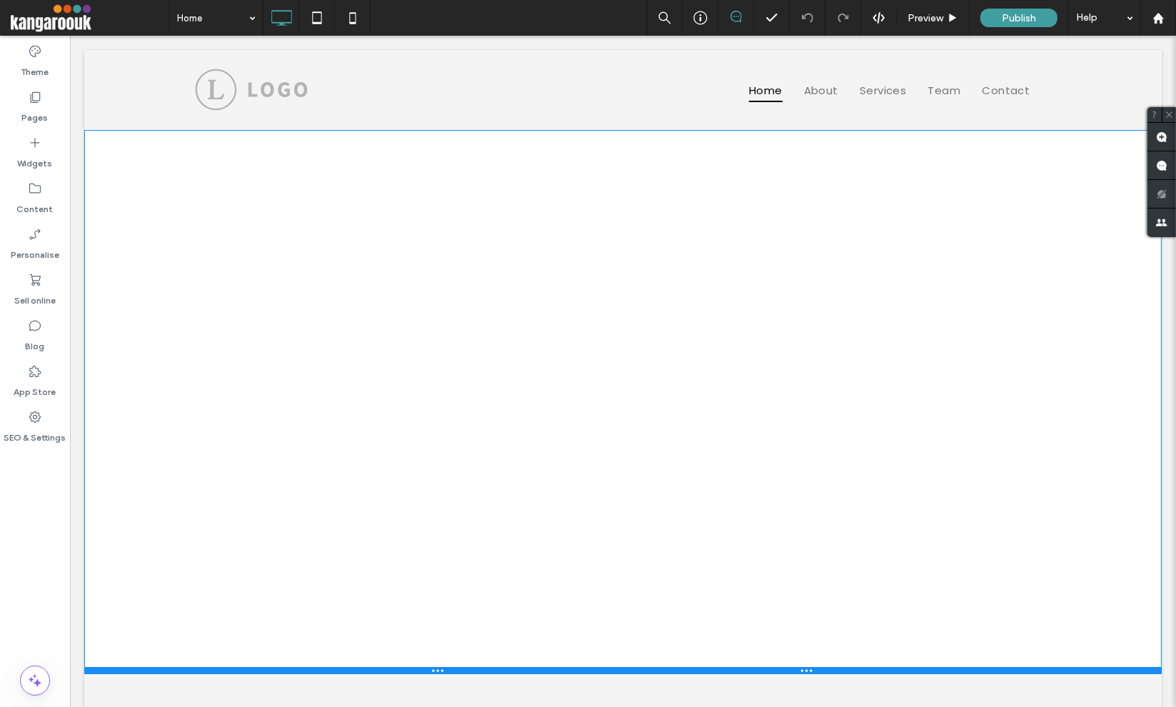
drag, startPoint x: 516, startPoint y: 655, endPoint x: 605, endPoint y: 669, distance: 89.5
click at [605, 669] on div at bounding box center [622, 670] width 1077 height 7
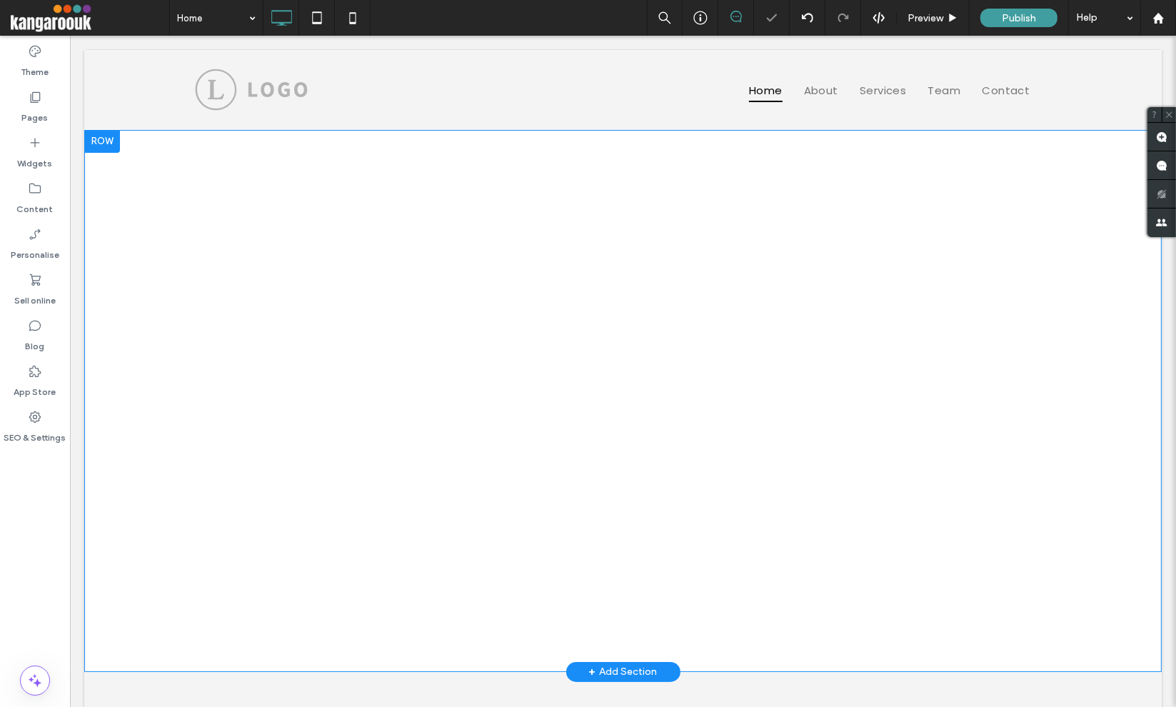
click at [348, 170] on div "This is a Completely Customizable Animated Text Widget Click To Paste Row + Add…" at bounding box center [622, 401] width 1077 height 542
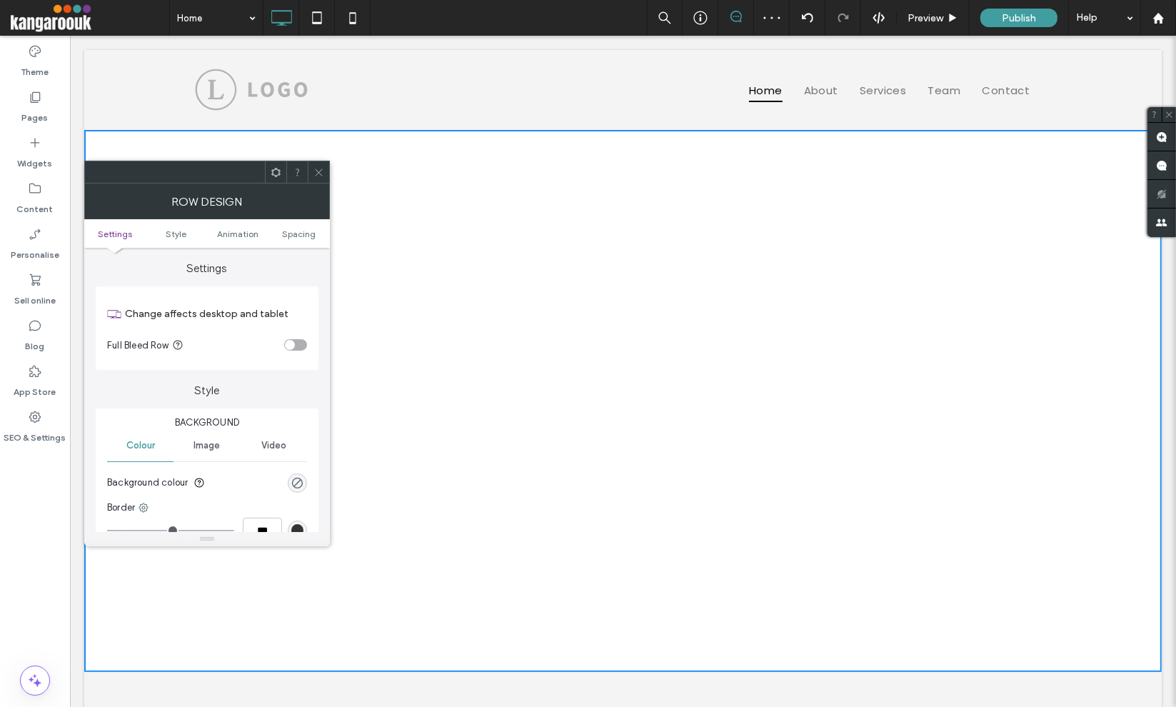
click at [294, 226] on ul "Settings Style Animation Spacing" at bounding box center [207, 233] width 246 height 29
click at [295, 231] on span "Spacing" at bounding box center [300, 233] width 34 height 11
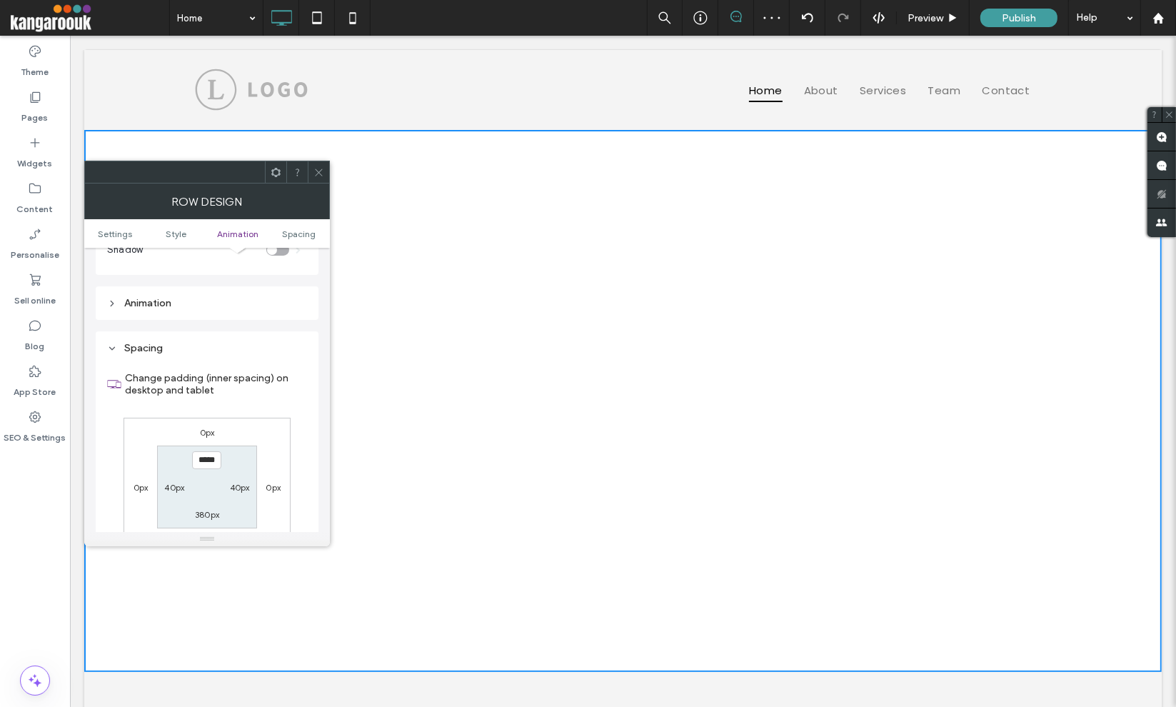
scroll to position [403, 0]
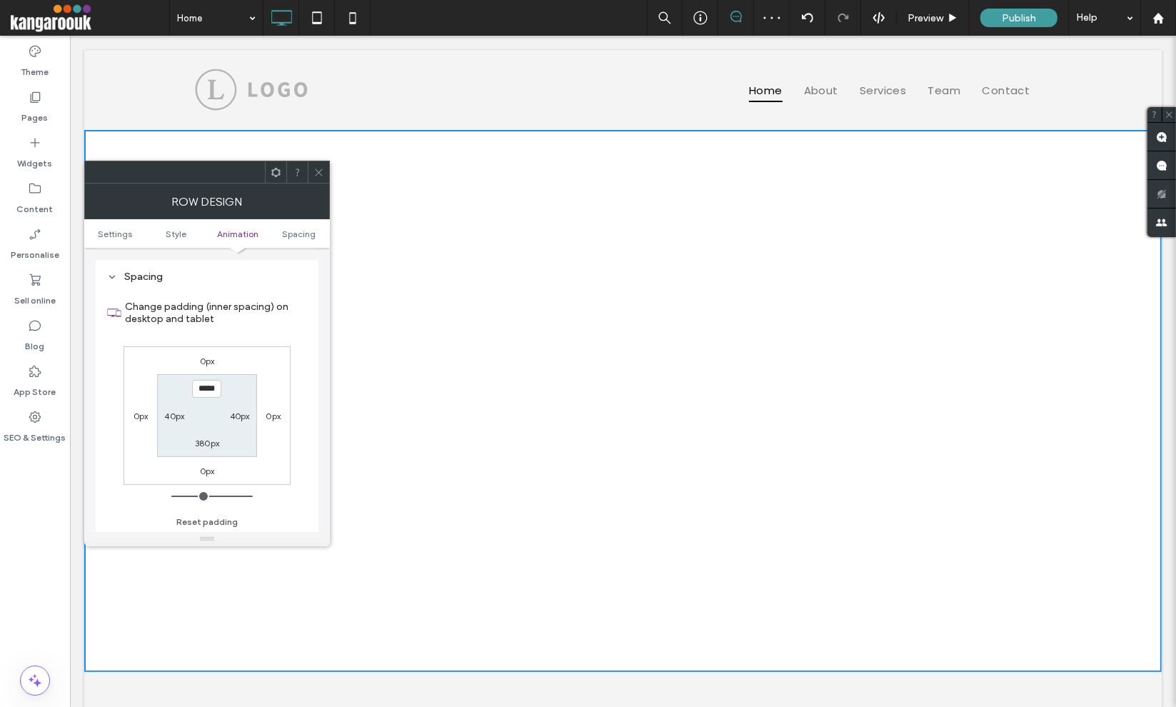
click at [205, 440] on label "380px" at bounding box center [207, 443] width 24 height 11
type input "***"
type input "*"
type input "***"
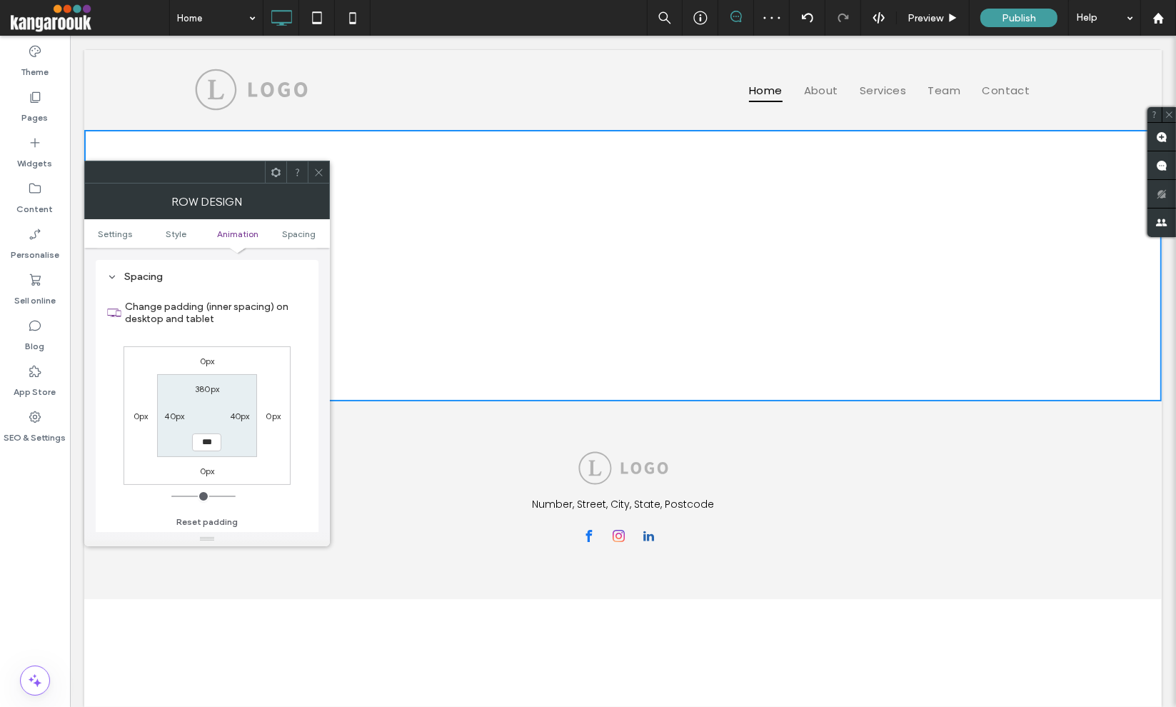
click at [209, 387] on label "380px" at bounding box center [207, 388] width 24 height 11
type input "***"
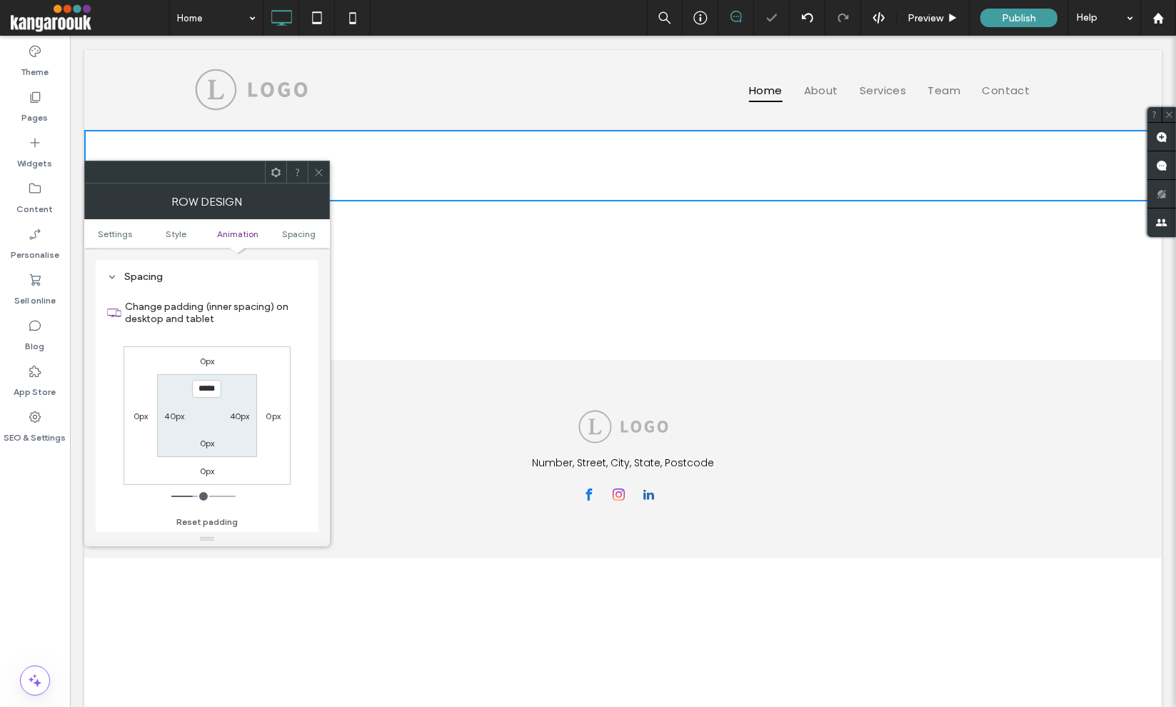
click at [198, 392] on input "*****" at bounding box center [206, 389] width 29 height 18
type input "****"
type input "*"
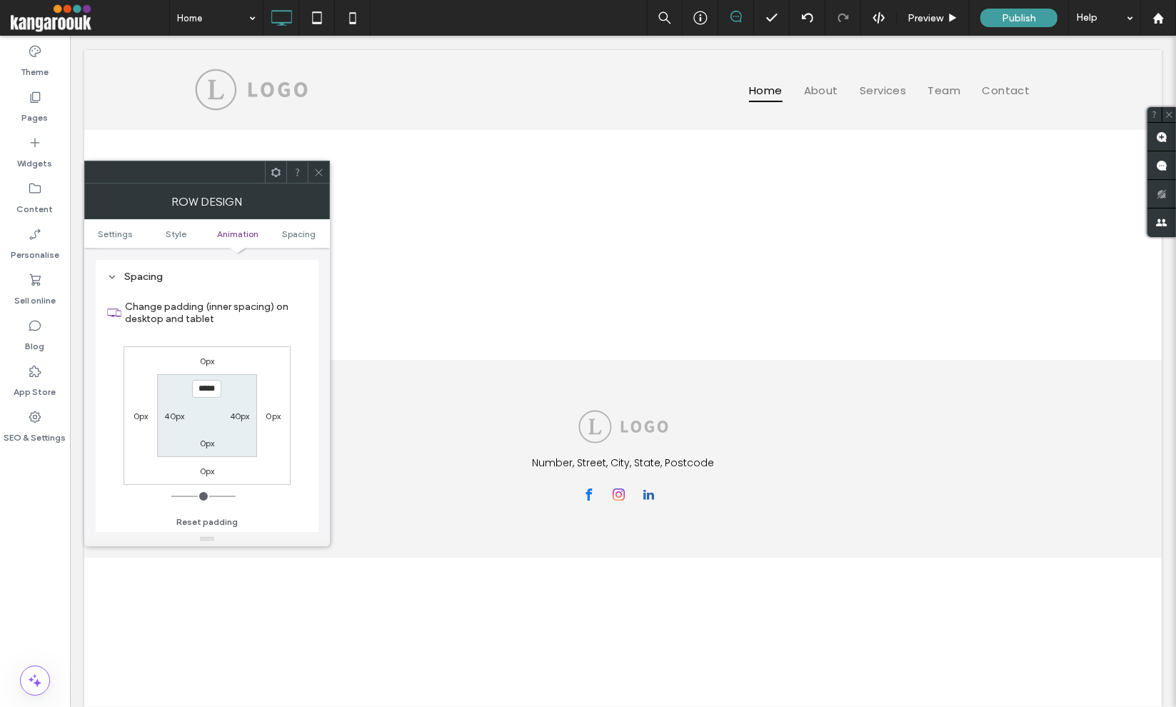
type input "*****"
type input "***"
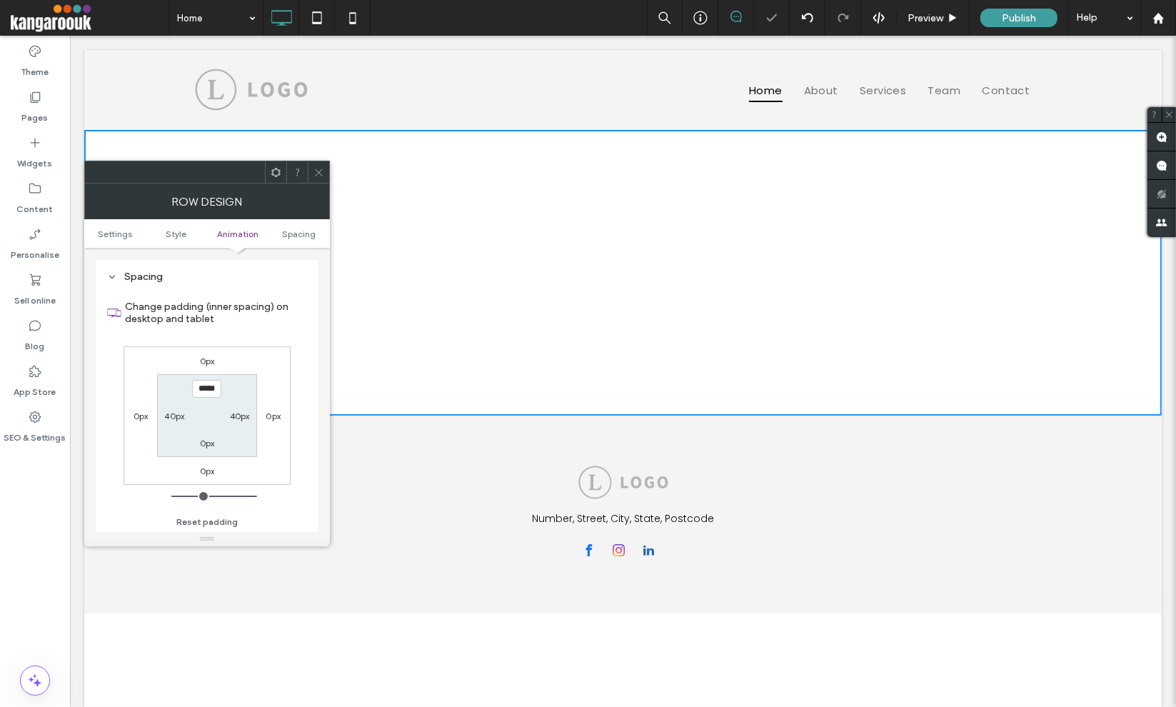
type input "*****"
type input "***"
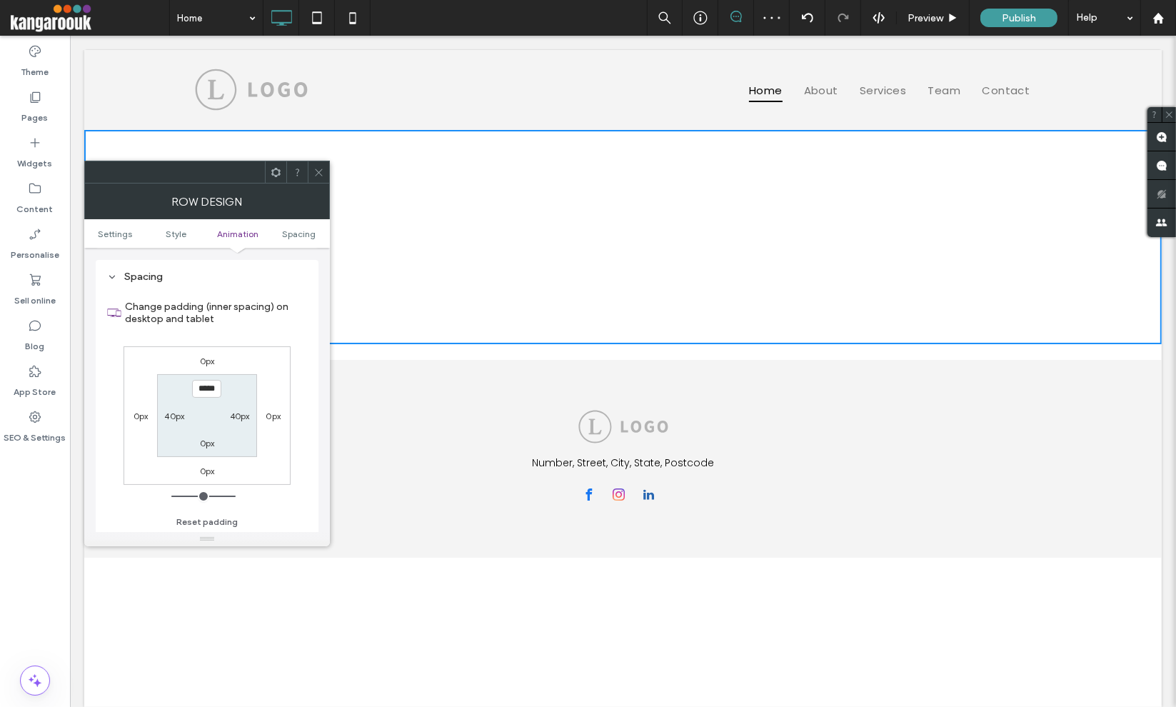
type input "*****"
type input "***"
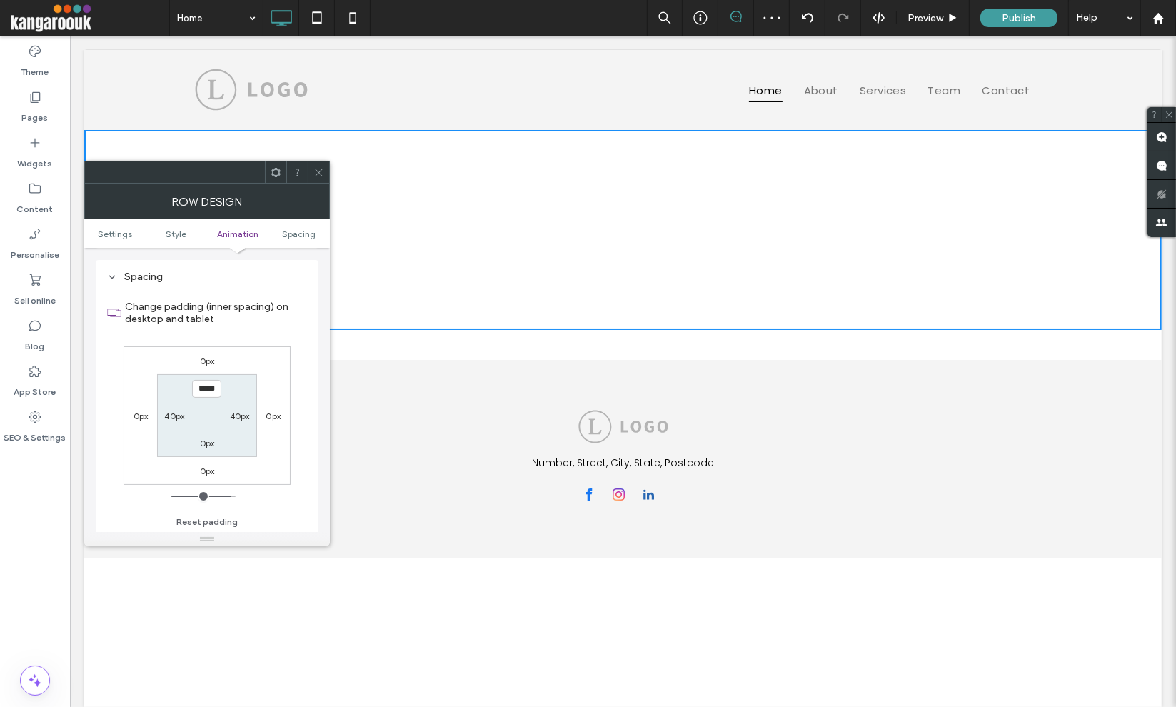
click at [317, 169] on icon at bounding box center [318, 172] width 11 height 11
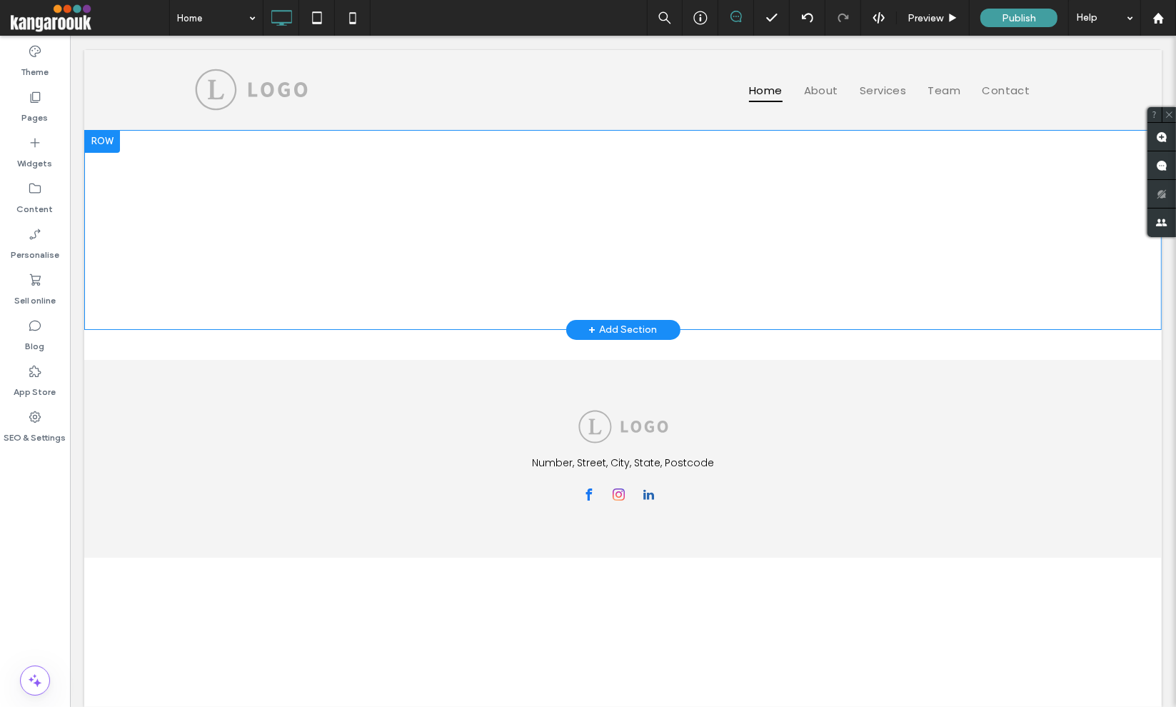
click at [113, 143] on div at bounding box center [102, 141] width 36 height 23
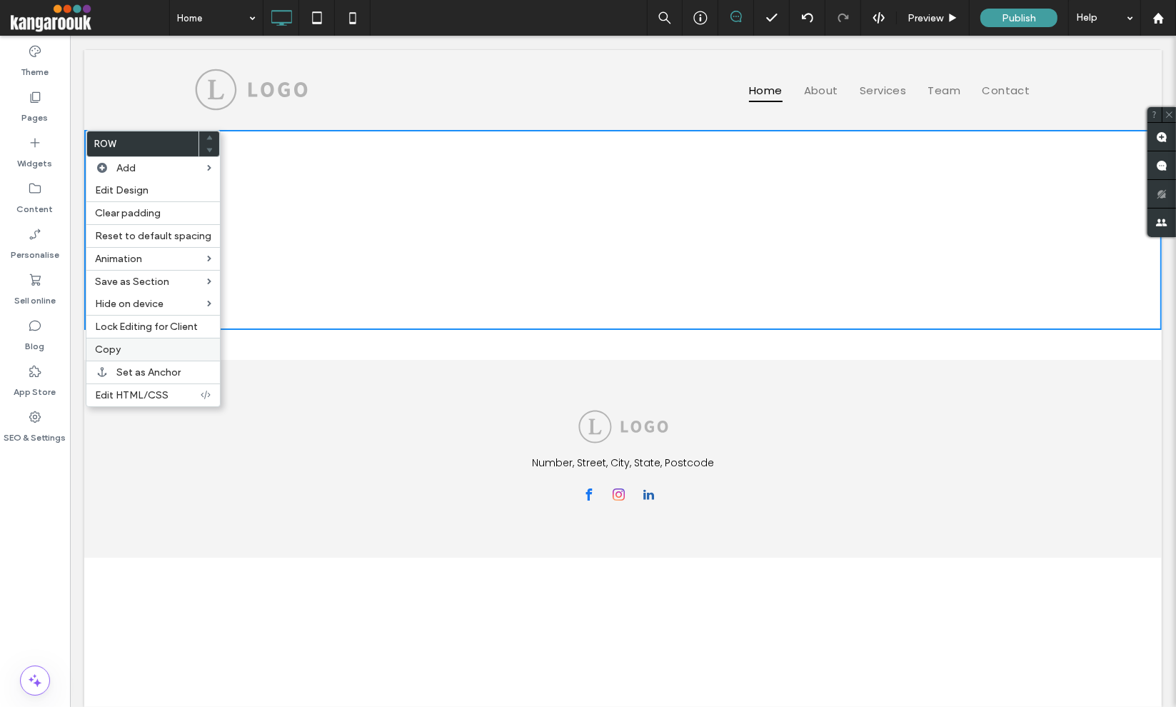
click at [132, 338] on div "Copy" at bounding box center [152, 349] width 133 height 23
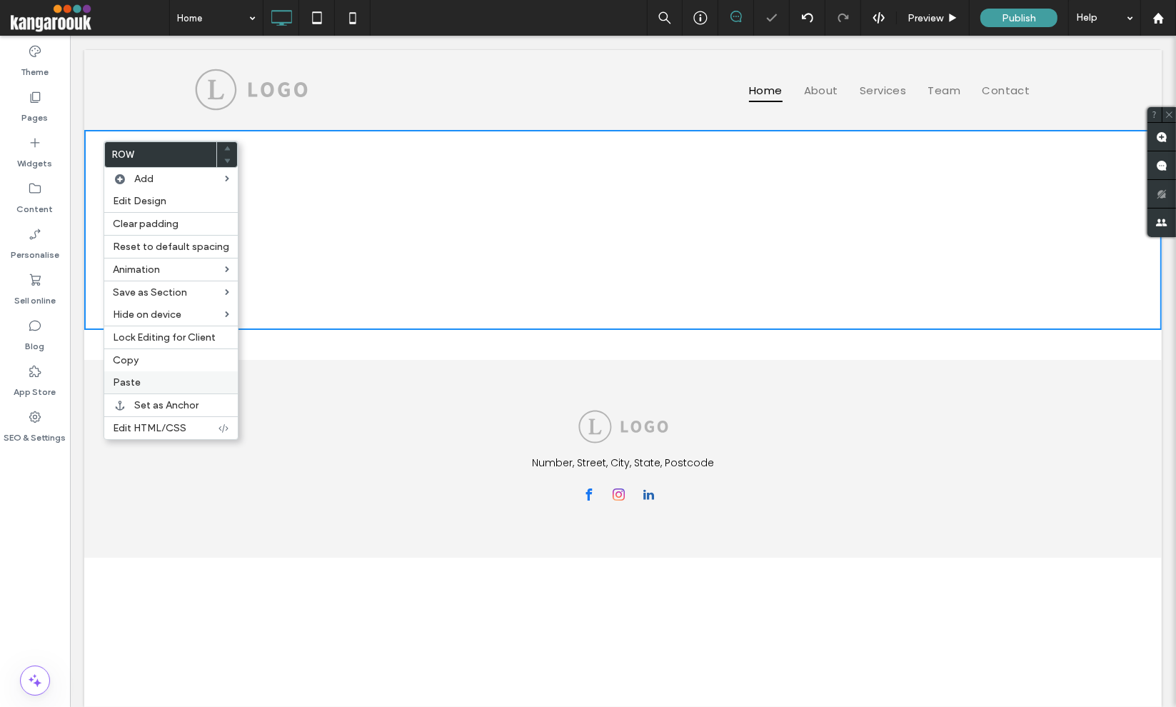
click at [148, 376] on label "Paste" at bounding box center [171, 382] width 116 height 12
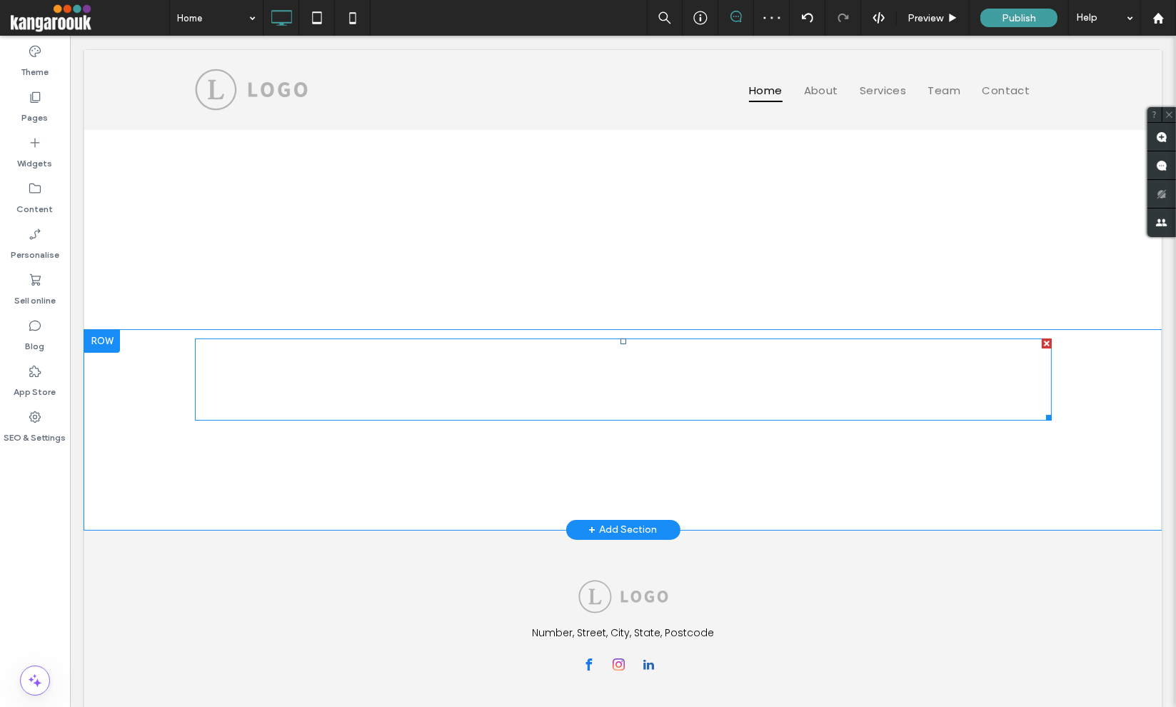
click at [654, 380] on span at bounding box center [622, 379] width 856 height 82
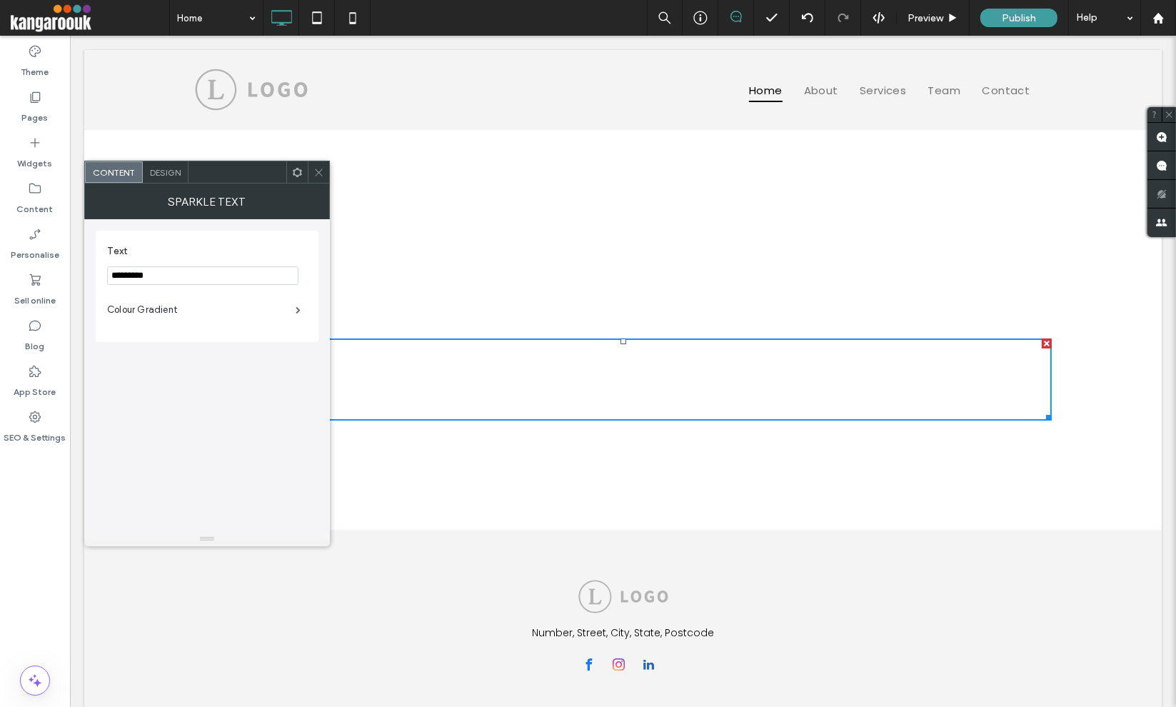
click at [157, 173] on span "Design" at bounding box center [165, 172] width 31 height 11
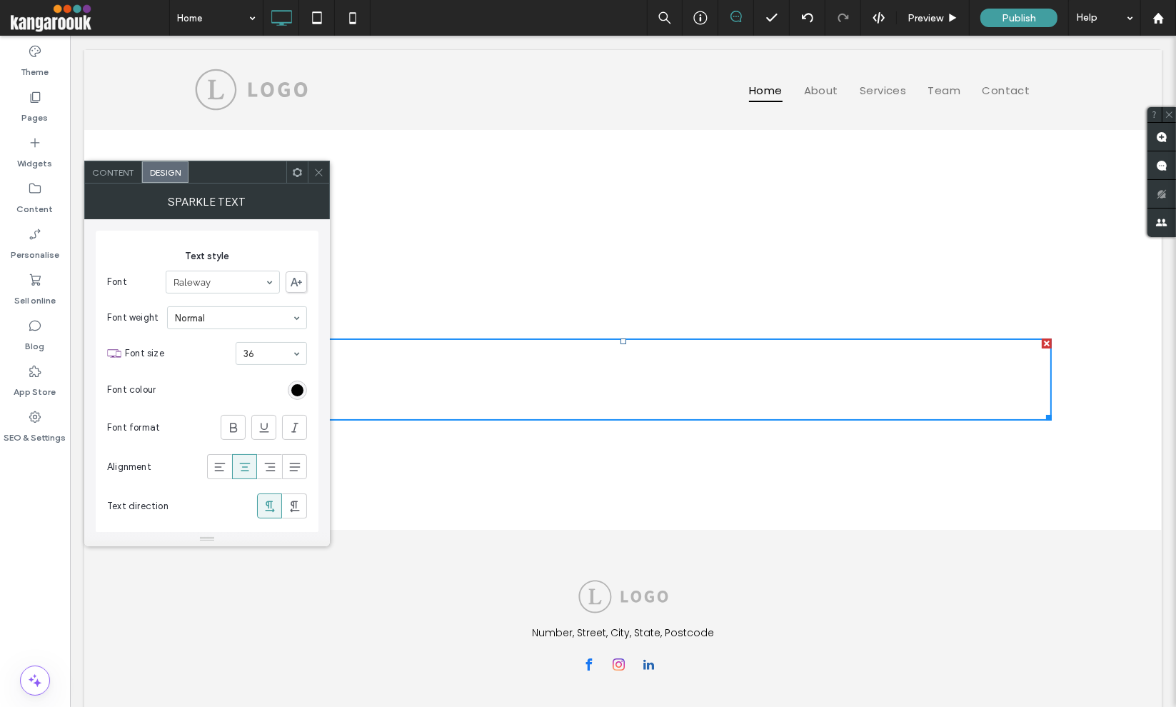
click at [128, 175] on span "Content" at bounding box center [113, 172] width 42 height 11
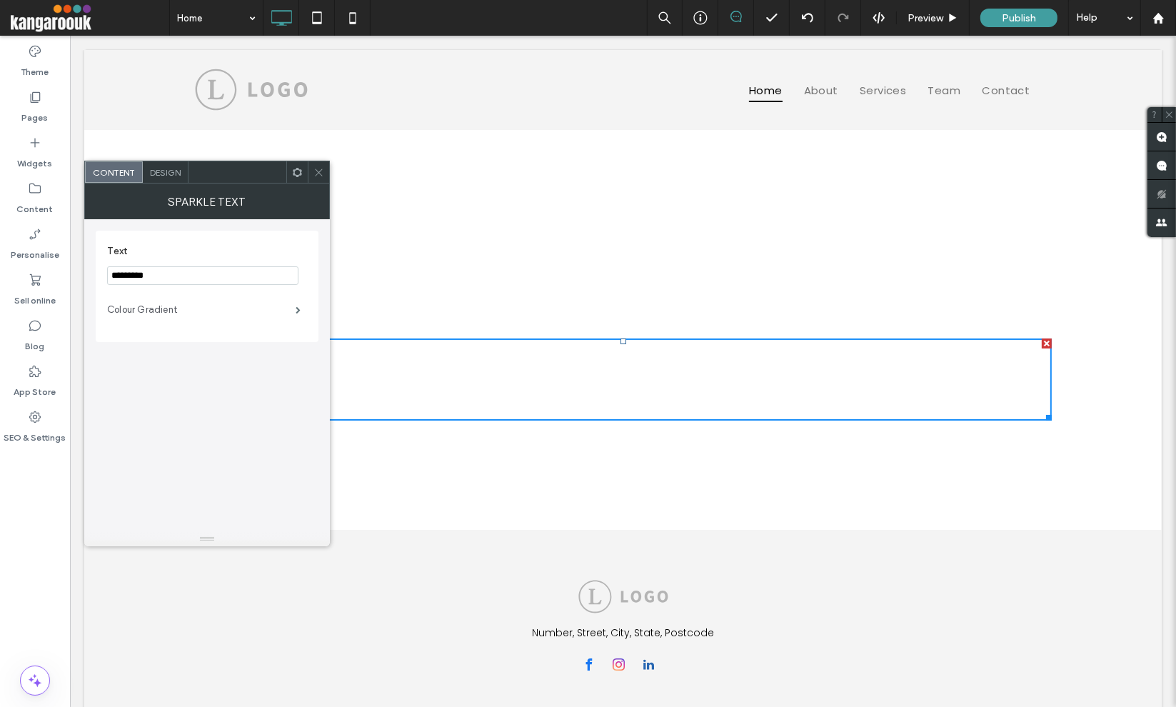
click at [215, 309] on label "Colour Gradient" at bounding box center [201, 309] width 188 height 29
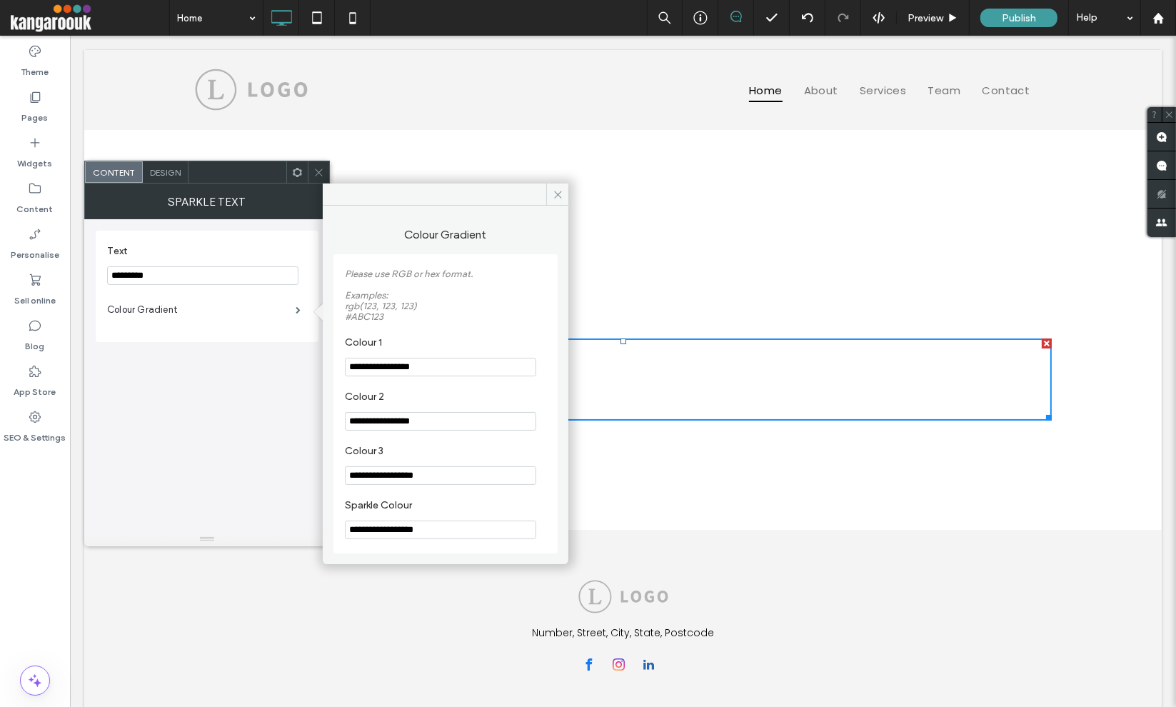
drag, startPoint x: 368, startPoint y: 366, endPoint x: 411, endPoint y: 366, distance: 42.8
click at [411, 366] on input "**********" at bounding box center [440, 367] width 191 height 19
drag, startPoint x: 467, startPoint y: 369, endPoint x: 231, endPoint y: 357, distance: 235.8
click at [238, 358] on div "**********" at bounding box center [207, 364] width 246 height 363
type input "**********"
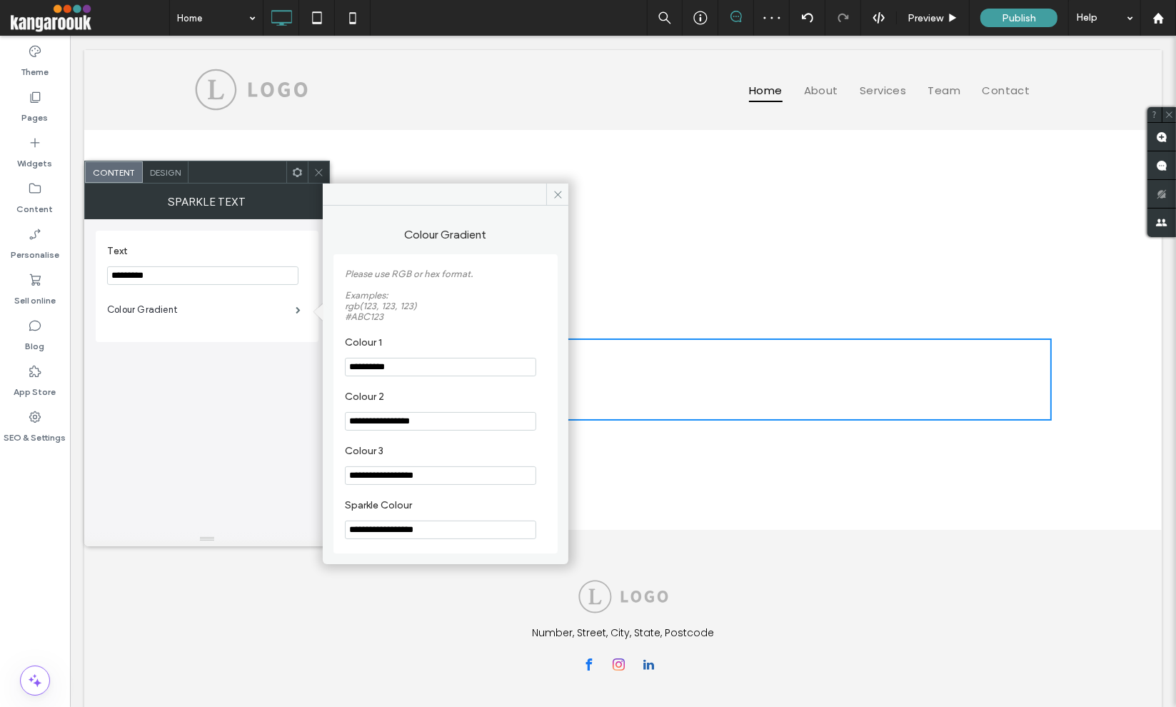
drag, startPoint x: 431, startPoint y: 430, endPoint x: 411, endPoint y: 452, distance: 29.8
click at [251, 433] on div "**********" at bounding box center [207, 364] width 246 height 363
paste input "Colour 2"
type input "**********"
drag, startPoint x: 379, startPoint y: 480, endPoint x: 293, endPoint y: 473, distance: 85.9
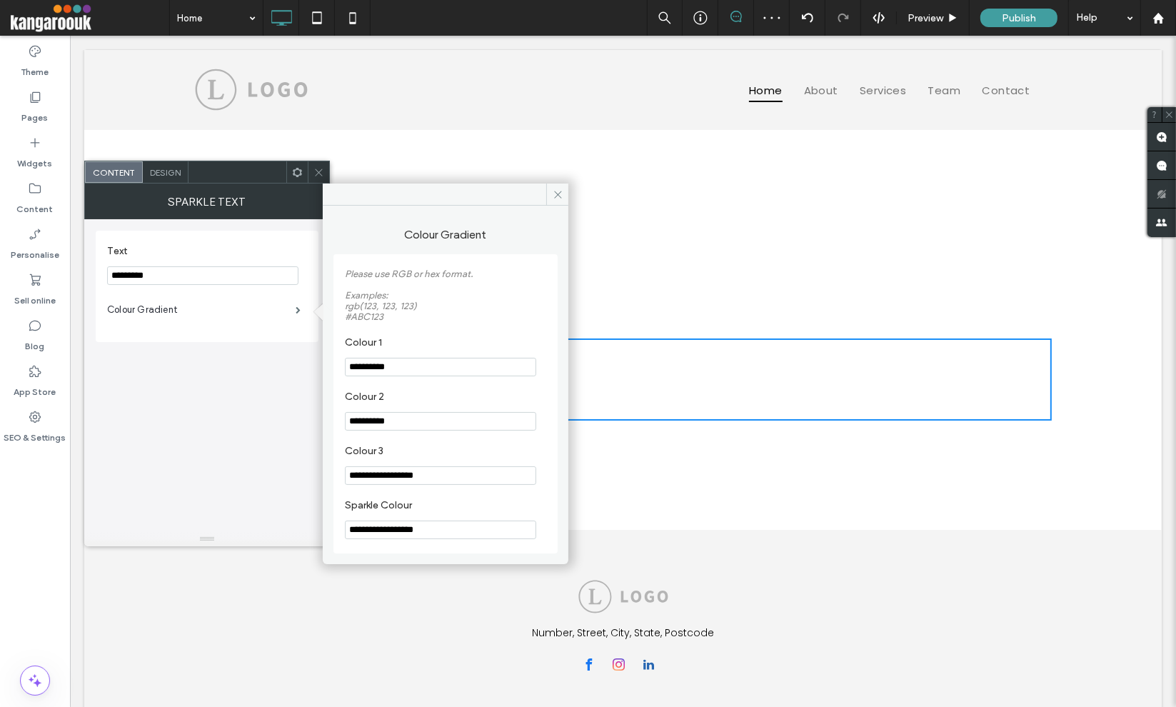
click at [293, 473] on div "**********" at bounding box center [207, 364] width 246 height 363
paste input "Colour 3"
type input "**********"
drag, startPoint x: 434, startPoint y: 535, endPoint x: 423, endPoint y: 537, distance: 10.9
click at [433, 535] on input "**********" at bounding box center [440, 529] width 191 height 19
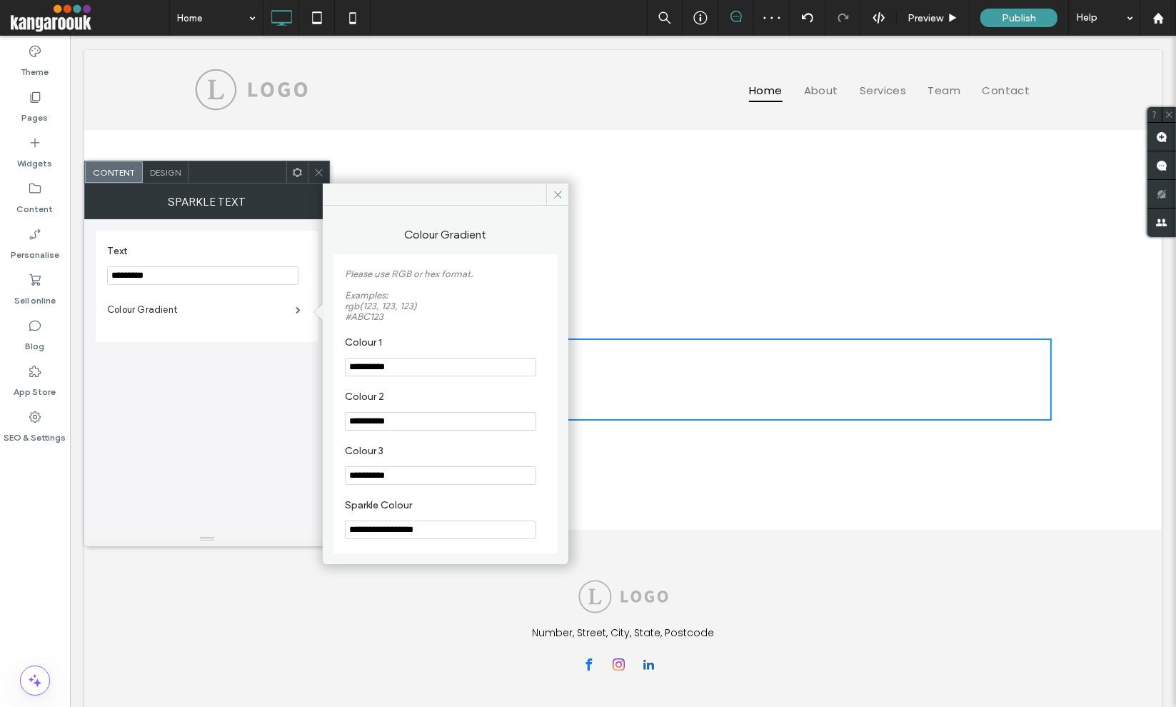
click at [363, 534] on input "**********" at bounding box center [440, 529] width 191 height 19
click at [428, 535] on input "**********" at bounding box center [440, 529] width 191 height 19
click at [426, 535] on input "**********" at bounding box center [440, 529] width 191 height 19
type input "**********"
click at [500, 512] on label "Sparkle Colour" at bounding box center [443, 507] width 196 height 16
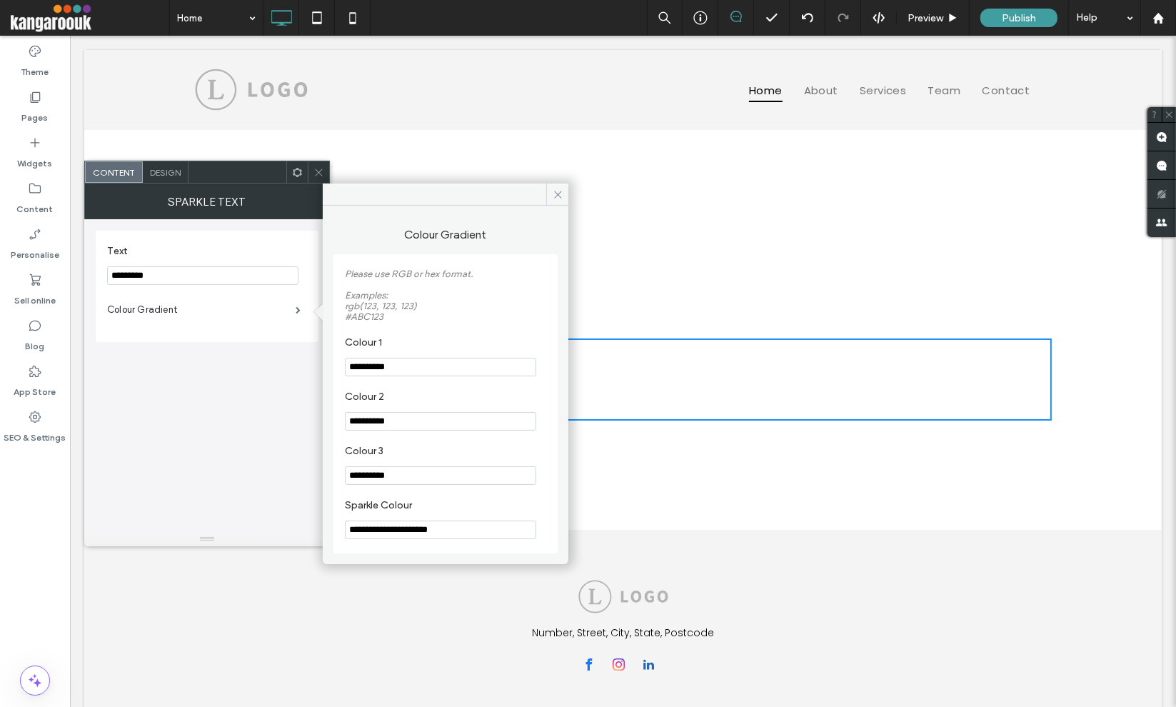
click at [214, 433] on div "Text ********* Colour Gradient" at bounding box center [207, 375] width 223 height 313
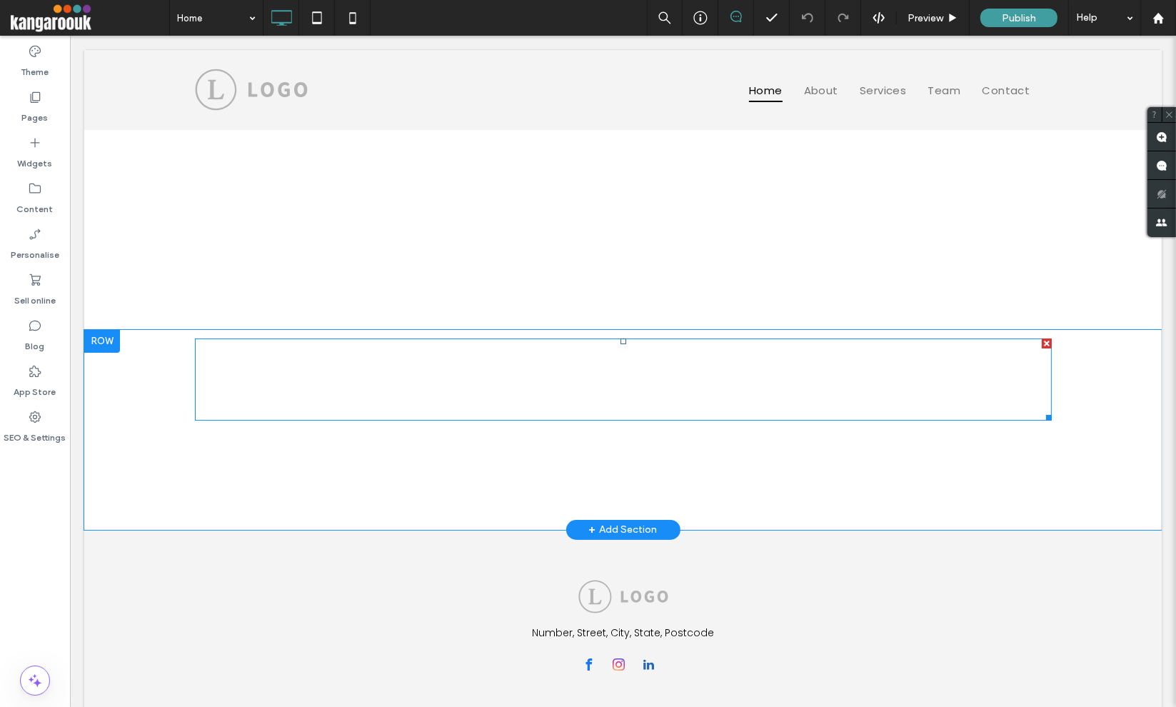
click at [645, 375] on span at bounding box center [622, 379] width 856 height 82
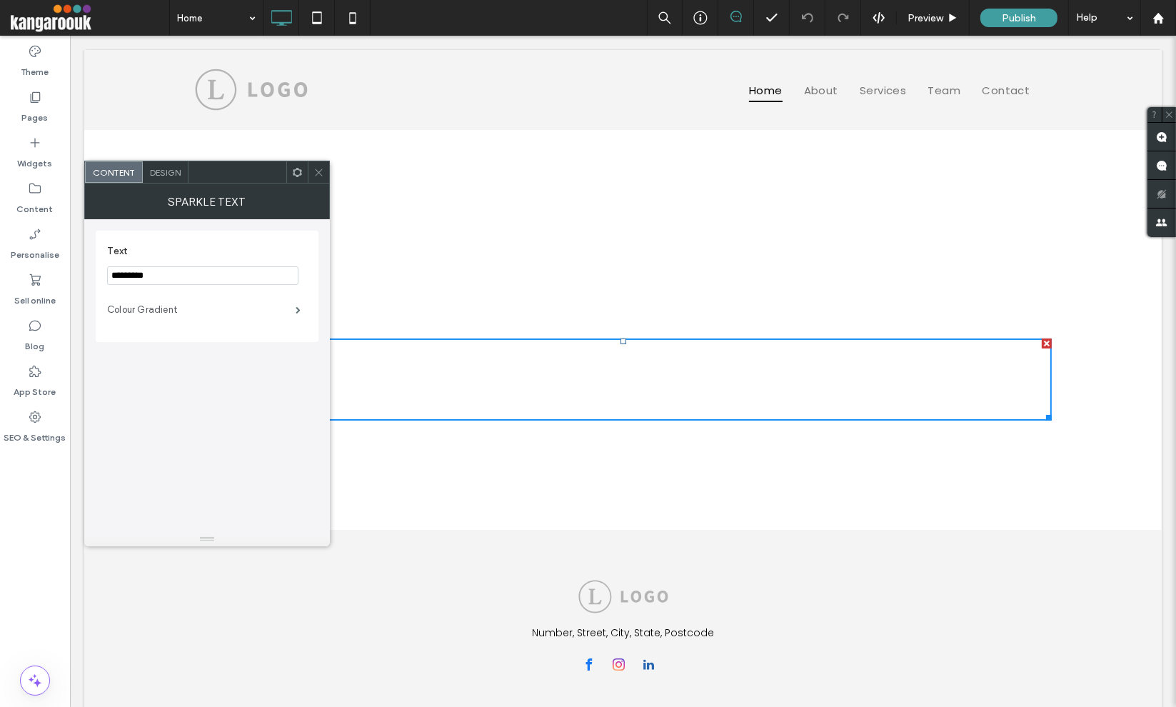
click at [276, 315] on label "Colour Gradient" at bounding box center [201, 309] width 188 height 29
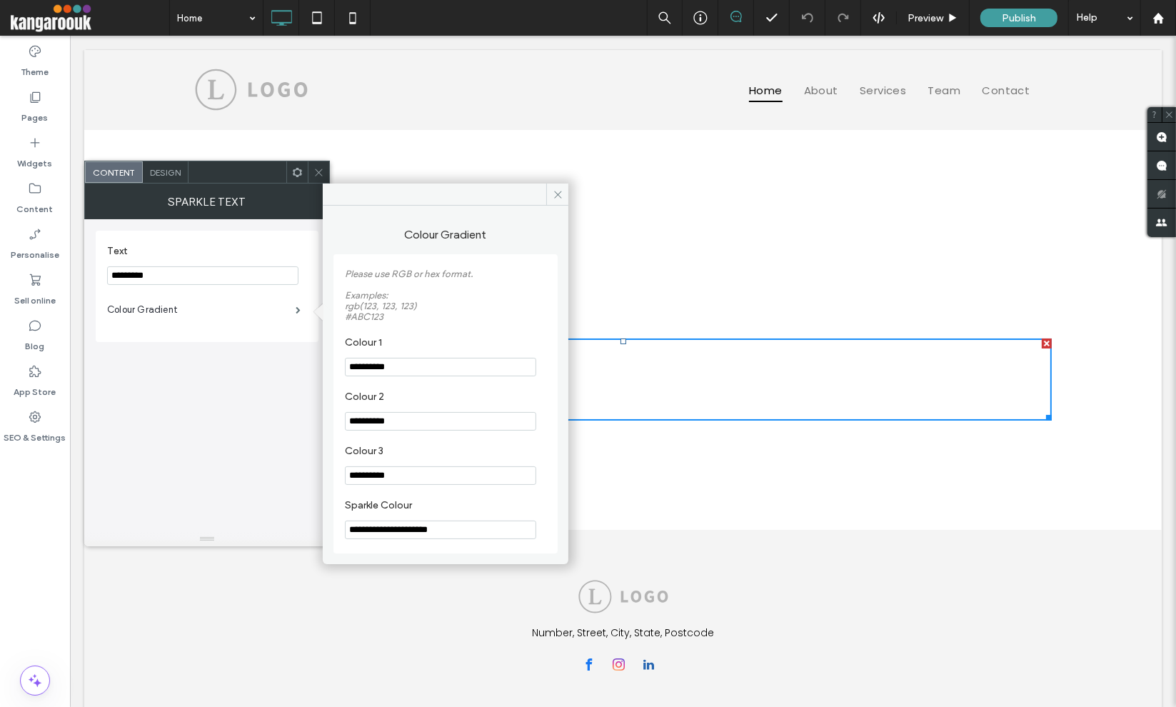
click at [528, 256] on div "**********" at bounding box center [445, 403] width 224 height 299
click at [559, 191] on icon at bounding box center [557, 194] width 11 height 11
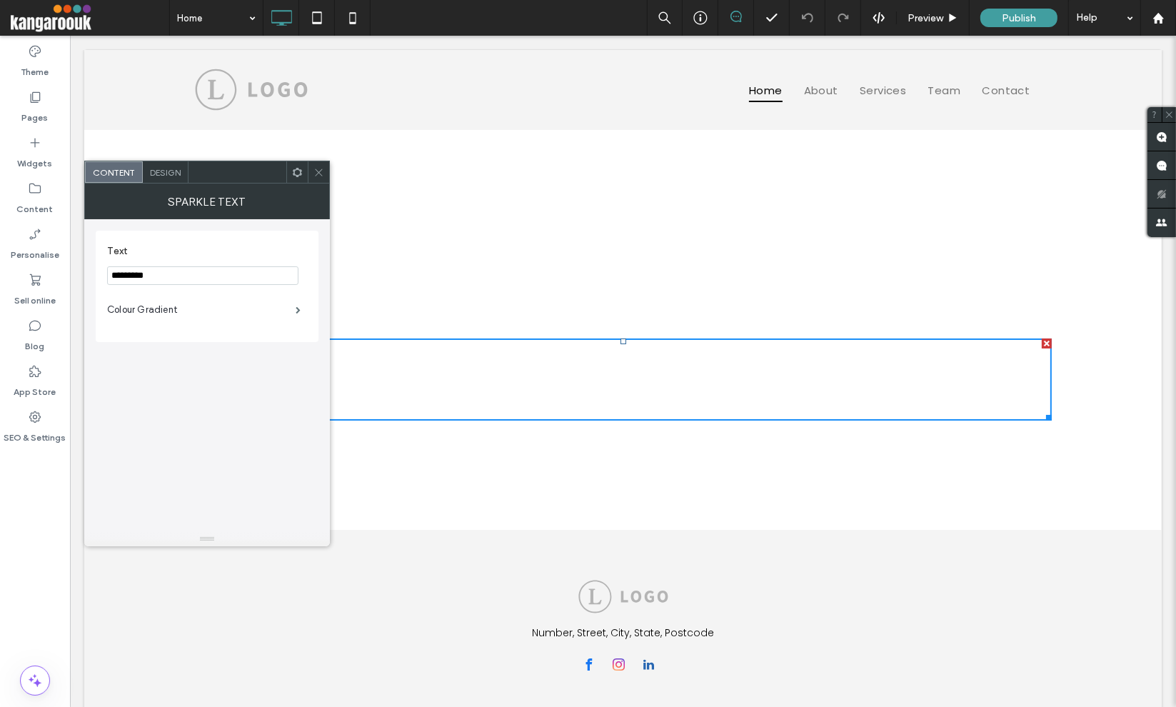
click at [207, 266] on input "*********" at bounding box center [202, 275] width 191 height 19
click at [607, 389] on h1 "Completely Customizable" at bounding box center [622, 426] width 856 height 83
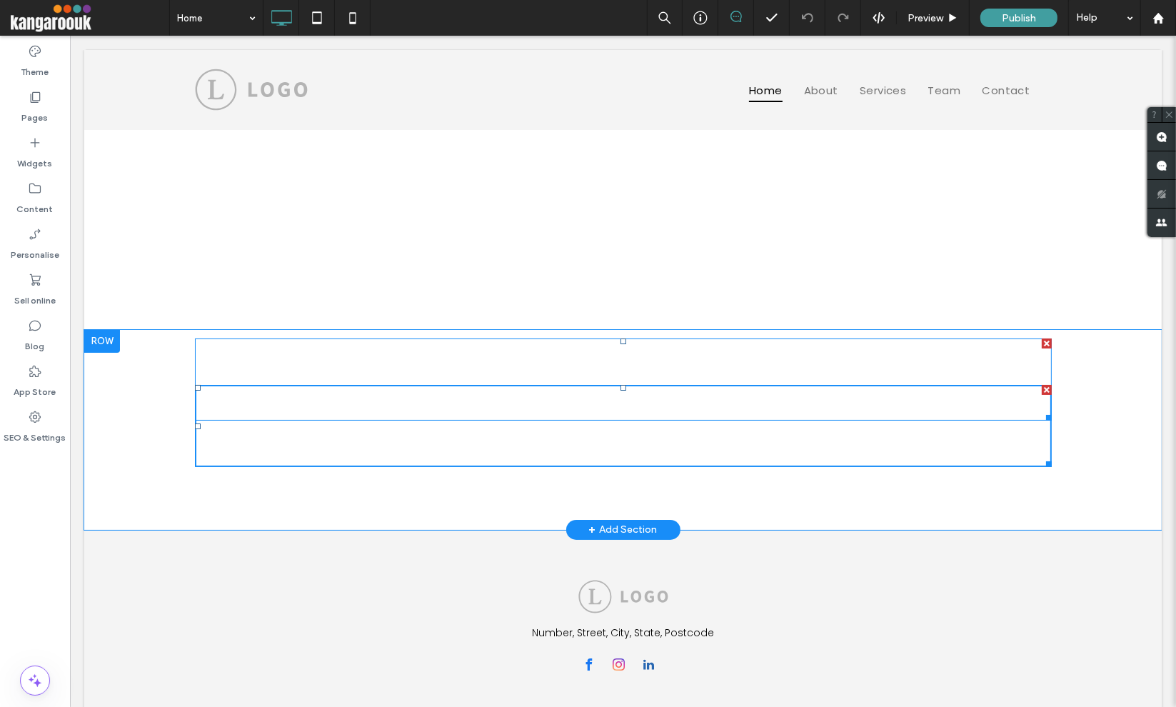
click at [590, 377] on span at bounding box center [622, 379] width 856 height 82
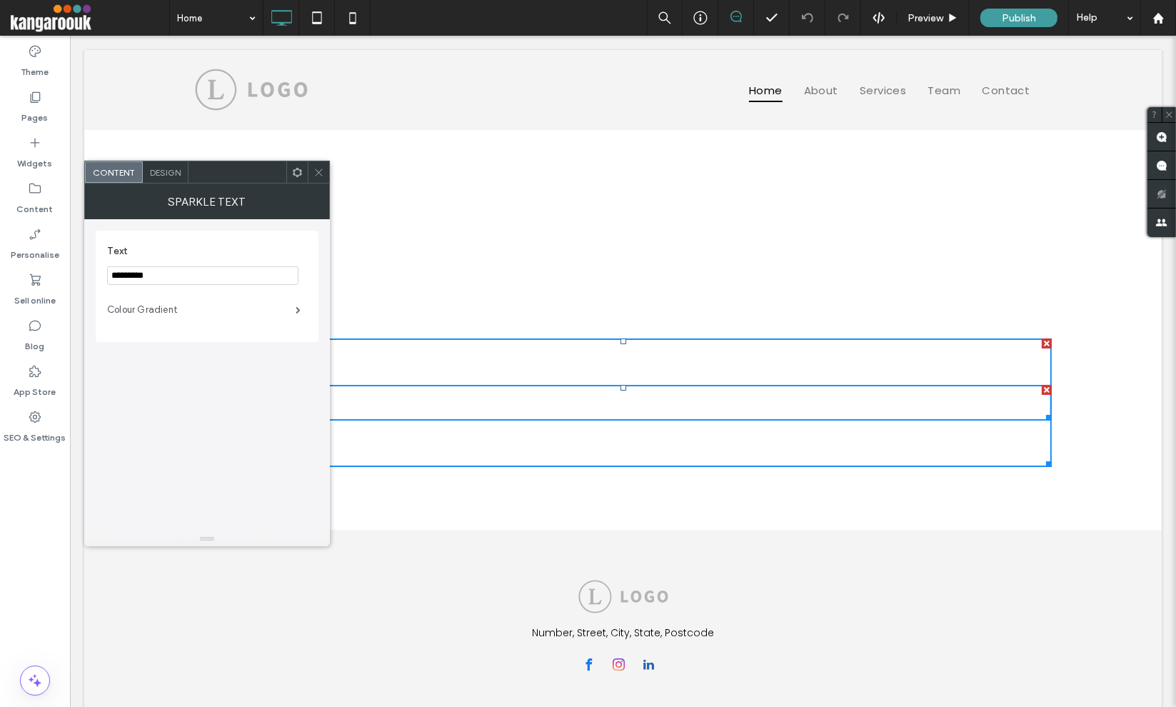
click at [201, 315] on label "Colour Gradient" at bounding box center [201, 309] width 188 height 29
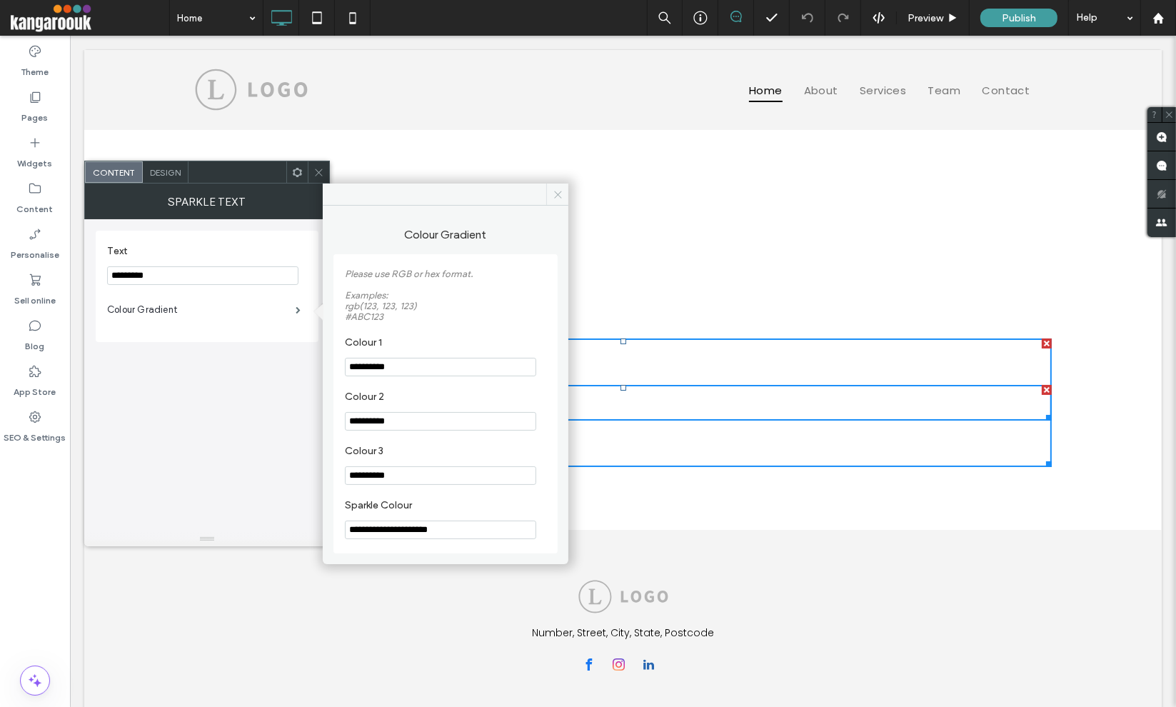
click at [559, 196] on icon at bounding box center [557, 194] width 11 height 11
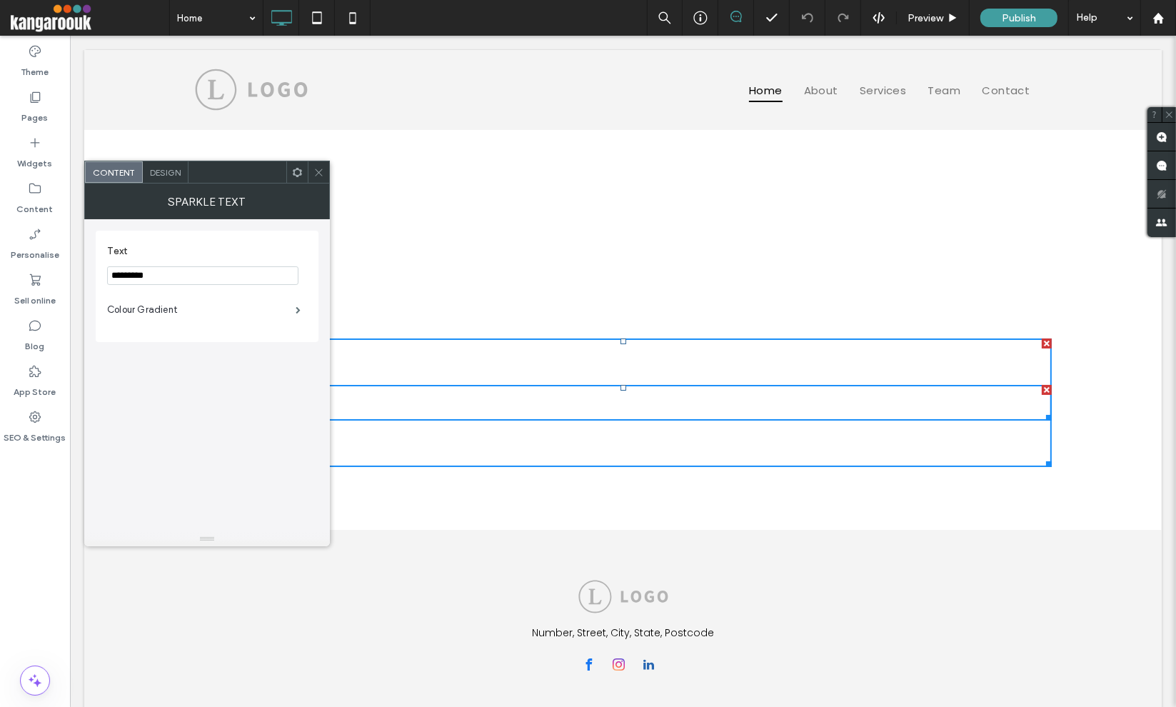
click at [558, 198] on h1 "Completely Customizable" at bounding box center [622, 226] width 856 height 83
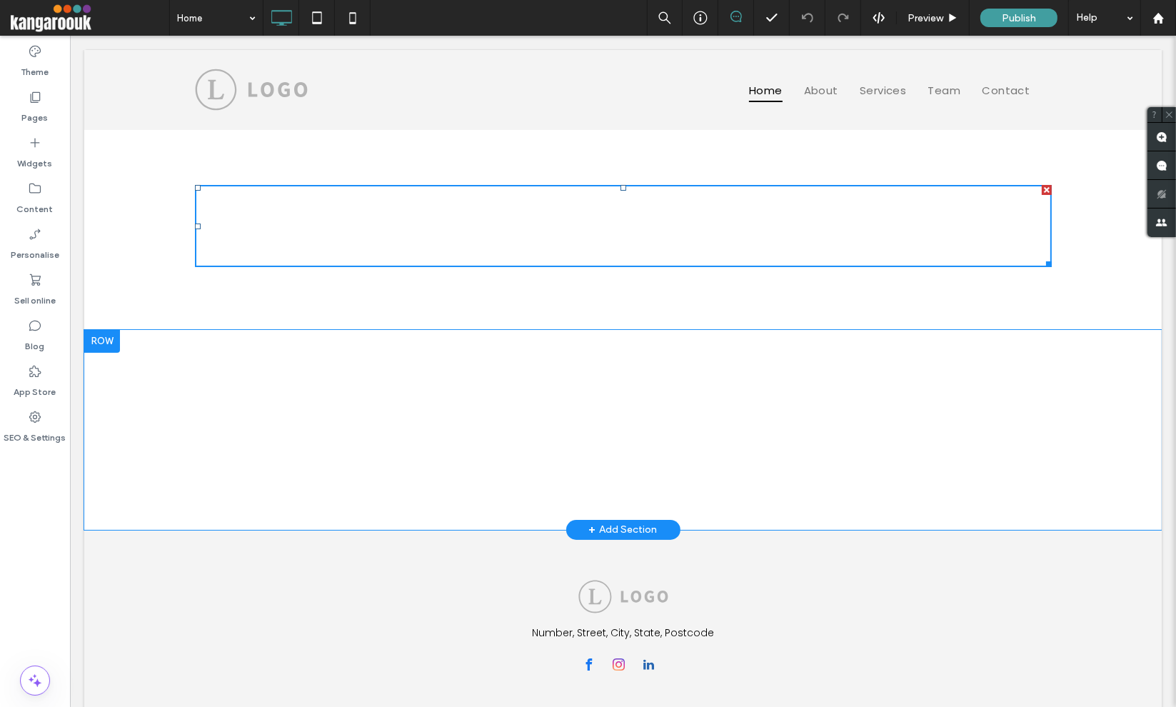
click at [69, 36] on div at bounding box center [69, 36] width 0 height 0
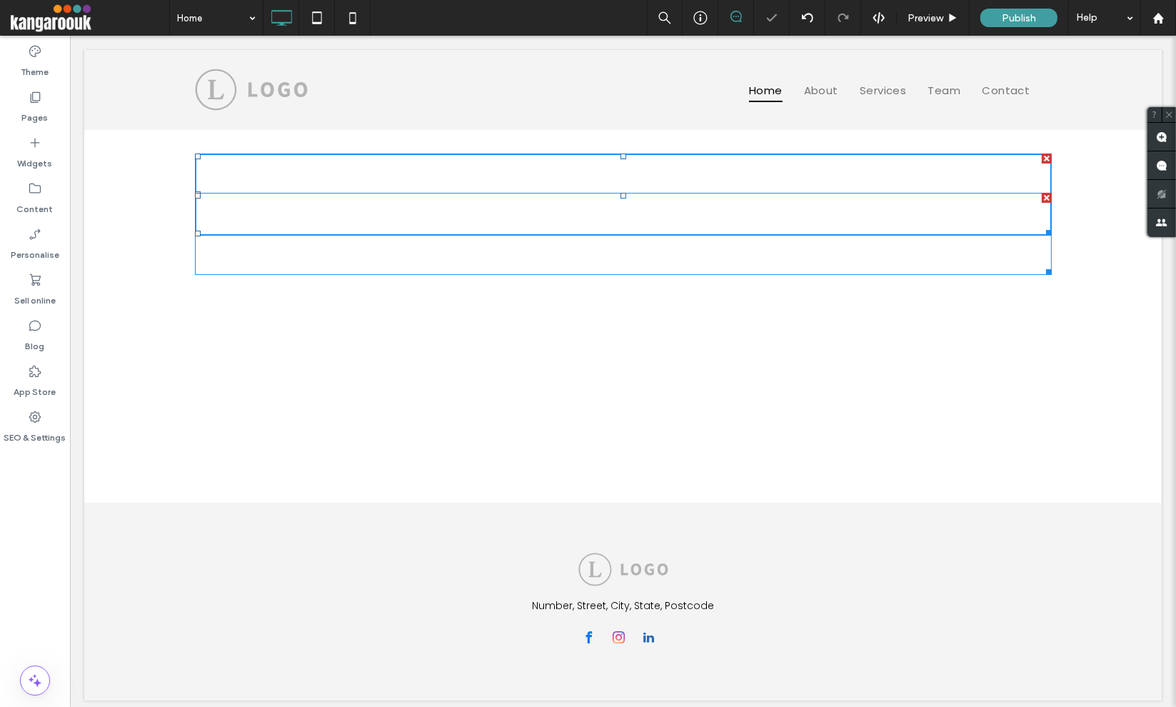
scroll to position [44, 0]
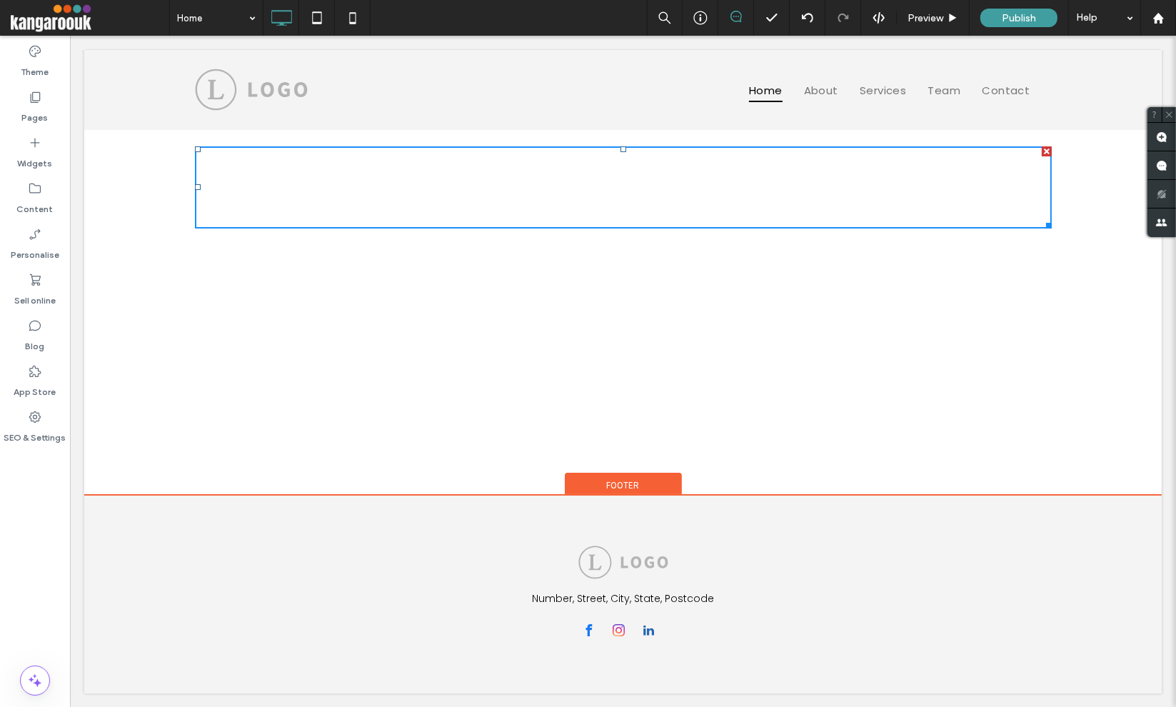
drag, startPoint x: 1038, startPoint y: 510, endPoint x: 1071, endPoint y: 517, distance: 34.5
click at [1067, 516] on div "Number, Street, City, State, Postcode Click To Paste + Add Section Footer" at bounding box center [622, 594] width 1077 height 198
